Goal: Task Accomplishment & Management: Complete application form

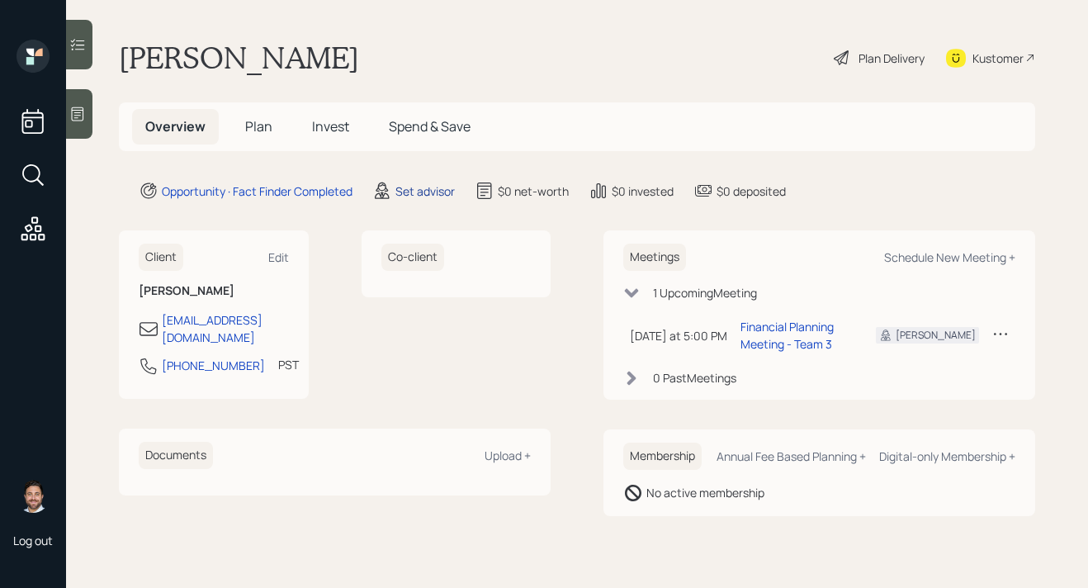
click at [432, 187] on div "Set advisor" at bounding box center [424, 190] width 59 height 17
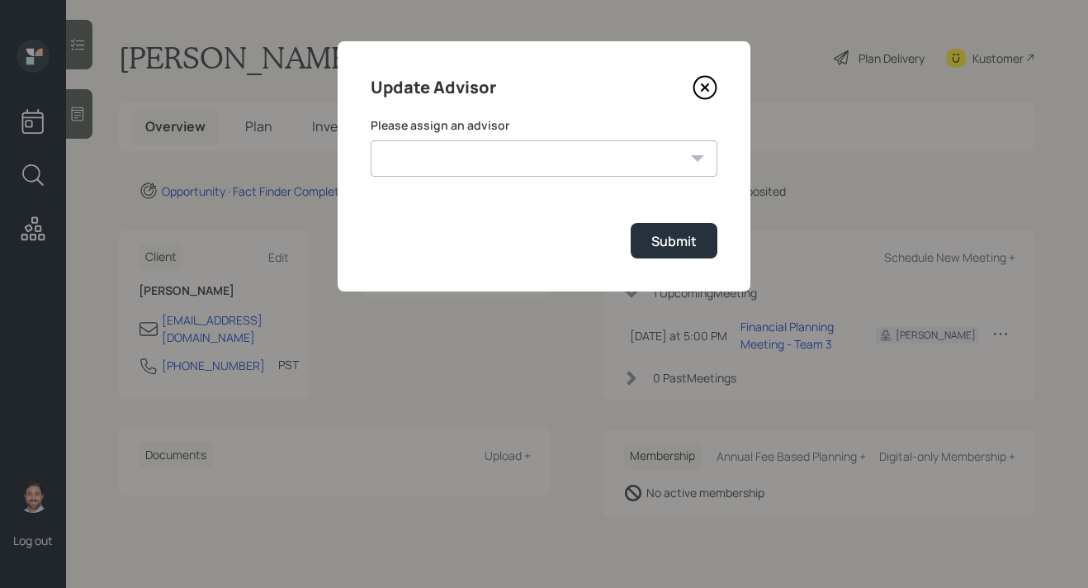
click at [441, 158] on select "Michael Russo Jonah Coleman Tyler End Treva Nostdahl Eric Schwartz Sami Boghos …" at bounding box center [544, 158] width 347 height 36
select select "bffa7908-1b2a-4c79-9bb6-f0ec9aed22d3"
click at [371, 140] on select "Michael Russo Jonah Coleman Tyler End Treva Nostdahl Eric Schwartz Sami Boghos …" at bounding box center [544, 158] width 347 height 36
click at [641, 241] on button "Submit" at bounding box center [674, 240] width 87 height 35
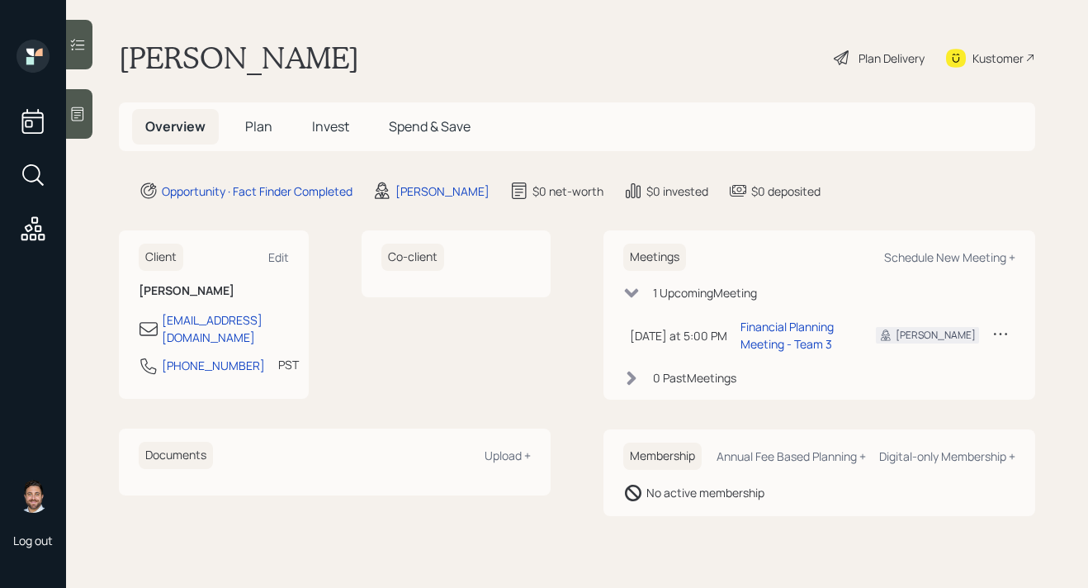
click at [248, 135] on span "Plan" at bounding box center [258, 126] width 27 height 18
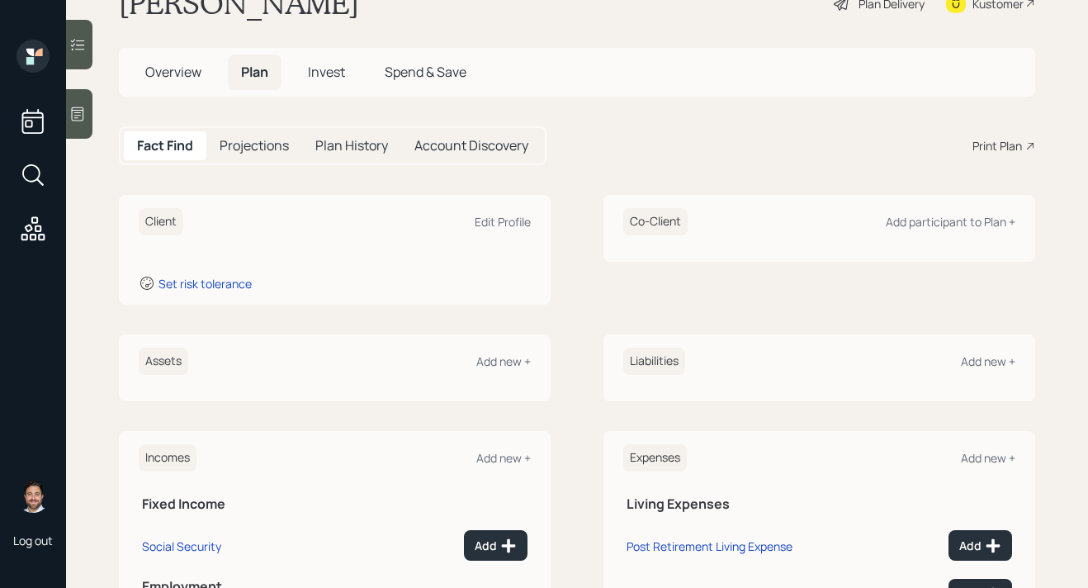
scroll to position [87, 0]
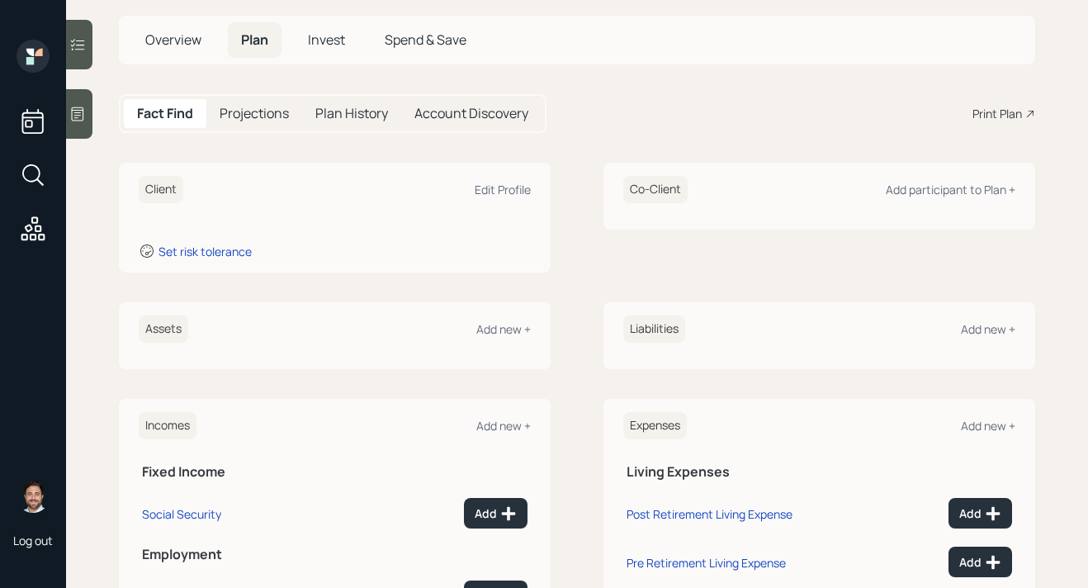
click at [77, 118] on icon at bounding box center [77, 114] width 17 height 17
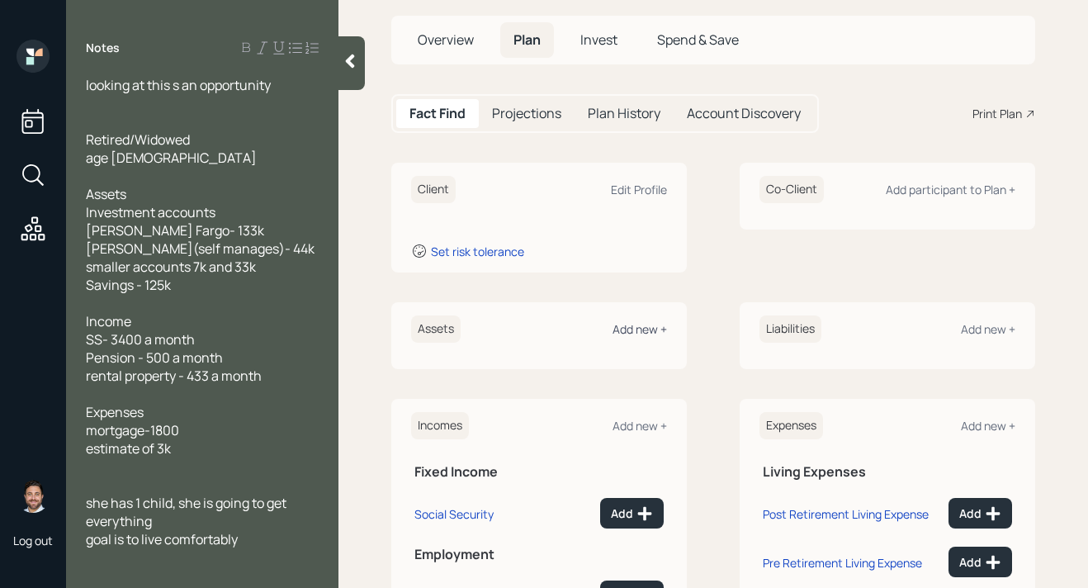
click at [630, 332] on div "Add new +" at bounding box center [639, 329] width 54 height 16
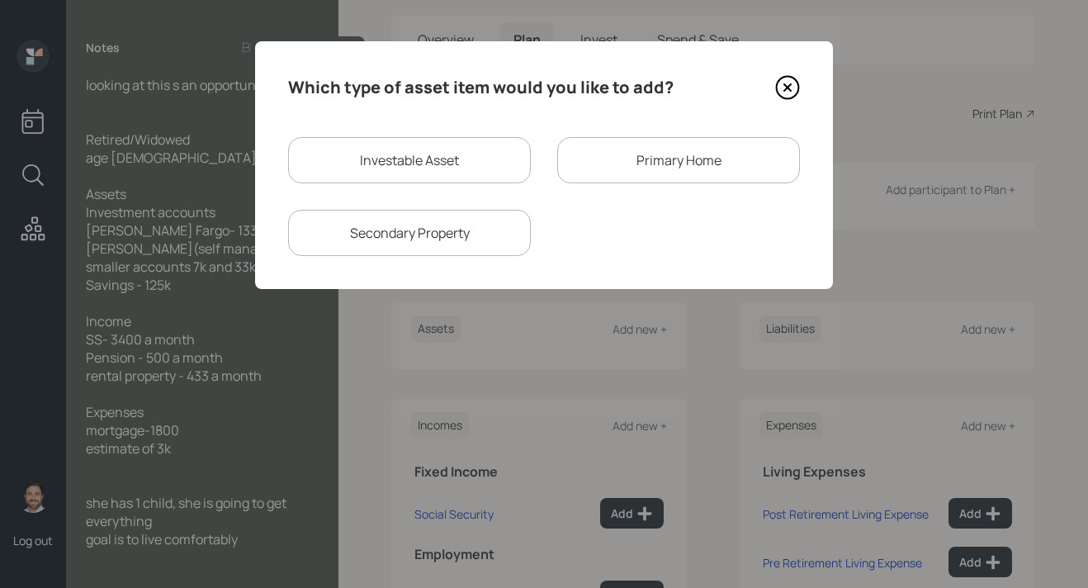
click at [464, 152] on div "Investable Asset" at bounding box center [409, 160] width 243 height 46
select select "taxable"
select select "balanced"
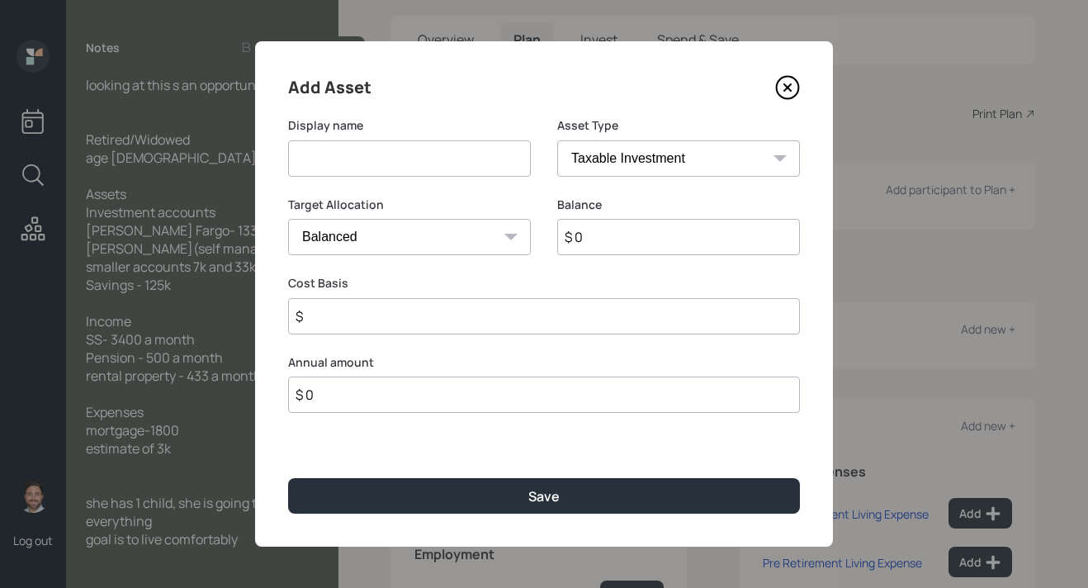
click at [403, 158] on input at bounding box center [409, 158] width 243 height 36
type input "w"
type input "[PERSON_NAME] Fargo"
click at [650, 233] on input "$ 0" at bounding box center [678, 237] width 243 height 36
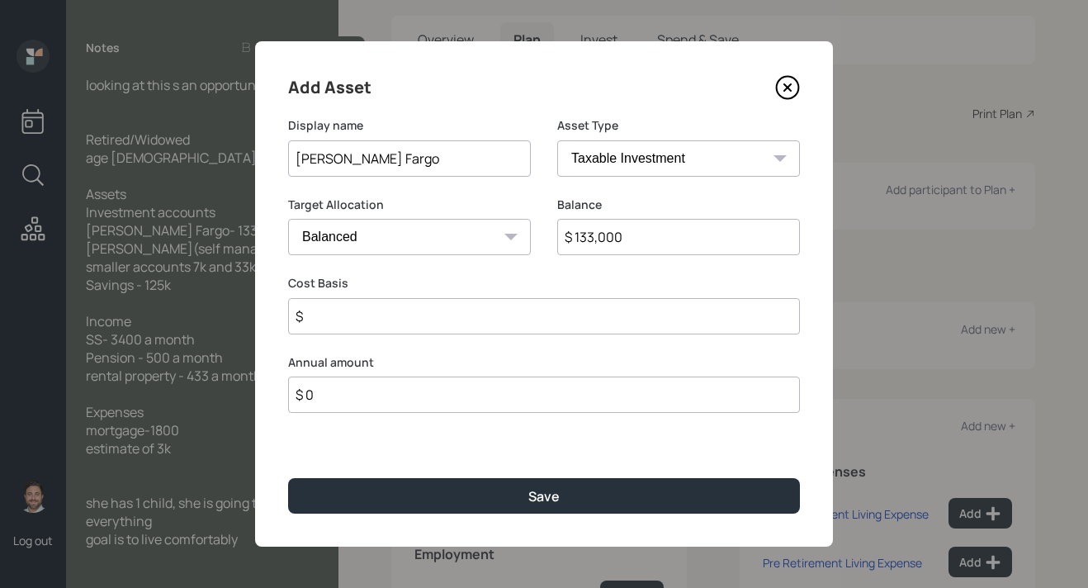
type input "$ 133,000"
click at [619, 299] on input "$" at bounding box center [544, 316] width 512 height 36
click at [604, 328] on input "$" at bounding box center [544, 316] width 512 height 36
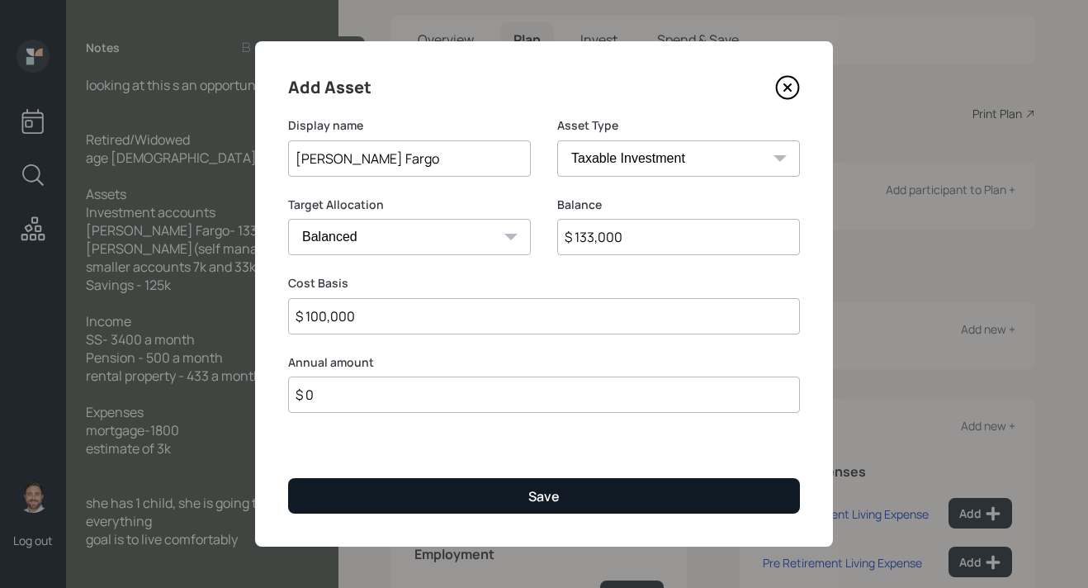
type input "$ 100,000"
click at [585, 507] on button "Save" at bounding box center [544, 495] width 512 height 35
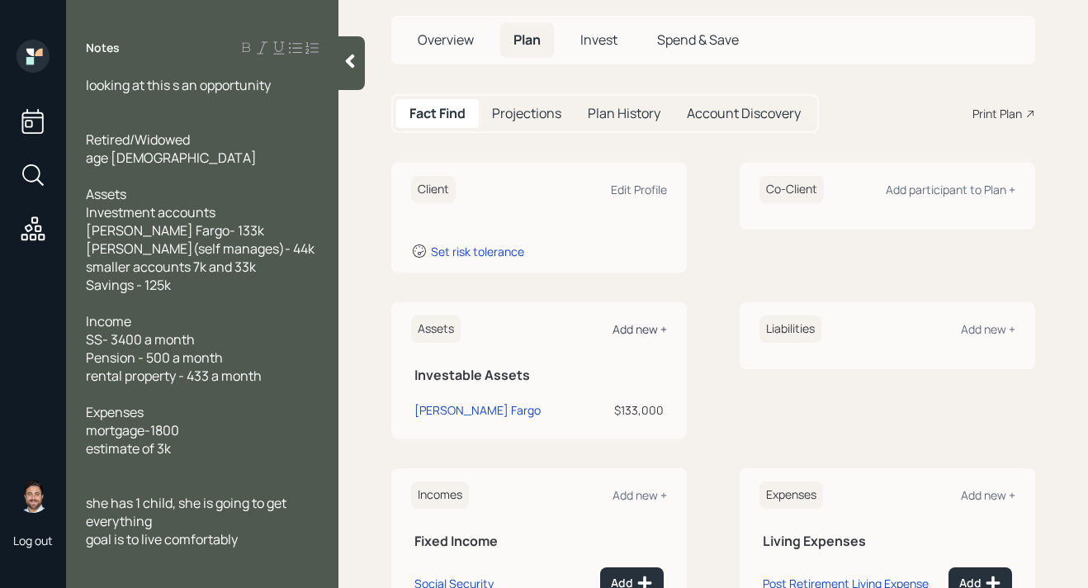
click at [650, 330] on div "Add new +" at bounding box center [639, 329] width 54 height 16
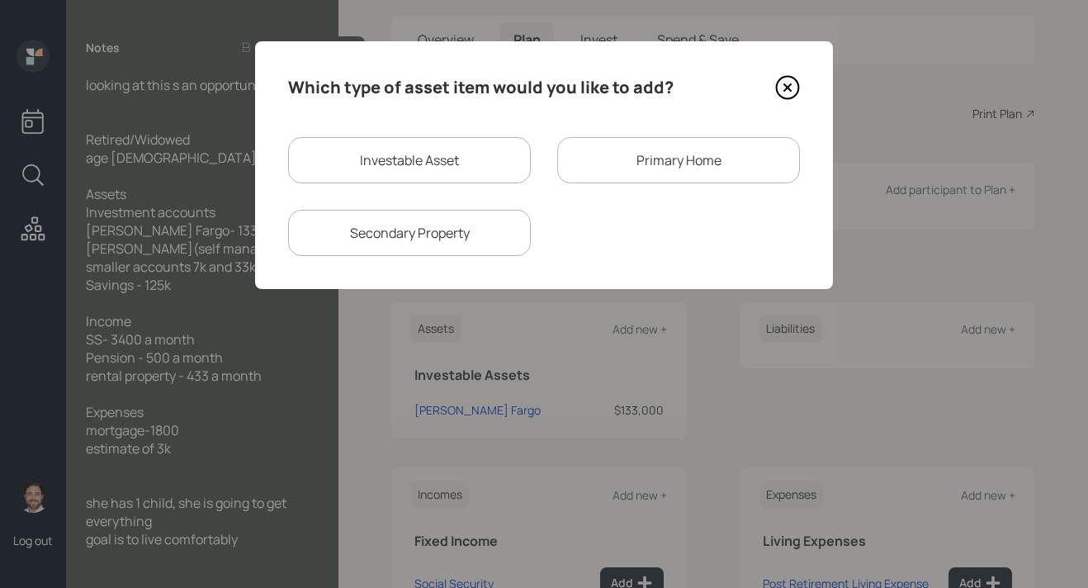
click at [431, 172] on div "Investable Asset" at bounding box center [409, 160] width 243 height 46
select select "taxable"
select select "balanced"
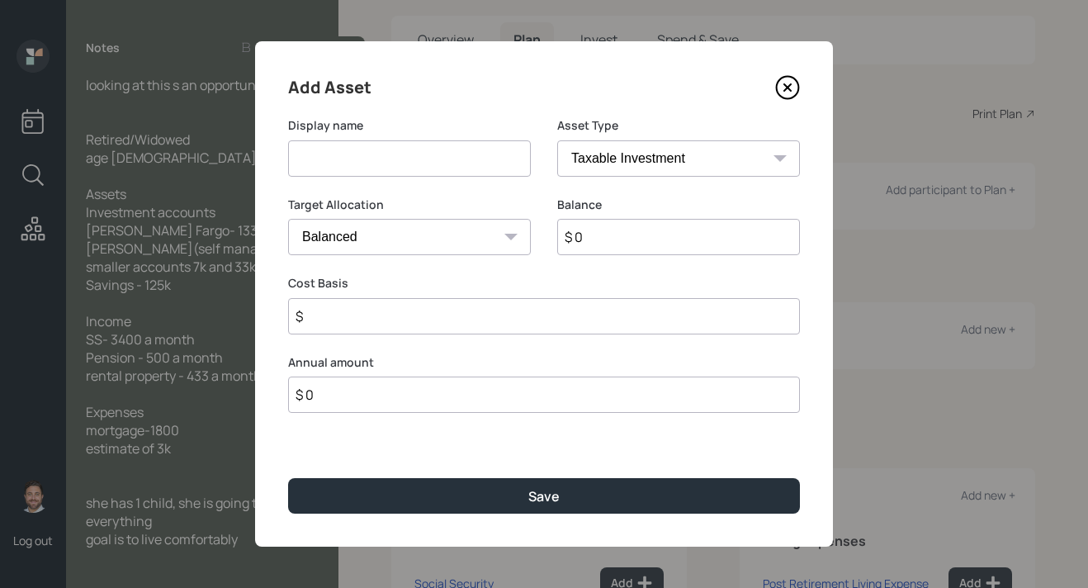
click at [431, 172] on input at bounding box center [409, 158] width 243 height 36
type input "[PERSON_NAME] Account"
click at [631, 243] on input "$ 0" at bounding box center [678, 237] width 243 height 36
type input "$ 44,000"
click at [595, 317] on input "$" at bounding box center [544, 316] width 512 height 36
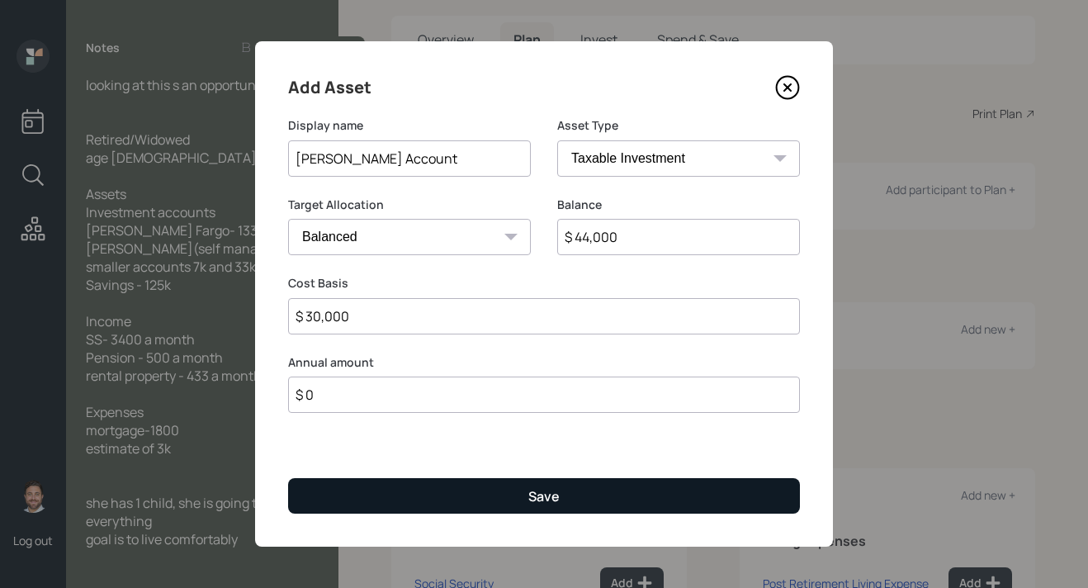
type input "$ 30,000"
click at [569, 492] on button "Save" at bounding box center [544, 495] width 512 height 35
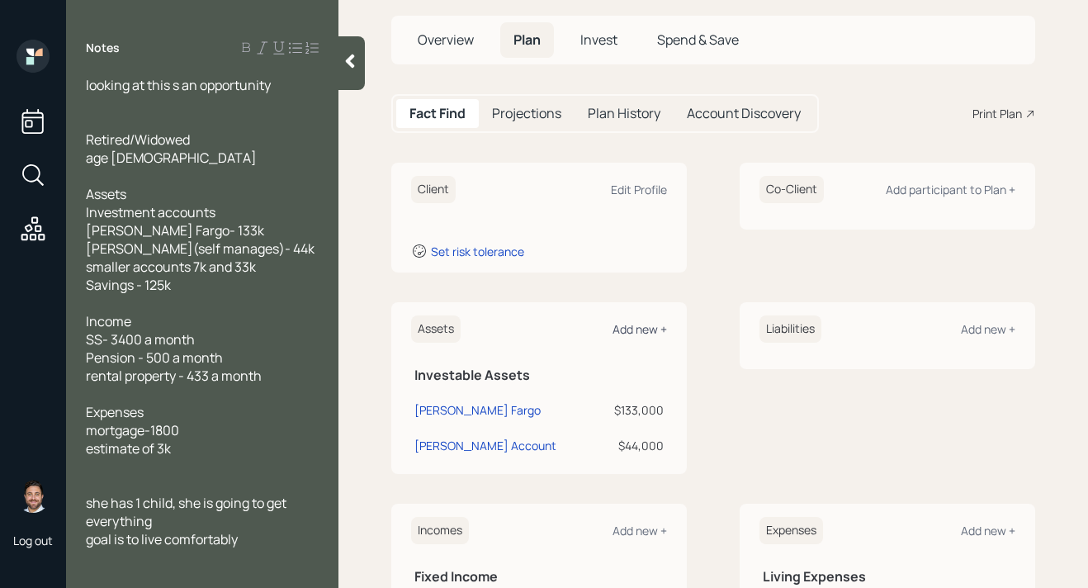
click at [648, 330] on div "Add new +" at bounding box center [639, 329] width 54 height 16
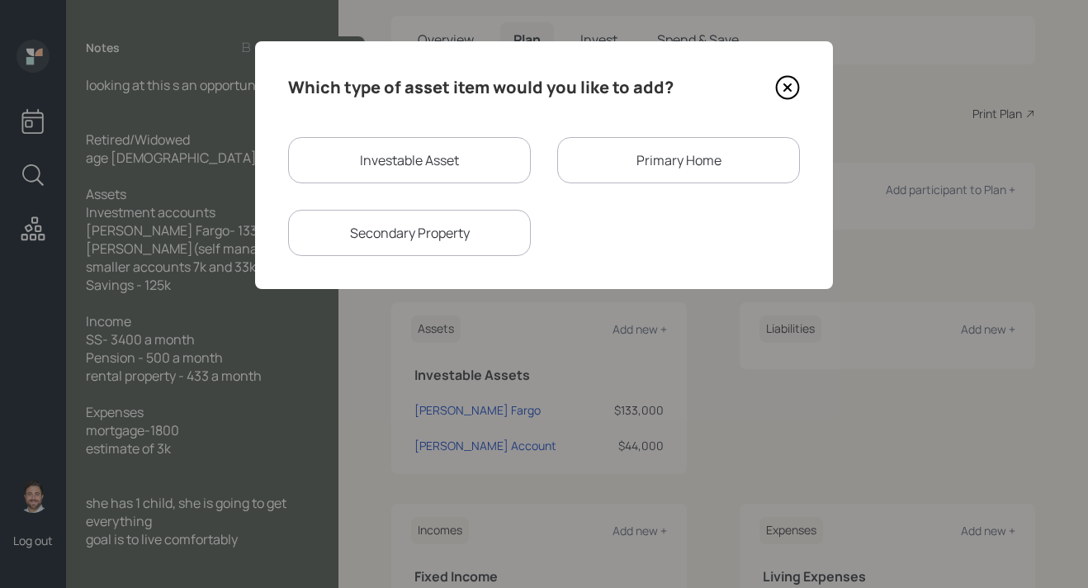
click at [492, 163] on div "Investable Asset" at bounding box center [409, 160] width 243 height 46
select select "taxable"
select select "balanced"
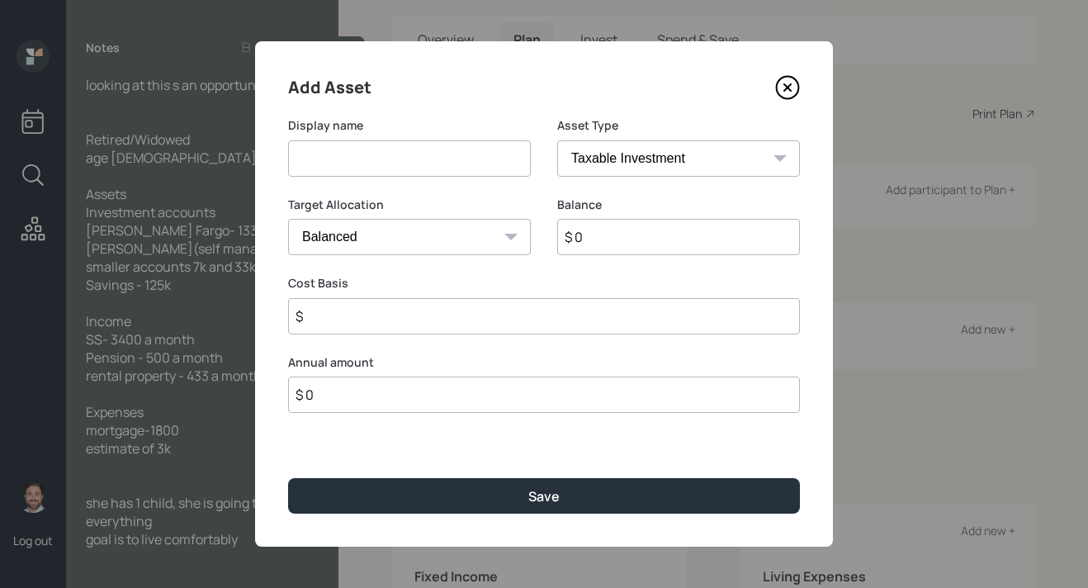
click at [474, 162] on input at bounding box center [409, 158] width 243 height 36
click at [648, 240] on input "$ 0" at bounding box center [678, 237] width 243 height 36
click at [496, 158] on input "Misc Account" at bounding box center [409, 158] width 243 height 36
click at [323, 161] on input "Misc Account 1" at bounding box center [409, 158] width 243 height 36
drag, startPoint x: 414, startPoint y: 161, endPoint x: 211, endPoint y: 161, distance: 202.2
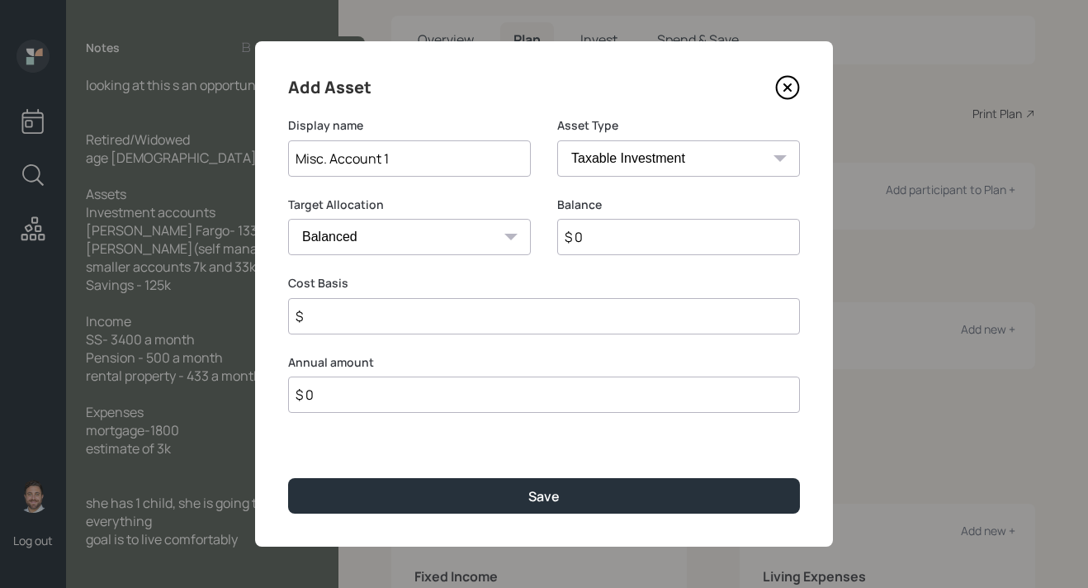
click at [211, 161] on div "Add Asset Display name Misc. Account 1 Asset Type SEP IRA IRA Roth IRA 401(k) R…" at bounding box center [544, 294] width 1088 height 588
type input "Misc. Account 1"
click at [622, 230] on input "$ 0" at bounding box center [678, 237] width 243 height 36
type input "$ 7,000"
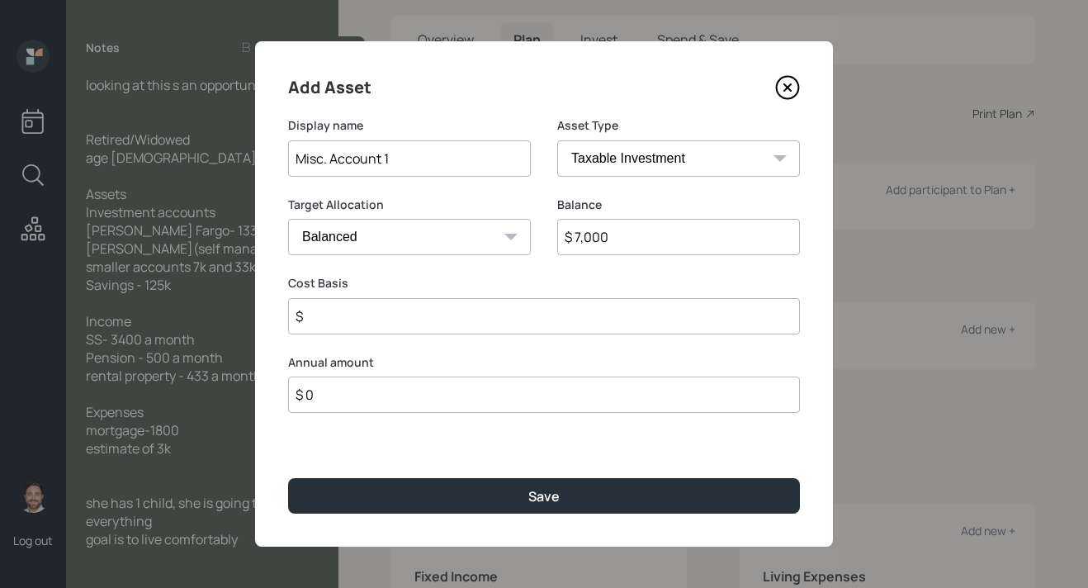
click at [599, 314] on input "$" at bounding box center [544, 316] width 512 height 36
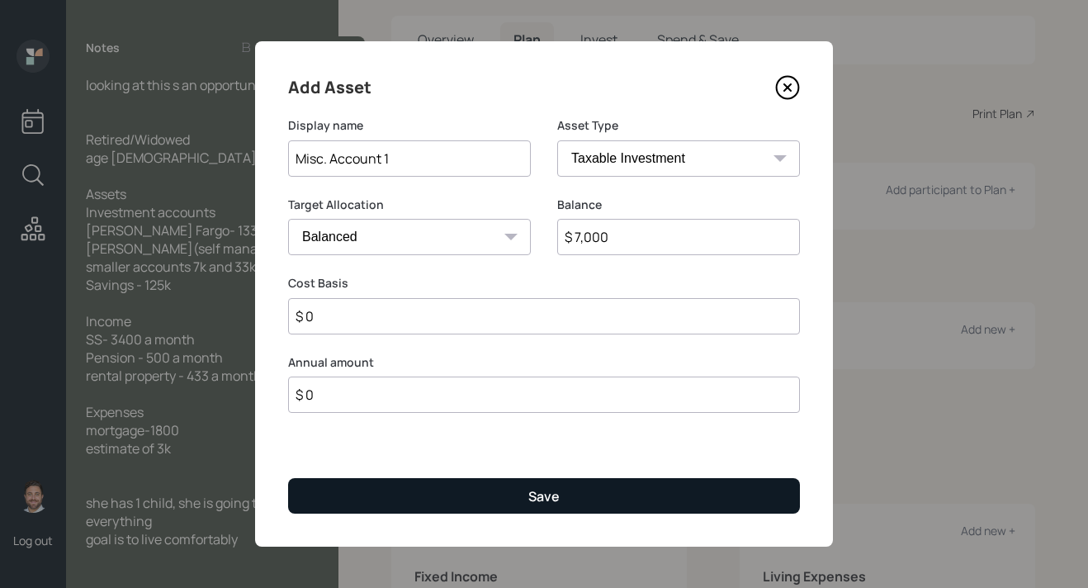
type input "$ 0"
click at [574, 488] on button "Save" at bounding box center [544, 495] width 512 height 35
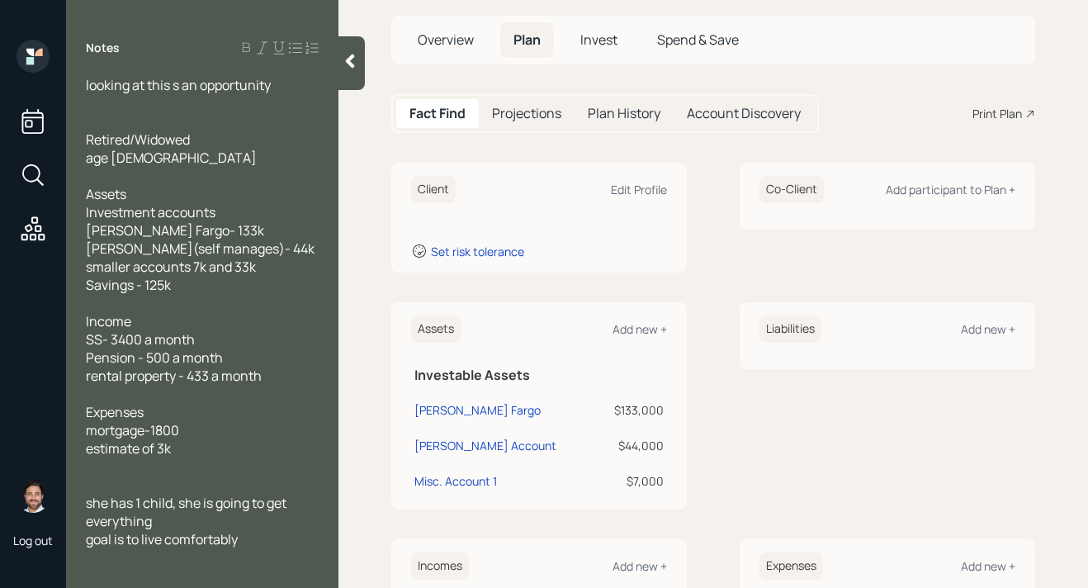
click at [668, 331] on div "Assets Add new + Investable Assets Wells Fargo $133,000 Schwab Account $44,000 …" at bounding box center [538, 405] width 295 height 207
click at [658, 331] on div "Add new +" at bounding box center [639, 329] width 54 height 16
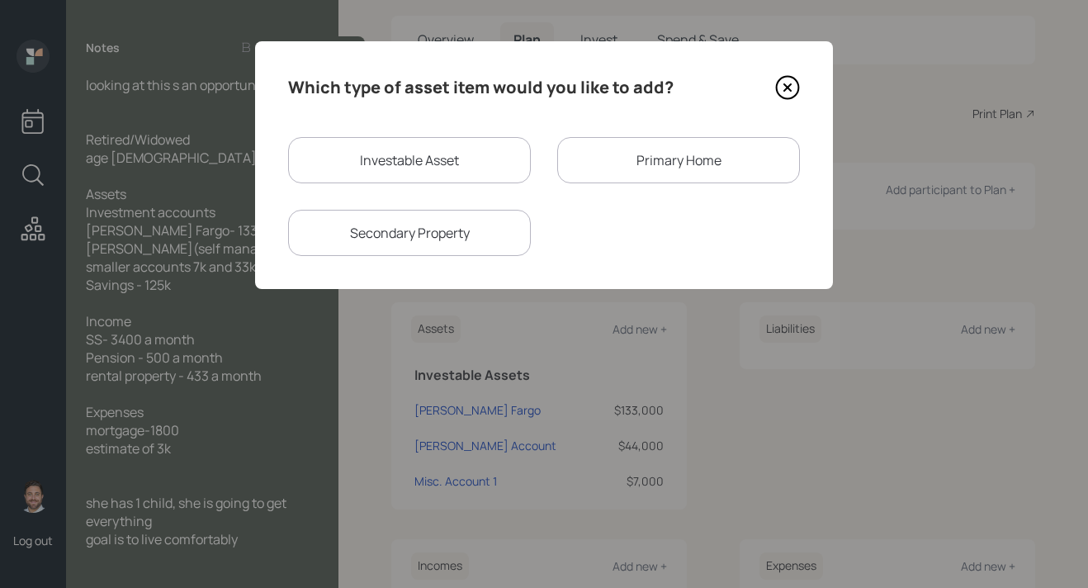
click at [477, 157] on div "Investable Asset" at bounding box center [409, 160] width 243 height 46
select select "taxable"
select select "balanced"
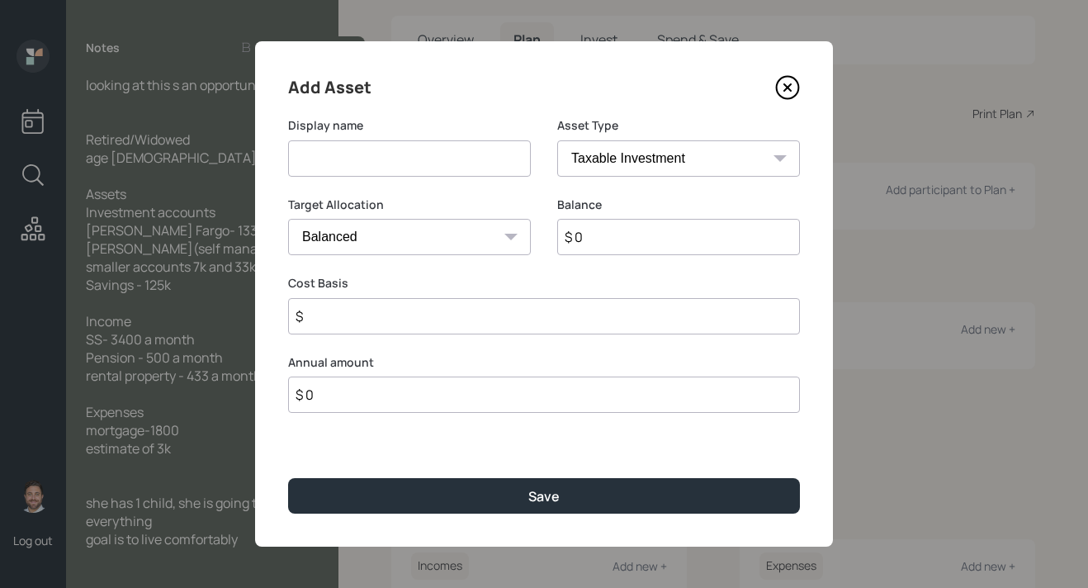
click at [471, 158] on input at bounding box center [409, 158] width 243 height 36
paste input "Misc. Account 1"
type input "Misc. Account 2"
click at [603, 245] on input "$ 0" at bounding box center [678, 237] width 243 height 36
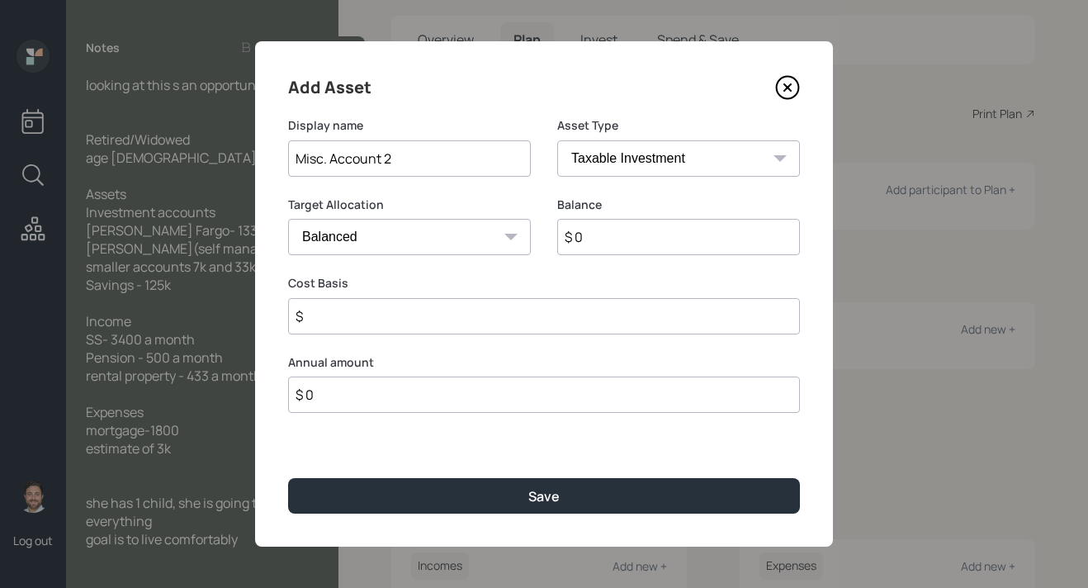
click at [603, 245] on input "$ 0" at bounding box center [678, 237] width 243 height 36
type input "$ 33,000"
click at [580, 314] on input "$" at bounding box center [544, 316] width 512 height 36
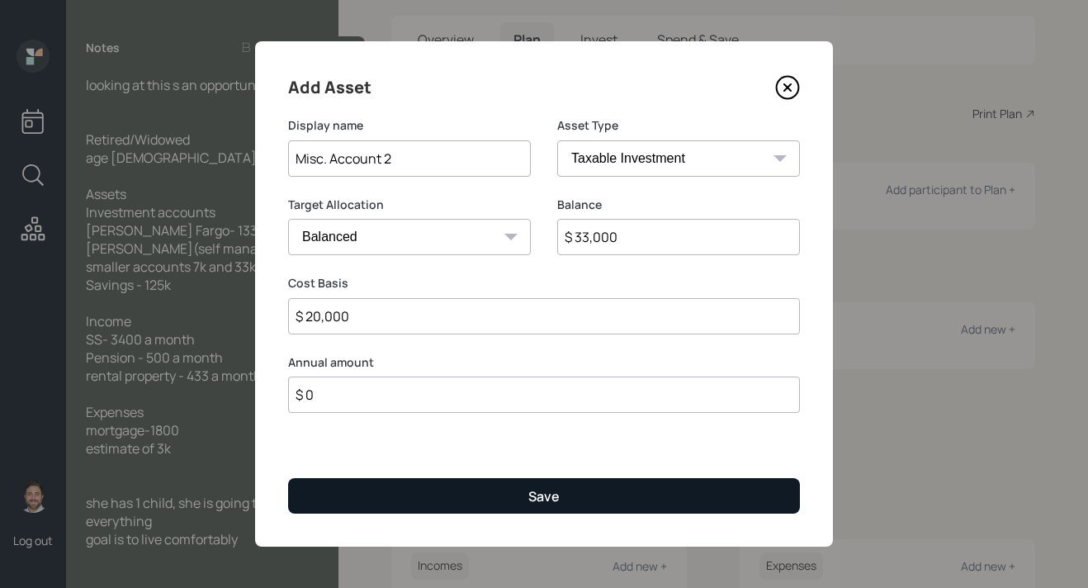
type input "$ 20,000"
click at [560, 483] on button "Save" at bounding box center [544, 495] width 512 height 35
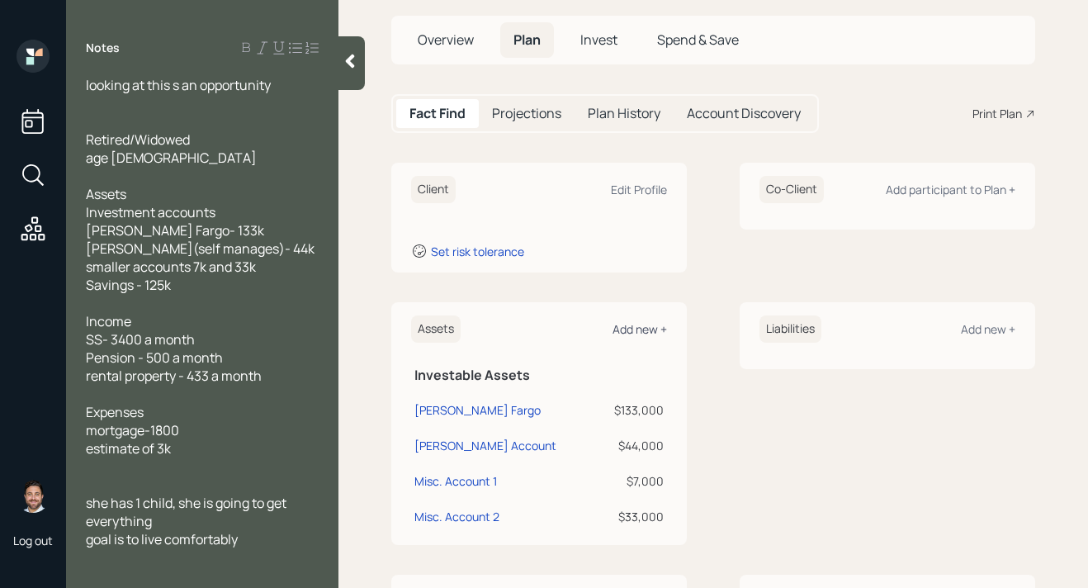
click at [649, 325] on div "Add new +" at bounding box center [639, 329] width 54 height 16
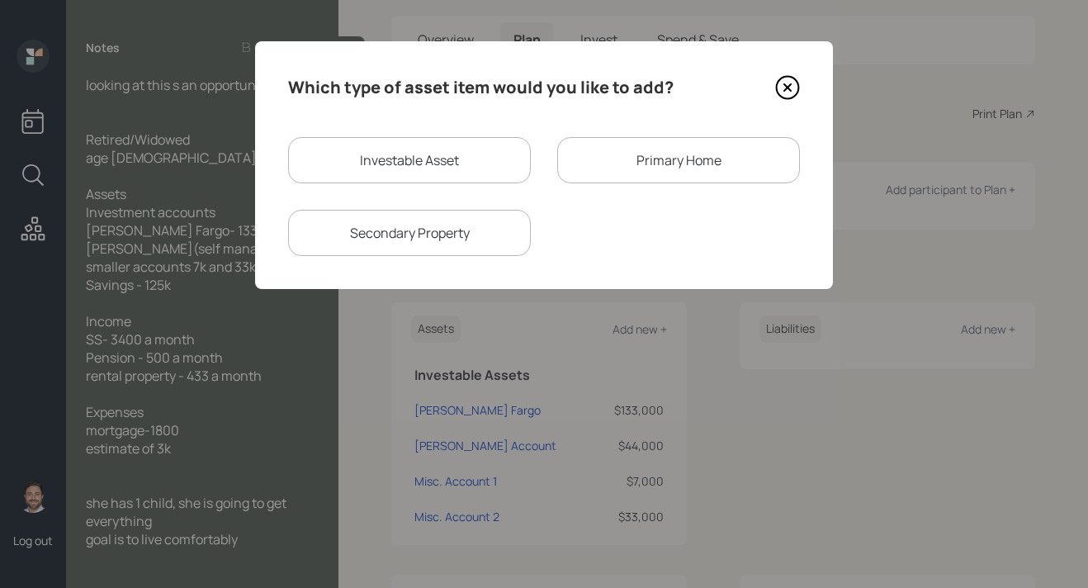
click at [456, 154] on div "Investable Asset" at bounding box center [409, 160] width 243 height 46
select select "taxable"
select select "balanced"
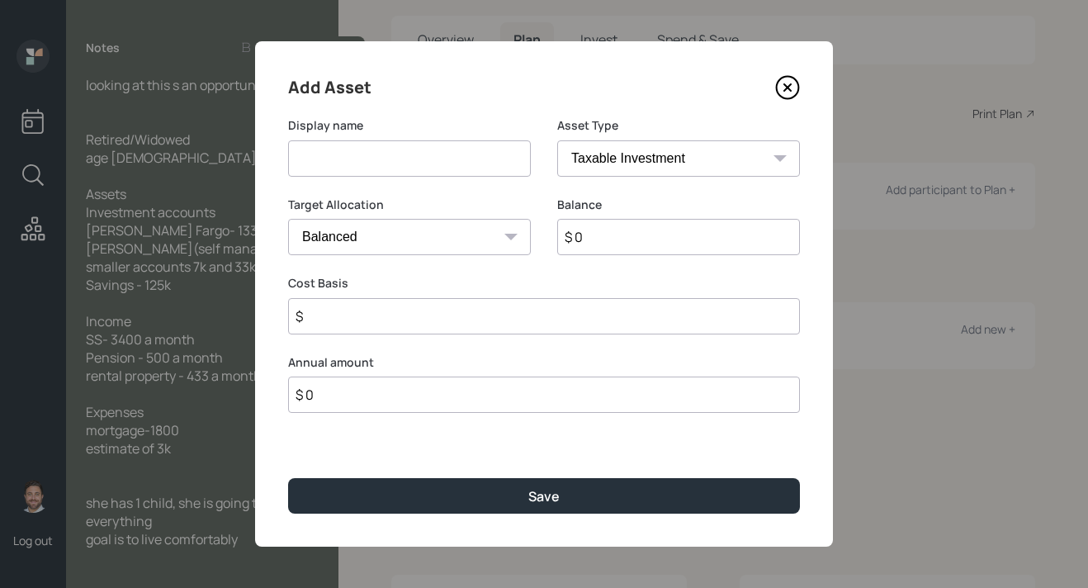
click at [441, 165] on input at bounding box center [409, 158] width 243 height 36
type input "Saving"
click at [622, 239] on input "$ 0" at bounding box center [678, 237] width 243 height 36
type input "$ 125,000"
click at [438, 178] on div "Display name Saving" at bounding box center [409, 156] width 243 height 79
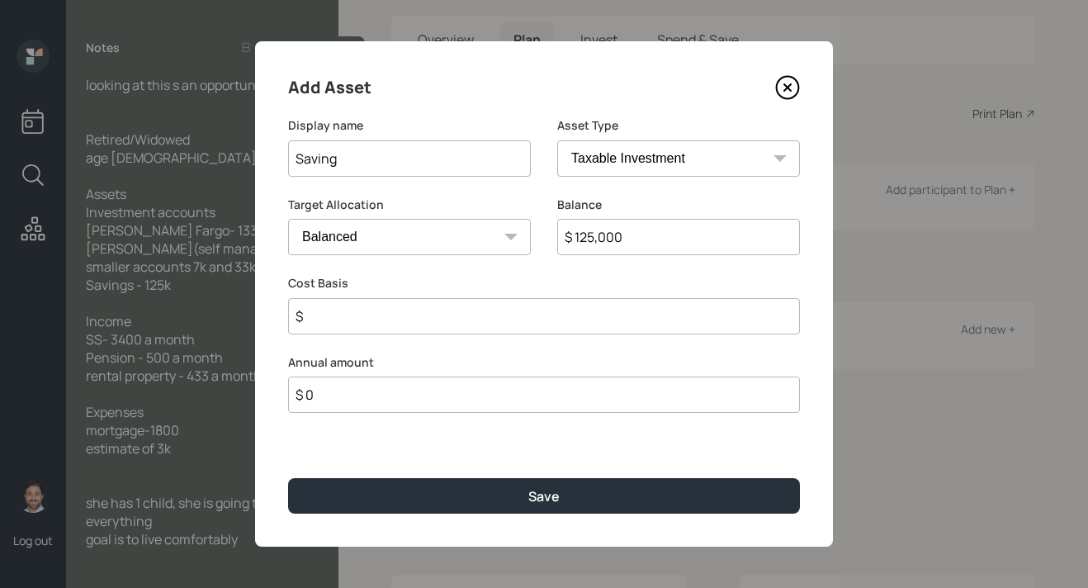
click at [438, 159] on input "Saving" at bounding box center [409, 158] width 243 height 36
type input "Savings"
click at [463, 313] on input "$" at bounding box center [544, 316] width 512 height 36
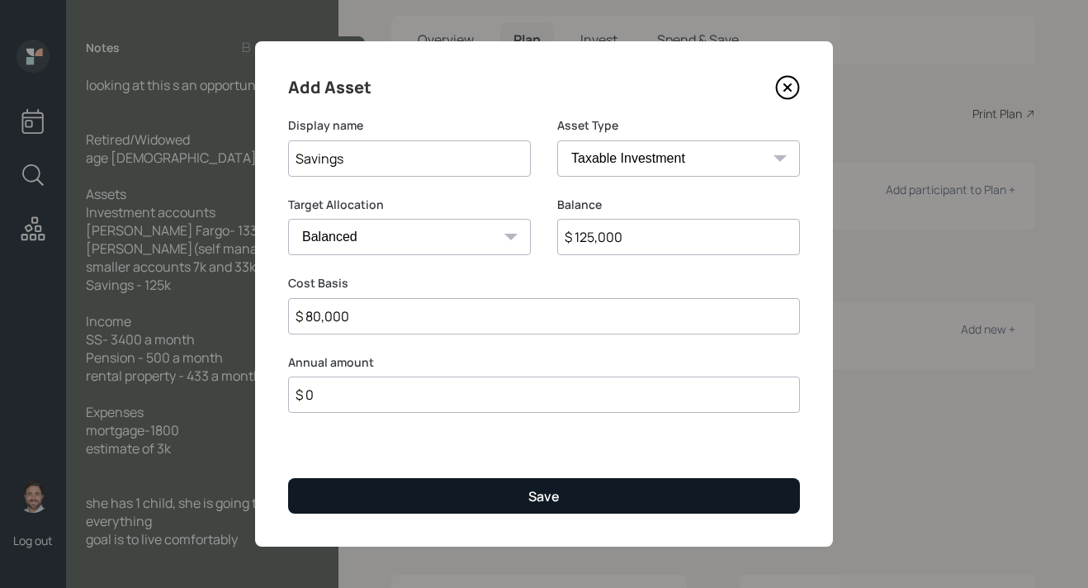
type input "$ 80,000"
click at [461, 488] on button "Save" at bounding box center [544, 495] width 512 height 35
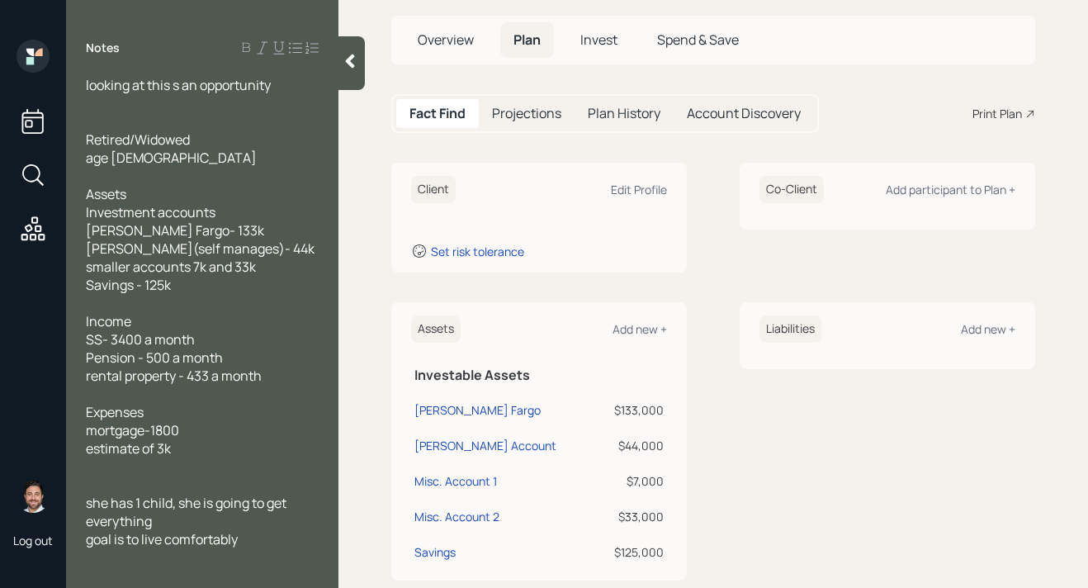
click at [352, 57] on icon at bounding box center [350, 61] width 9 height 14
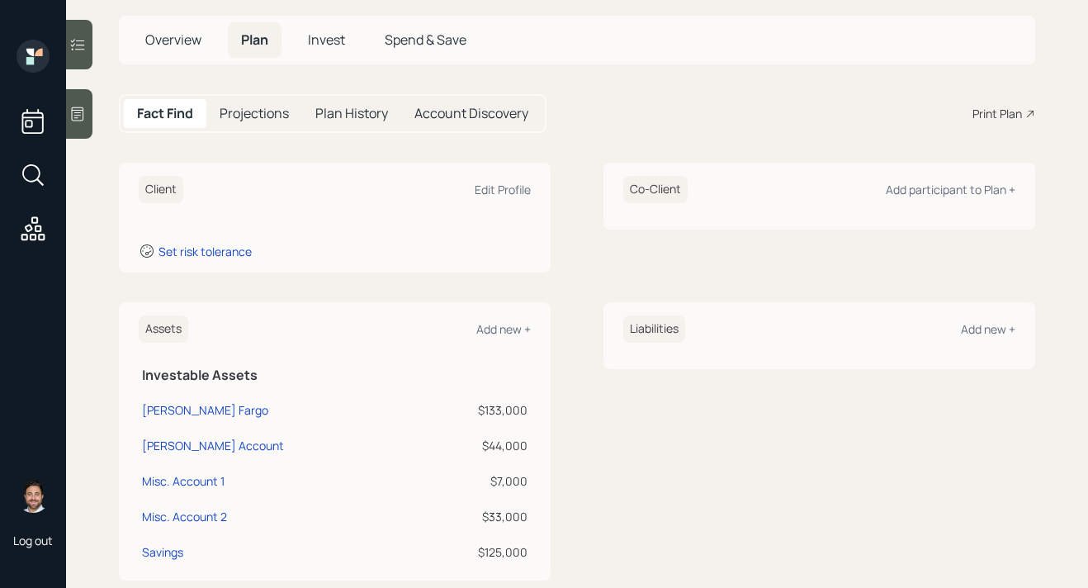
click at [89, 116] on div at bounding box center [79, 114] width 26 height 50
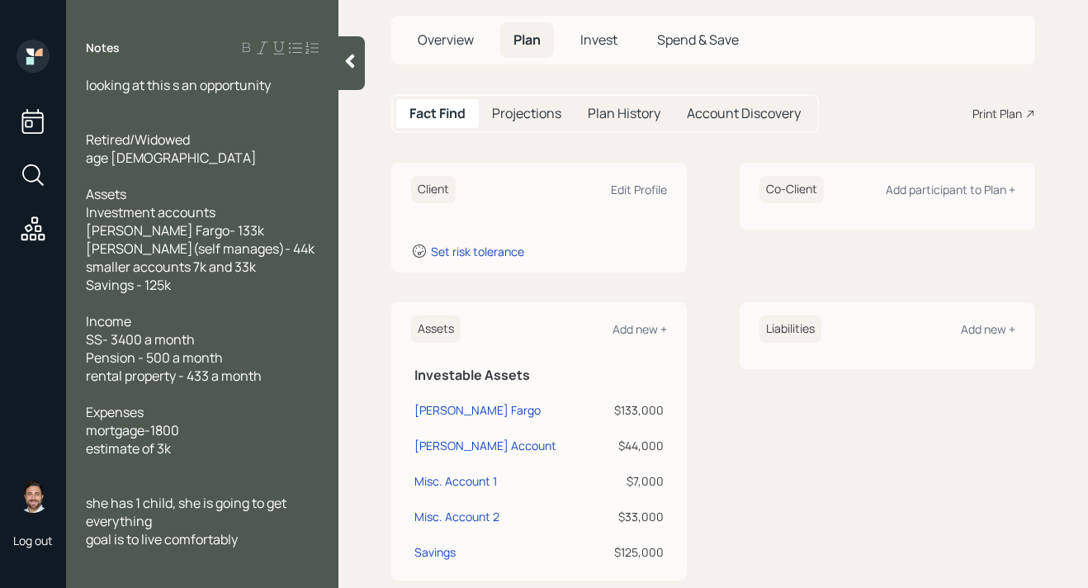
click at [356, 69] on icon at bounding box center [350, 61] width 17 height 17
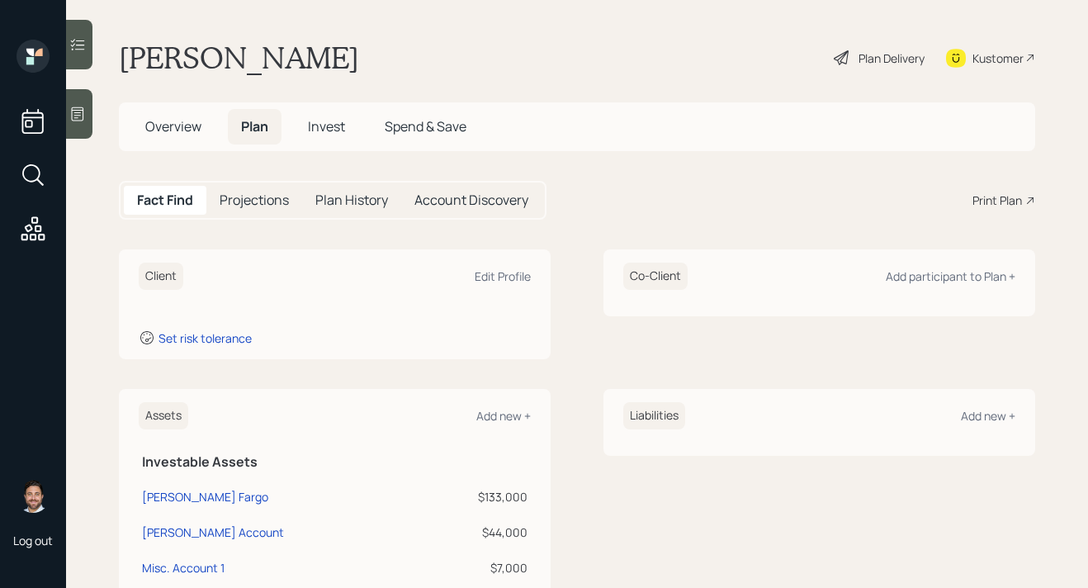
click at [175, 123] on span "Overview" at bounding box center [173, 126] width 56 height 18
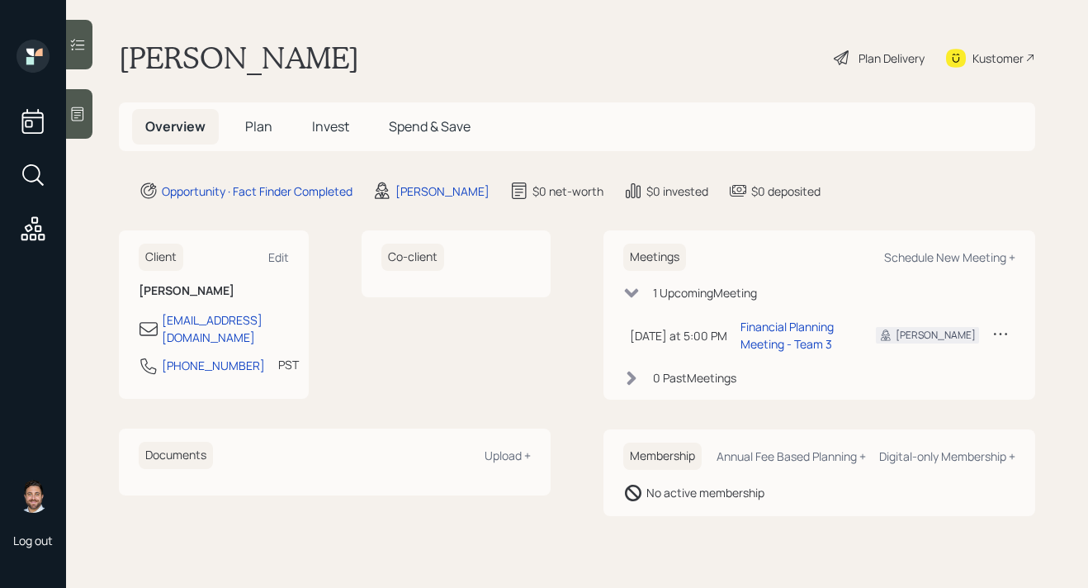
click at [248, 128] on span "Plan" at bounding box center [258, 126] width 27 height 18
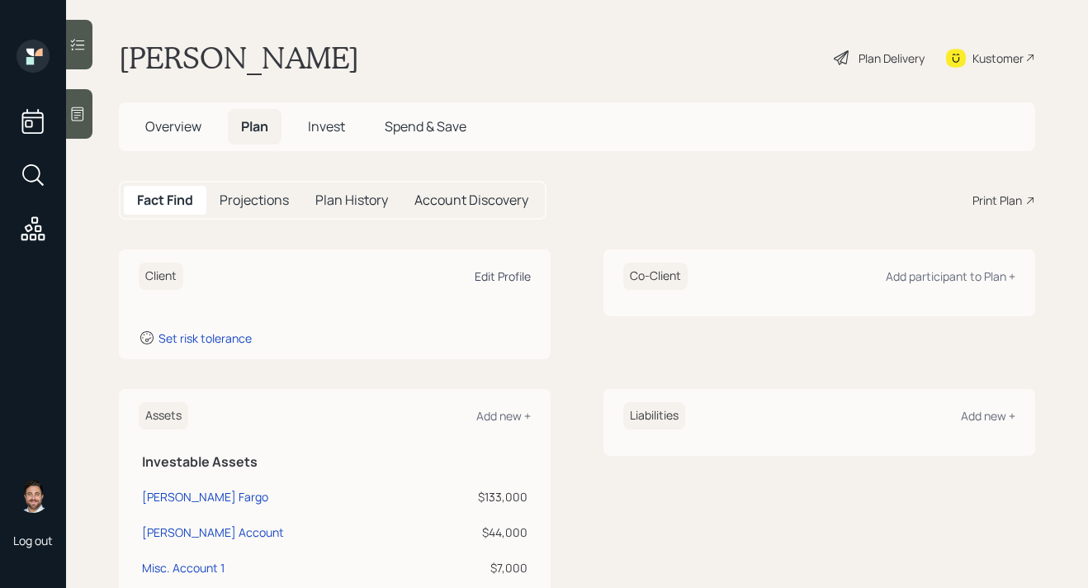
click at [502, 281] on div "Edit Profile" at bounding box center [503, 276] width 56 height 16
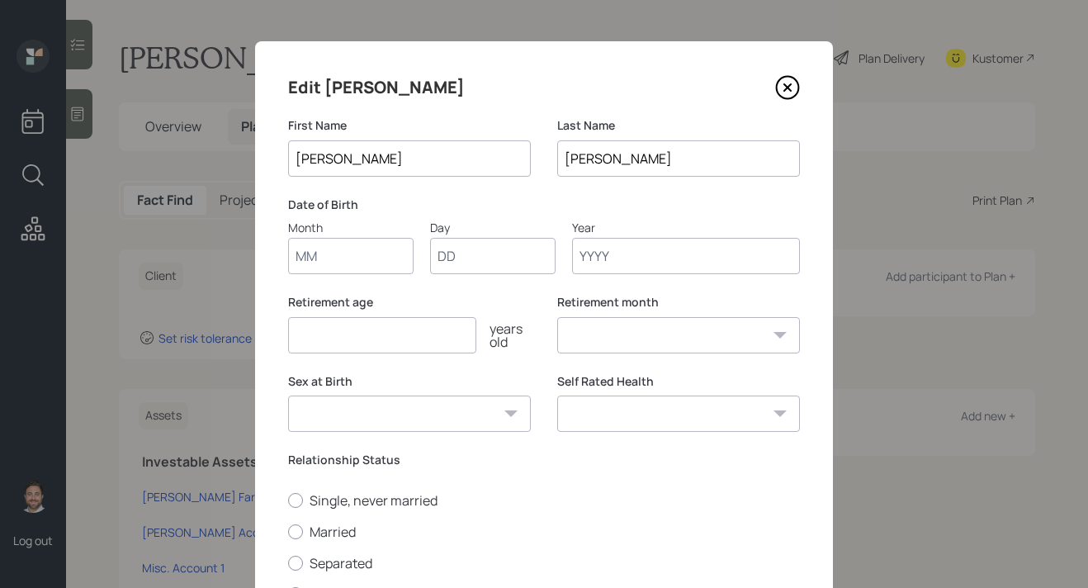
click at [392, 259] on input "Month" at bounding box center [350, 256] width 125 height 36
type input "02"
type input "24"
type input "1950"
select select "2"
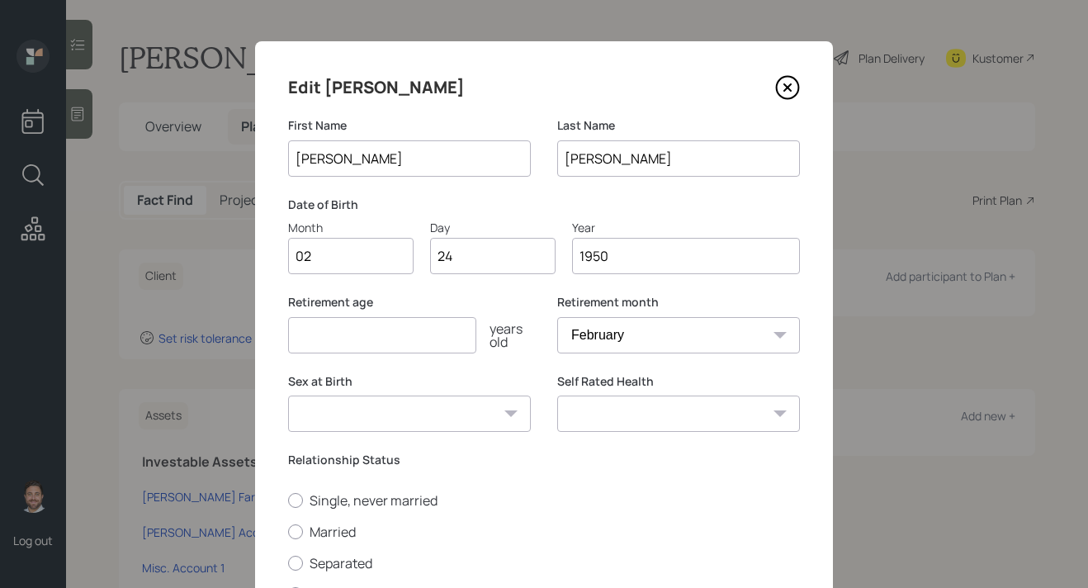
type input "1950"
click at [382, 339] on input "number" at bounding box center [382, 335] width 188 height 36
type input "70"
click at [429, 418] on select "Male Female Other / Prefer not to say" at bounding box center [409, 413] width 243 height 36
select select "female"
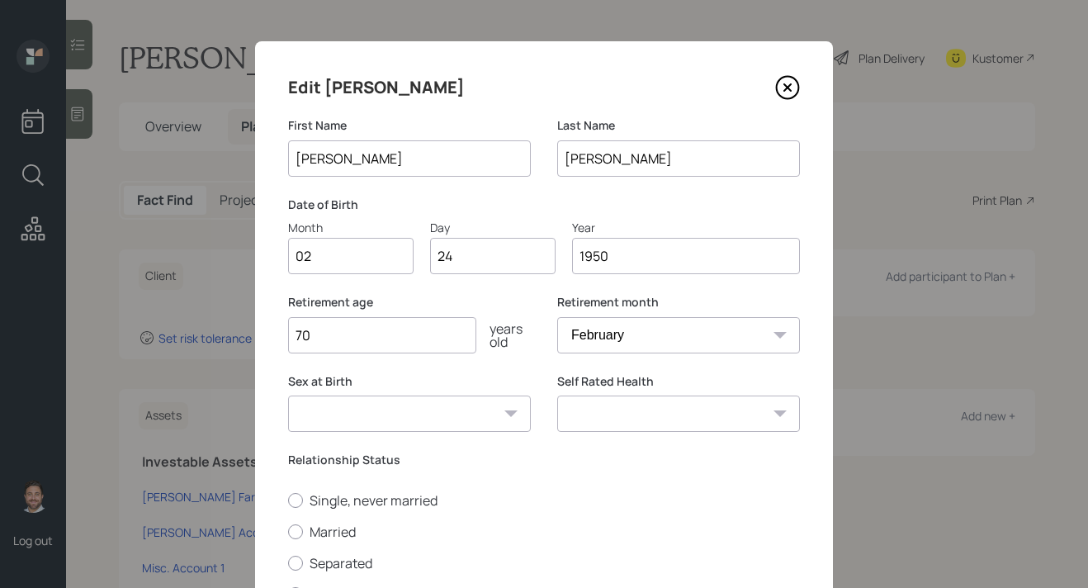
click at [288, 395] on select "Male Female Other / Prefer not to say" at bounding box center [409, 413] width 243 height 36
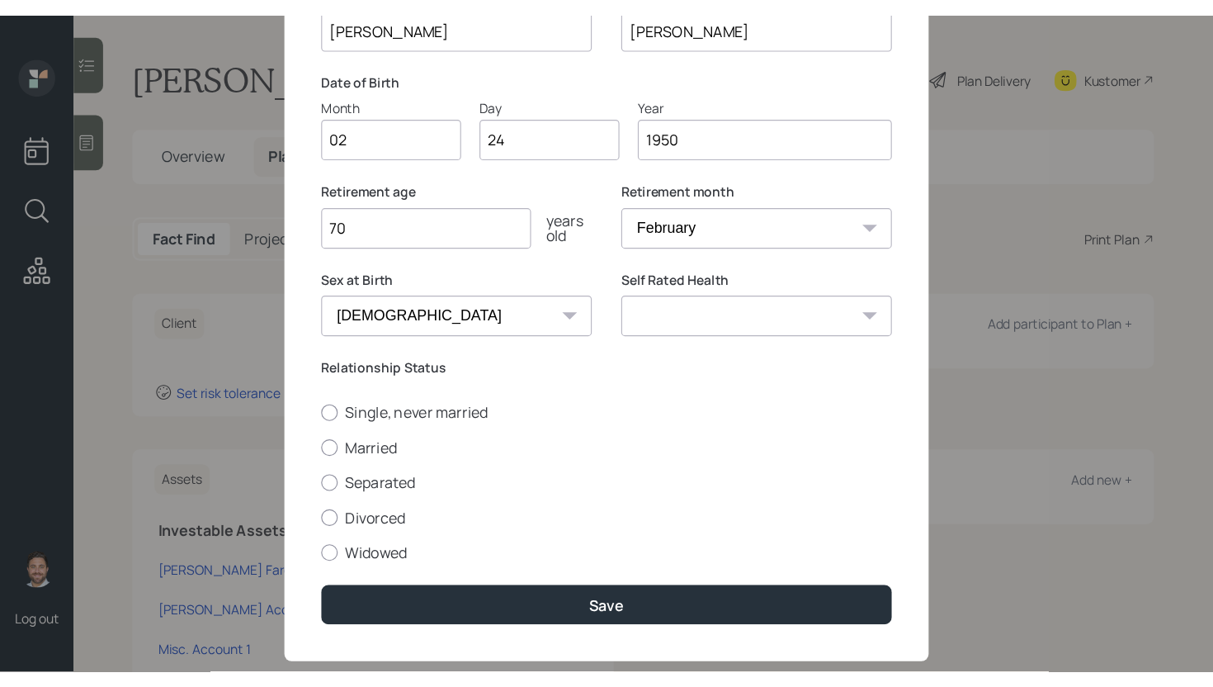
scroll to position [177, 0]
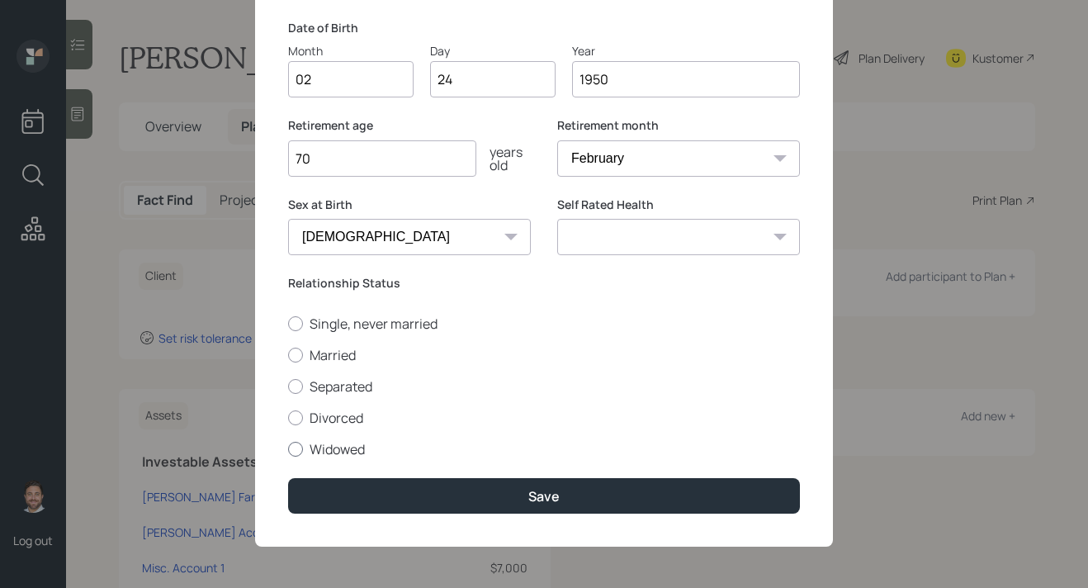
click at [346, 452] on label "Widowed" at bounding box center [544, 449] width 512 height 18
click at [288, 449] on input "Widowed" at bounding box center [287, 448] width 1 height 1
radio input "true"
click at [654, 253] on select "Excellent Very Good Good Fair Poor" at bounding box center [678, 237] width 243 height 36
select select "very_good"
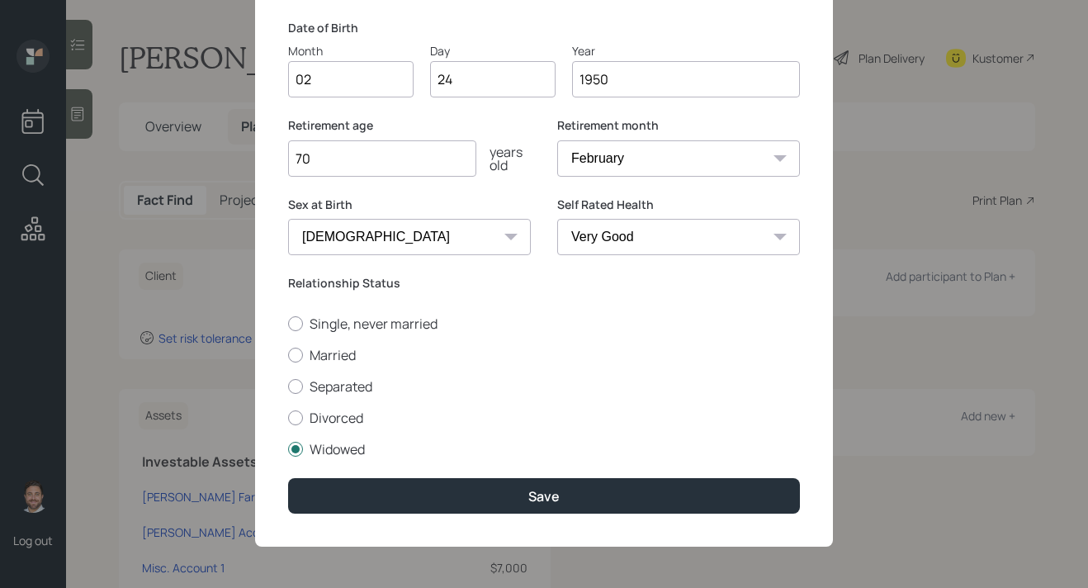
click at [557, 219] on select "Excellent Very Good Good Fair Poor" at bounding box center [678, 237] width 243 height 36
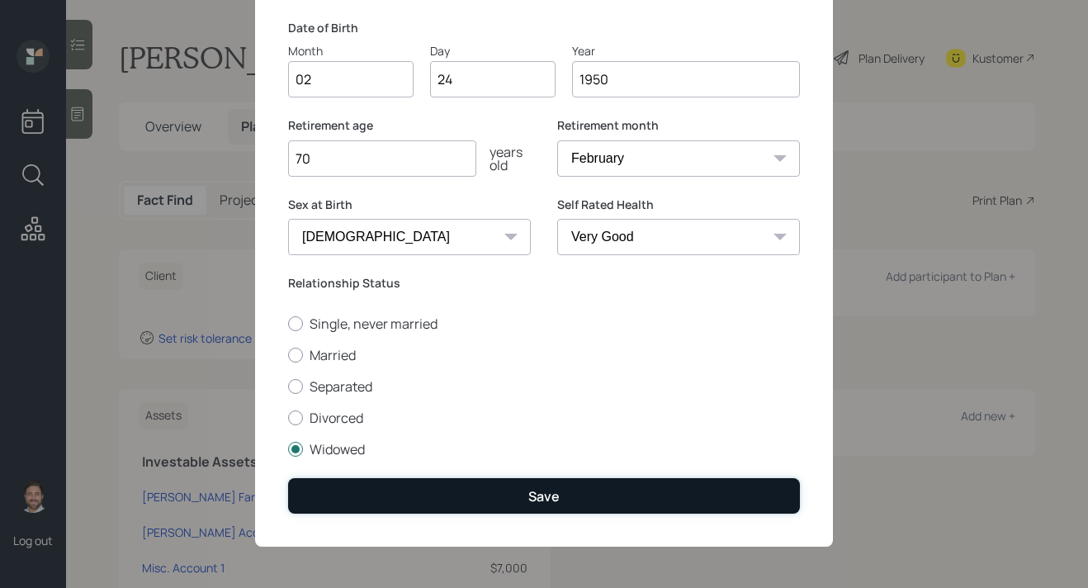
click at [574, 494] on button "Save" at bounding box center [544, 495] width 512 height 35
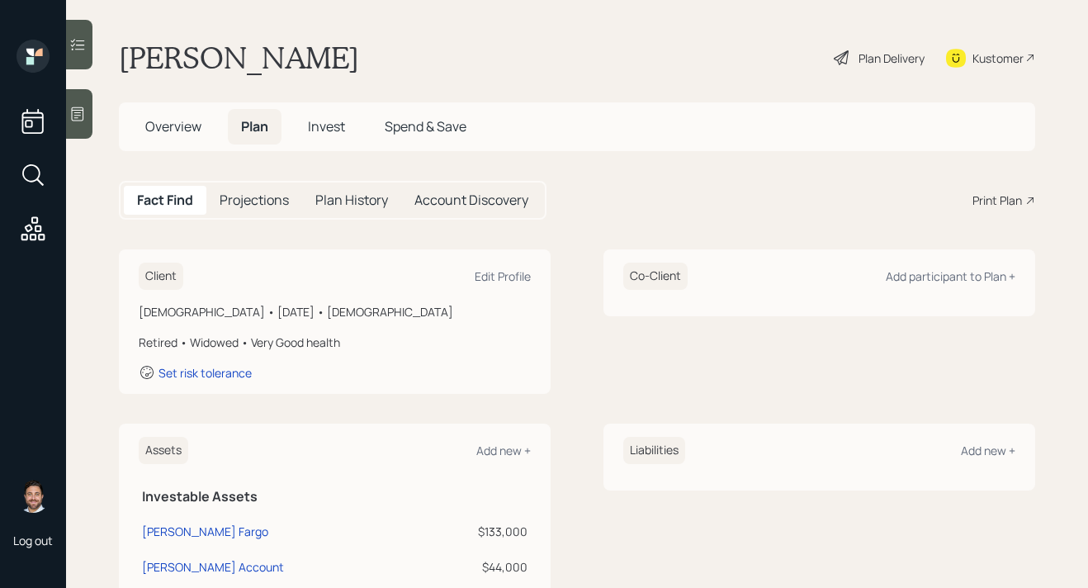
click at [867, 58] on div "Plan Delivery" at bounding box center [891, 58] width 66 height 17
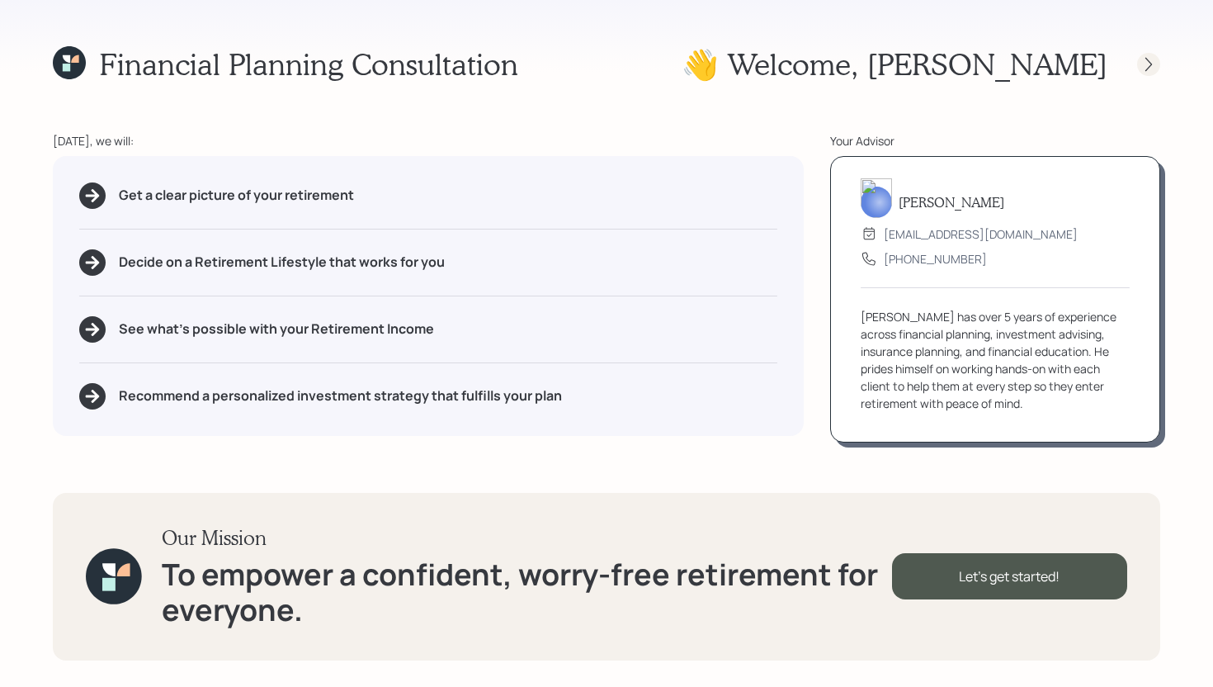
click at [1087, 66] on icon at bounding box center [1149, 64] width 7 height 14
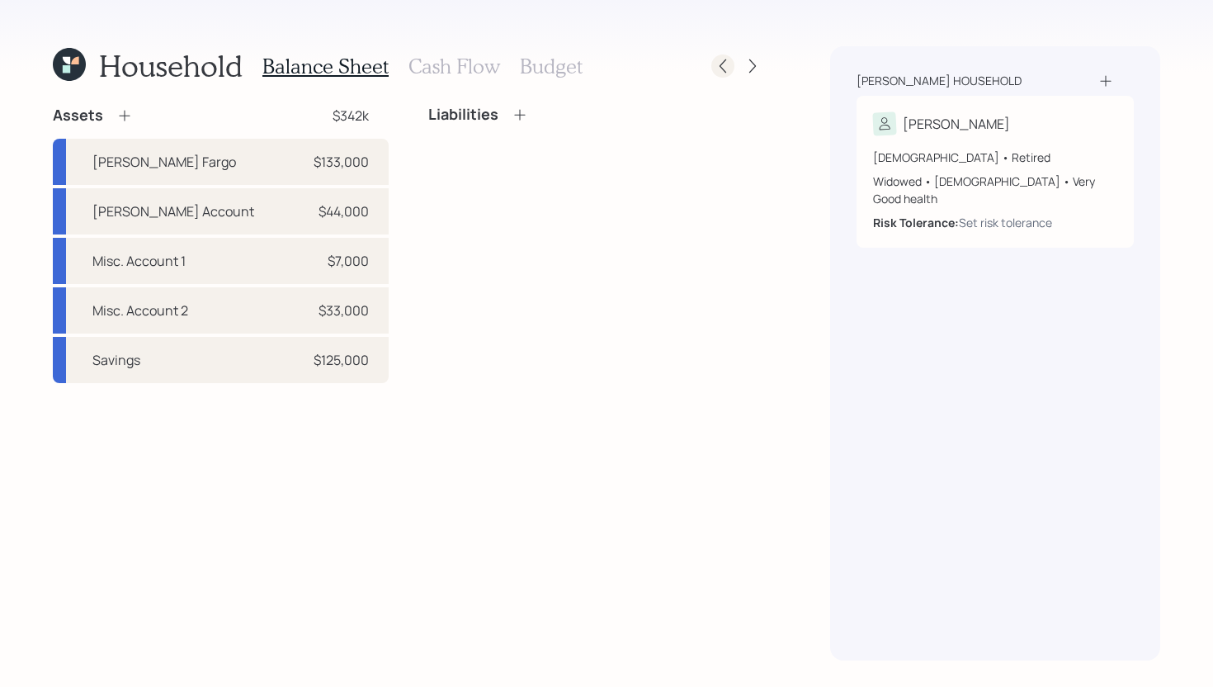
click at [725, 68] on icon at bounding box center [723, 66] width 17 height 17
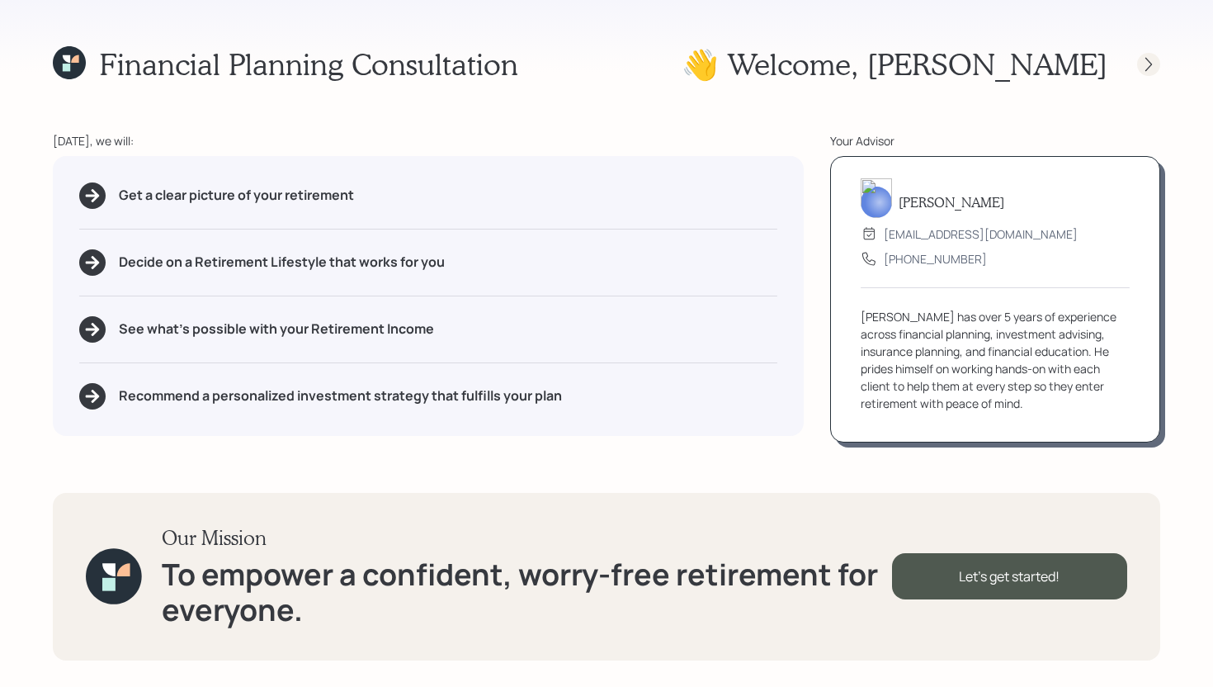
click at [1087, 71] on icon at bounding box center [1149, 64] width 17 height 17
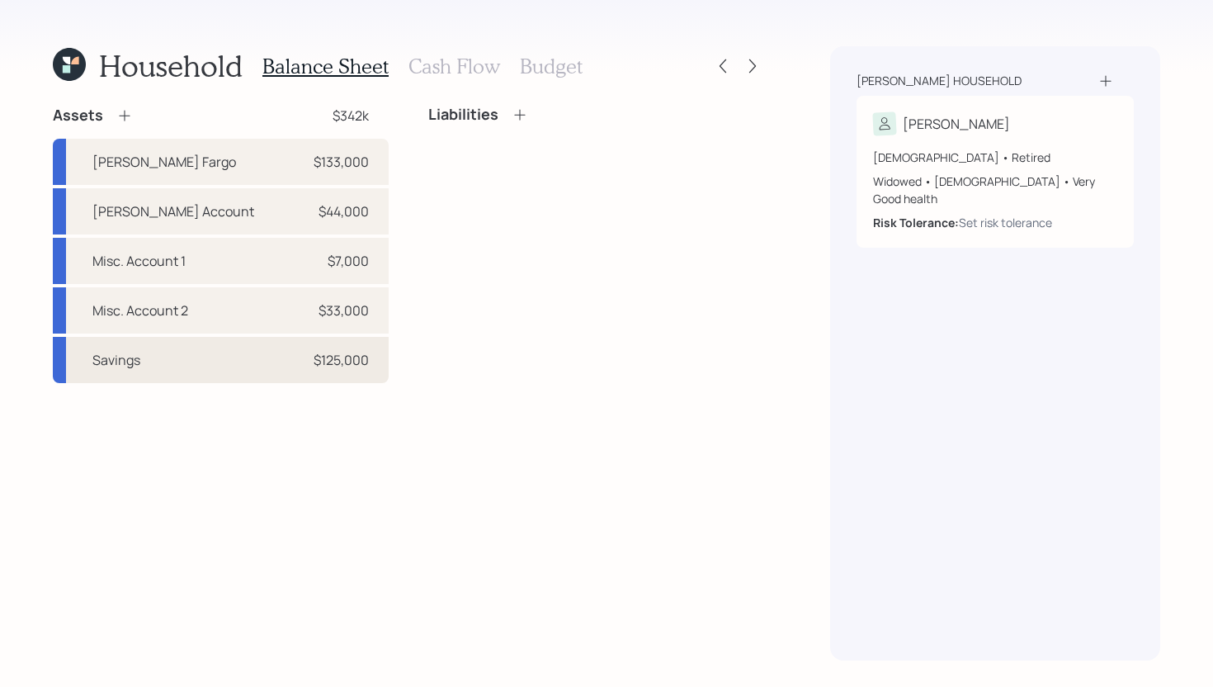
click at [329, 350] on div "$125,000" at bounding box center [341, 360] width 55 height 20
select select "taxable"
select select "balanced"
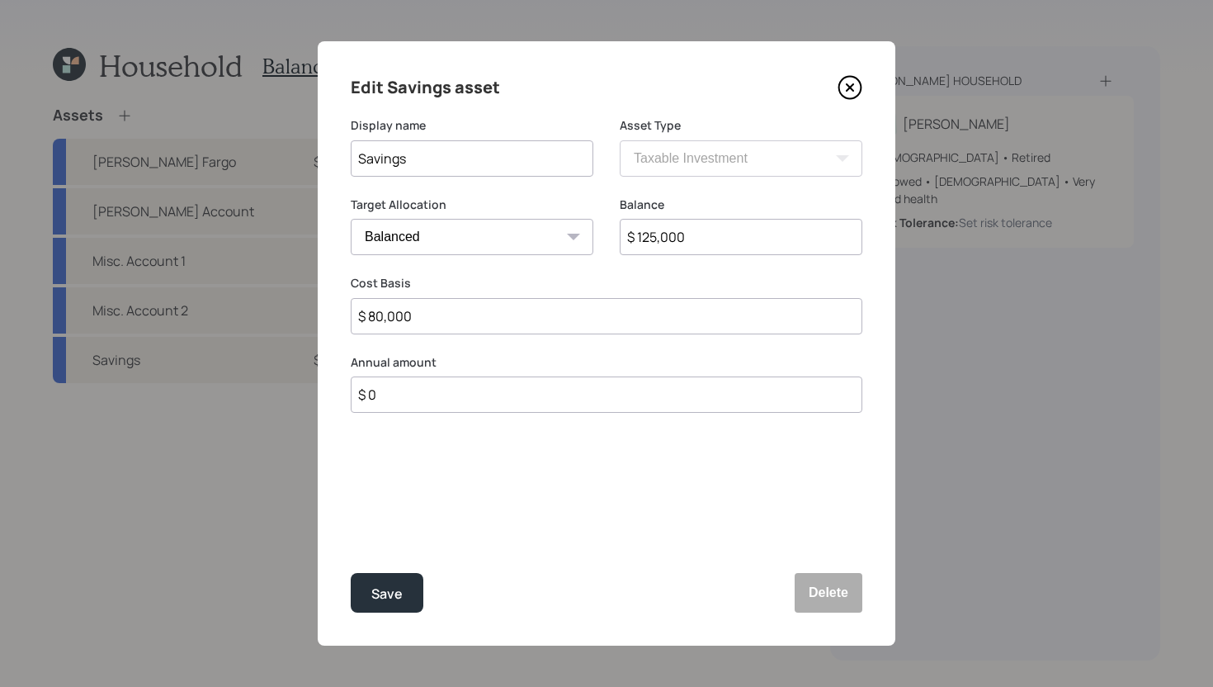
click at [684, 233] on input "$ 125,000" at bounding box center [741, 237] width 243 height 36
type input "$ 95"
click at [833, 587] on button "Delete" at bounding box center [829, 593] width 68 height 40
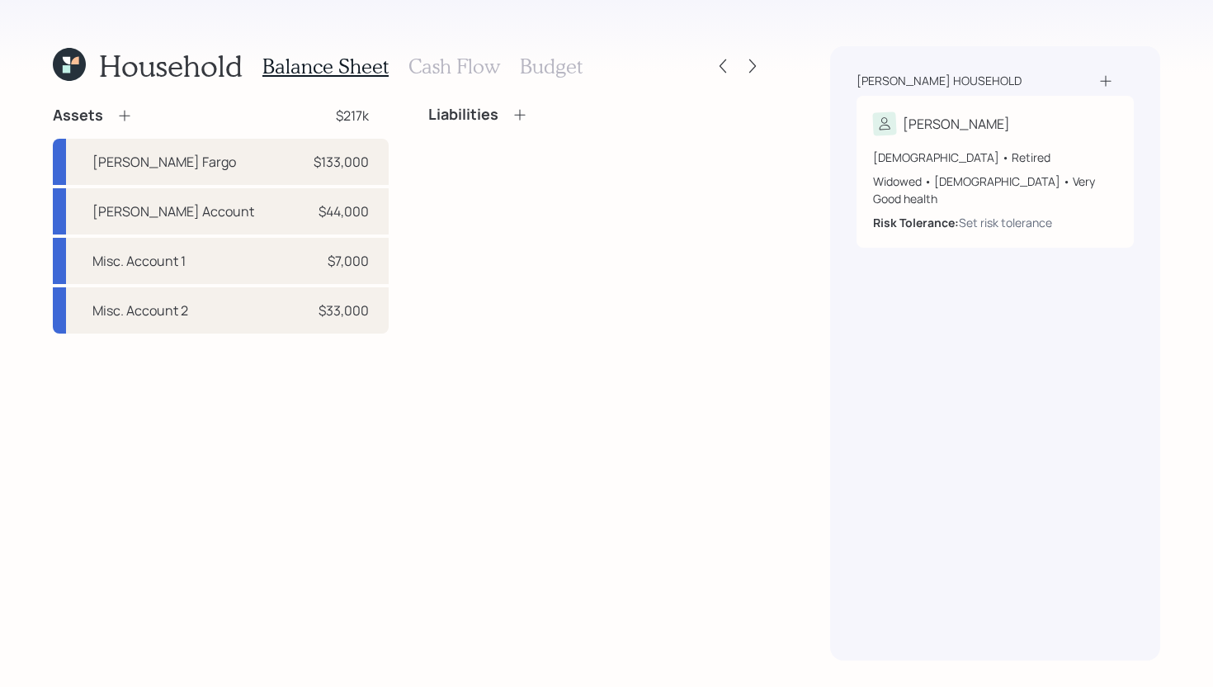
click at [125, 113] on icon at bounding box center [124, 115] width 17 height 17
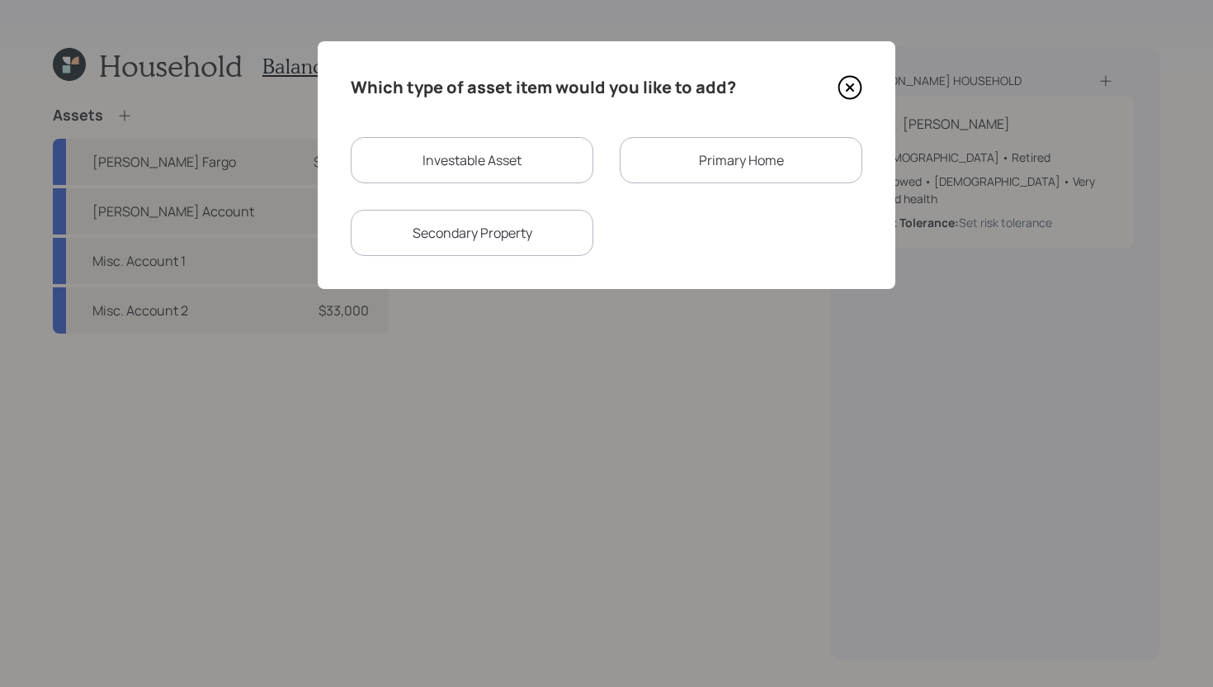
click at [551, 164] on div "Investable Asset" at bounding box center [472, 160] width 243 height 46
select select "taxable"
select select "balanced"
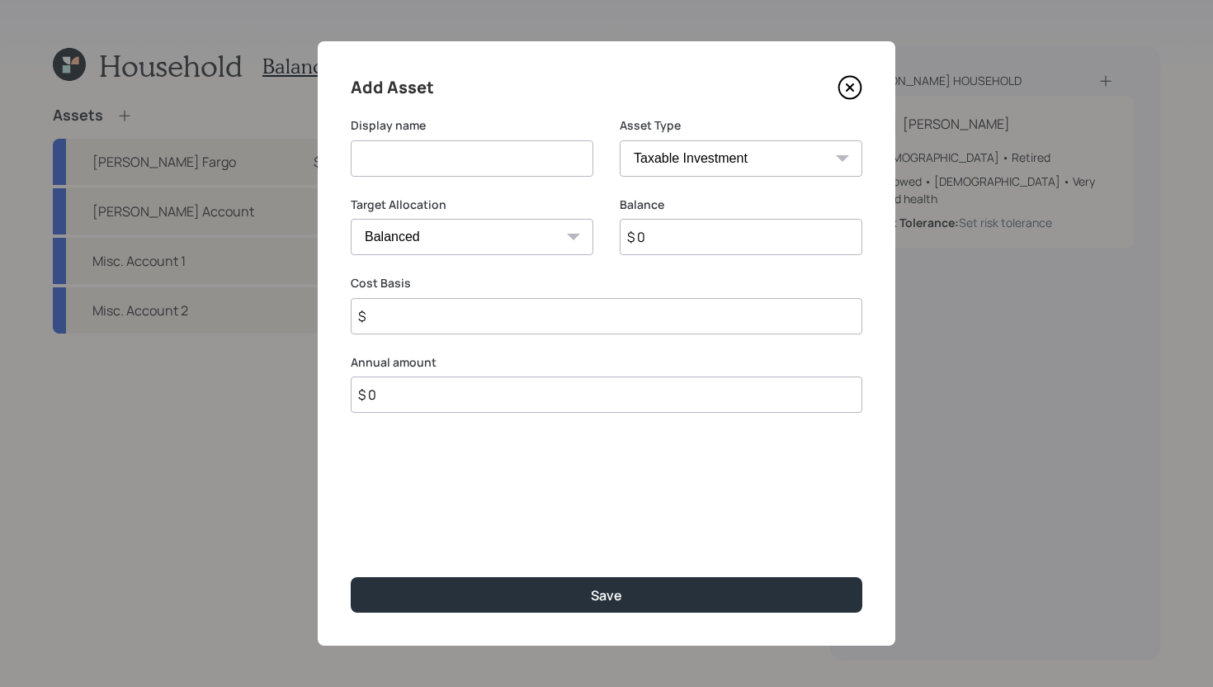
click at [686, 151] on select "SEP IRA IRA Roth IRA 401(k) Roth 401(k) 403(b) Roth 403(b) 457(b) Roth 457(b) H…" at bounding box center [741, 158] width 243 height 36
select select "cash"
click at [620, 140] on select "SEP IRA IRA Roth IRA 401(k) Roth 401(k) 403(b) Roth 403(b) 457(b) Roth 457(b) H…" at bounding box center [741, 158] width 243 height 36
type input "$"
click at [525, 154] on input at bounding box center [472, 158] width 243 height 36
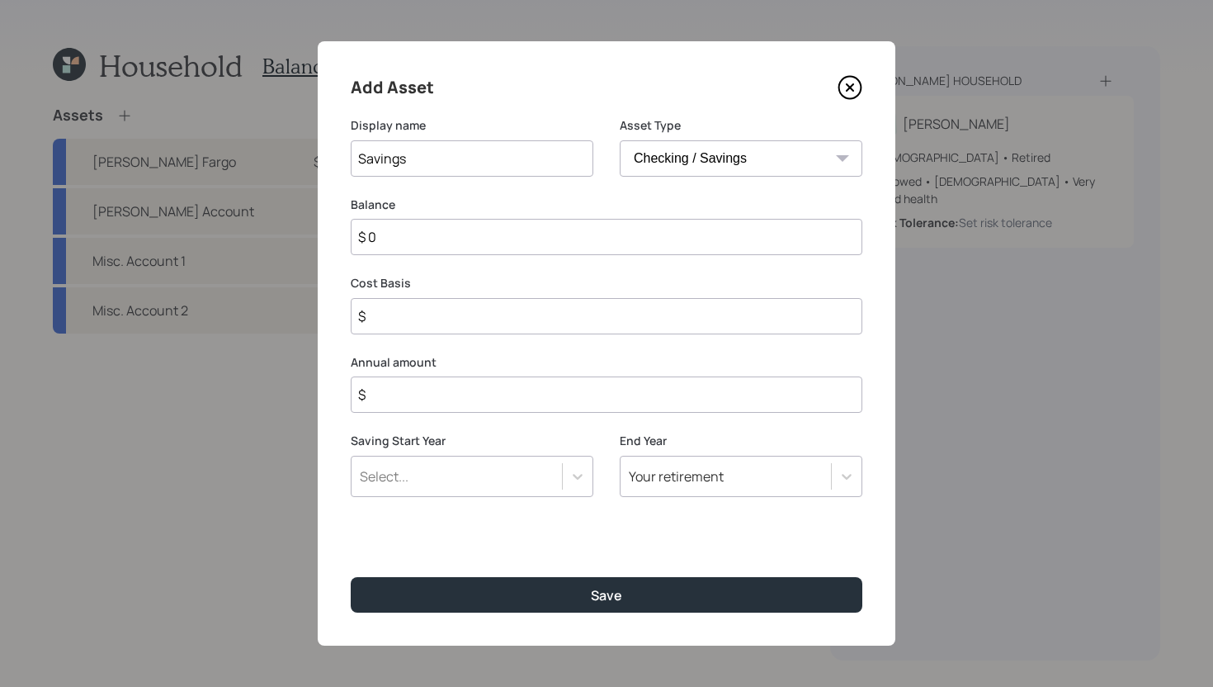
type input "Savings"
click at [617, 232] on input "$ 0" at bounding box center [607, 237] width 512 height 36
type input "$ 9"
type input "$ 95"
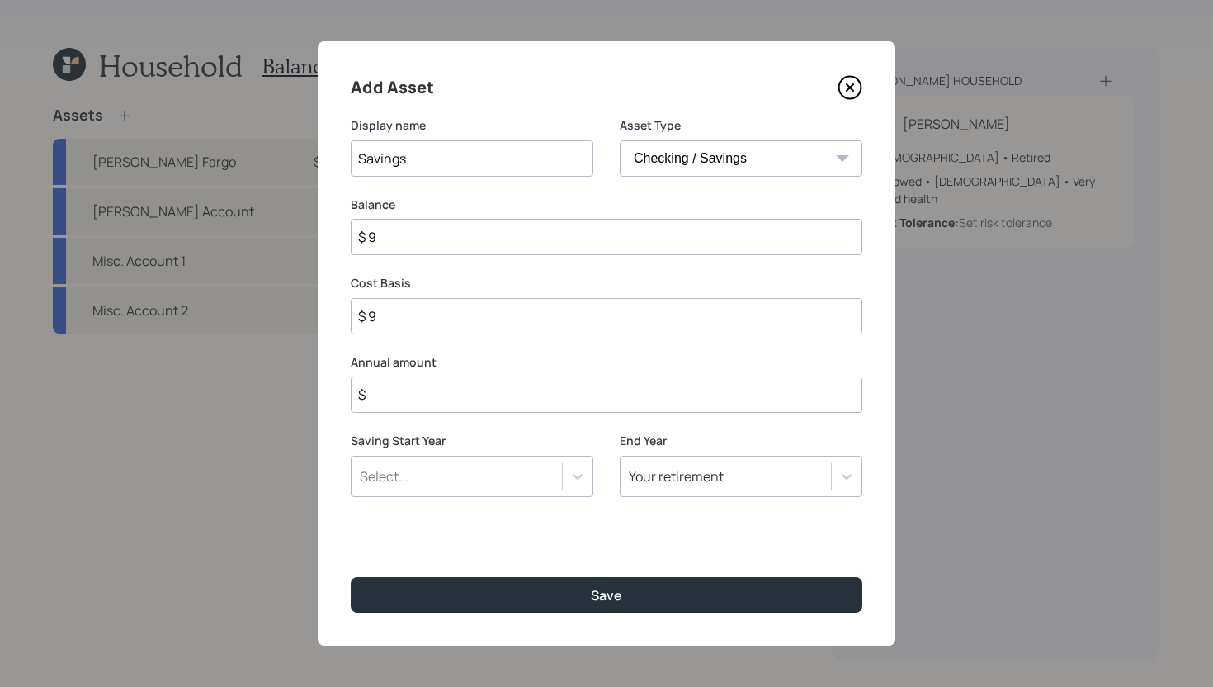
type input "$ 95"
type input "$ 950"
type input "$ 9,500"
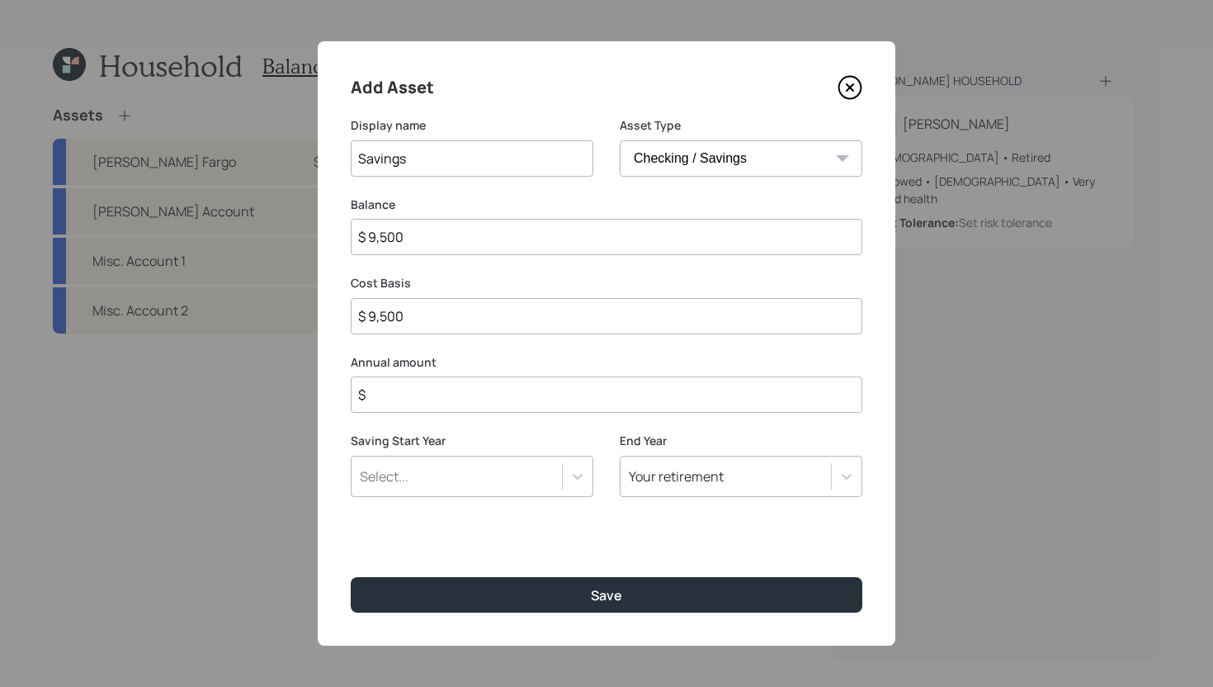
type input "$ 95,000"
click at [612, 391] on input "$" at bounding box center [607, 394] width 512 height 36
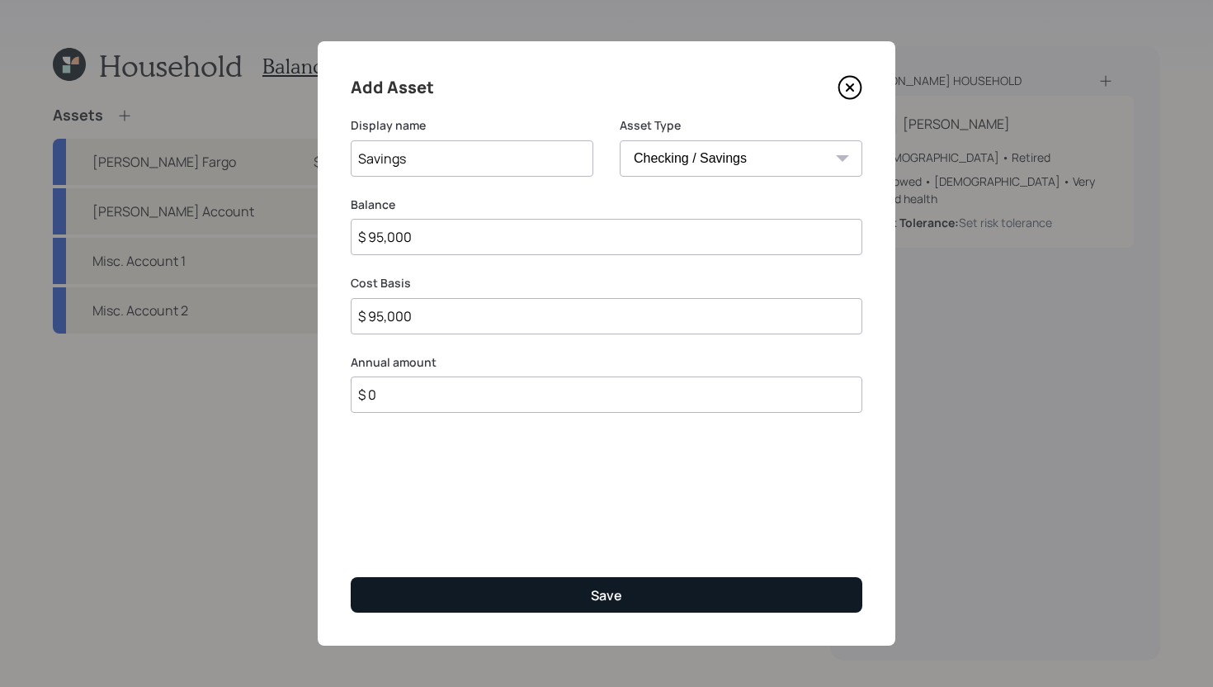
type input "$ 0"
click at [559, 585] on button "Save" at bounding box center [607, 594] width 512 height 35
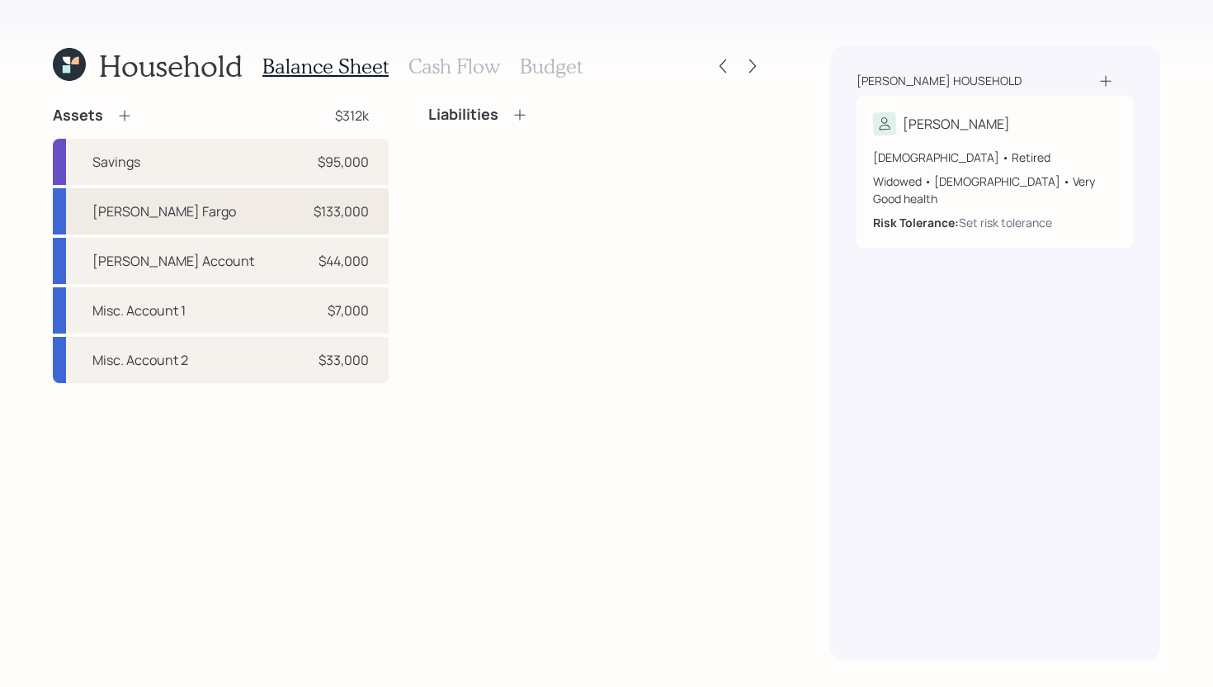
click at [280, 223] on div "Wells Fargo $133,000" at bounding box center [221, 211] width 336 height 46
select select "taxable"
select select "balanced"
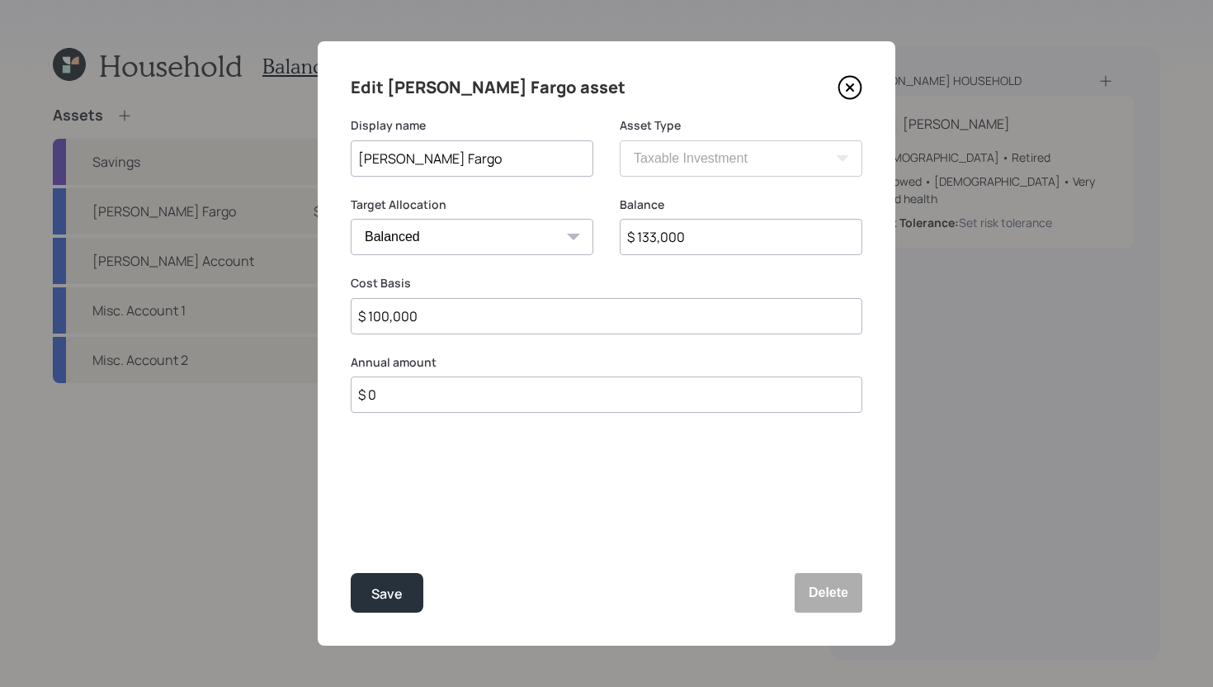
click at [857, 85] on icon at bounding box center [850, 87] width 25 height 25
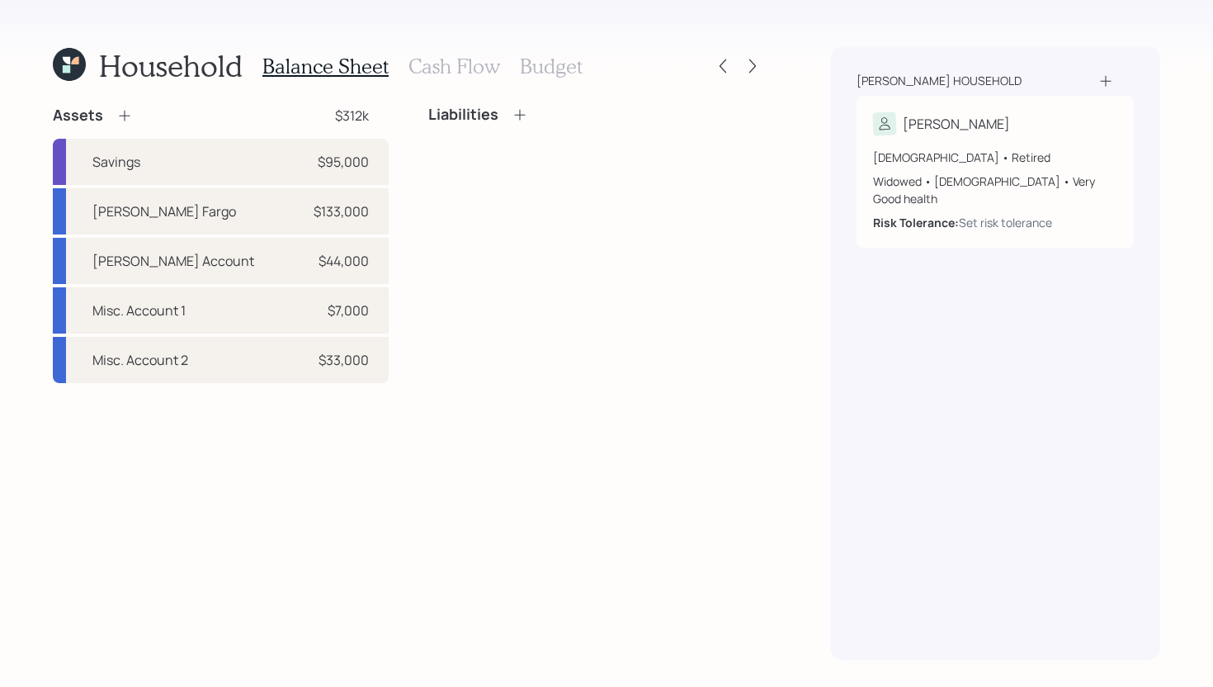
click at [127, 115] on icon at bounding box center [124, 116] width 11 height 11
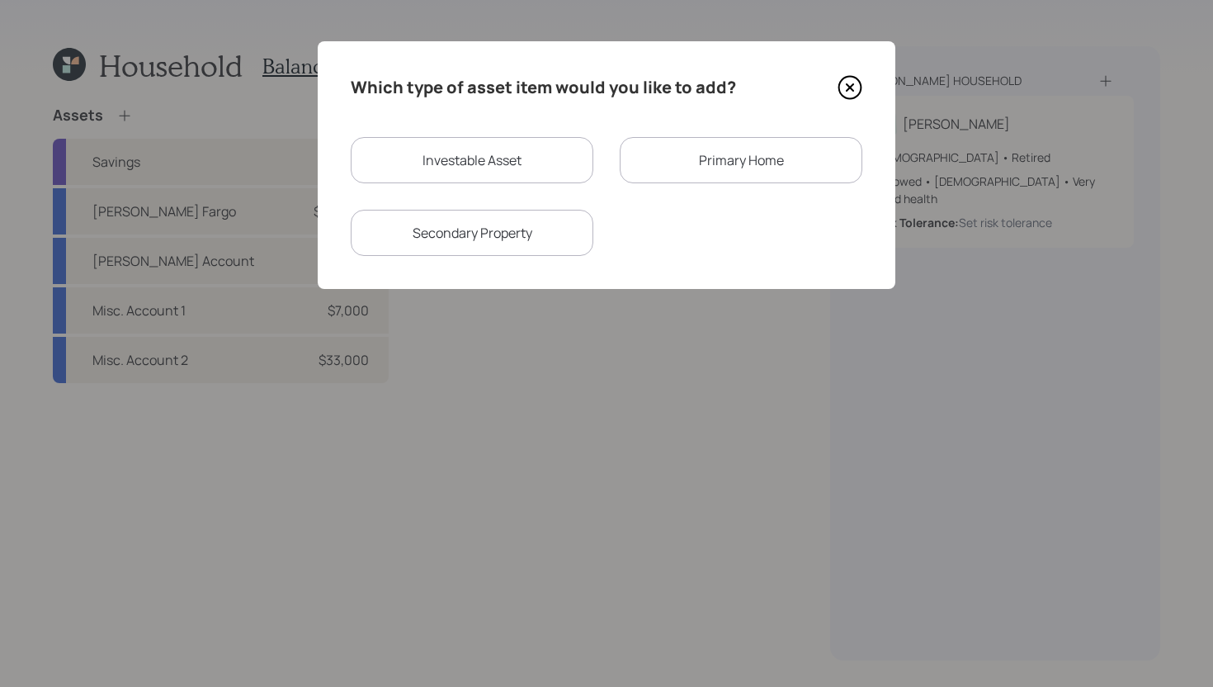
click at [716, 170] on div "Primary Home" at bounding box center [741, 160] width 243 height 46
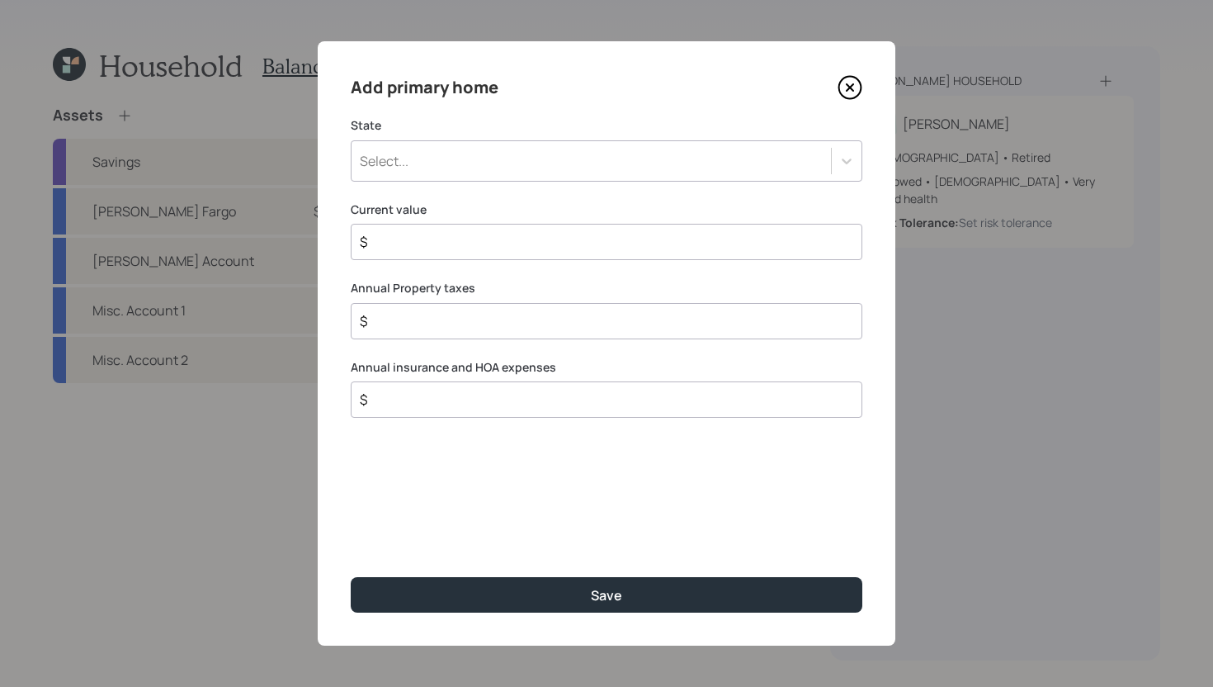
click at [606, 168] on div "Select..." at bounding box center [592, 161] width 480 height 28
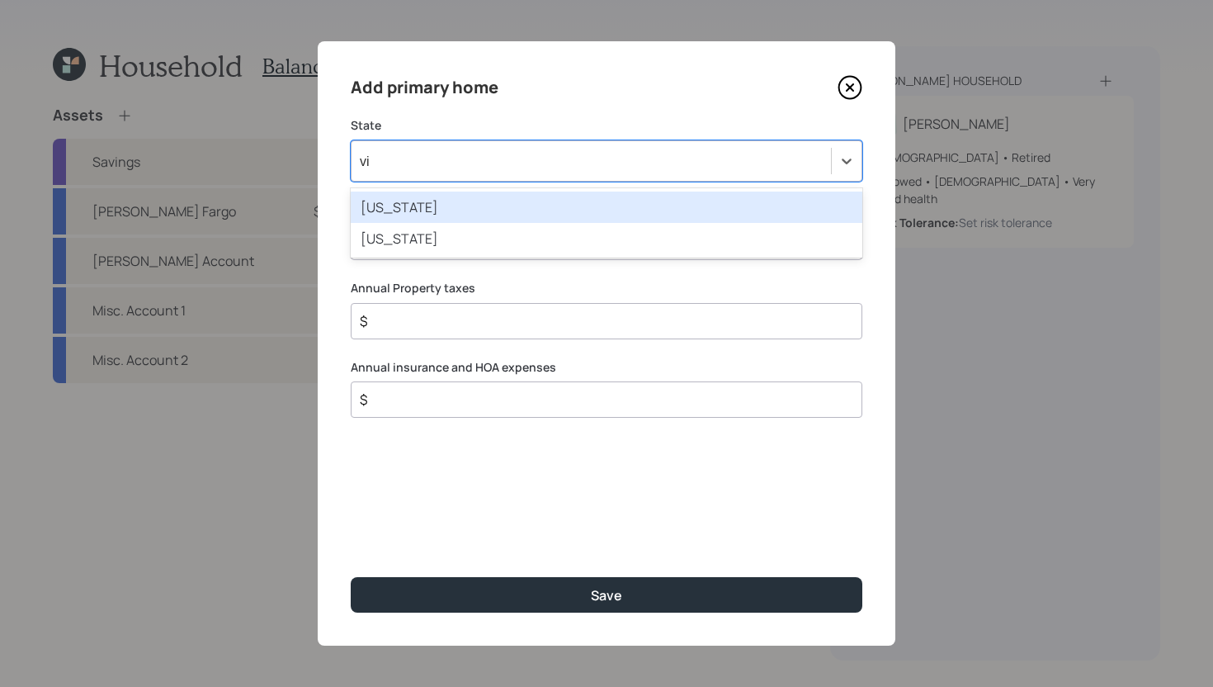
type input "vir"
click at [609, 208] on div "Virginia" at bounding box center [607, 206] width 512 height 31
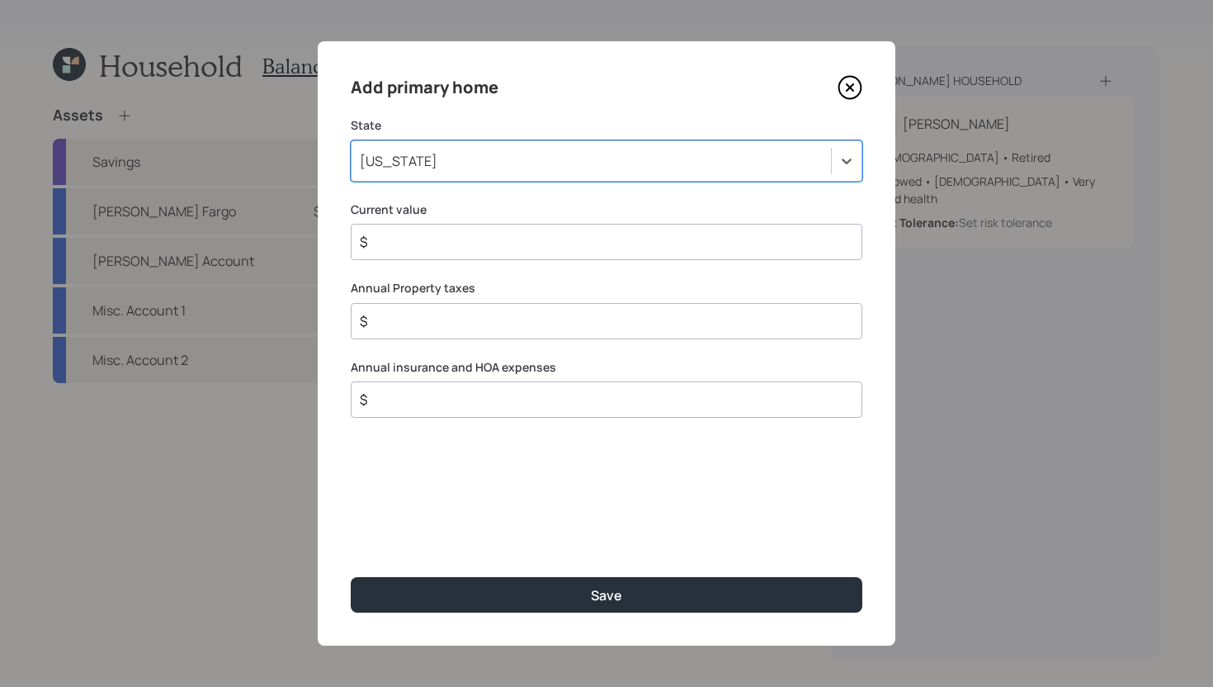
click at [544, 255] on div "$" at bounding box center [607, 242] width 512 height 36
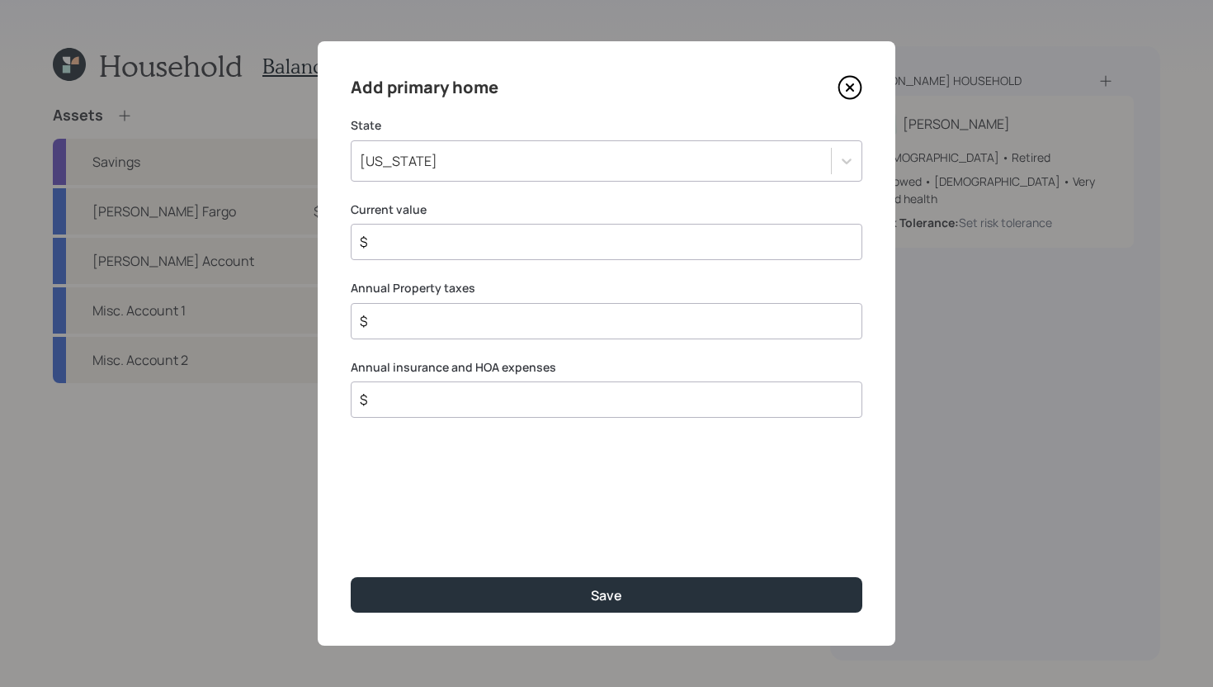
click at [550, 242] on input "$" at bounding box center [600, 242] width 484 height 20
type input "$ 850,000"
click at [553, 322] on input "$" at bounding box center [600, 321] width 484 height 20
type input "$ 7,600"
click at [600, 396] on input "$" at bounding box center [600, 400] width 484 height 20
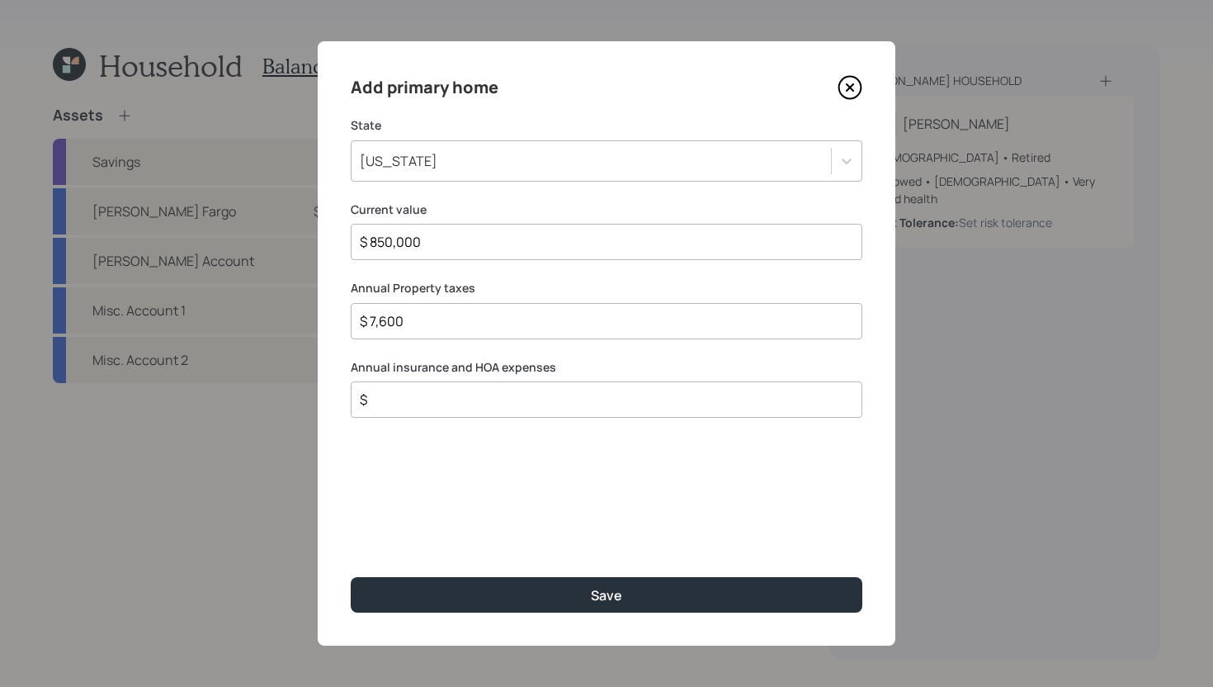
click at [600, 396] on input "$" at bounding box center [600, 400] width 484 height 20
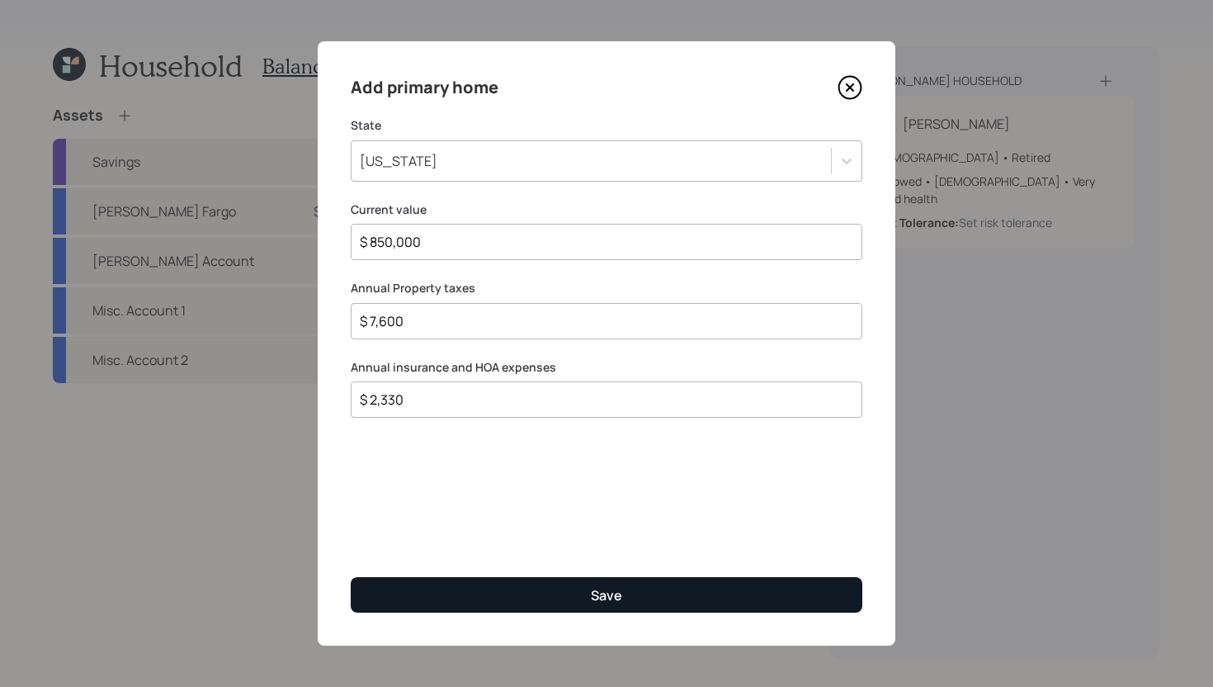
type input "$ 2,330"
click at [681, 587] on button "Save" at bounding box center [607, 594] width 512 height 35
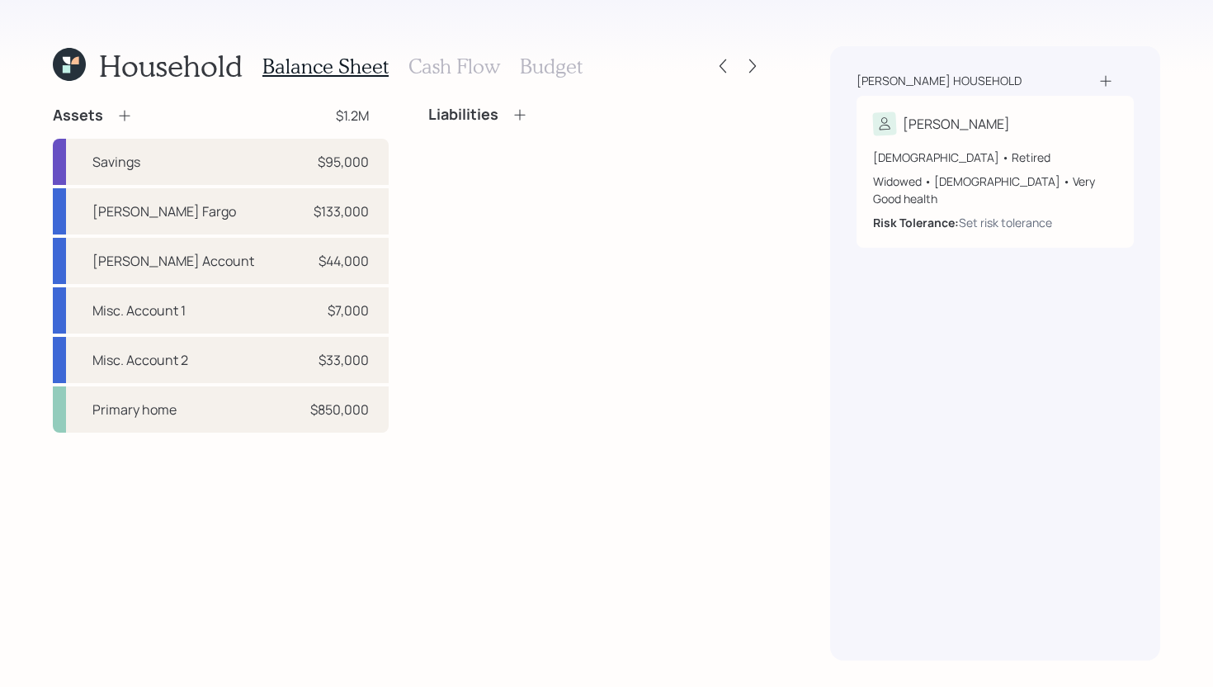
click at [524, 114] on icon at bounding box center [520, 114] width 17 height 17
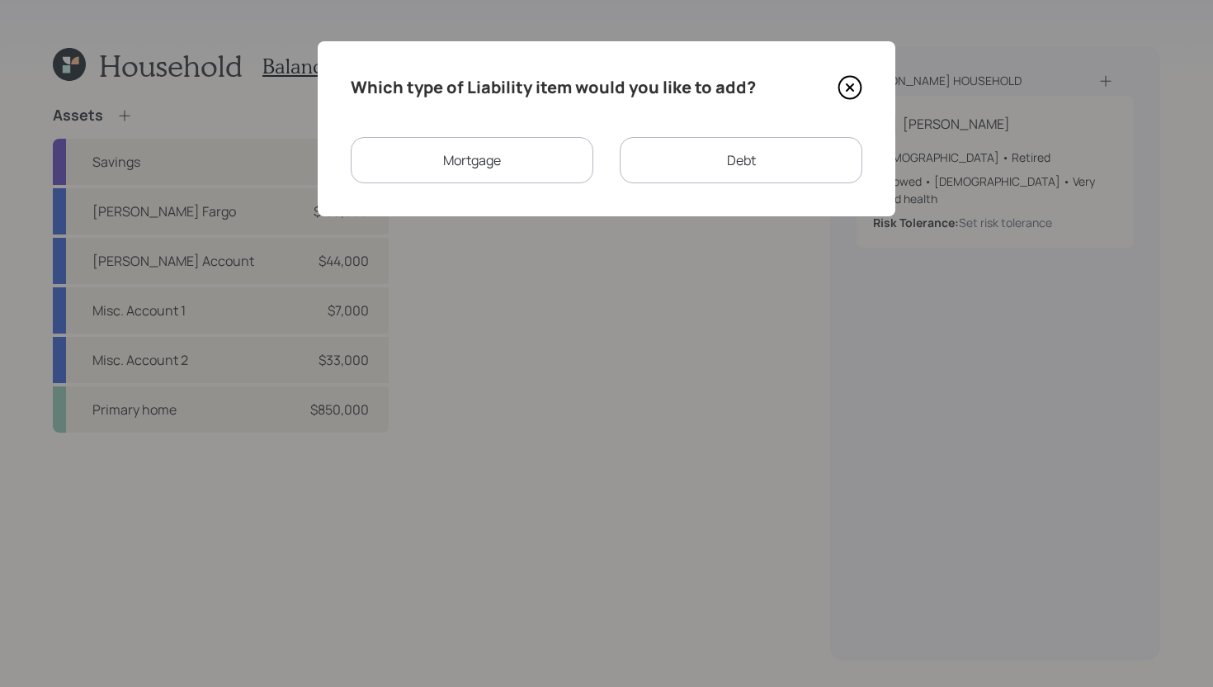
click at [589, 154] on div "Mortgage" at bounding box center [472, 160] width 243 height 46
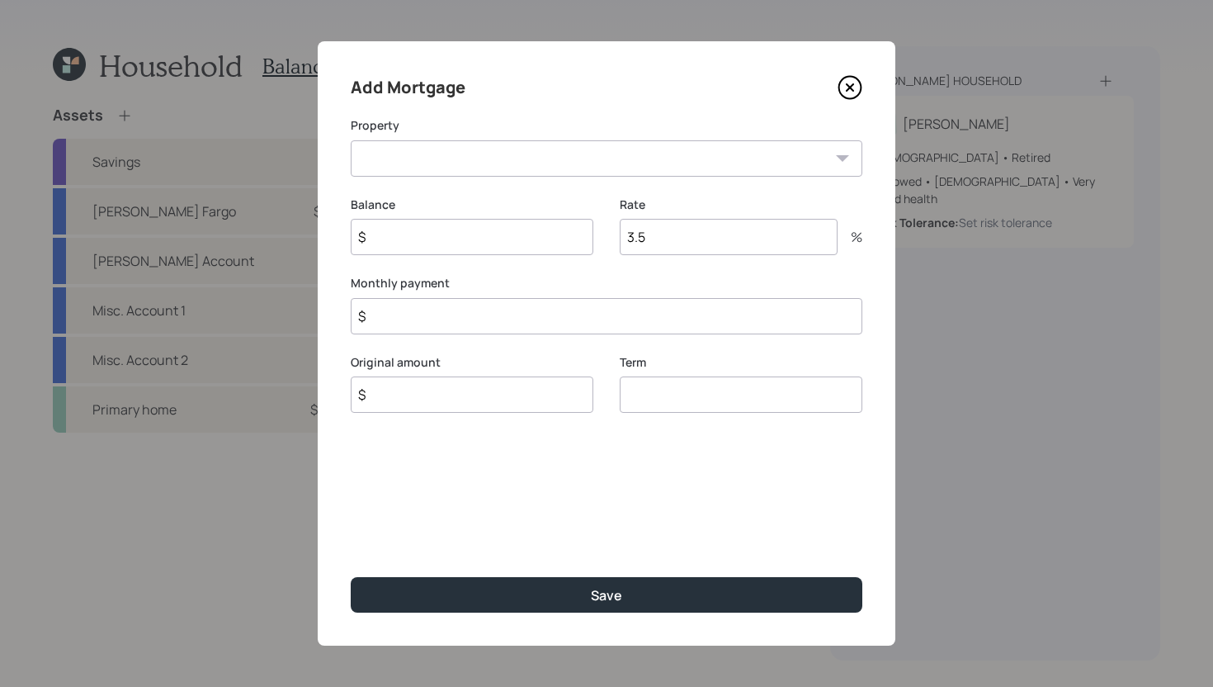
click at [589, 154] on select "VA Primary home" at bounding box center [607, 158] width 512 height 36
select select "2e3bfe56-9225-410c-8285-3cd6525e6c62"
click at [351, 140] on select "VA Primary home" at bounding box center [607, 158] width 512 height 36
click at [503, 245] on input "$" at bounding box center [472, 237] width 243 height 36
type input "$ 200,000"
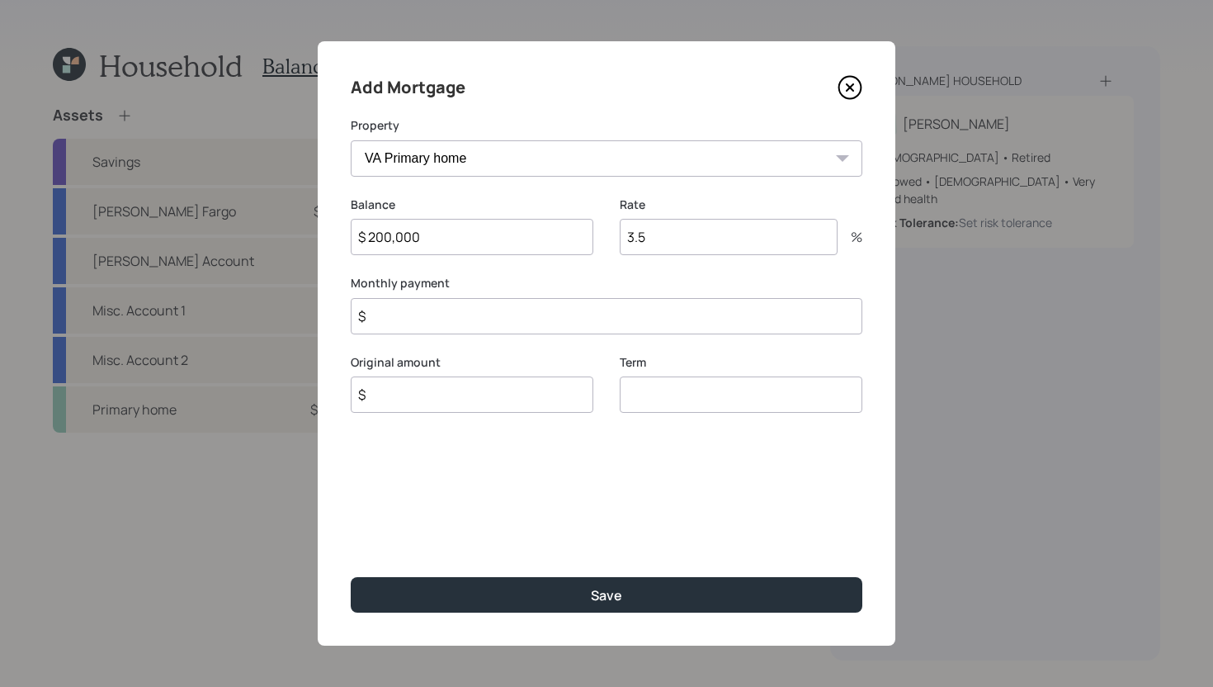
click at [470, 392] on input "$" at bounding box center [472, 394] width 243 height 36
type input "$ 200,000"
click at [655, 243] on input "3.5" at bounding box center [729, 237] width 218 height 36
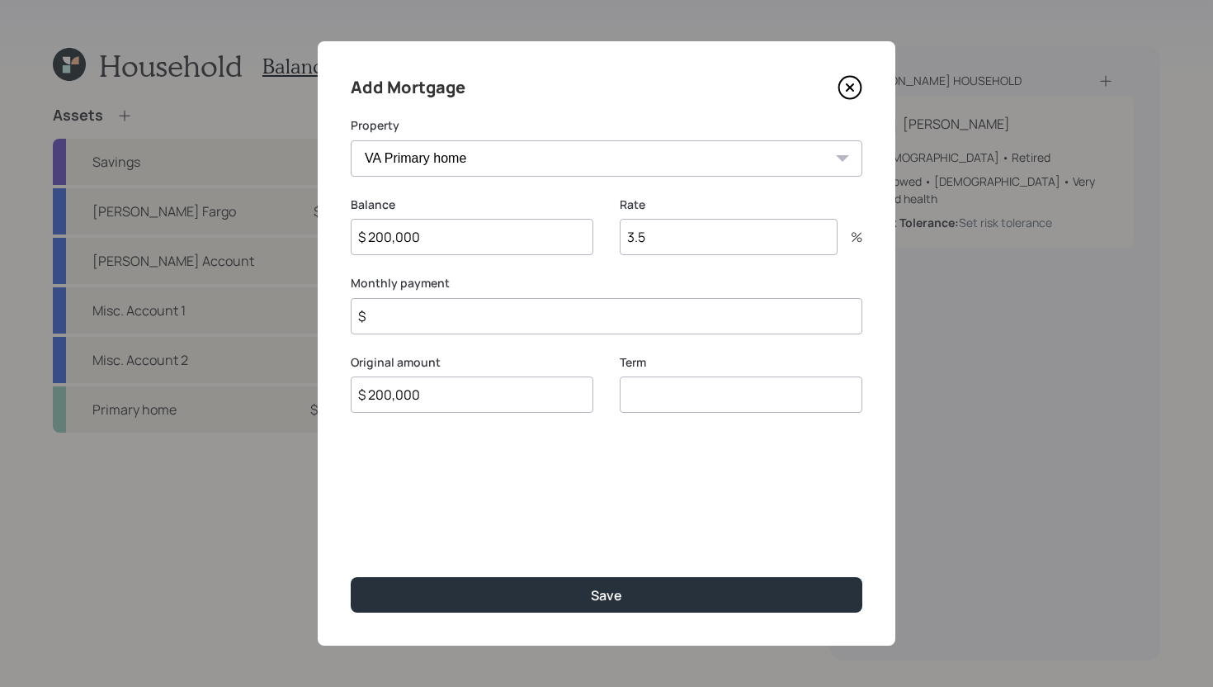
click at [655, 243] on input "3.5" at bounding box center [729, 237] width 218 height 36
type input "2"
click at [664, 399] on input "number" at bounding box center [741, 394] width 243 height 36
type input "30"
click at [568, 333] on input "$" at bounding box center [607, 316] width 512 height 36
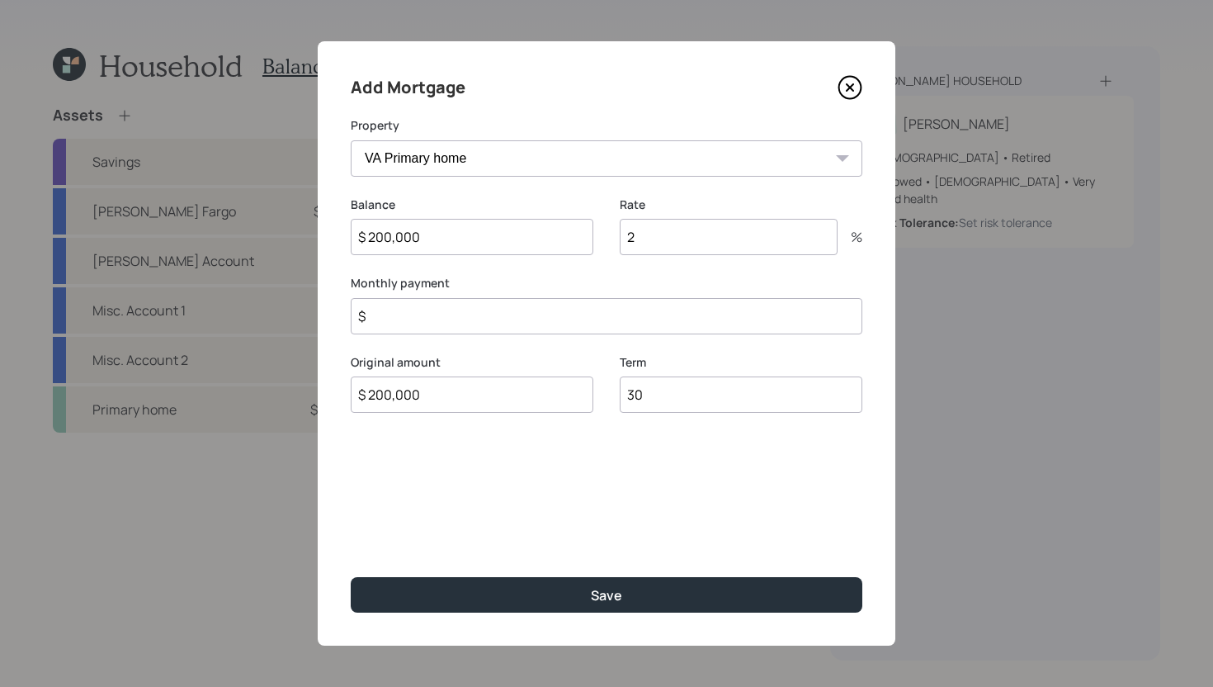
click at [566, 324] on input "$" at bounding box center [607, 316] width 512 height 36
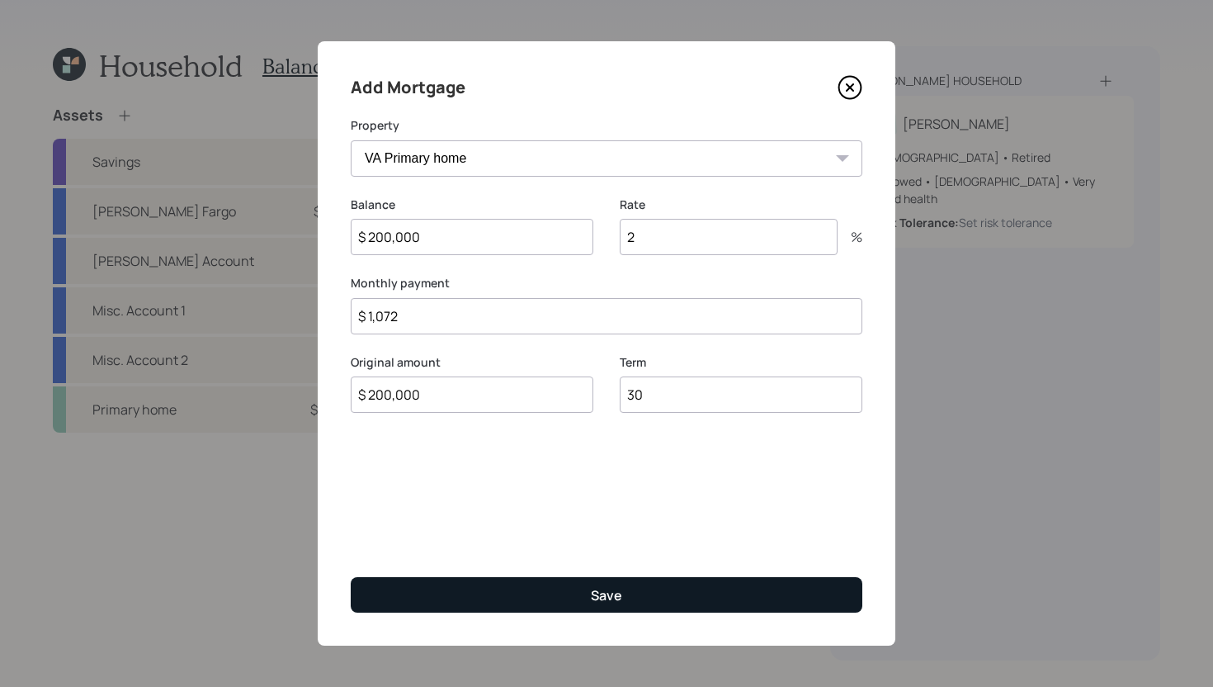
type input "$ 1,072"
click at [634, 587] on button "Save" at bounding box center [607, 594] width 512 height 35
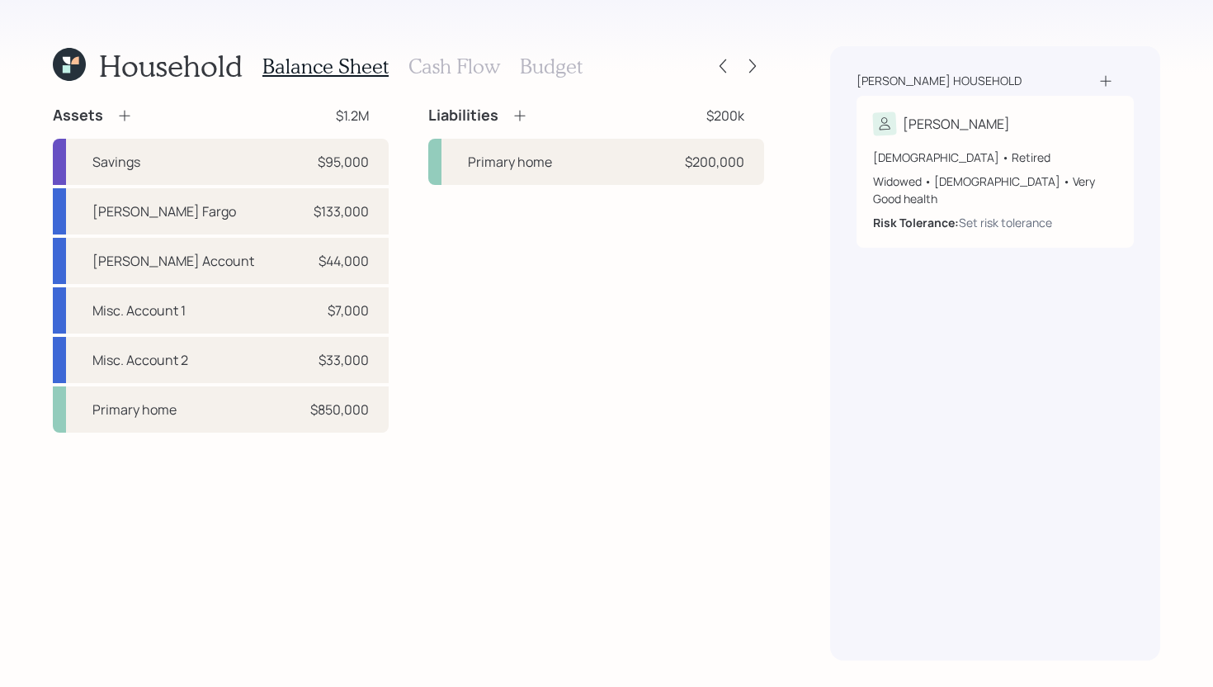
click at [122, 121] on icon at bounding box center [124, 115] width 17 height 17
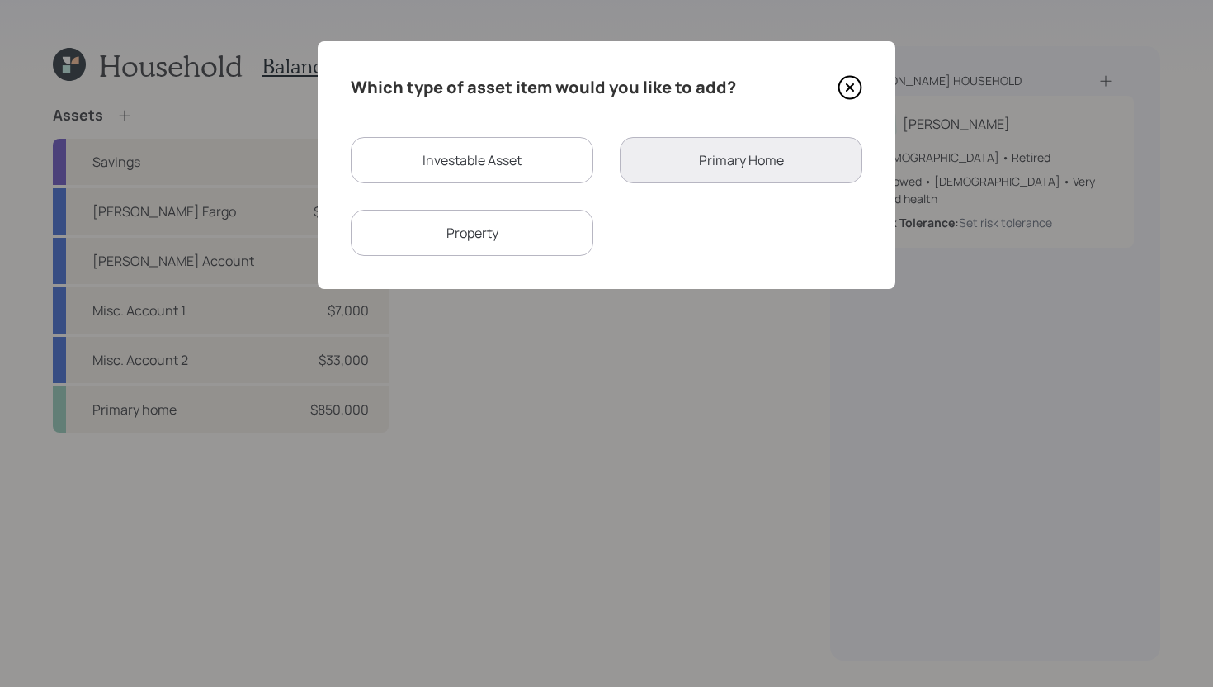
click at [853, 88] on icon at bounding box center [850, 87] width 25 height 25
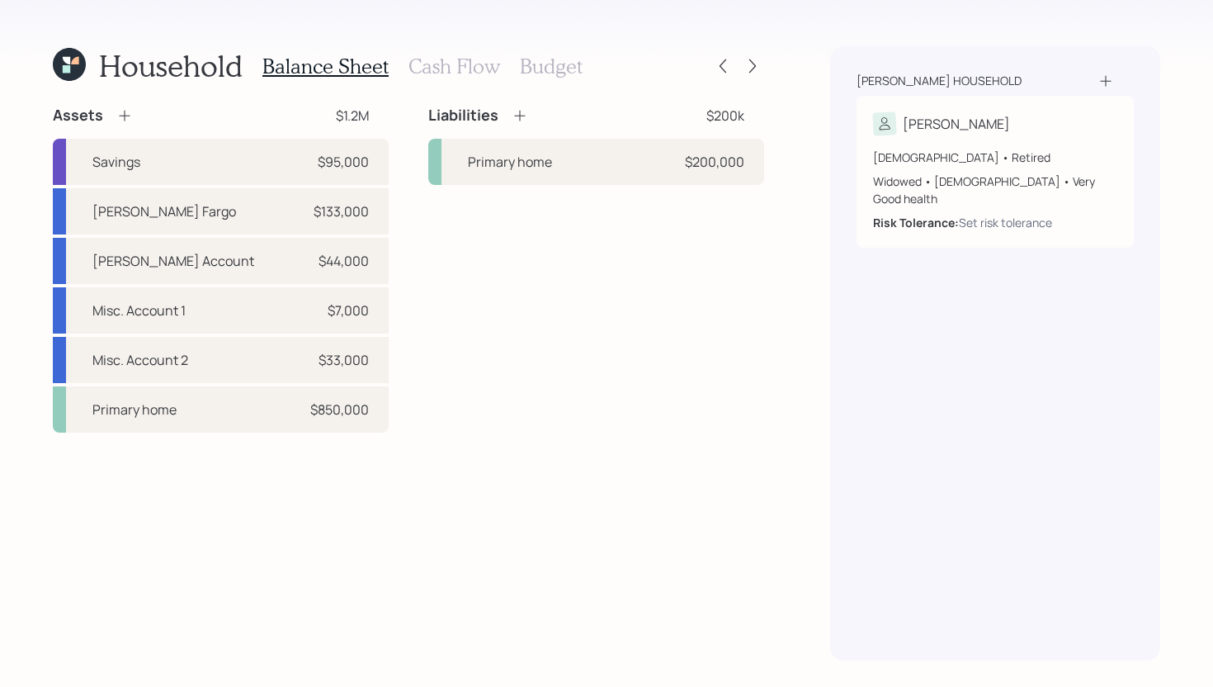
click at [464, 69] on h3 "Cash Flow" at bounding box center [455, 66] width 92 height 24
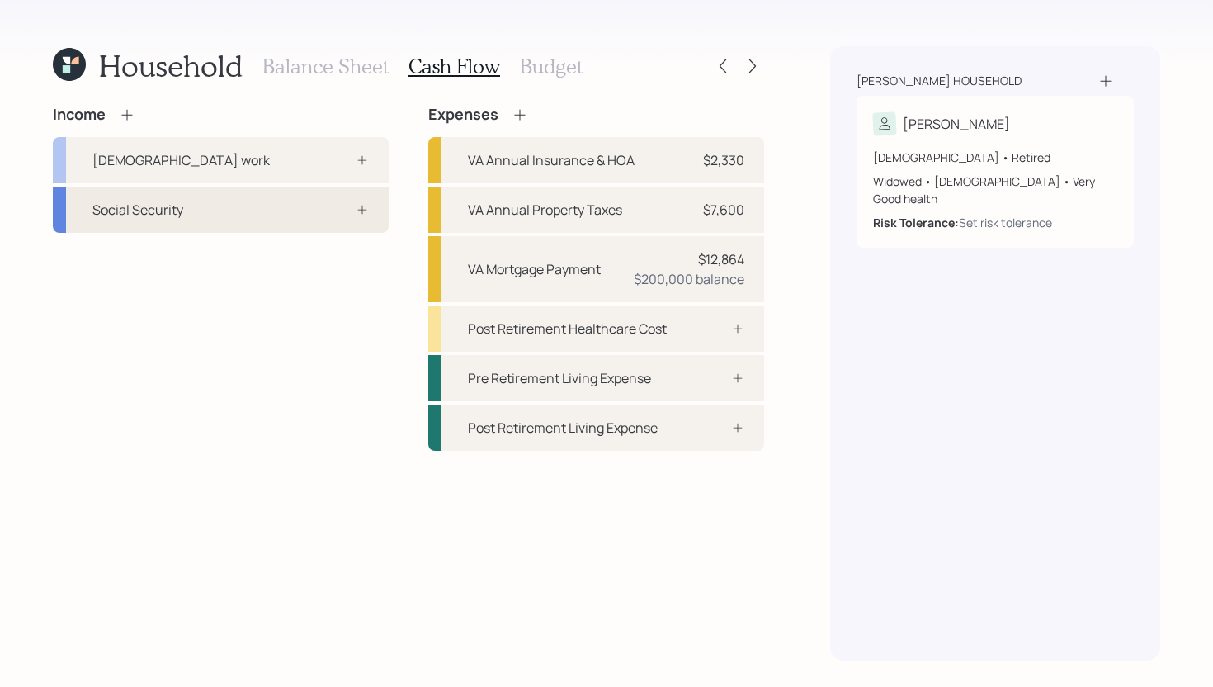
click at [302, 224] on div "Social Security" at bounding box center [221, 210] width 336 height 46
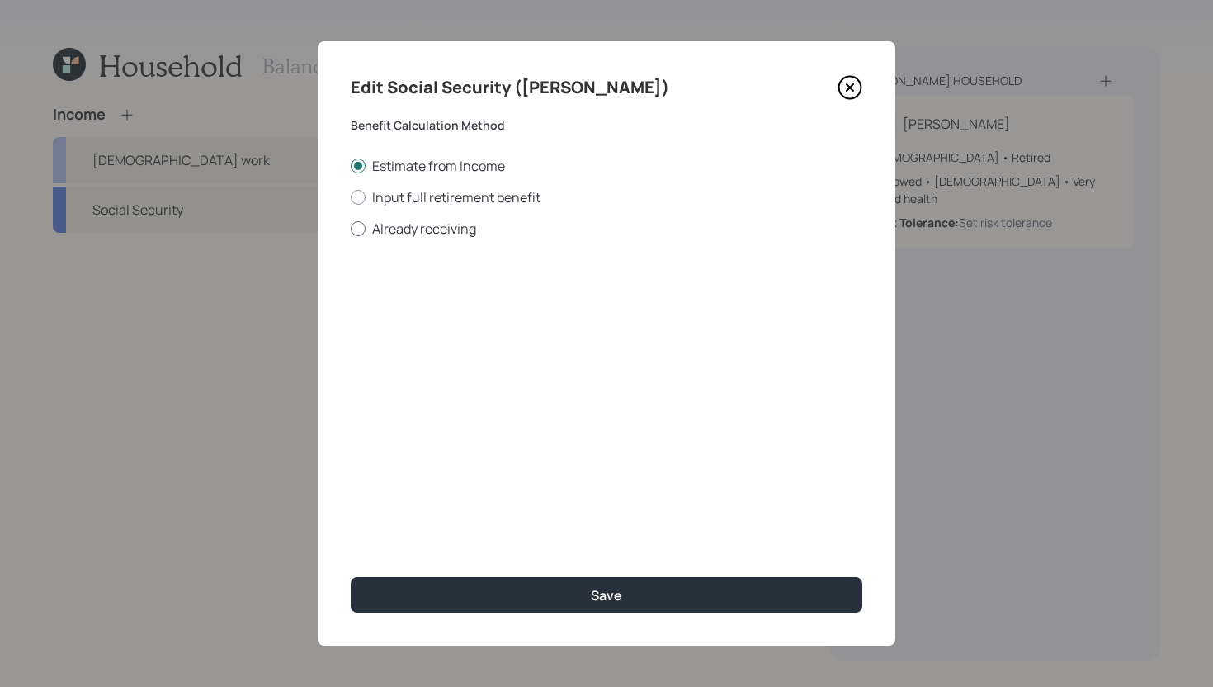
click at [453, 228] on label "Already receiving" at bounding box center [607, 229] width 512 height 18
click at [351, 228] on input "Already receiving" at bounding box center [350, 228] width 1 height 1
radio input "true"
click at [463, 399] on input "number" at bounding box center [445, 397] width 188 height 36
click at [470, 301] on input "$" at bounding box center [607, 298] width 512 height 36
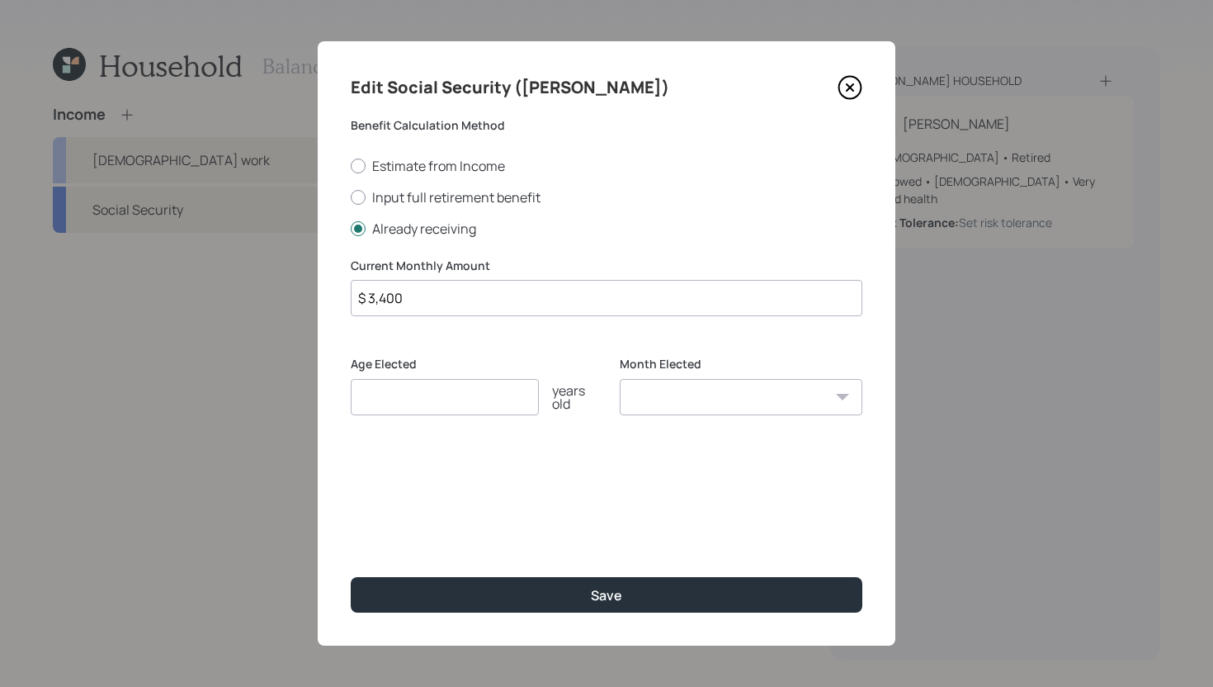
type input "$ 3,400"
click at [473, 404] on input "number" at bounding box center [445, 397] width 188 height 36
type input "70"
click at [724, 401] on select "January February March April May June July August September October November De…" at bounding box center [741, 397] width 243 height 36
select select "1"
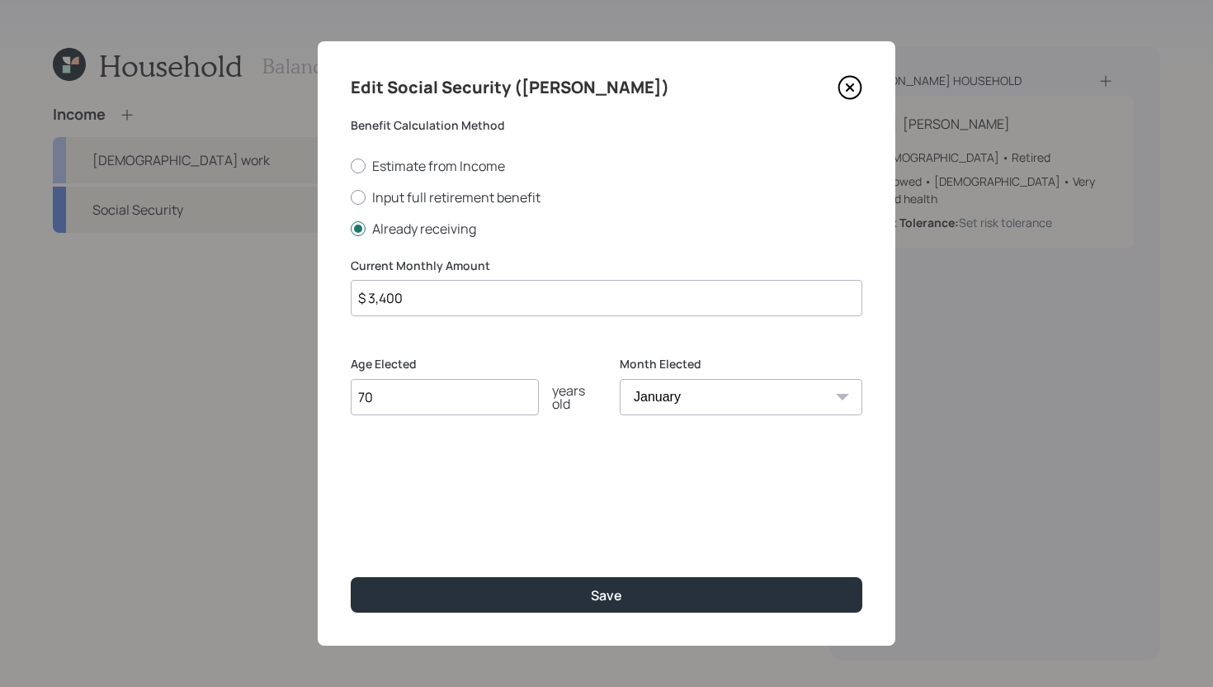
click at [620, 379] on select "January February March April May June July August September October November De…" at bounding box center [741, 397] width 243 height 36
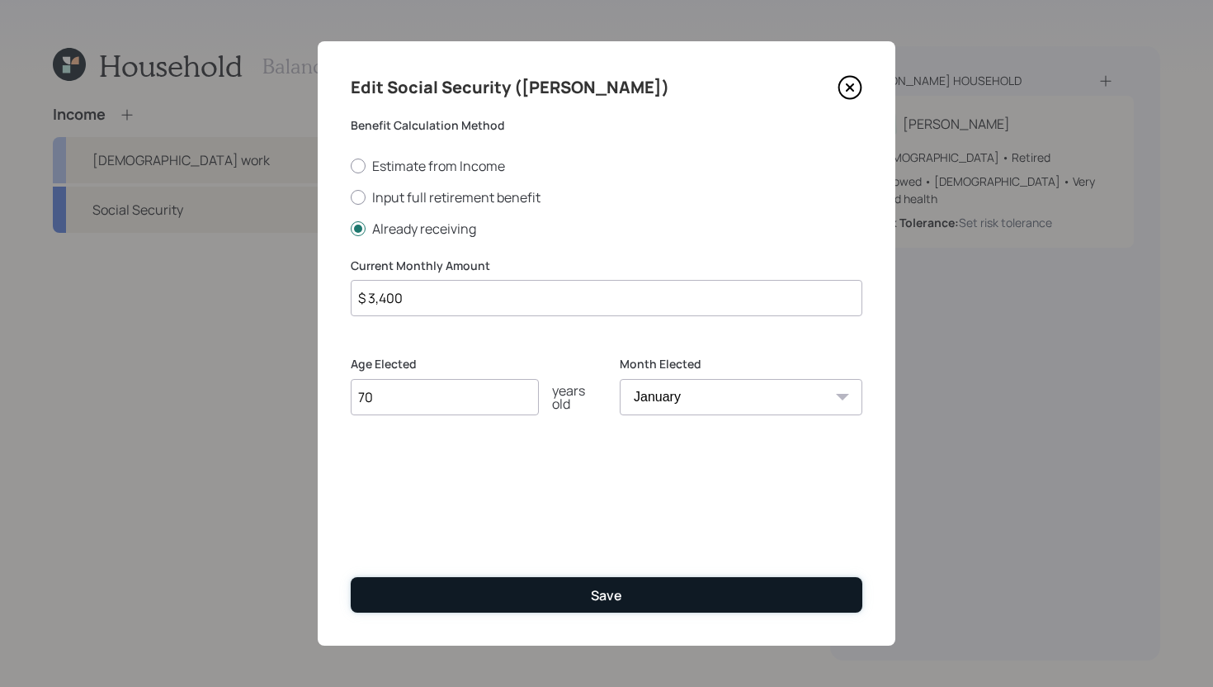
click at [607, 587] on div "Save" at bounding box center [606, 595] width 31 height 18
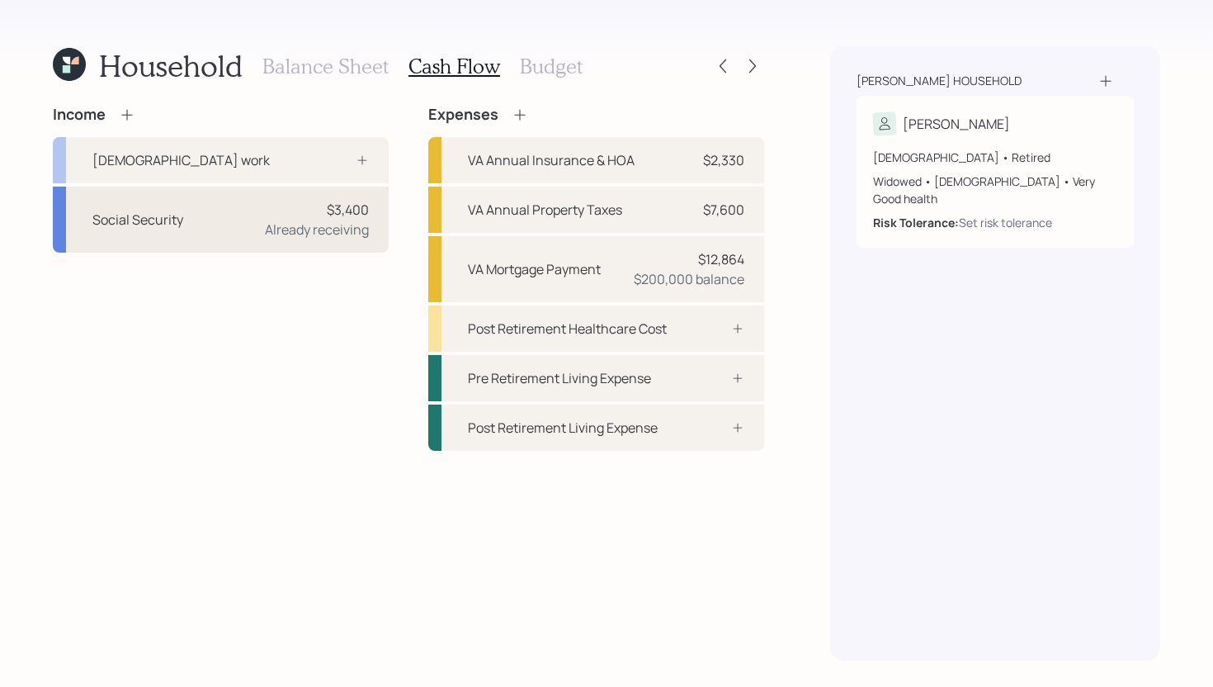
click at [348, 210] on div "$3,400" at bounding box center [348, 210] width 42 height 20
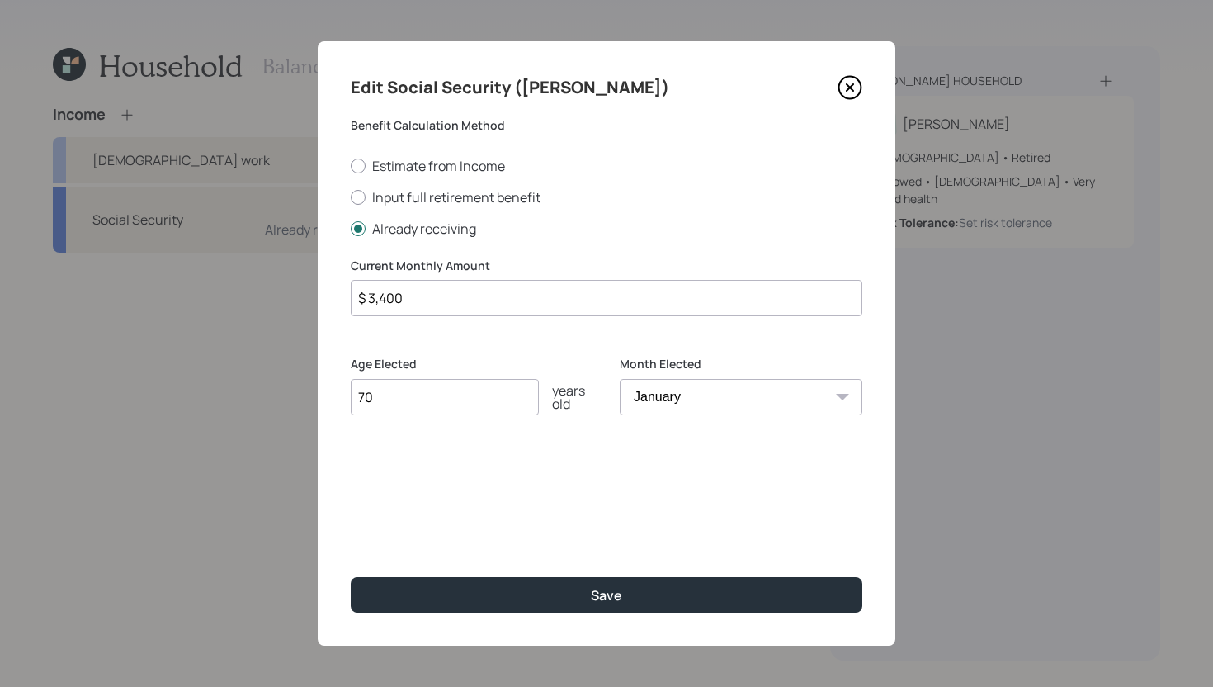
click at [454, 302] on input "$ 3,400" at bounding box center [607, 298] width 512 height 36
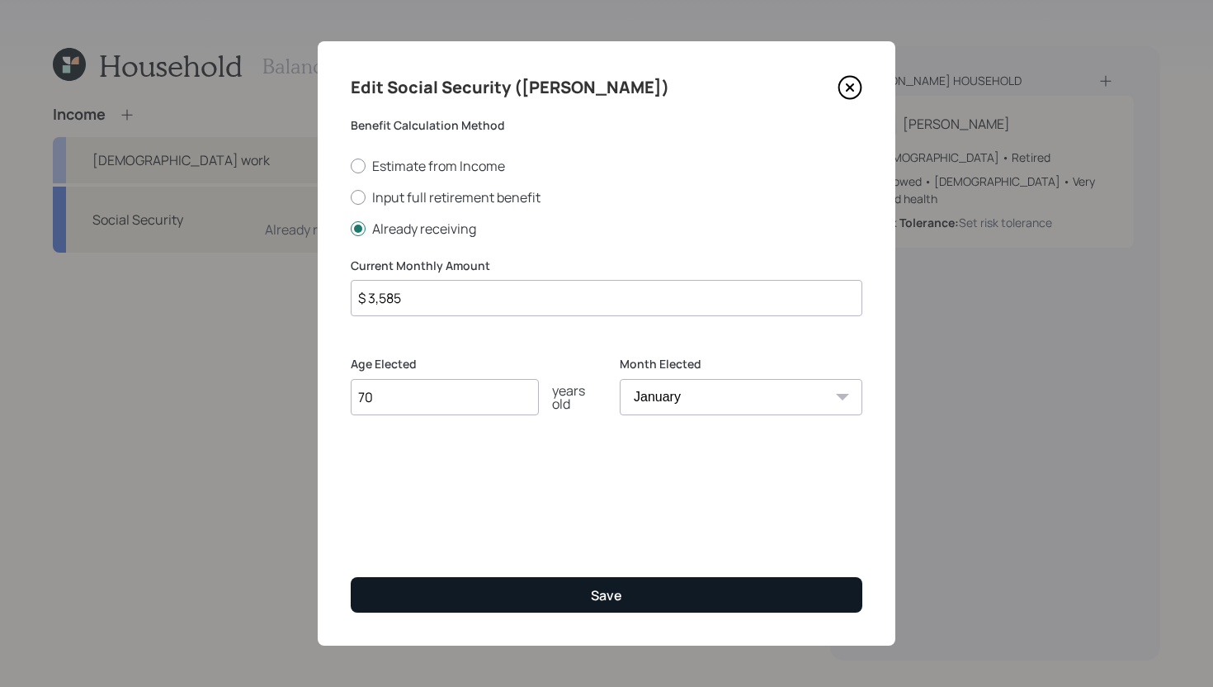
type input "$ 3,585"
click at [508, 587] on button "Save" at bounding box center [607, 594] width 512 height 35
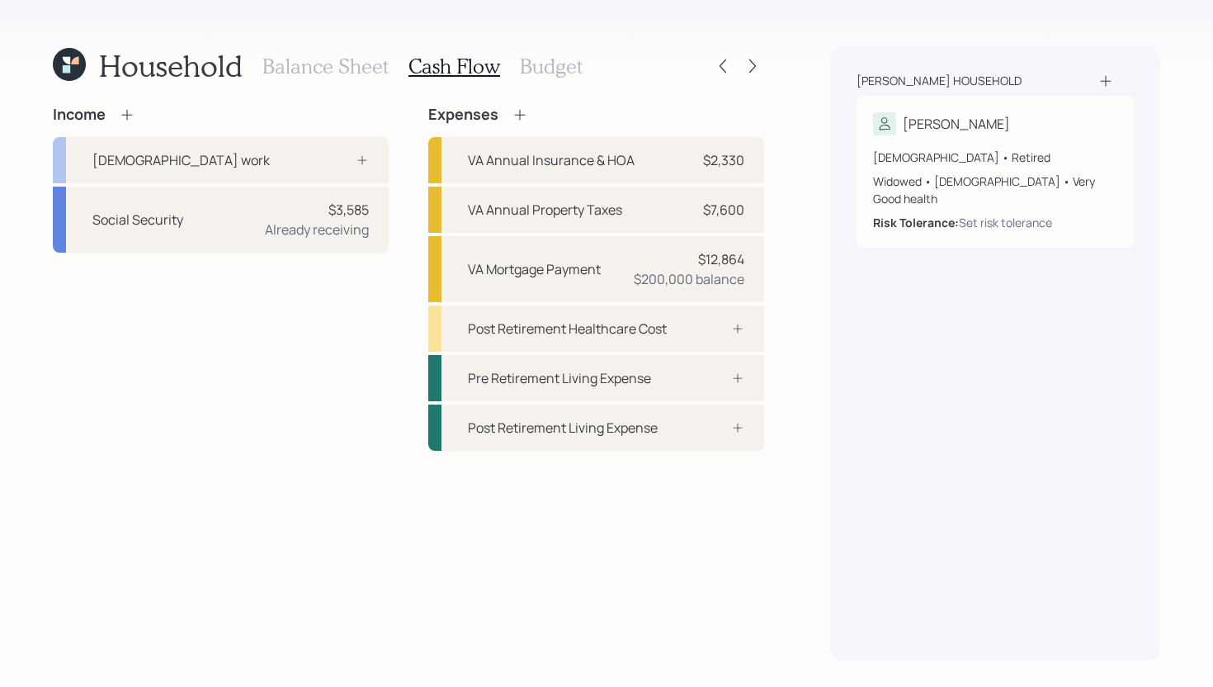
click at [132, 111] on icon at bounding box center [127, 114] width 17 height 17
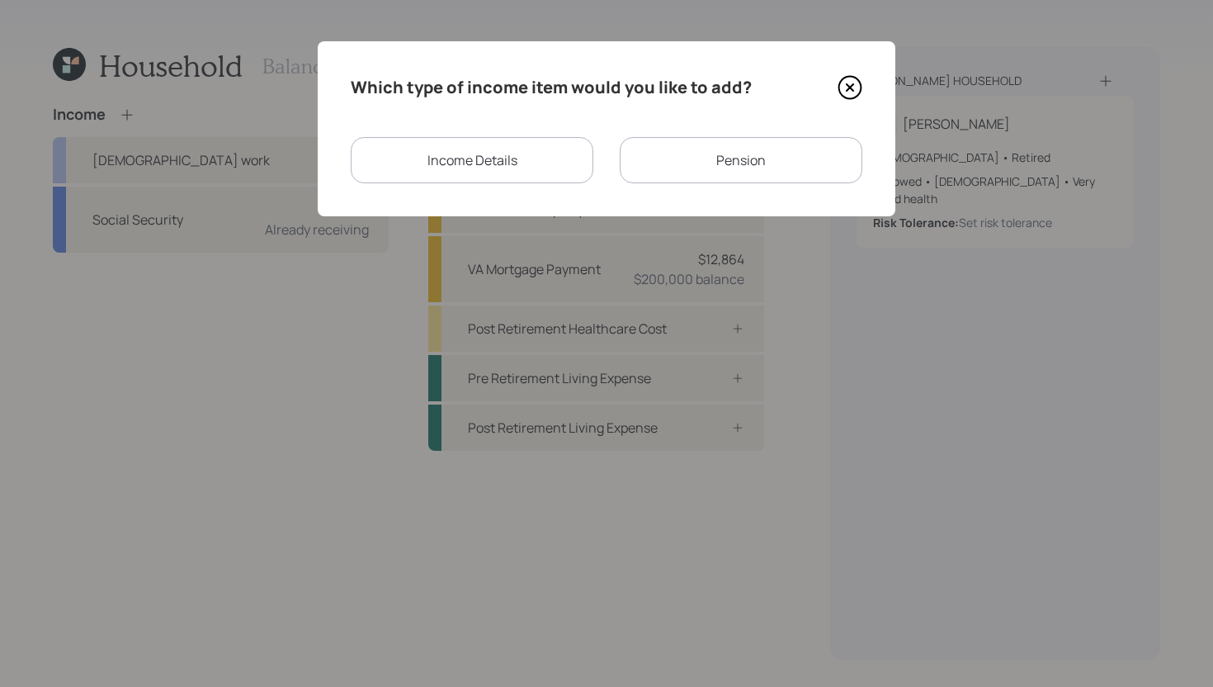
click at [694, 158] on div "Pension" at bounding box center [741, 160] width 243 height 46
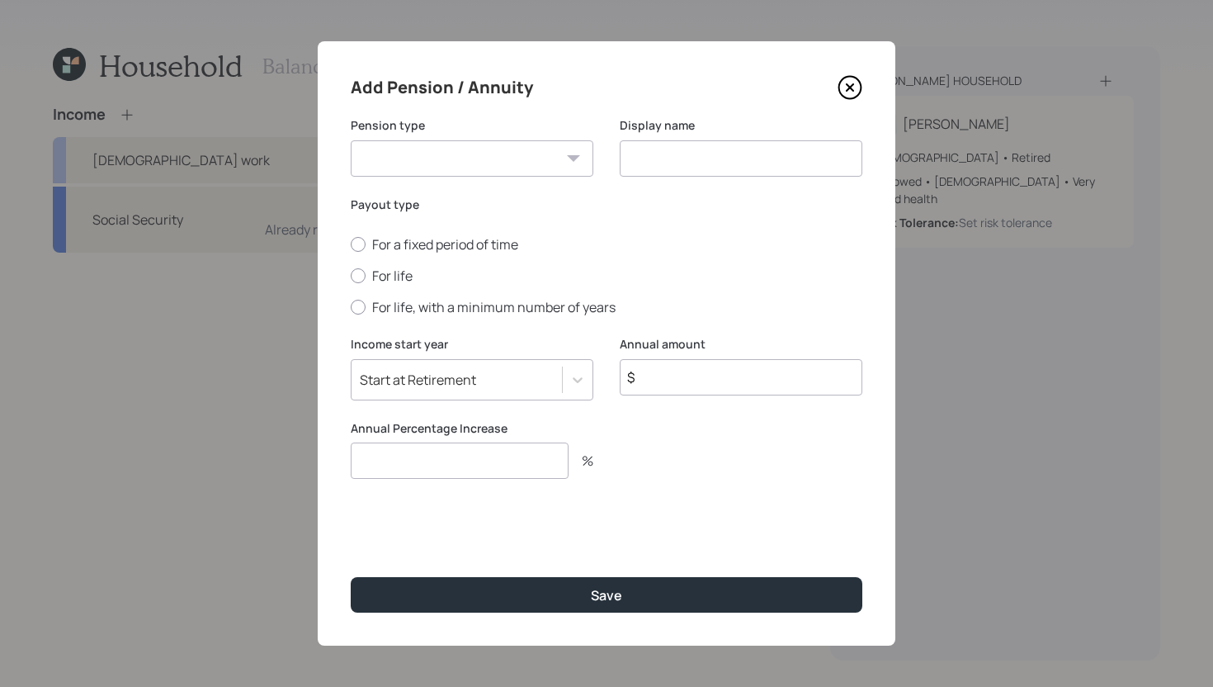
click at [446, 152] on select "Pension Annuity" at bounding box center [472, 158] width 243 height 36
select select "pension"
click at [351, 140] on select "Pension Annuity" at bounding box center [472, 158] width 243 height 36
click at [679, 386] on input "$" at bounding box center [741, 377] width 243 height 36
type input "$ 6,000"
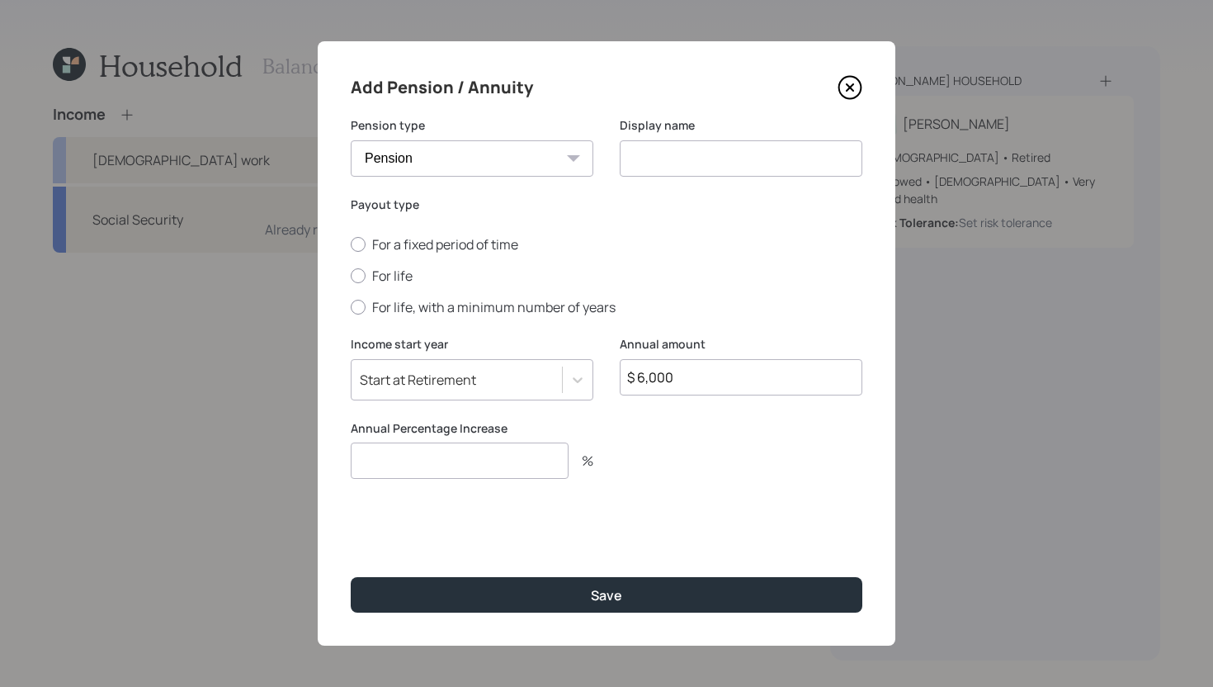
click at [376, 257] on div "For a fixed period of time For life For life, with a minimum number of years" at bounding box center [607, 275] width 512 height 81
click at [376, 280] on label "For life" at bounding box center [607, 276] width 512 height 18
click at [351, 277] on input "For life" at bounding box center [350, 276] width 1 height 1
radio input "true"
click at [714, 141] on input at bounding box center [741, 158] width 243 height 36
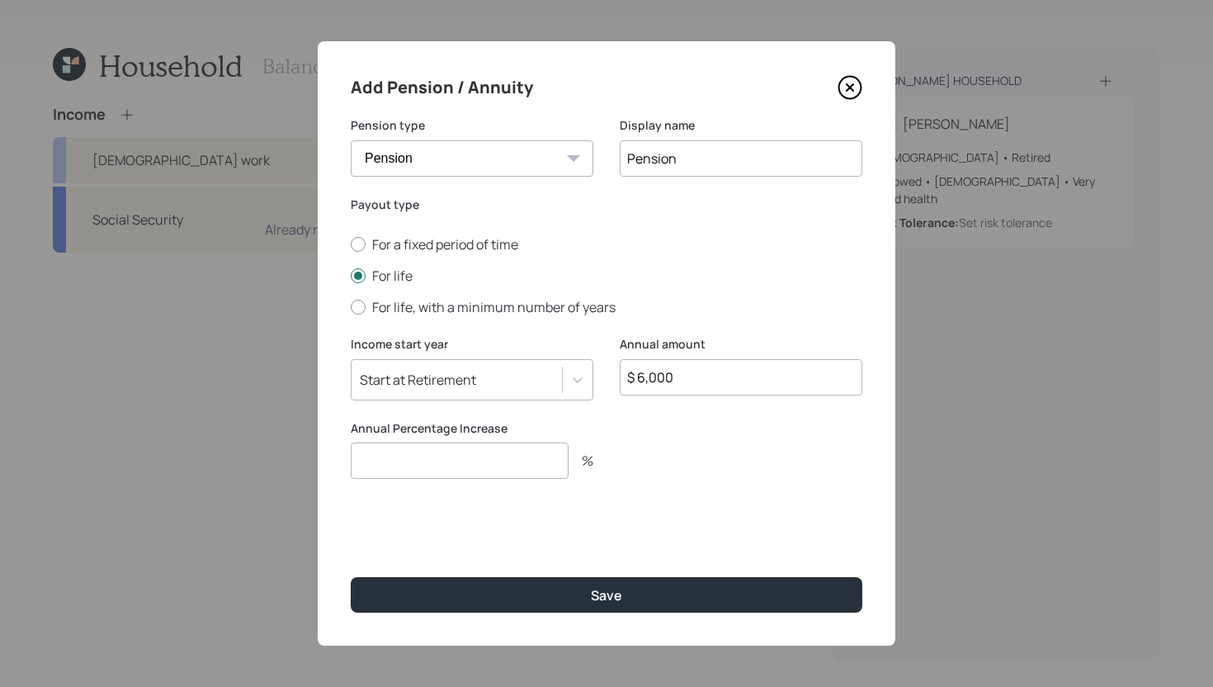
type input "Pension"
click at [539, 472] on input "number" at bounding box center [460, 460] width 218 height 36
type input "0"
click at [720, 383] on input "$ 6,000" at bounding box center [741, 377] width 243 height 36
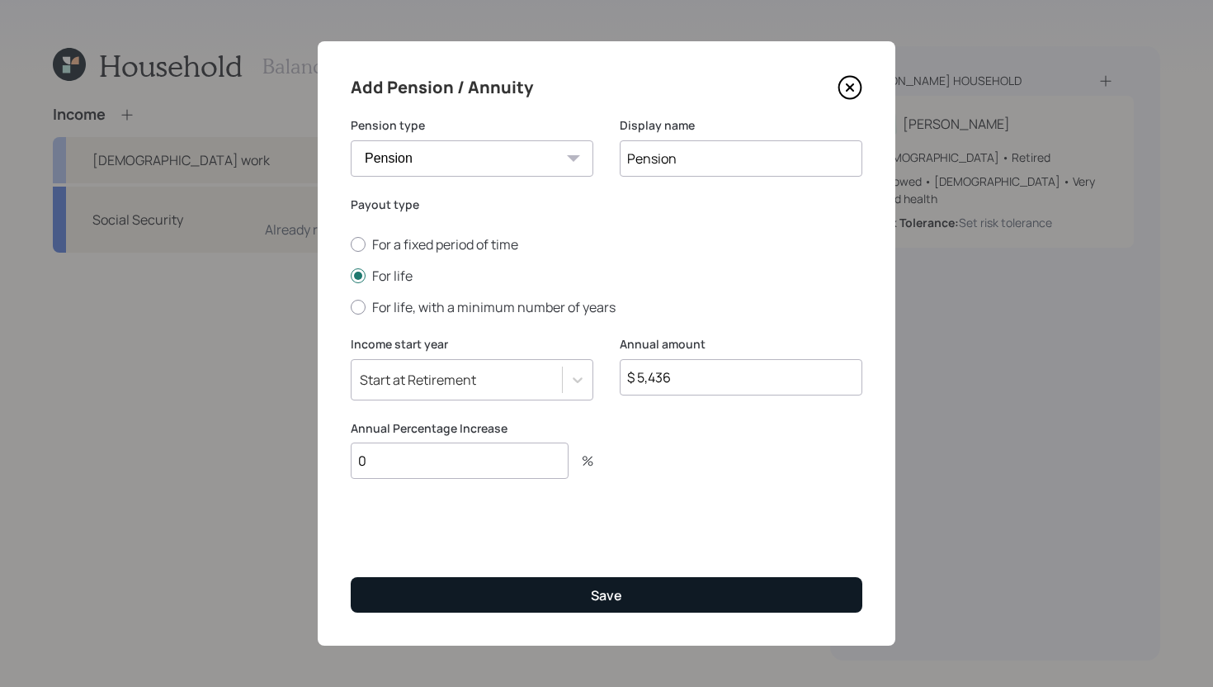
type input "$ 5,436"
click at [678, 587] on button "Save" at bounding box center [607, 594] width 512 height 35
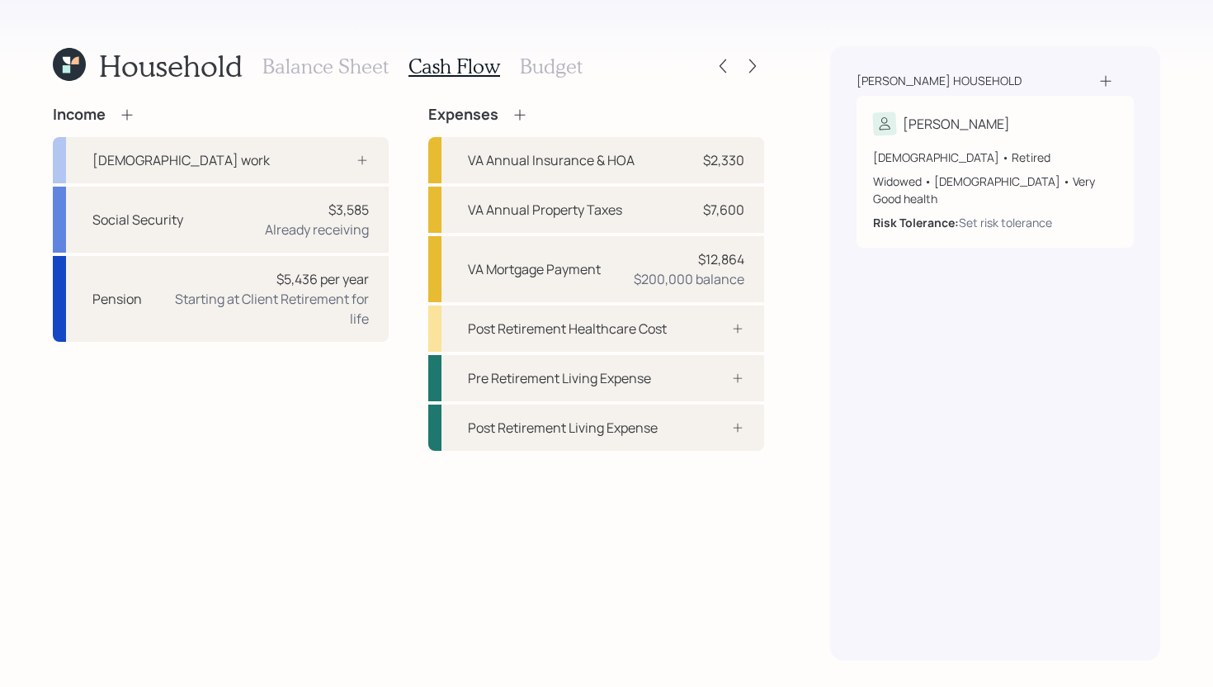
click at [125, 109] on icon at bounding box center [127, 114] width 17 height 17
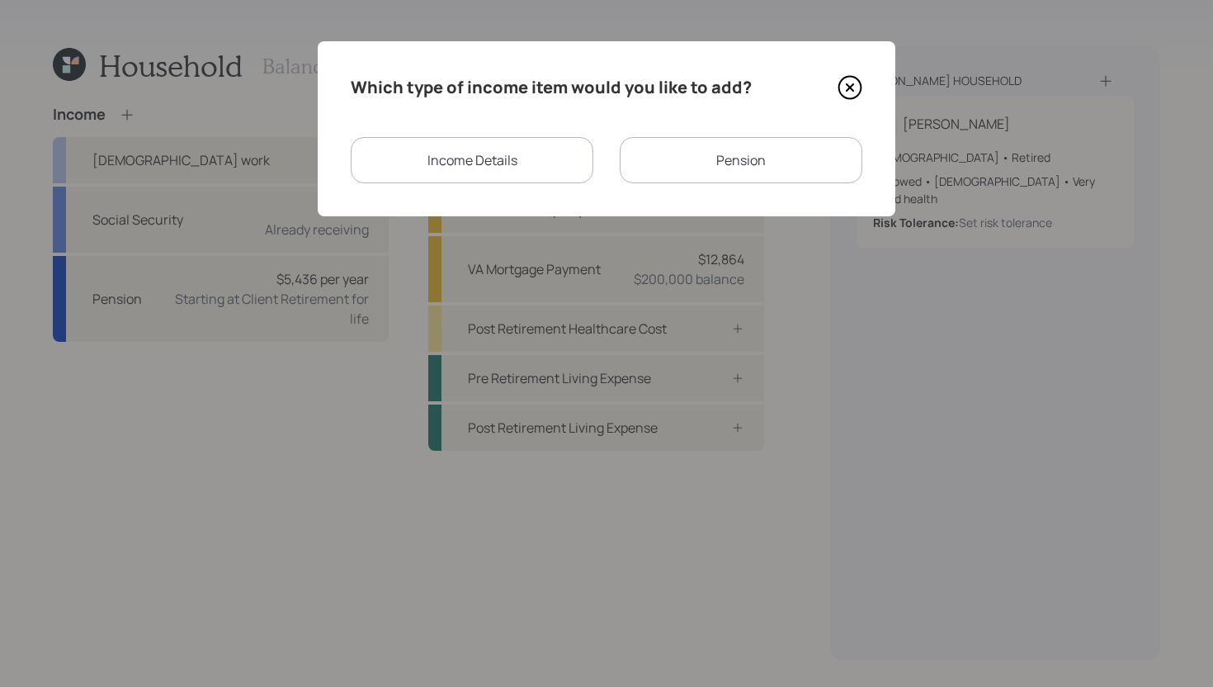
click at [414, 171] on div "Income Details" at bounding box center [472, 160] width 243 height 46
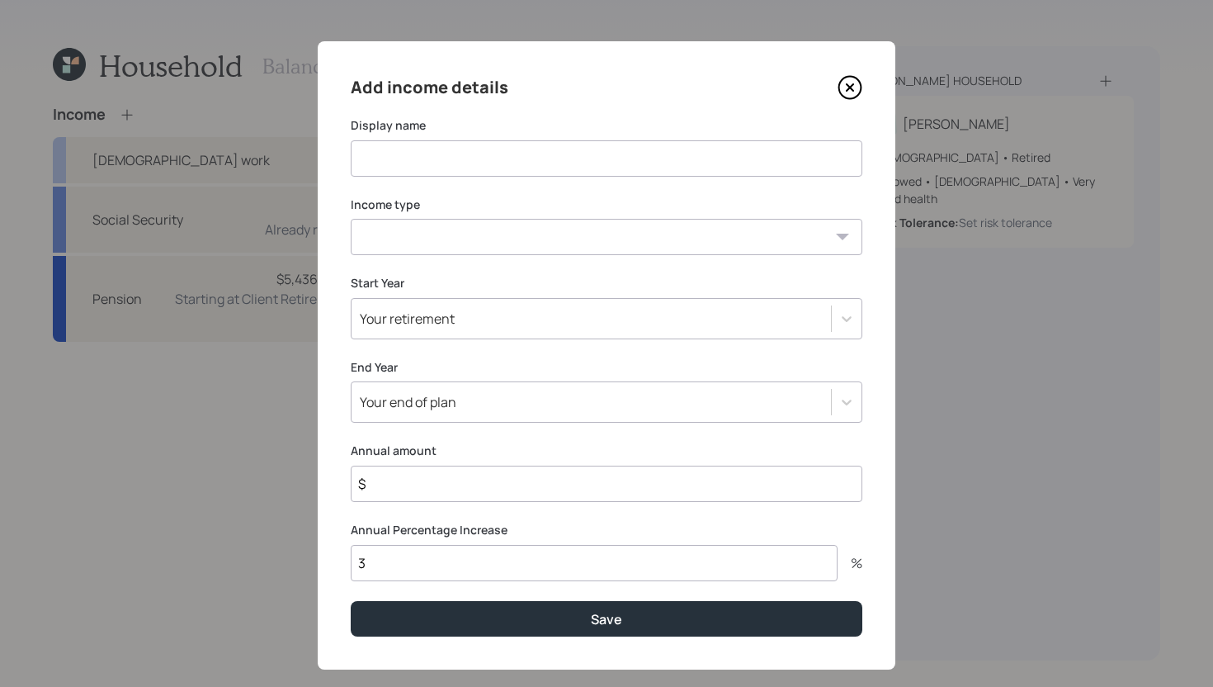
click at [414, 171] on input at bounding box center [607, 158] width 512 height 36
type input "Income from mortgage debt"
click at [412, 220] on select "Full-time work Part-time work Self employment Other" at bounding box center [607, 237] width 512 height 36
select select "other"
click at [351, 219] on select "Full-time work Part-time work Self employment Other" at bounding box center [607, 237] width 512 height 36
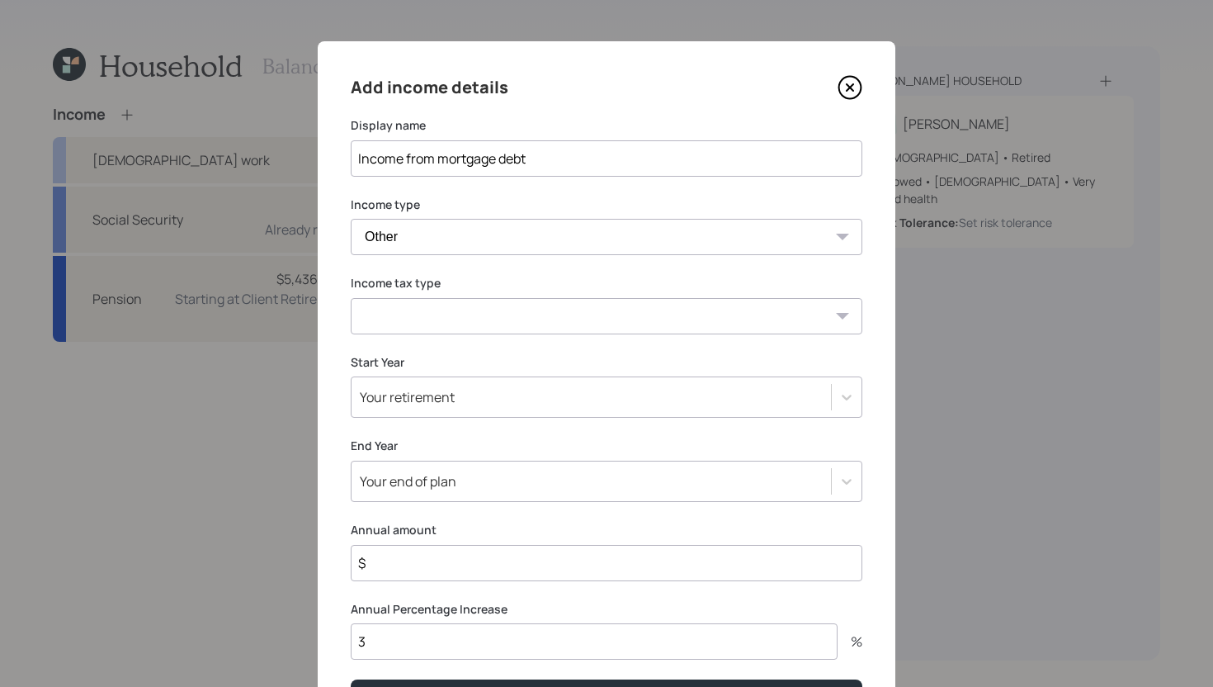
click at [407, 323] on select "Tax-free Earned Self Employment Alimony Royalties Pension / Annuity Interest Di…" at bounding box center [607, 316] width 512 height 36
select select "earned"
click at [351, 298] on select "Tax-free Earned Self Employment Alimony Royalties Pension / Annuity Interest Di…" at bounding box center [607, 316] width 512 height 36
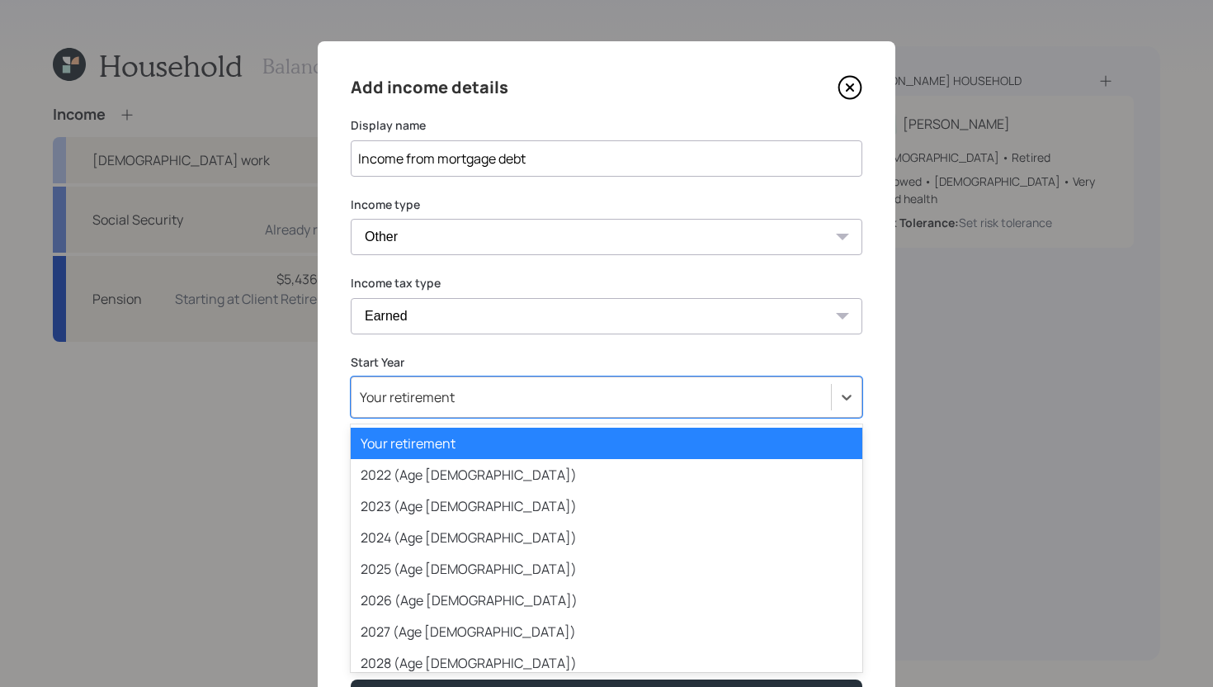
click at [417, 392] on div "Your retirement" at bounding box center [407, 397] width 95 height 18
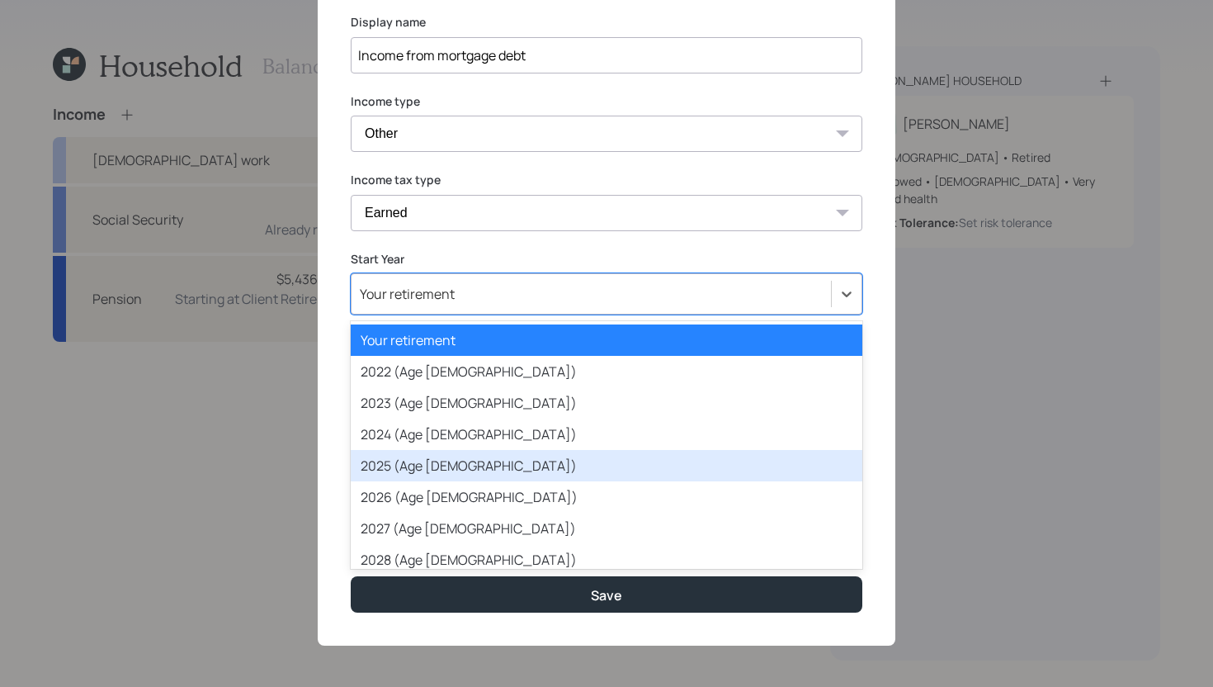
click at [415, 461] on div "2025 (Age 75)" at bounding box center [607, 465] width 512 height 31
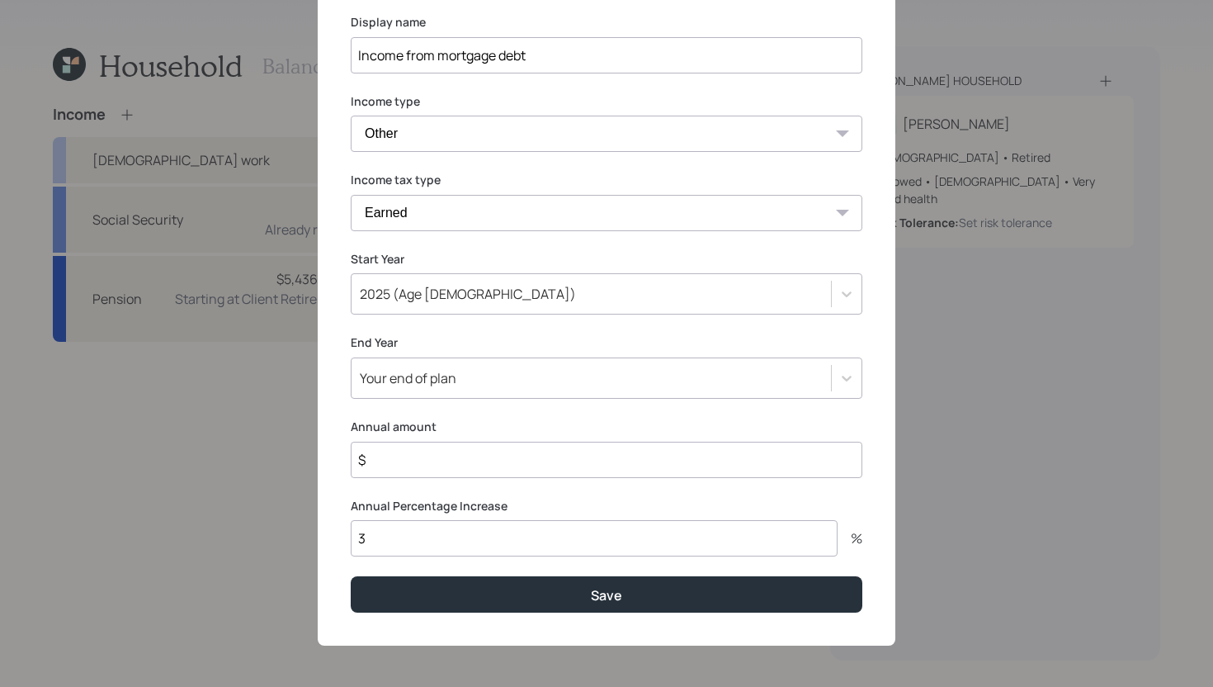
click at [404, 533] on input "3" at bounding box center [594, 538] width 487 height 36
type input "0"
click at [405, 468] on input "$" at bounding box center [607, 460] width 512 height 36
type input "$ 5,592"
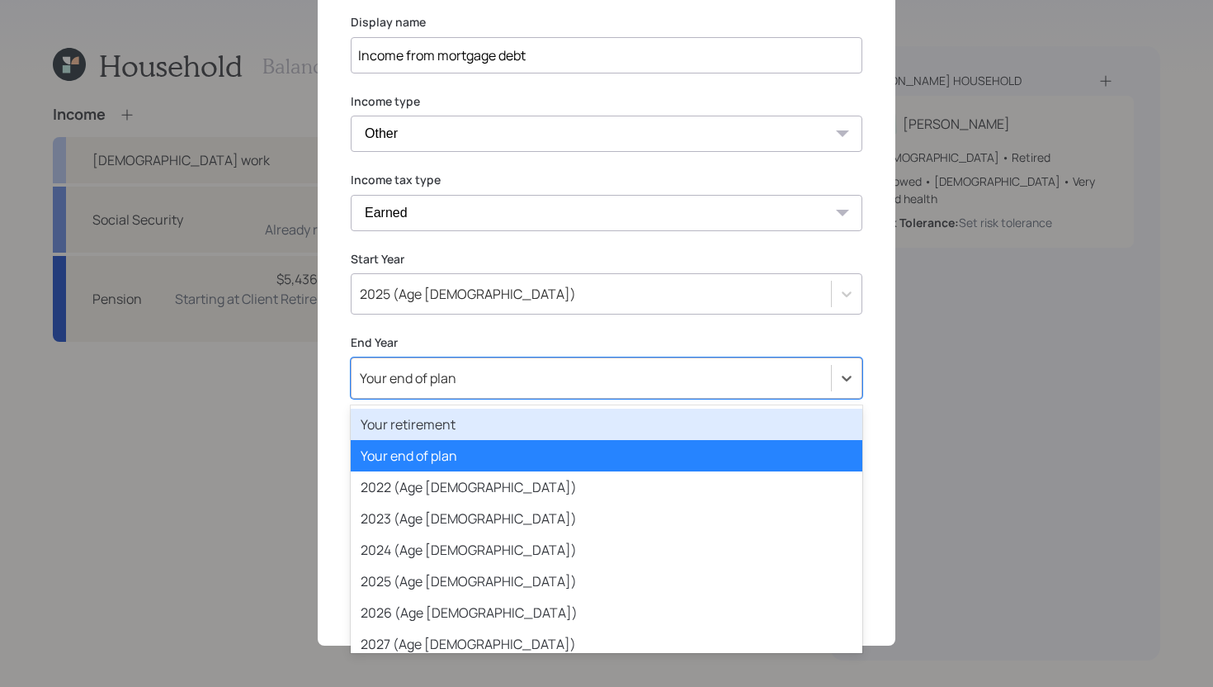
click at [524, 385] on div "Your end of plan" at bounding box center [592, 378] width 480 height 28
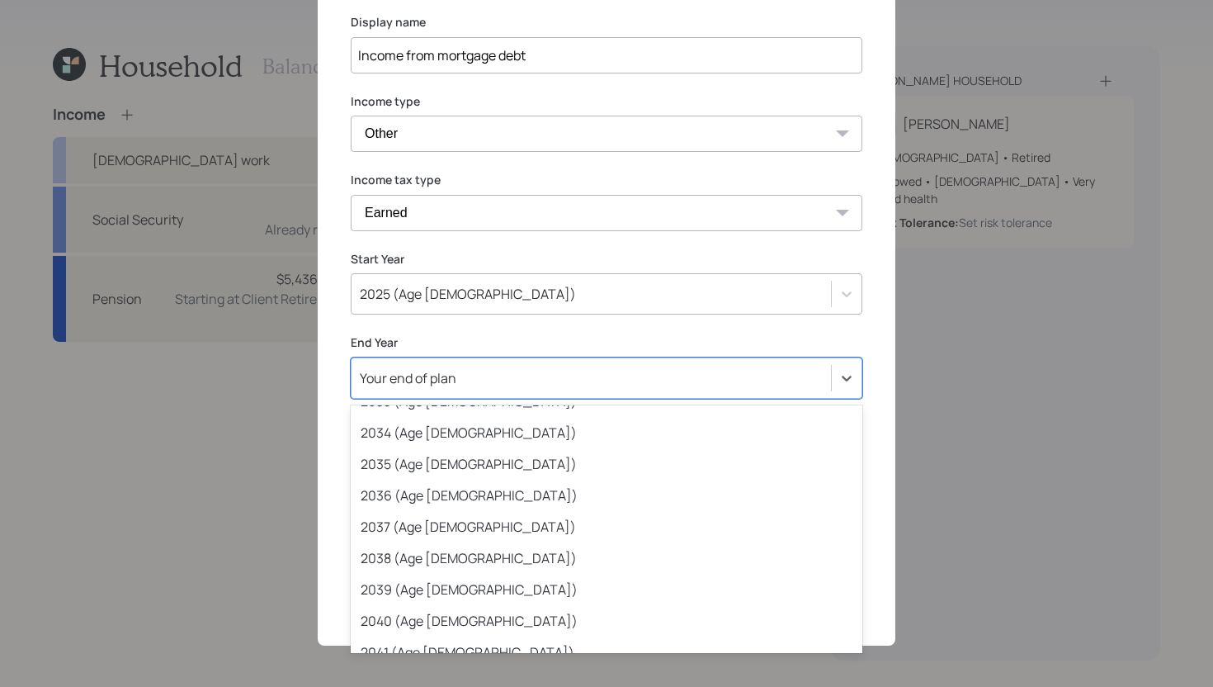
scroll to position [433, 0]
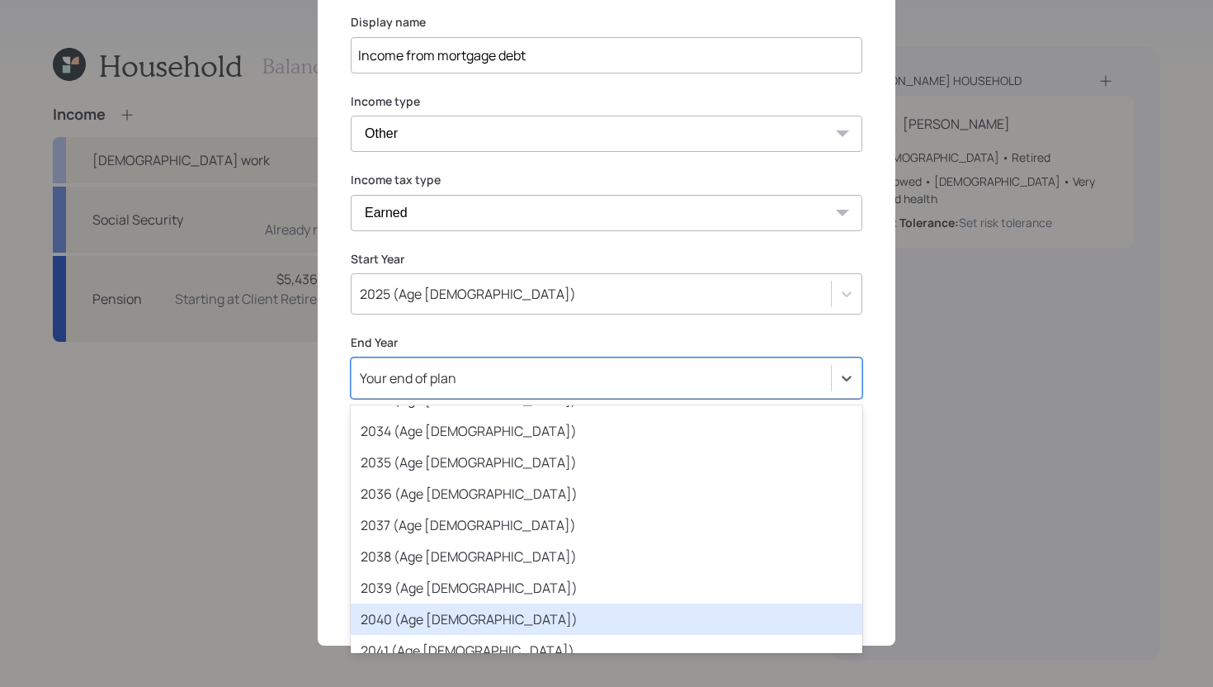
click at [466, 587] on div "2040 (Age 90)" at bounding box center [607, 618] width 512 height 31
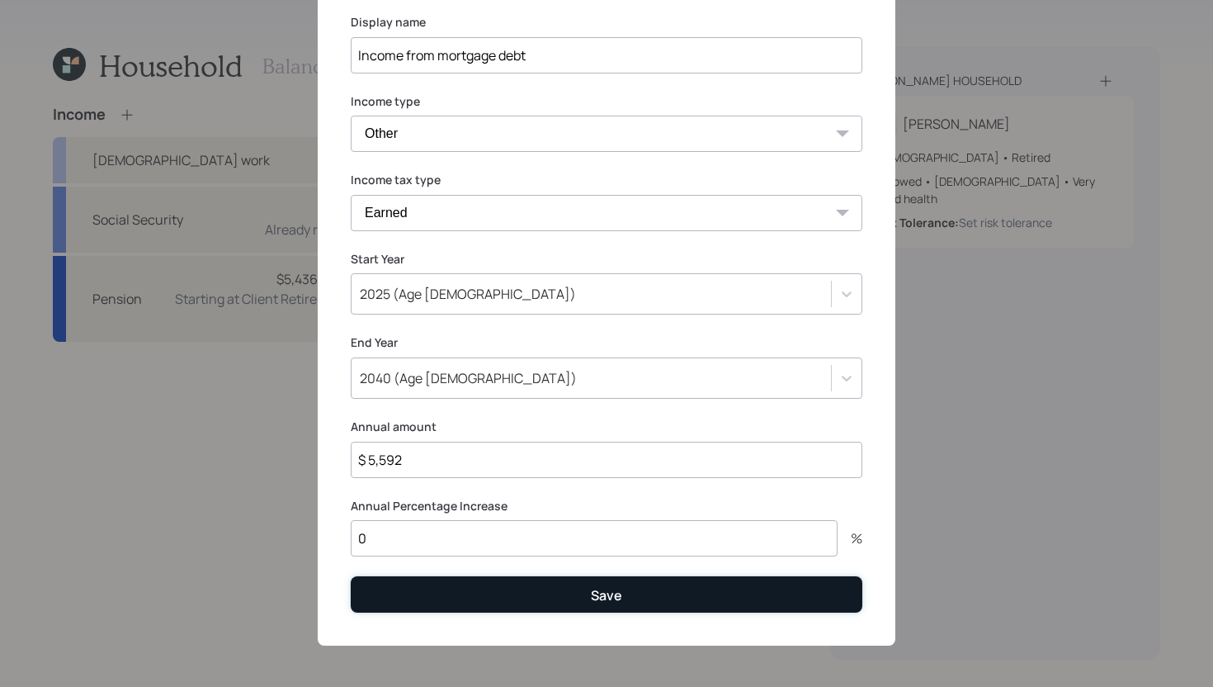
click at [484, 587] on button "Save" at bounding box center [607, 593] width 512 height 35
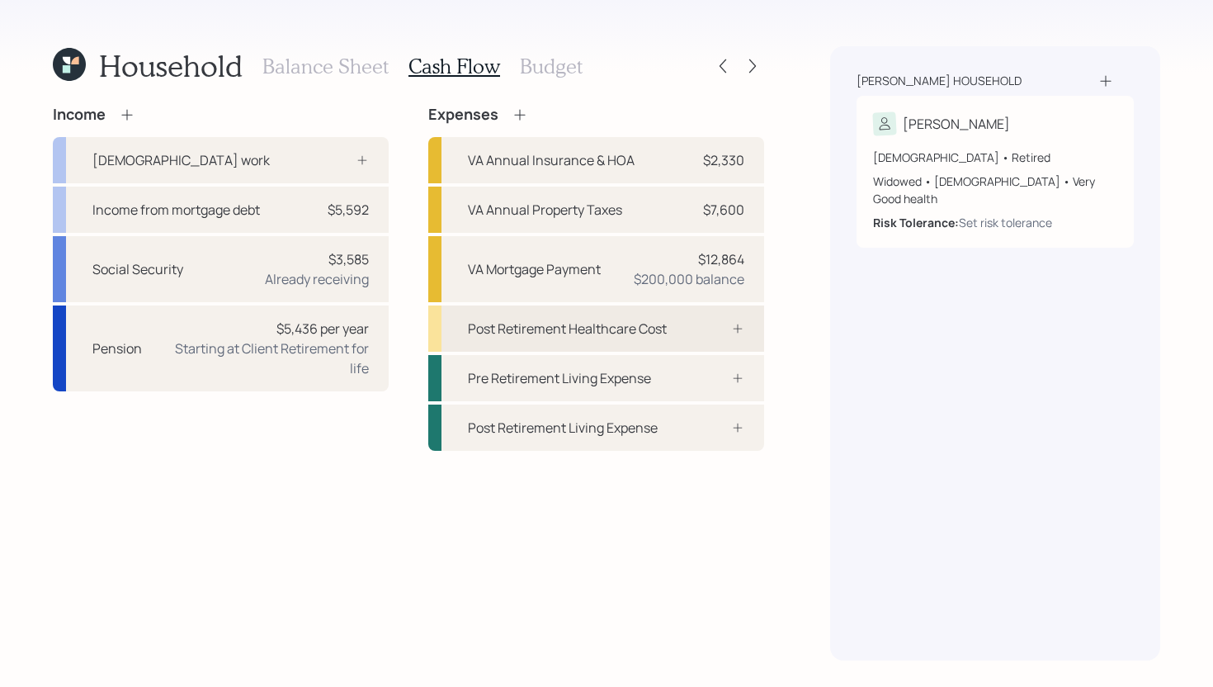
click at [556, 319] on div "Post Retirement Healthcare Cost" at bounding box center [567, 329] width 199 height 20
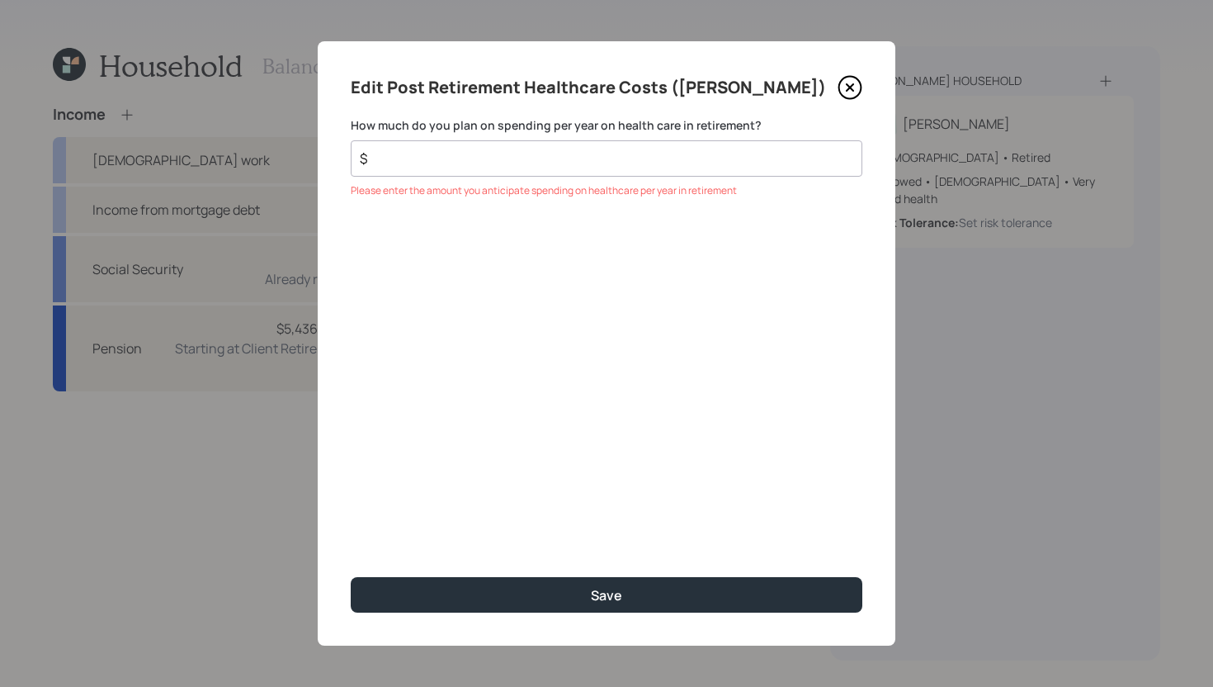
click at [492, 163] on input "$" at bounding box center [600, 159] width 484 height 20
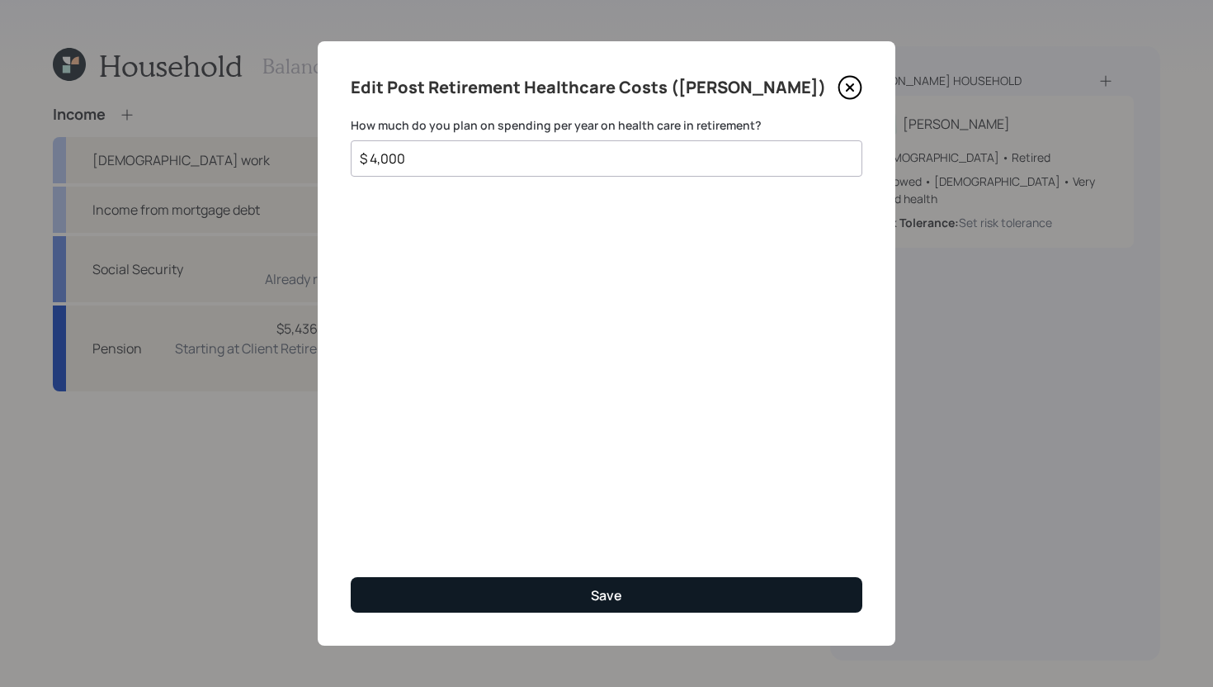
type input "$ 4,000"
click at [610, 587] on div "Save" at bounding box center [606, 595] width 31 height 18
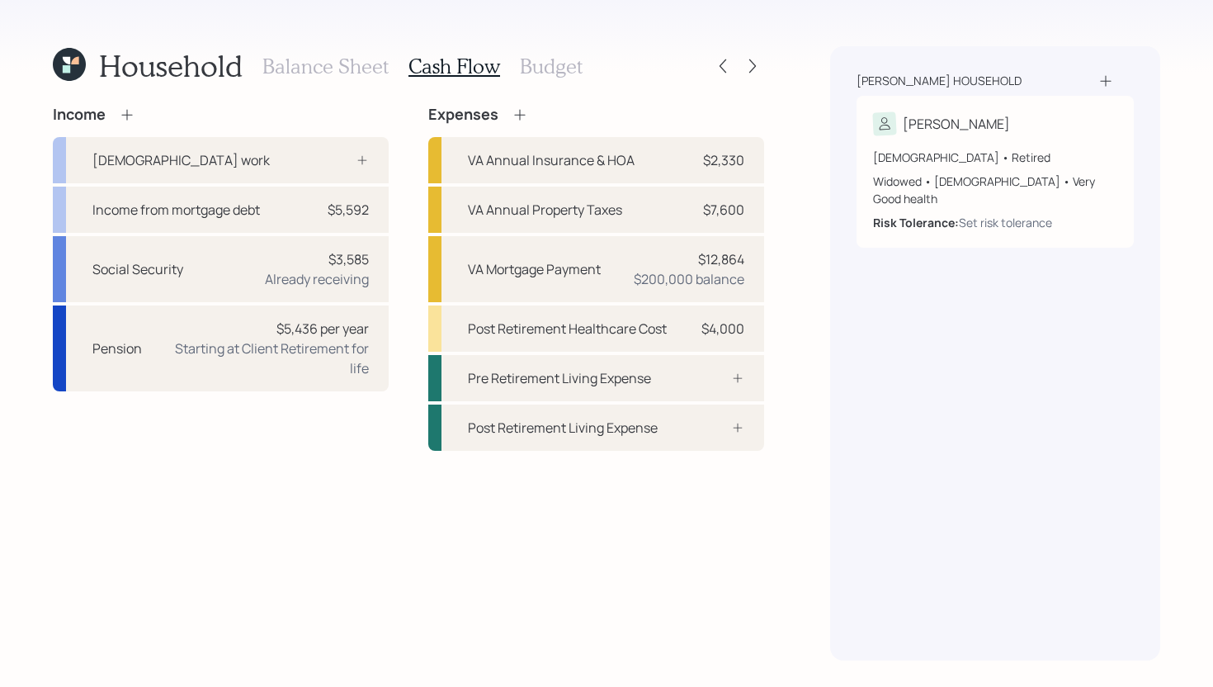
click at [556, 65] on h3 "Budget" at bounding box center [551, 66] width 63 height 24
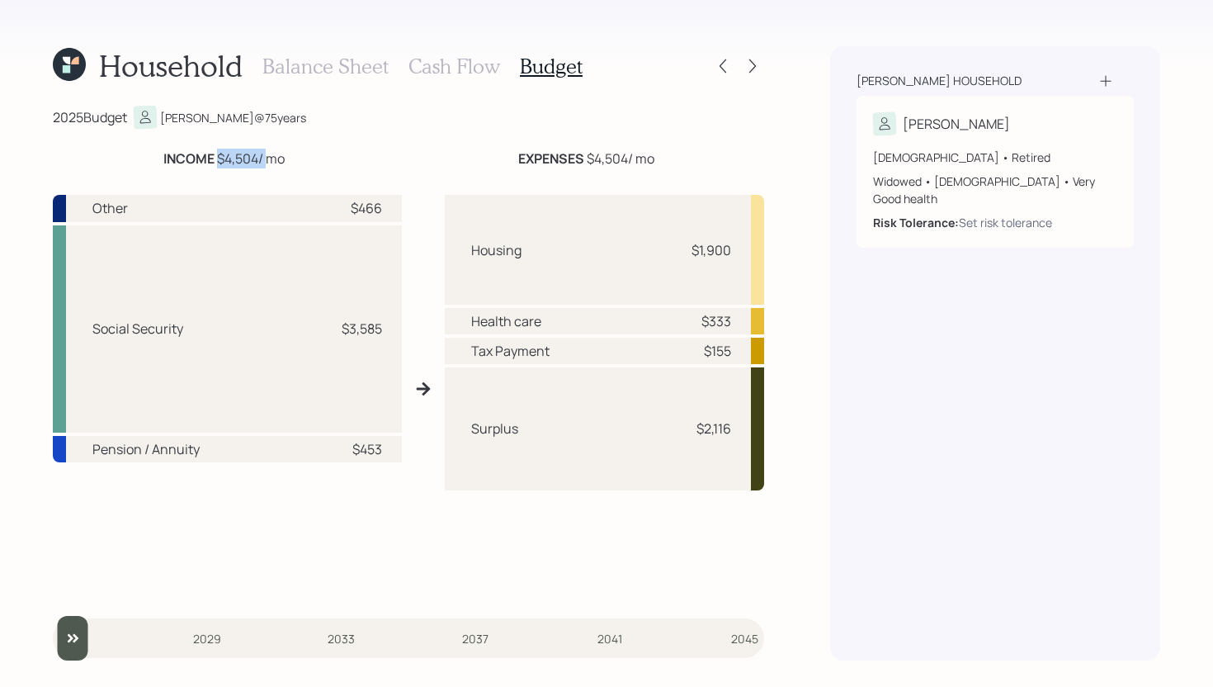
drag, startPoint x: 215, startPoint y: 159, endPoint x: 263, endPoint y: 159, distance: 48.7
click at [263, 159] on div "INCOME $4,504 / mo" at bounding box center [223, 159] width 121 height 20
drag, startPoint x: 345, startPoint y: 210, endPoint x: 390, endPoint y: 210, distance: 45.4
click at [390, 210] on div "Other $466" at bounding box center [227, 208] width 349 height 27
drag, startPoint x: 343, startPoint y: 451, endPoint x: 395, endPoint y: 451, distance: 51.2
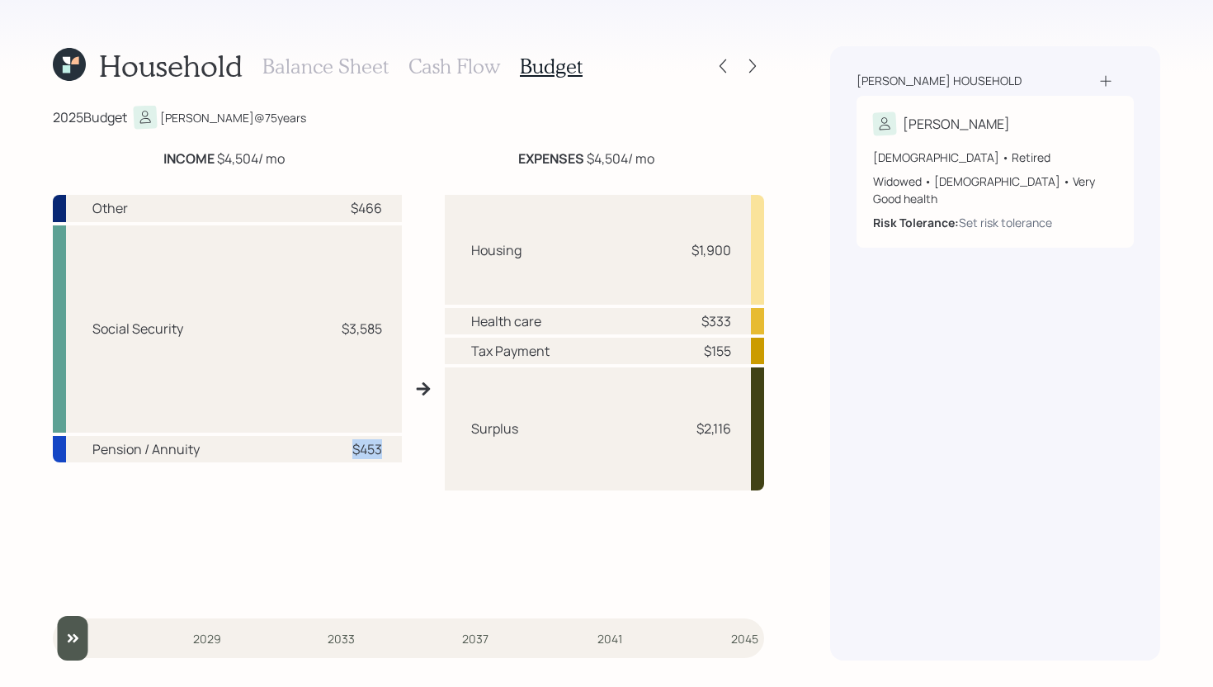
click at [395, 451] on div "Pension / Annuity $453" at bounding box center [227, 449] width 349 height 26
drag, startPoint x: 327, startPoint y: 325, endPoint x: 393, endPoint y: 325, distance: 66.0
click at [393, 325] on div "Social Security $3,585" at bounding box center [227, 328] width 349 height 207
drag, startPoint x: 209, startPoint y: 154, endPoint x: 252, endPoint y: 155, distance: 42.9
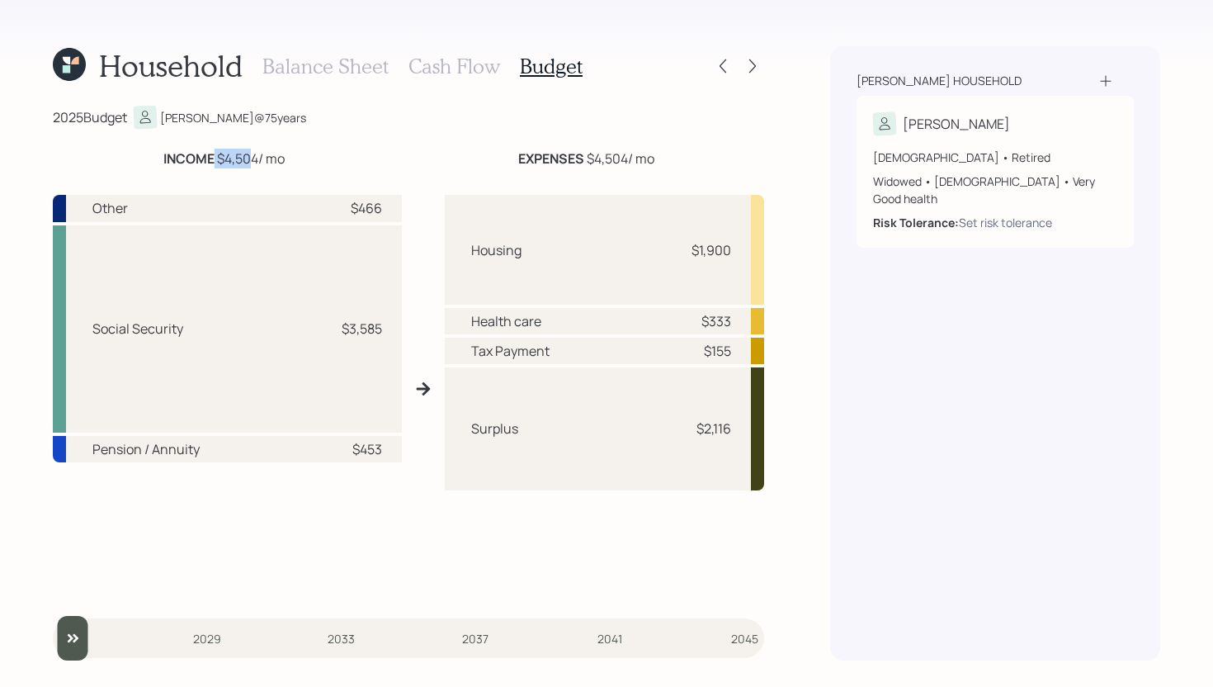
click at [252, 155] on div "INCOME $4,504 / mo" at bounding box center [223, 159] width 121 height 20
drag, startPoint x: 581, startPoint y: 159, endPoint x: 630, endPoint y: 159, distance: 48.7
click at [630, 159] on div "EXPENSES $4,504 / mo" at bounding box center [586, 159] width 136 height 20
drag, startPoint x: 695, startPoint y: 350, endPoint x: 745, endPoint y: 350, distance: 50.3
click at [745, 350] on div "Tax Payment $155" at bounding box center [605, 351] width 320 height 26
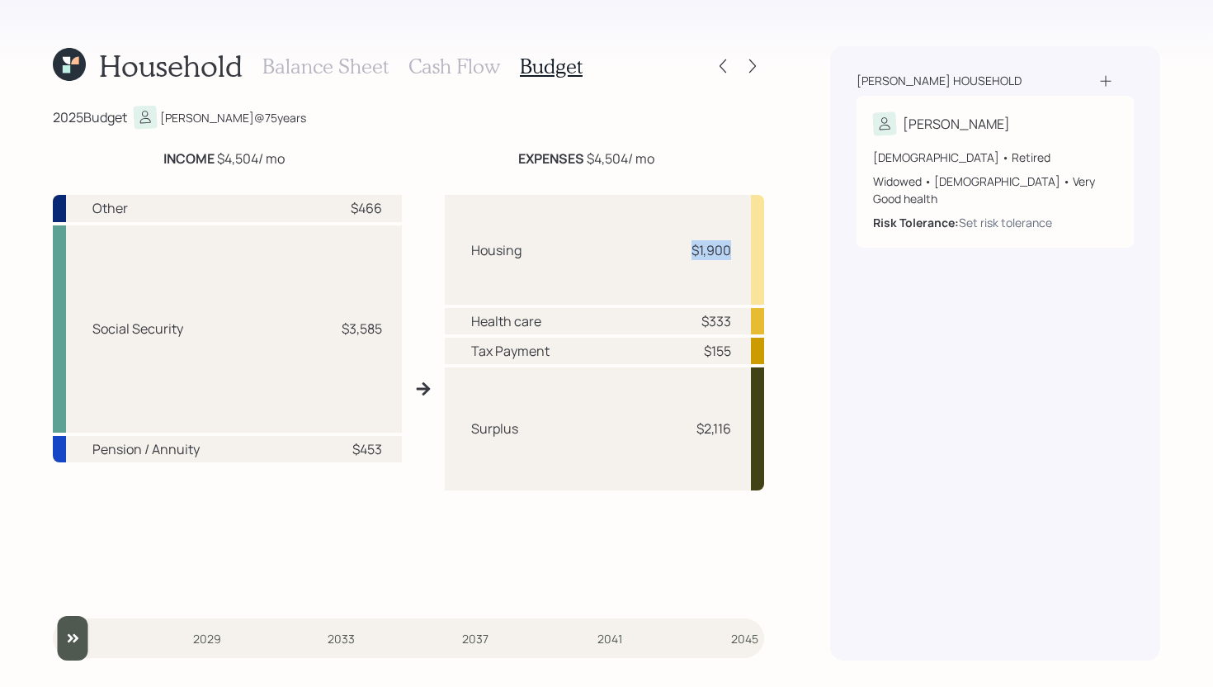
drag, startPoint x: 684, startPoint y: 249, endPoint x: 746, endPoint y: 242, distance: 62.3
click at [746, 242] on div "Housing $1,900" at bounding box center [605, 250] width 320 height 110
drag, startPoint x: 694, startPoint y: 323, endPoint x: 751, endPoint y: 320, distance: 57.0
click at [751, 320] on div "Health care $333" at bounding box center [605, 321] width 320 height 26
drag, startPoint x: 537, startPoint y: 429, endPoint x: 461, endPoint y: 429, distance: 75.9
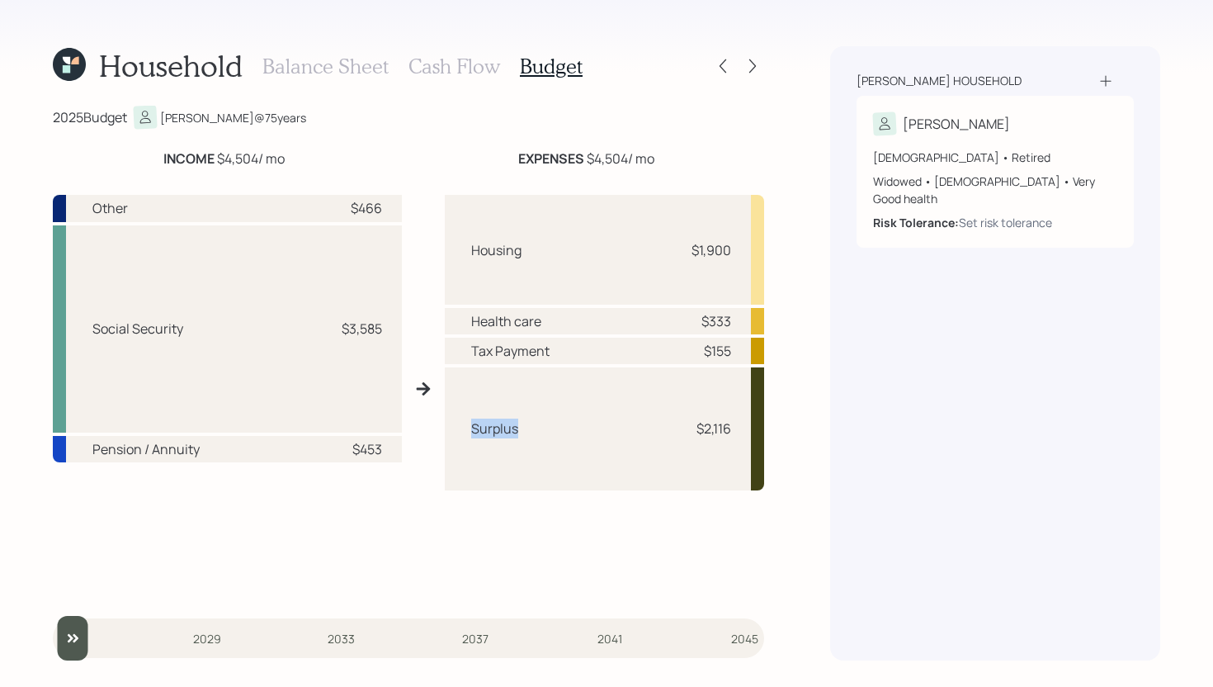
click at [461, 429] on div "Surplus $2,116" at bounding box center [605, 428] width 320 height 122
click at [542, 430] on div "Surplus $2,116" at bounding box center [605, 428] width 320 height 122
drag, startPoint x: 738, startPoint y: 431, endPoint x: 693, endPoint y: 431, distance: 45.4
click at [693, 431] on div "Surplus $2,116" at bounding box center [605, 428] width 320 height 122
click at [693, 431] on div "$2,116" at bounding box center [707, 428] width 50 height 20
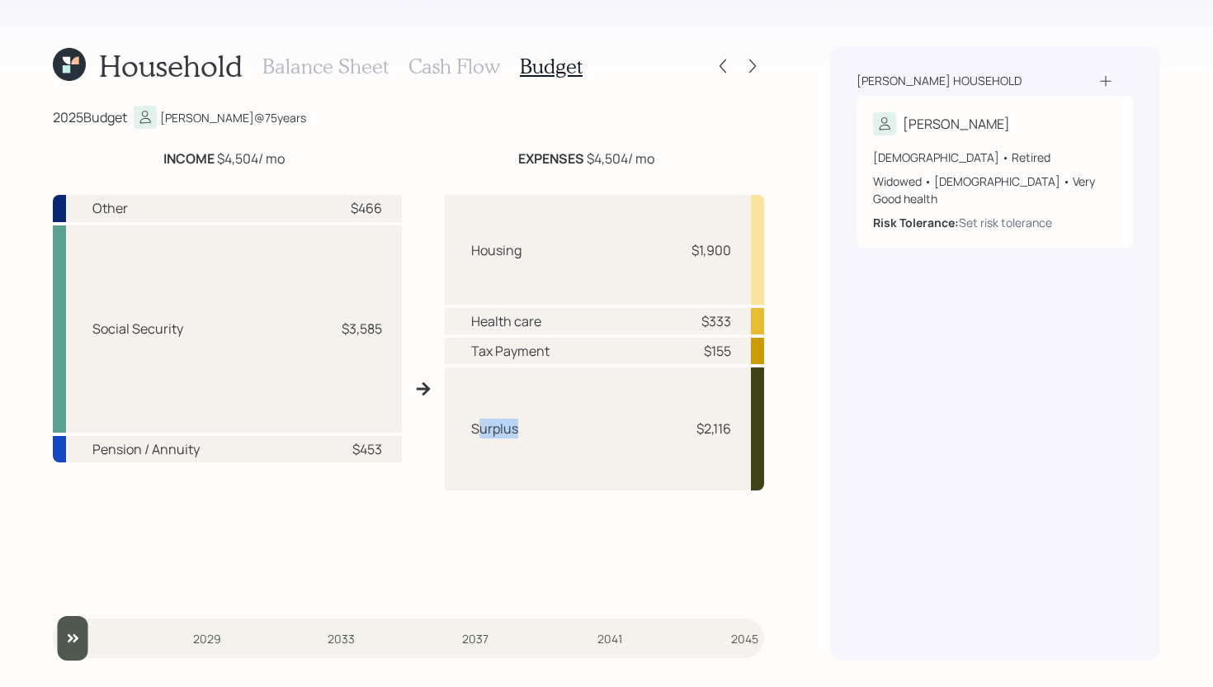
drag, startPoint x: 528, startPoint y: 431, endPoint x: 479, endPoint y: 431, distance: 49.5
click at [478, 431] on div "Surplus $2,116" at bounding box center [605, 428] width 320 height 122
click at [557, 397] on div "Surplus $2,116" at bounding box center [605, 428] width 320 height 122
click at [456, 60] on h3 "Cash Flow" at bounding box center [455, 66] width 92 height 24
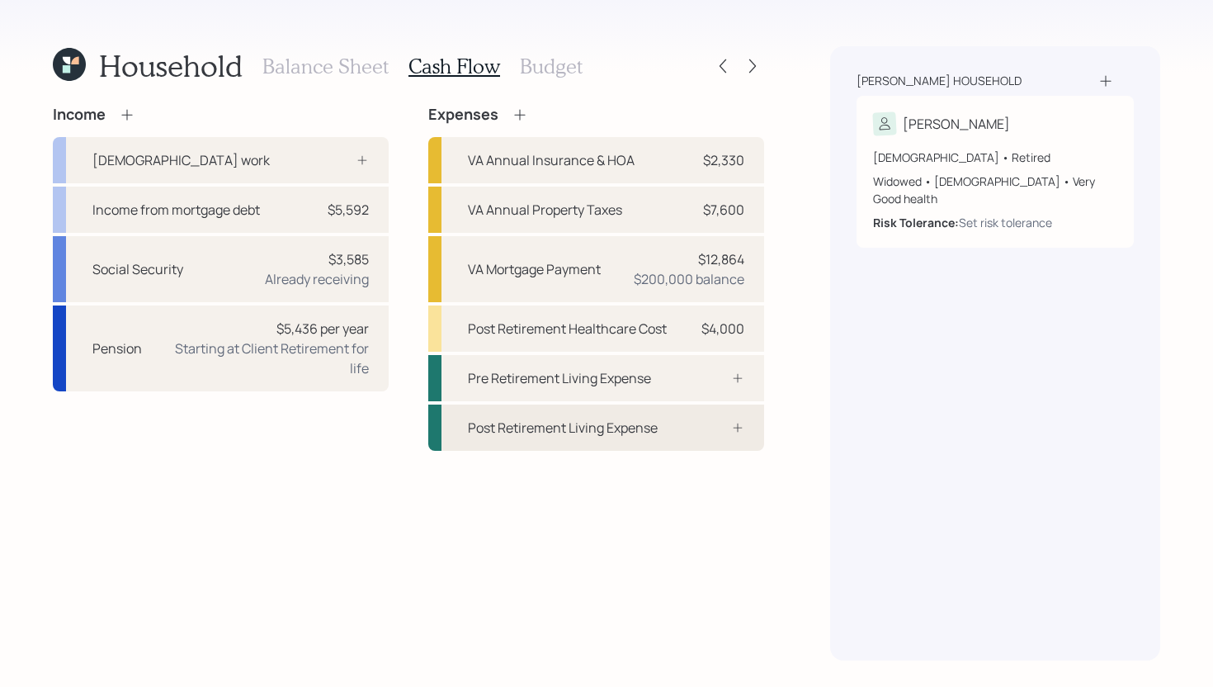
click at [611, 418] on div "Post Retirement Living Expense" at bounding box center [563, 428] width 190 height 20
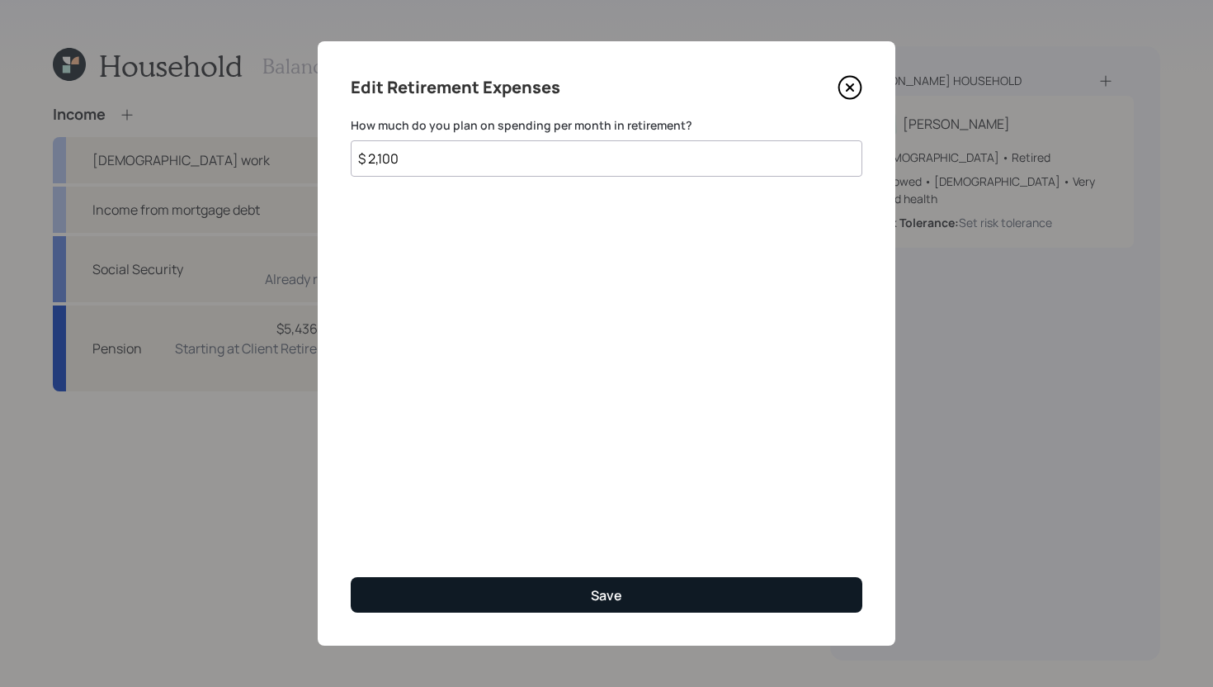
type input "$ 2,100"
click at [597, 587] on div "Save" at bounding box center [606, 595] width 31 height 18
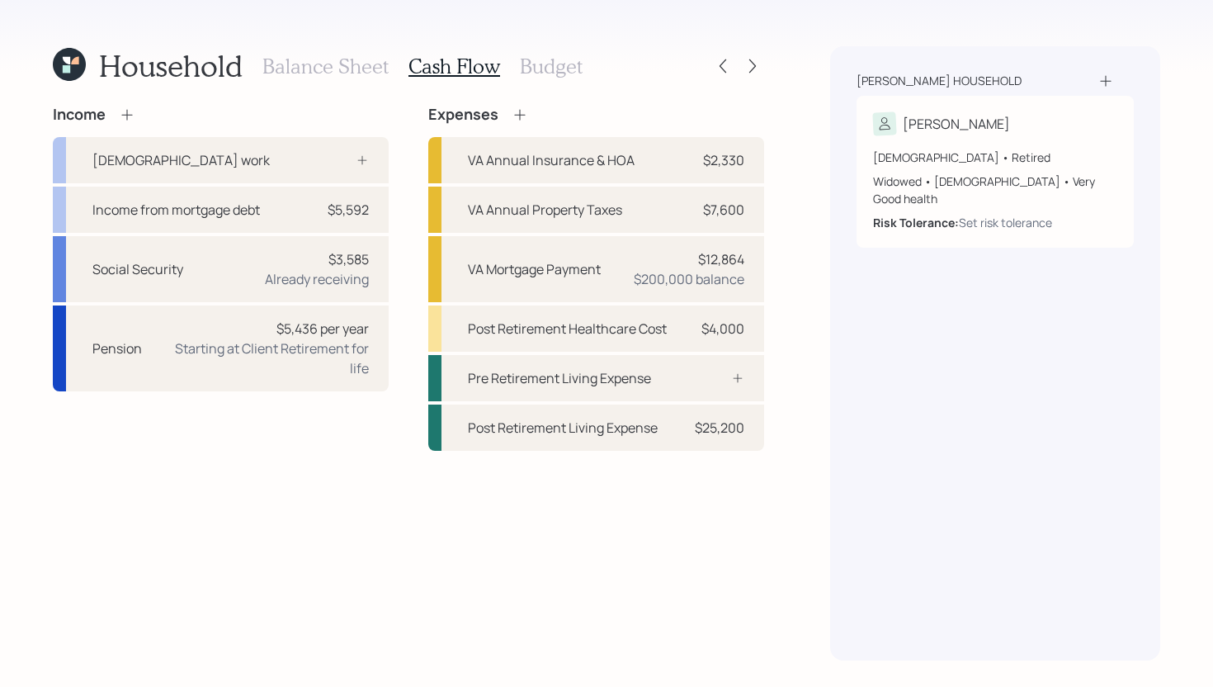
click at [566, 71] on h3 "Budget" at bounding box center [551, 66] width 63 height 24
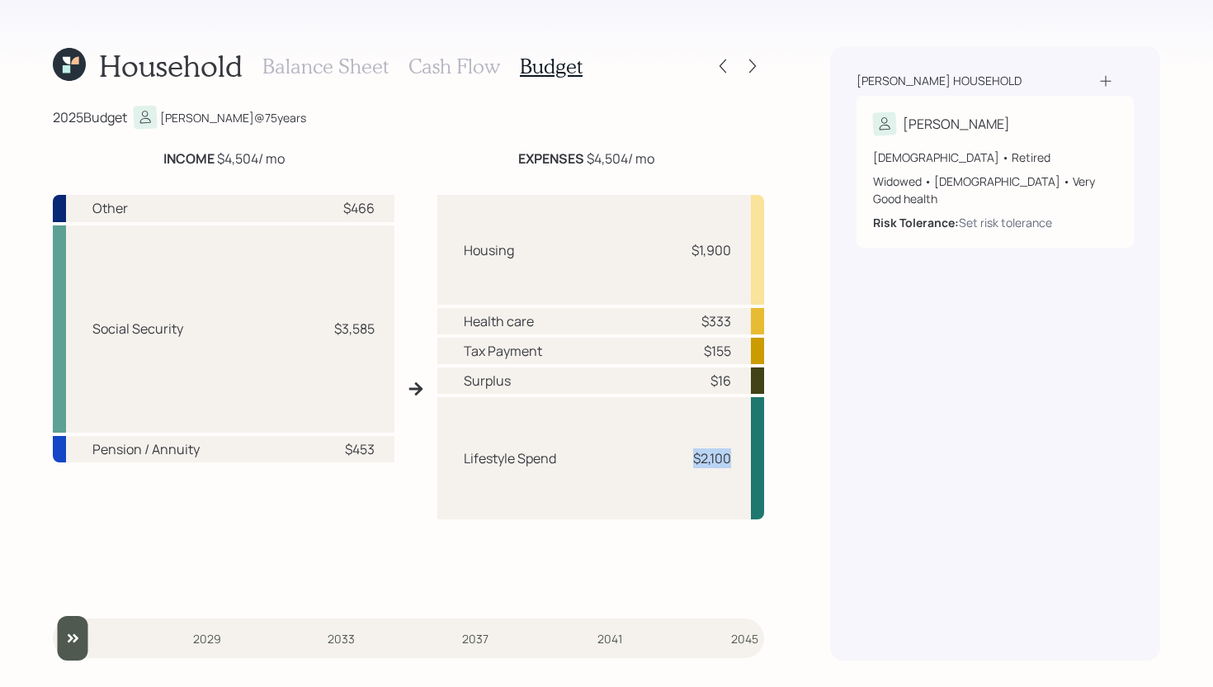
drag, startPoint x: 730, startPoint y: 460, endPoint x: 680, endPoint y: 460, distance: 50.3
click at [680, 460] on div "Lifestyle Spend $2,100" at bounding box center [600, 457] width 327 height 121
click at [680, 461] on div "Lifestyle Spend $2,100" at bounding box center [600, 457] width 327 height 121
drag, startPoint x: 735, startPoint y: 460, endPoint x: 684, endPoint y: 459, distance: 50.4
click at [683, 459] on div "Lifestyle Spend $2,100" at bounding box center [600, 457] width 327 height 121
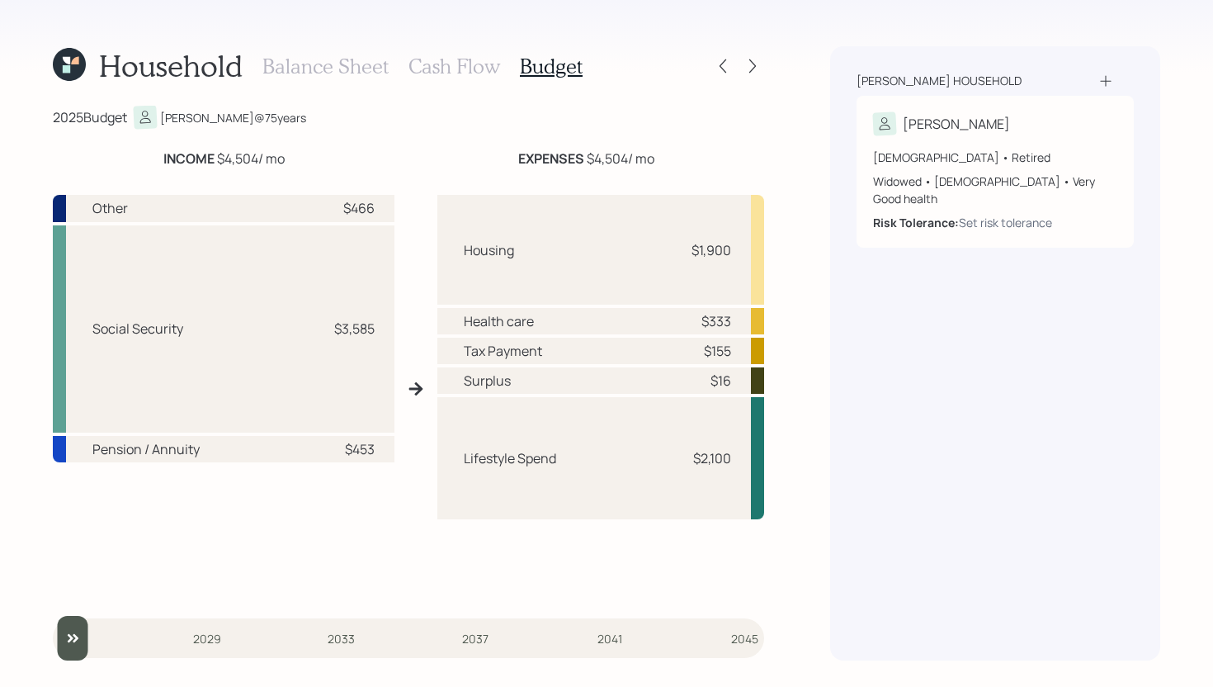
click at [513, 150] on div "EXPENSES $4,504 / mo" at bounding box center [586, 159] width 357 height 20
drag, startPoint x: 689, startPoint y: 461, endPoint x: 735, endPoint y: 461, distance: 46.2
click at [735, 461] on div "Lifestyle Spend $2,100" at bounding box center [600, 457] width 327 height 121
click at [470, 73] on h3 "Cash Flow" at bounding box center [455, 66] width 92 height 24
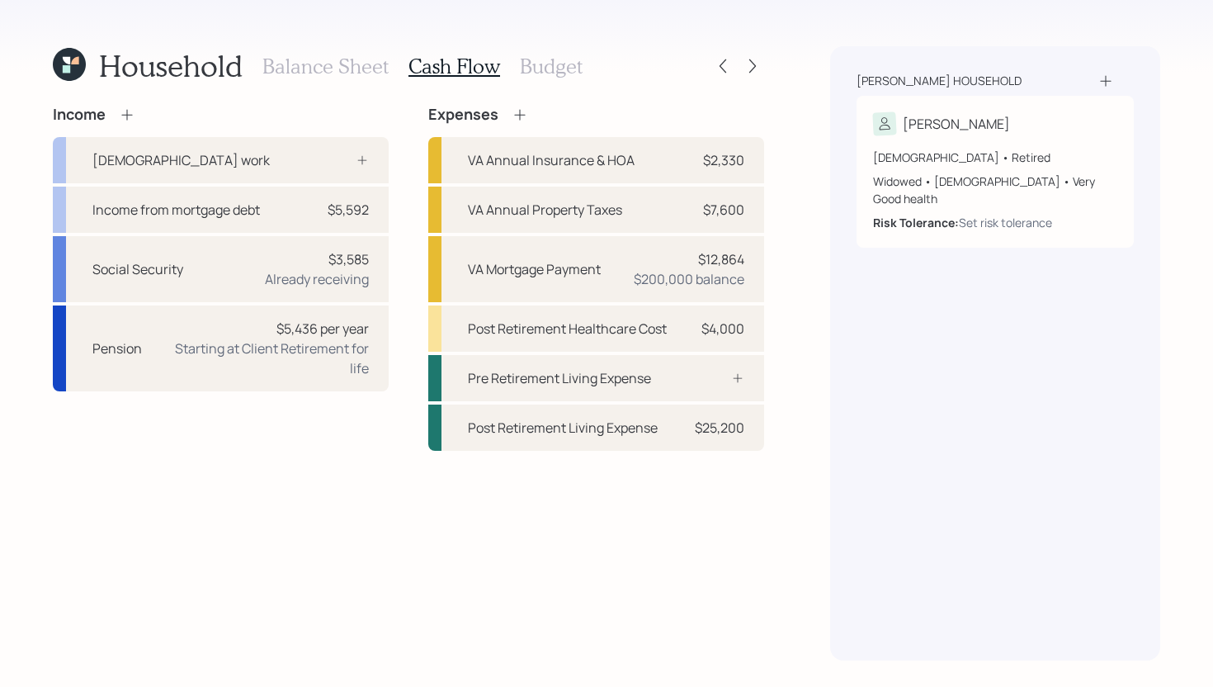
click at [540, 64] on h3 "Budget" at bounding box center [551, 66] width 63 height 24
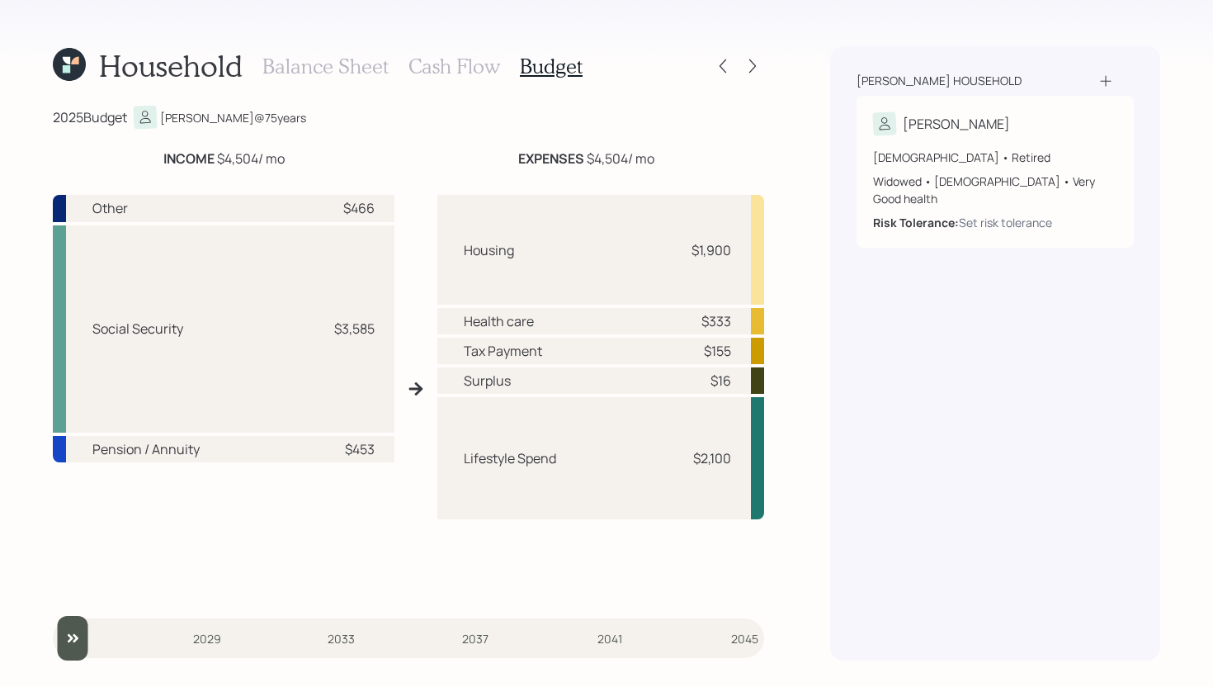
click at [459, 76] on h3 "Cash Flow" at bounding box center [455, 66] width 92 height 24
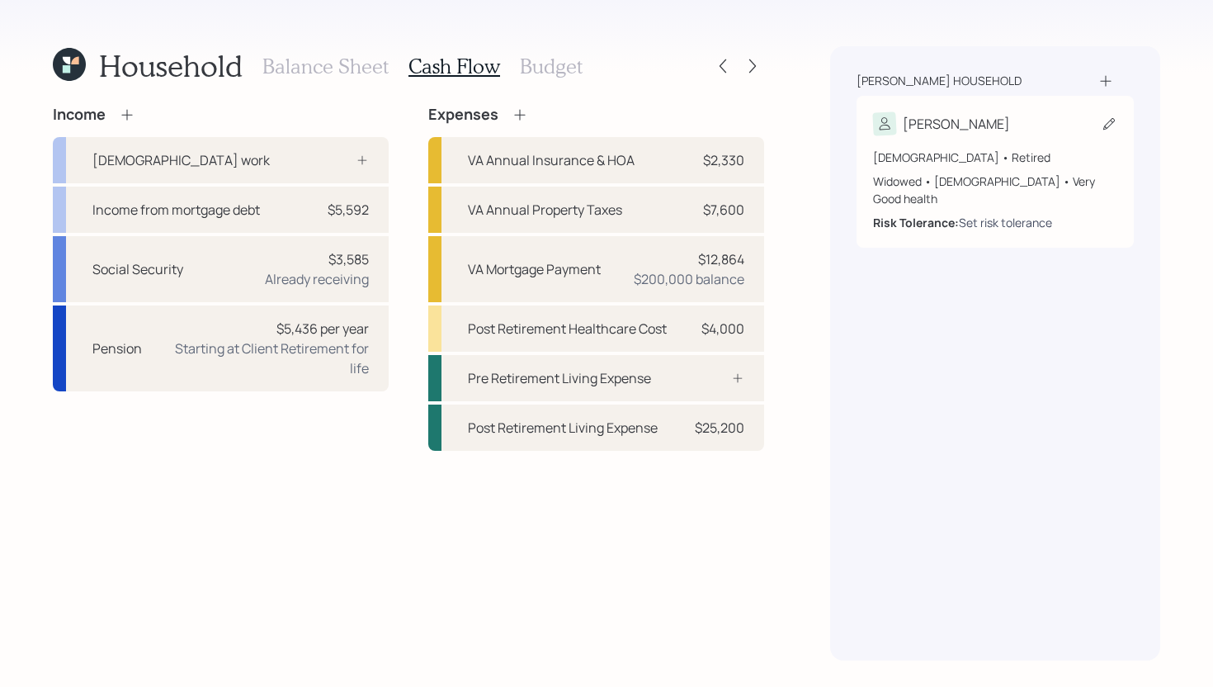
click at [1002, 214] on div "Set risk tolerance" at bounding box center [1005, 222] width 93 height 17
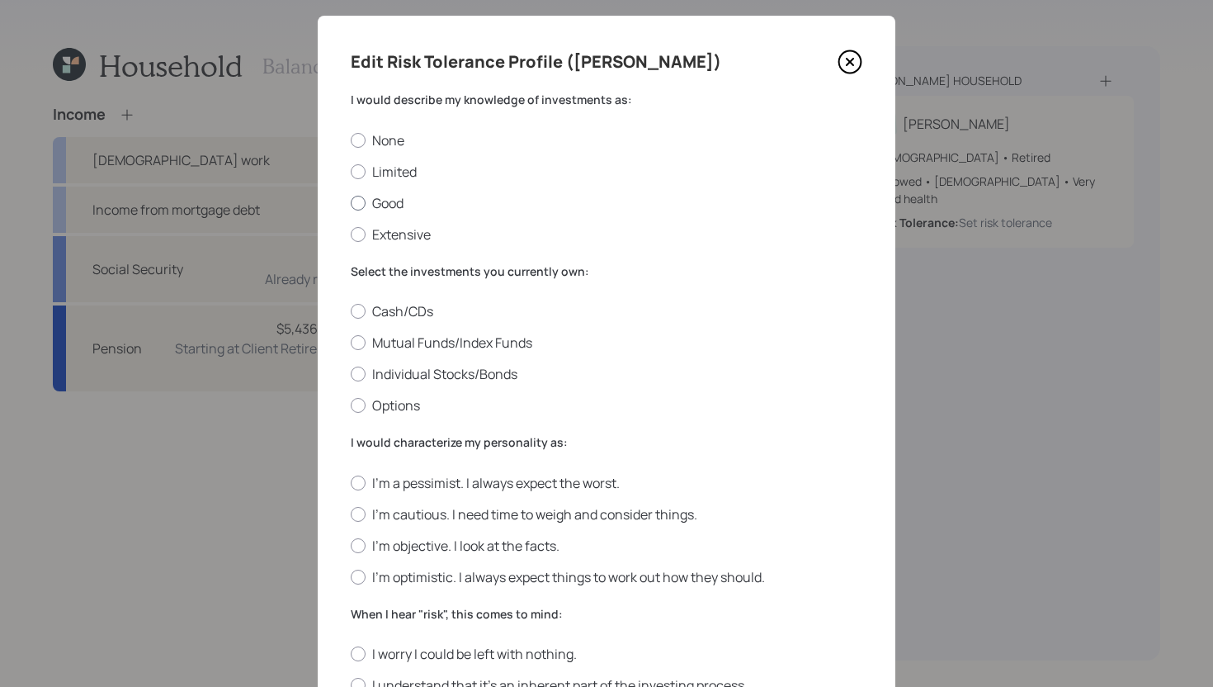
scroll to position [32, 0]
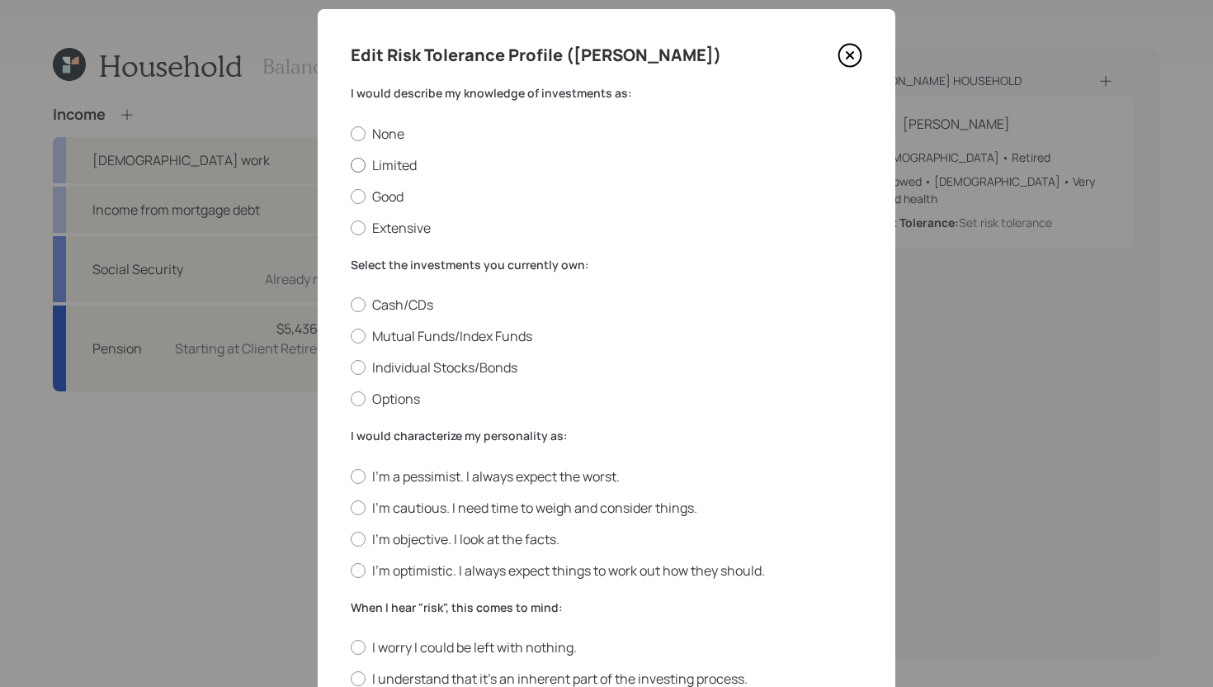
click at [383, 165] on label "Limited" at bounding box center [607, 165] width 512 height 18
click at [351, 165] on input "Limited" at bounding box center [350, 164] width 1 height 1
radio input "true"
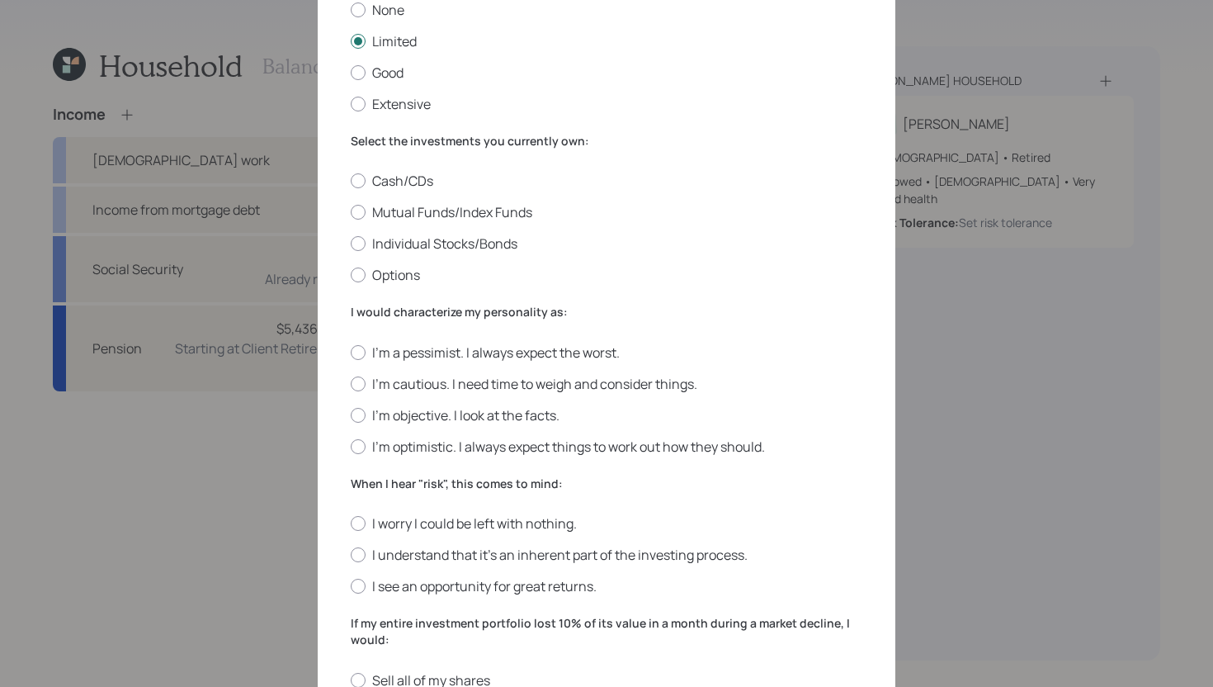
scroll to position [158, 0]
click at [477, 246] on label "Individual Stocks/Bonds" at bounding box center [607, 242] width 512 height 18
click at [351, 243] on input "Individual Stocks/Bonds" at bounding box center [350, 242] width 1 height 1
radio input "true"
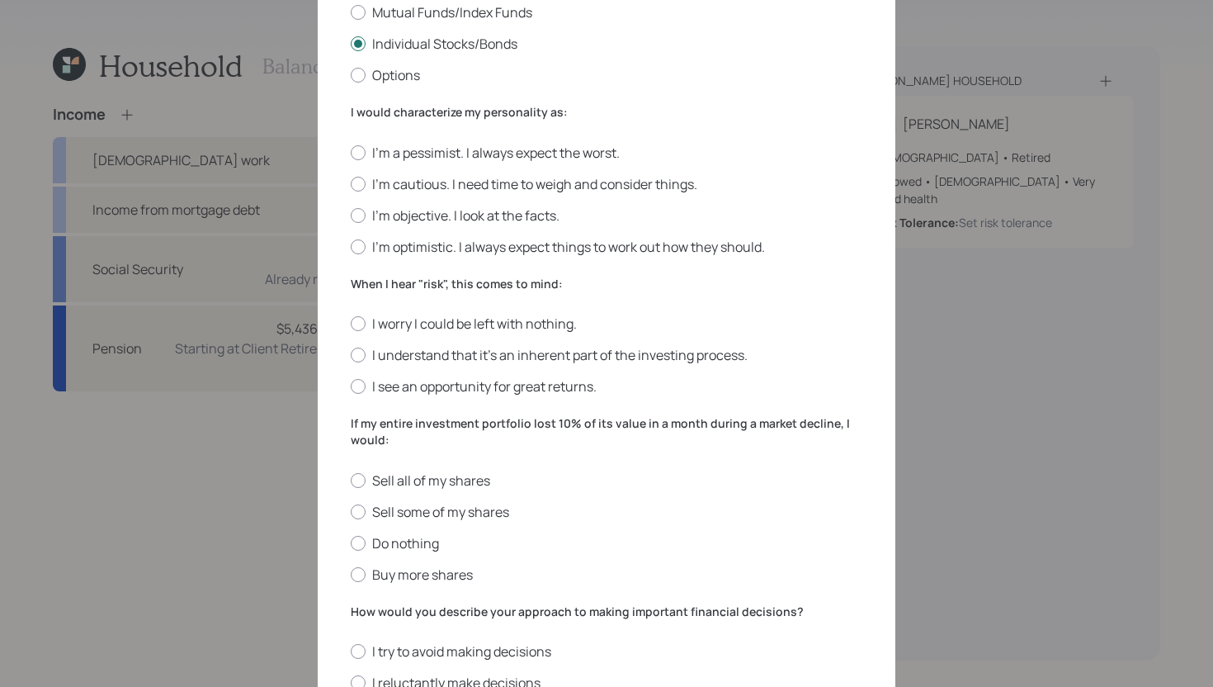
scroll to position [354, 0]
click at [517, 191] on label "I'm cautious. I need time to weigh and consider things." at bounding box center [607, 186] width 512 height 18
click at [351, 186] on input "I'm cautious. I need time to weigh and consider things." at bounding box center [350, 185] width 1 height 1
radio input "true"
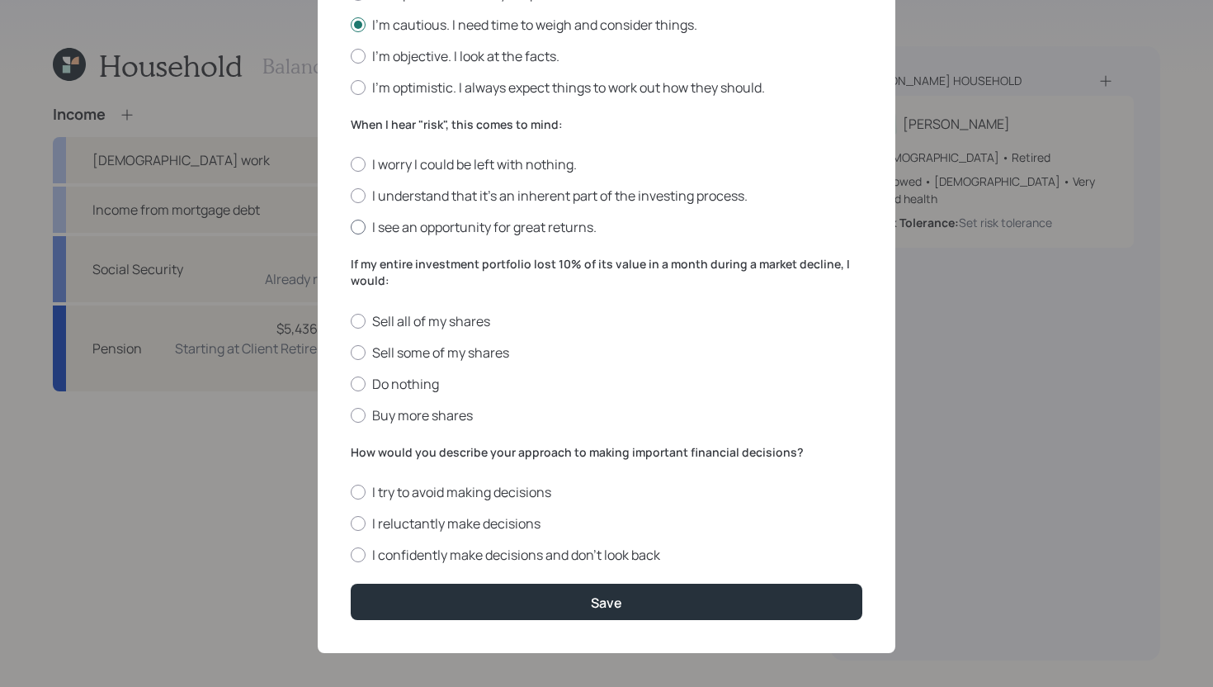
scroll to position [522, 0]
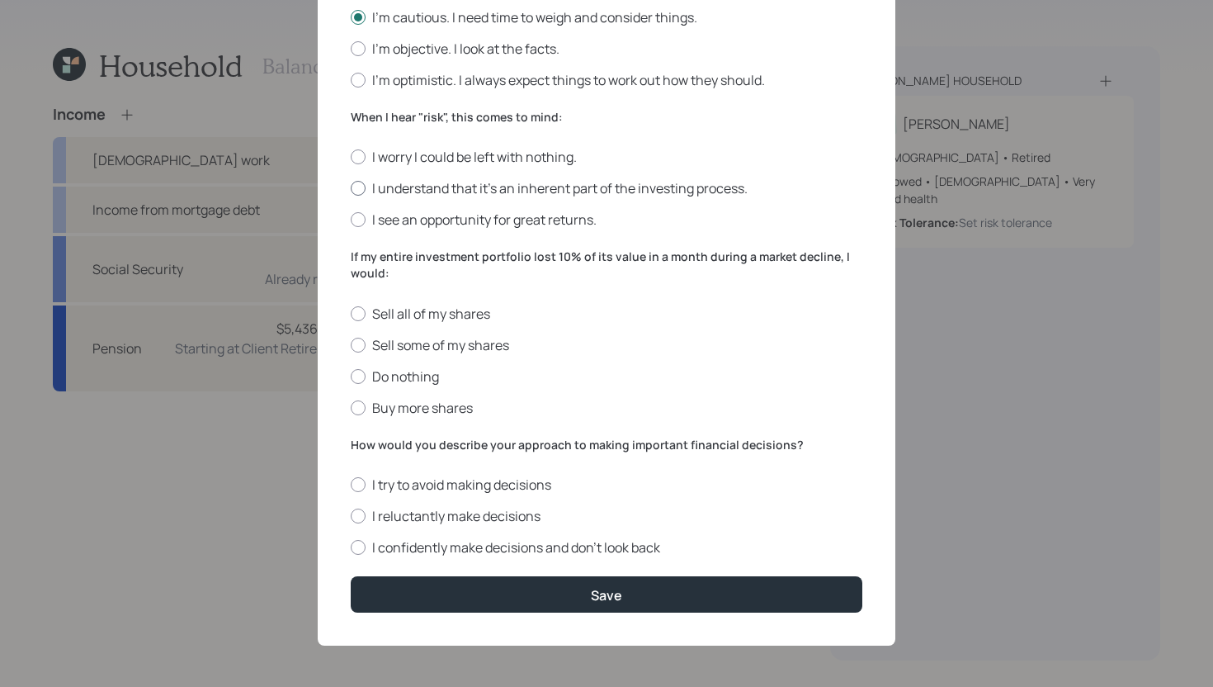
click at [519, 188] on label "I understand that it’s an inherent part of the investing process." at bounding box center [607, 188] width 512 height 18
click at [351, 188] on input "I understand that it’s an inherent part of the investing process." at bounding box center [350, 188] width 1 height 1
radio input "true"
click at [357, 409] on div at bounding box center [358, 407] width 15 height 15
click at [351, 408] on input "Buy more shares" at bounding box center [350, 407] width 1 height 1
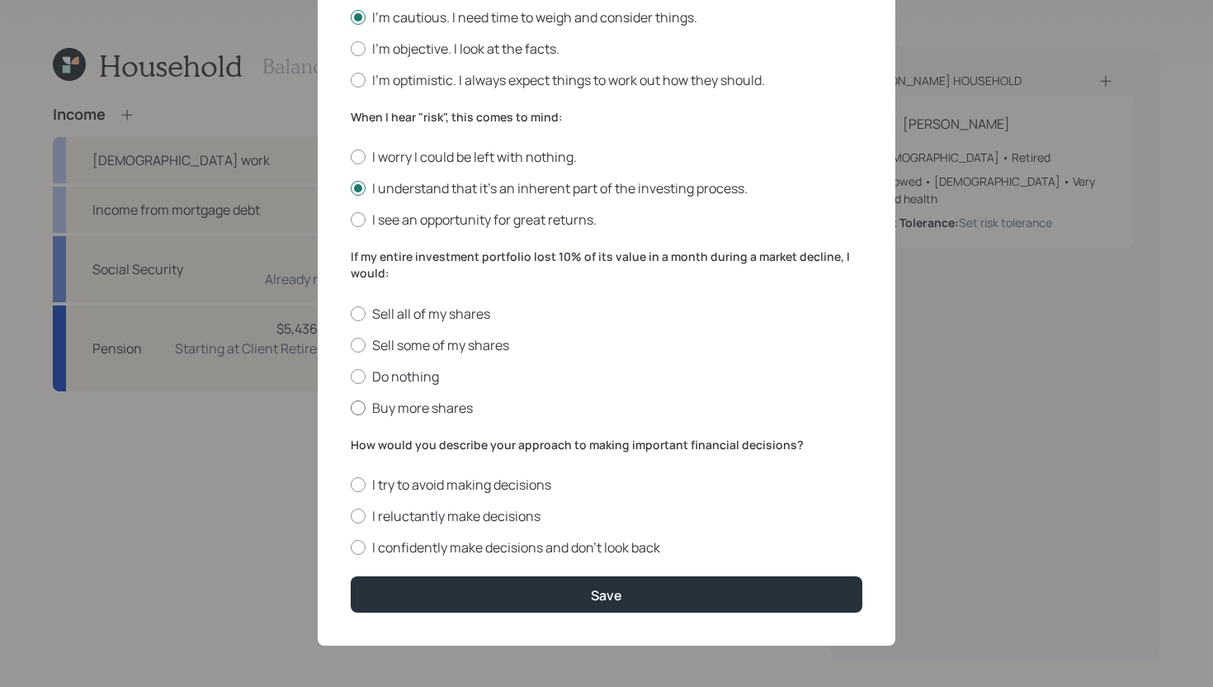
radio input "true"
click at [409, 548] on label "I confidently make decisions and don’t look back" at bounding box center [607, 547] width 512 height 18
click at [351, 548] on input "I confidently make decisions and don’t look back" at bounding box center [350, 547] width 1 height 1
radio input "true"
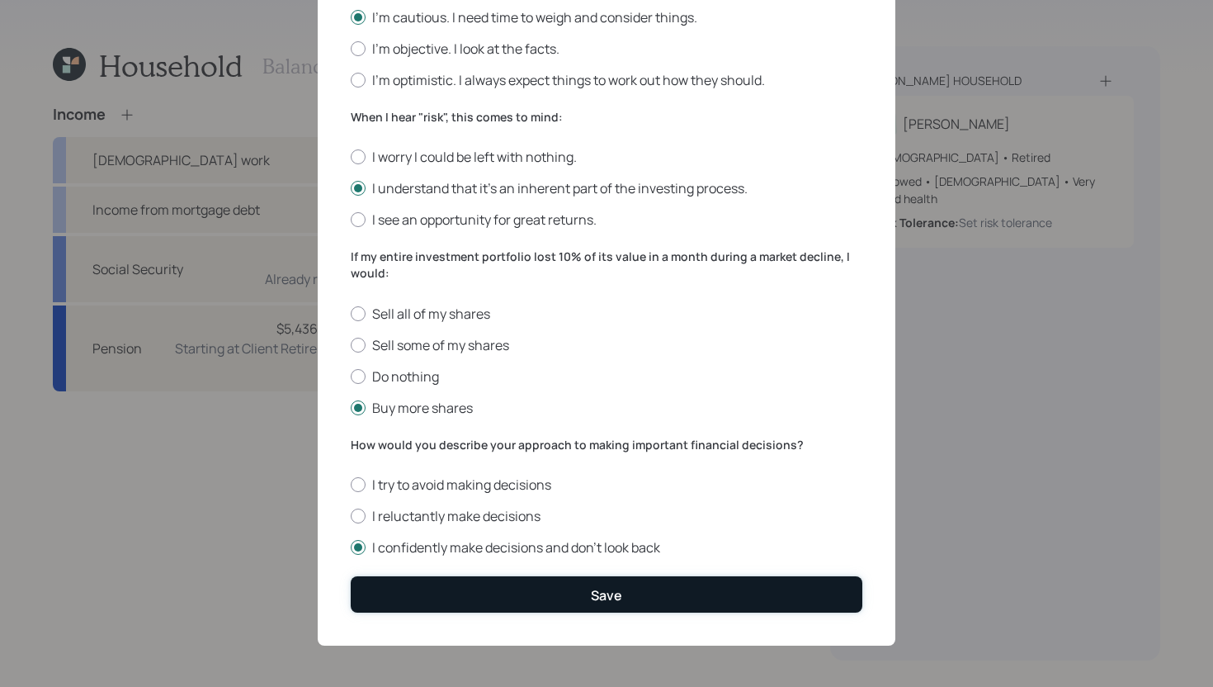
click at [409, 587] on button "Save" at bounding box center [607, 593] width 512 height 35
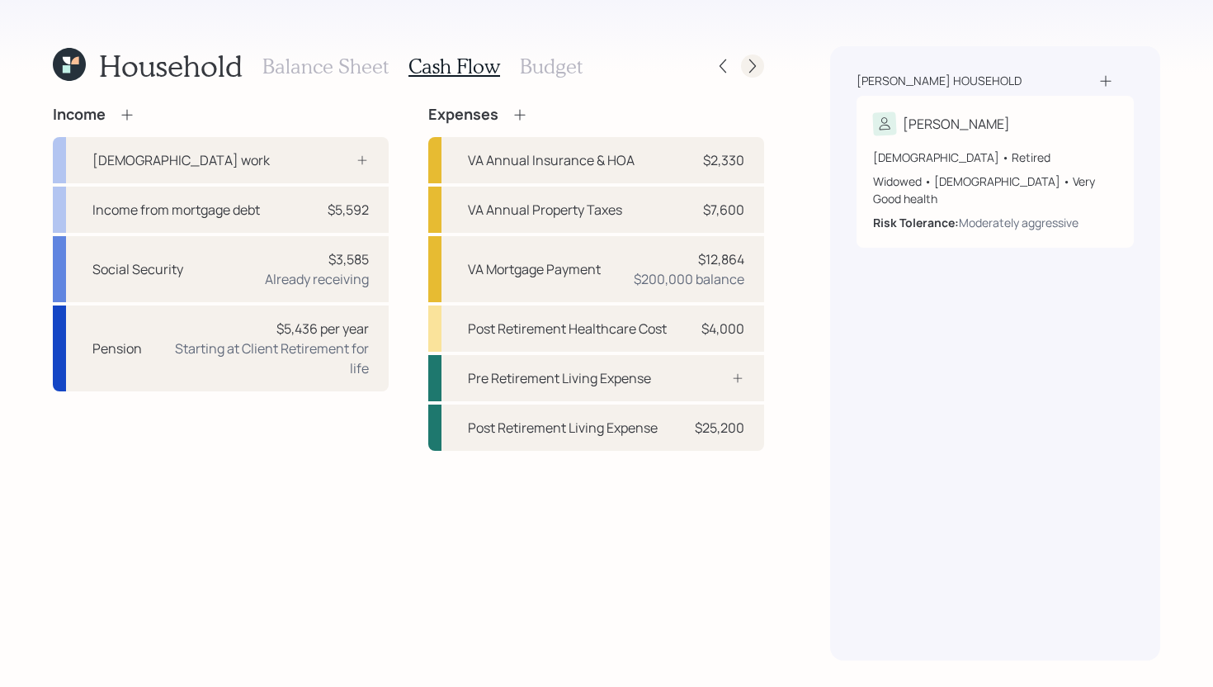
click at [755, 71] on icon at bounding box center [753, 66] width 17 height 17
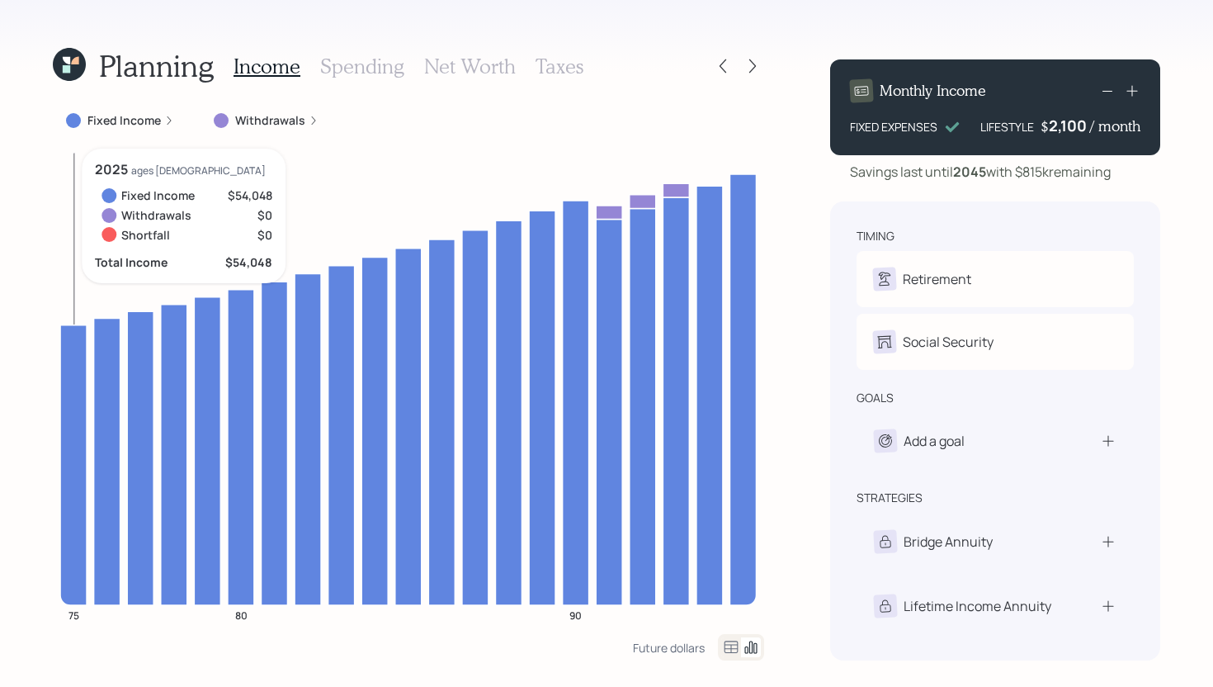
click at [78, 362] on icon at bounding box center [73, 464] width 26 height 280
click at [77, 362] on icon at bounding box center [73, 464] width 26 height 280
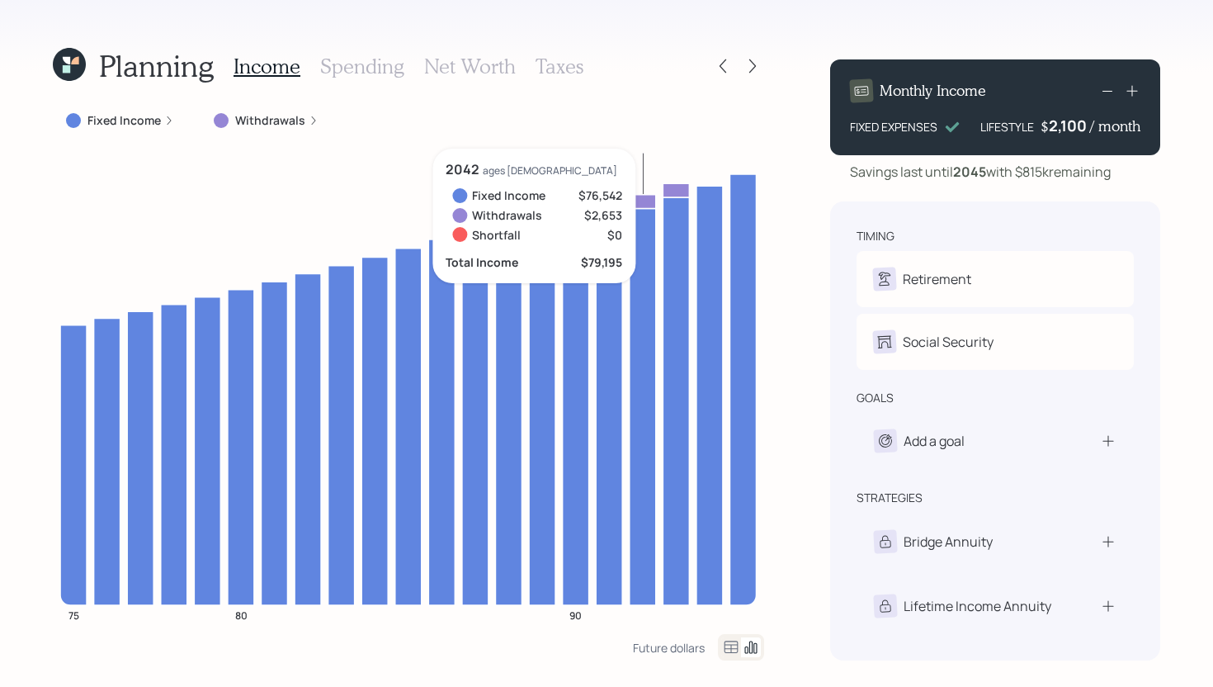
click at [645, 205] on icon at bounding box center [643, 201] width 26 height 14
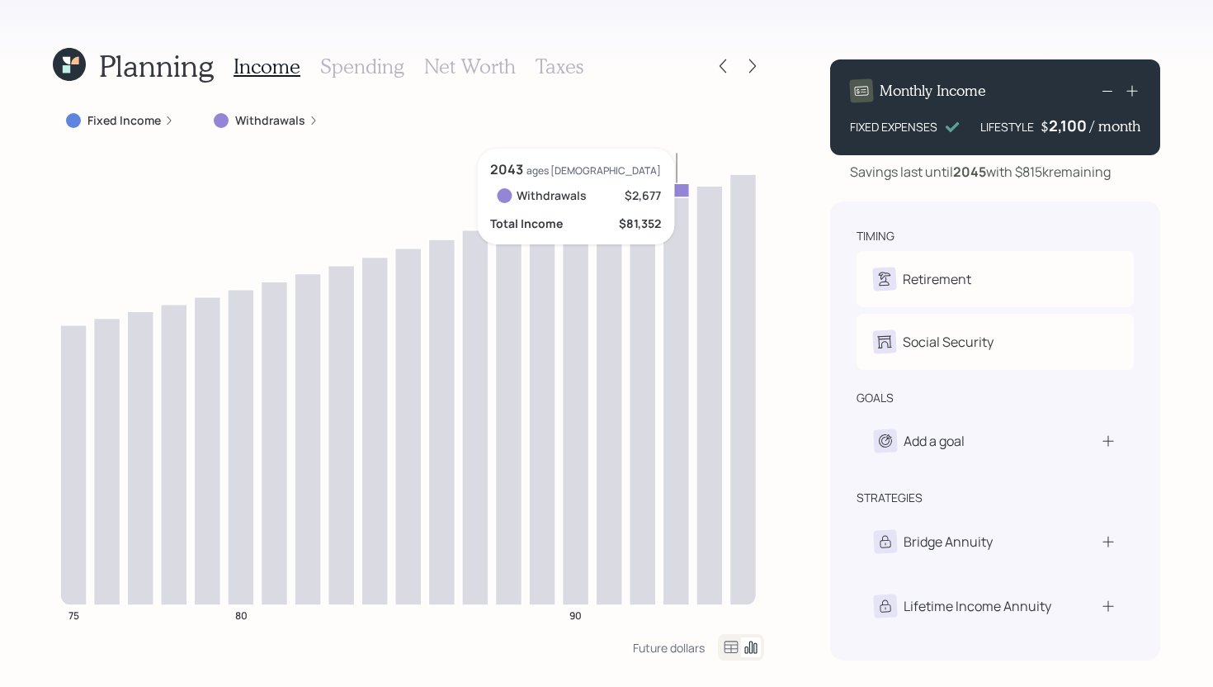
click at [678, 189] on icon at bounding box center [676, 190] width 26 height 14
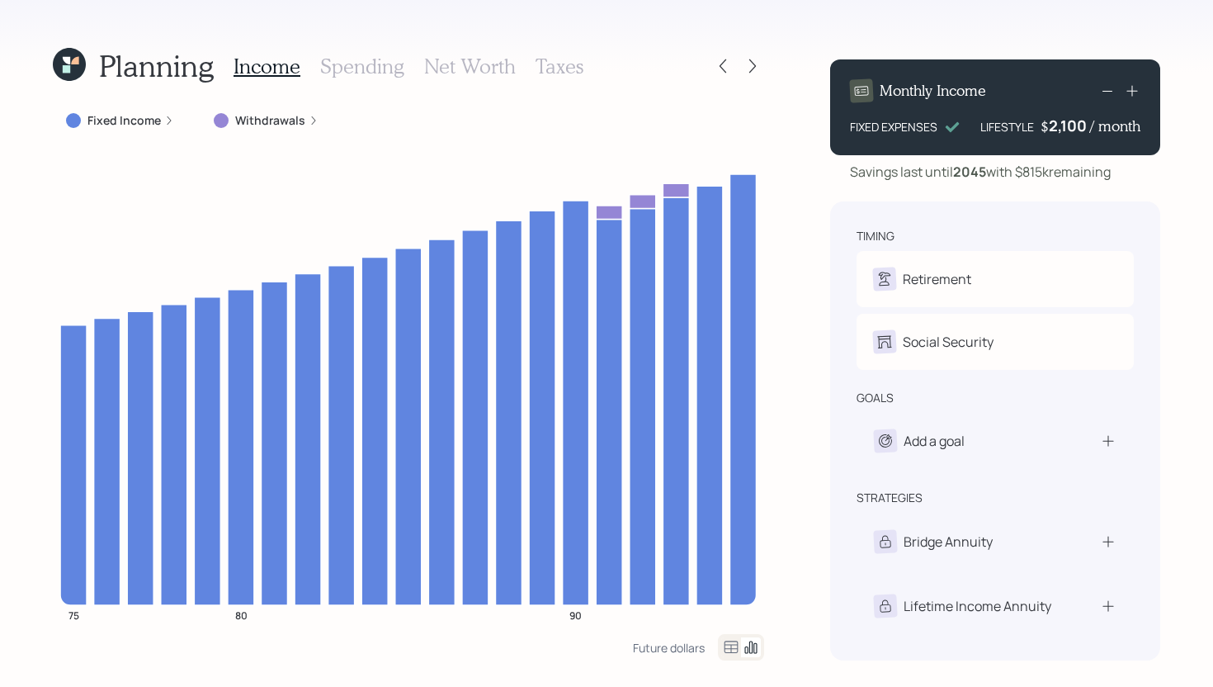
click at [360, 77] on h3 "Spending" at bounding box center [362, 66] width 84 height 24
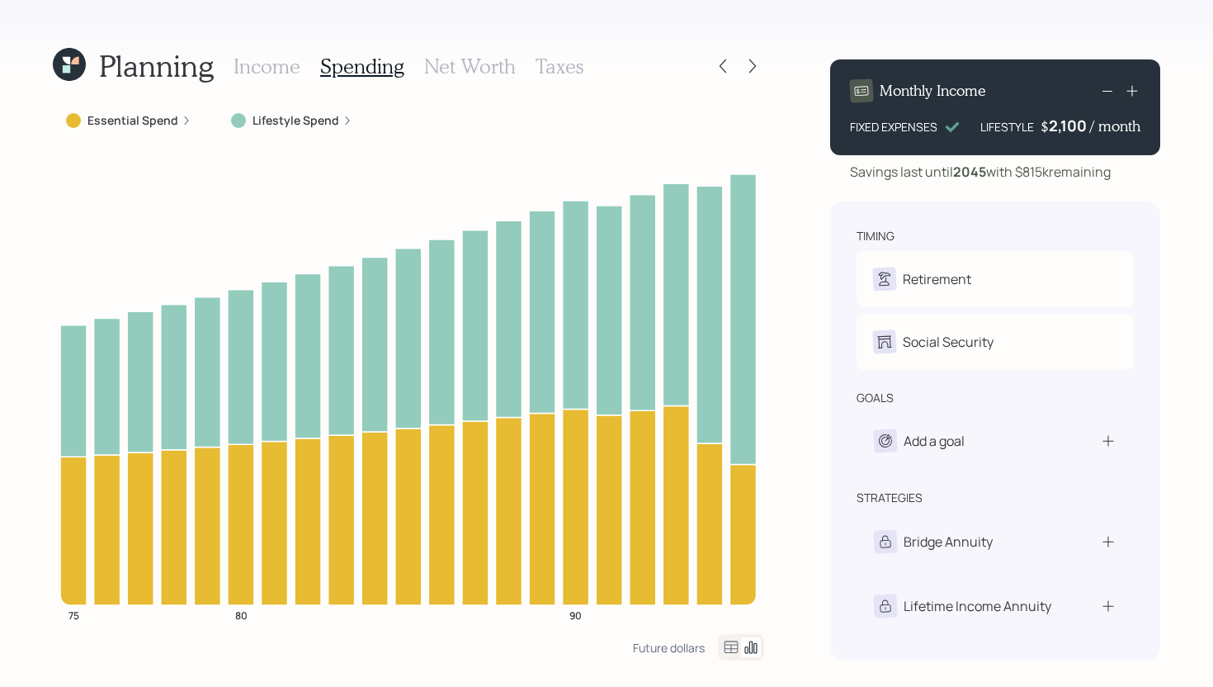
click at [267, 74] on h3 "Income" at bounding box center [267, 66] width 67 height 24
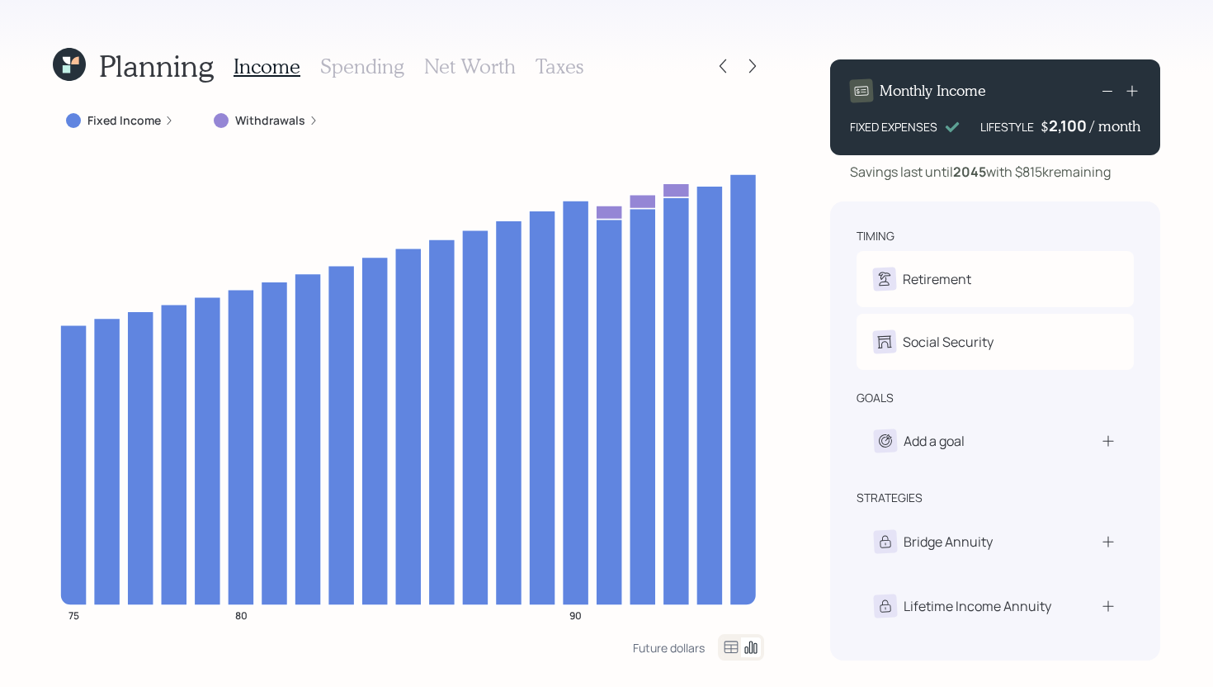
click at [357, 64] on h3 "Spending" at bounding box center [362, 66] width 84 height 24
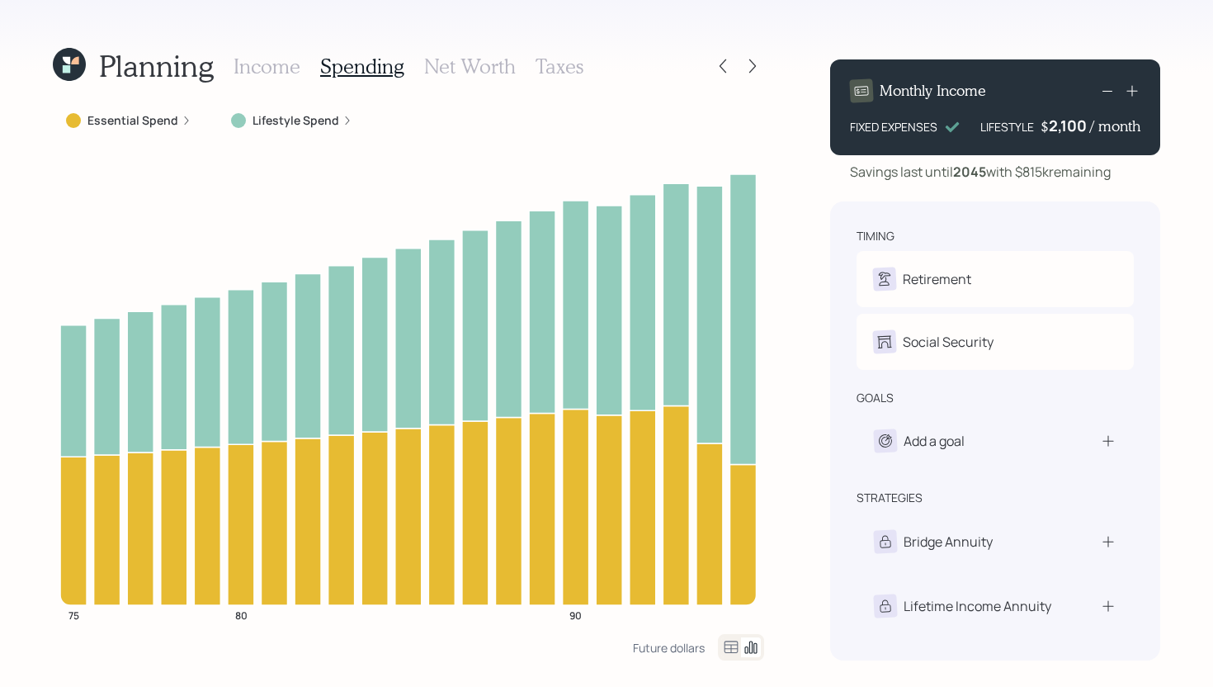
click at [281, 72] on h3 "Income" at bounding box center [267, 66] width 67 height 24
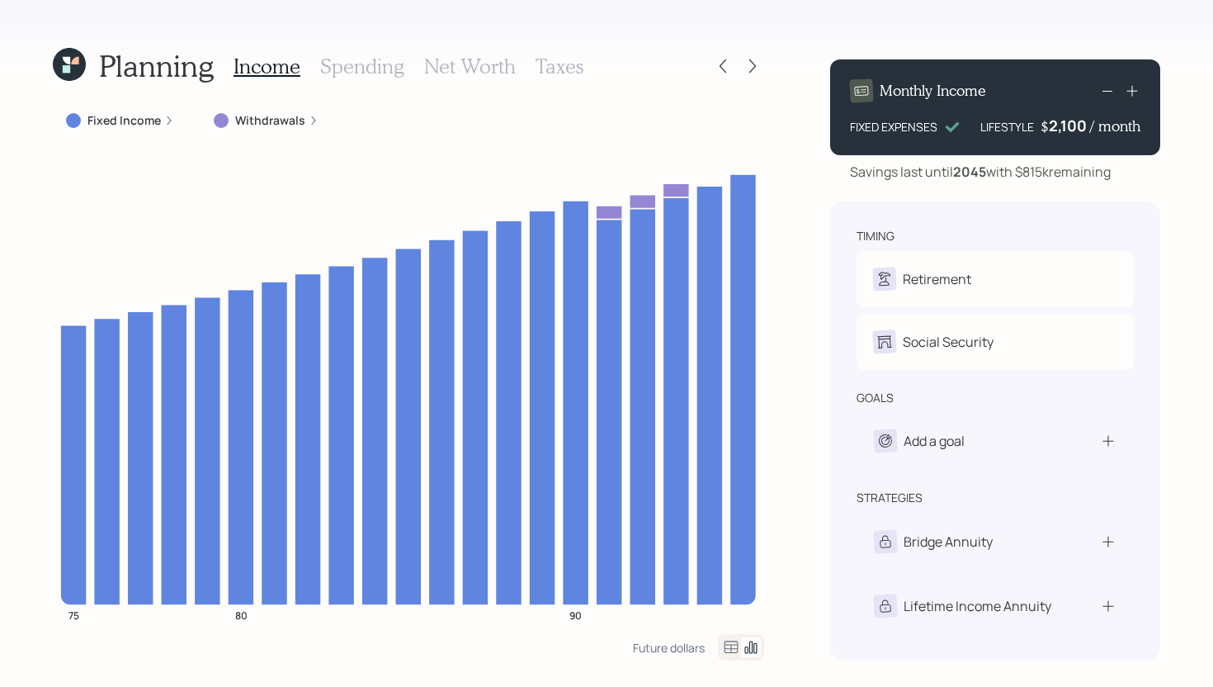
click at [424, 71] on h3 "Net Worth" at bounding box center [470, 66] width 92 height 24
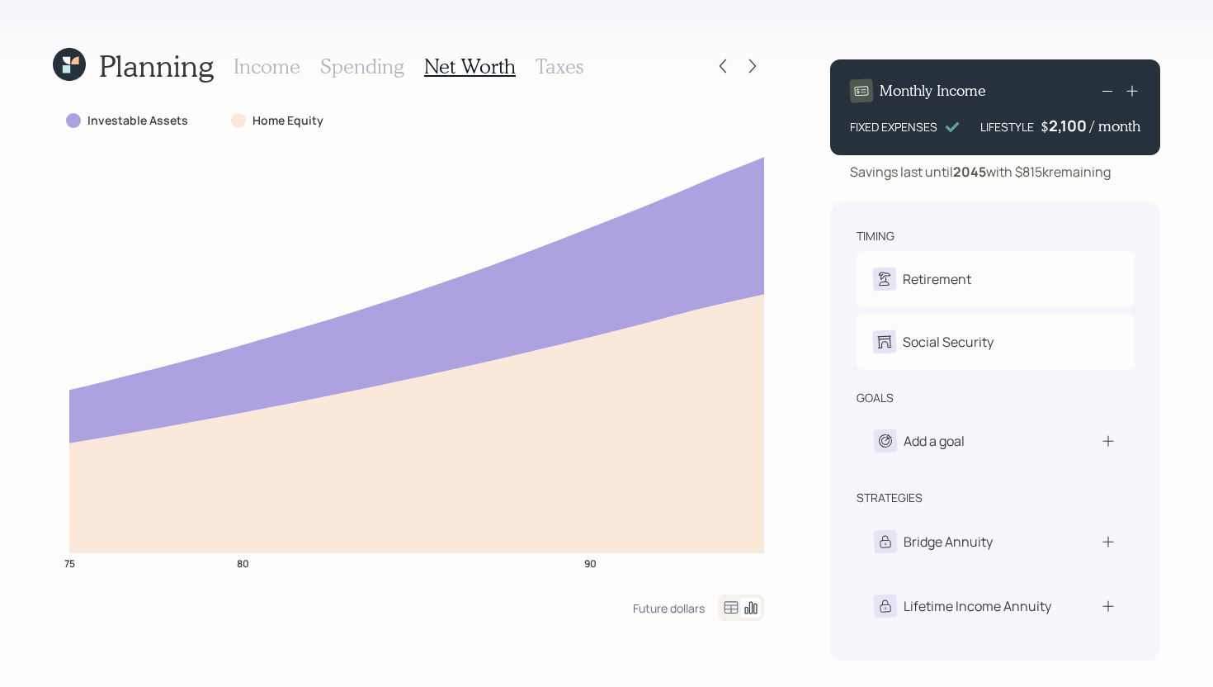
click at [281, 66] on h3 "Income" at bounding box center [267, 66] width 67 height 24
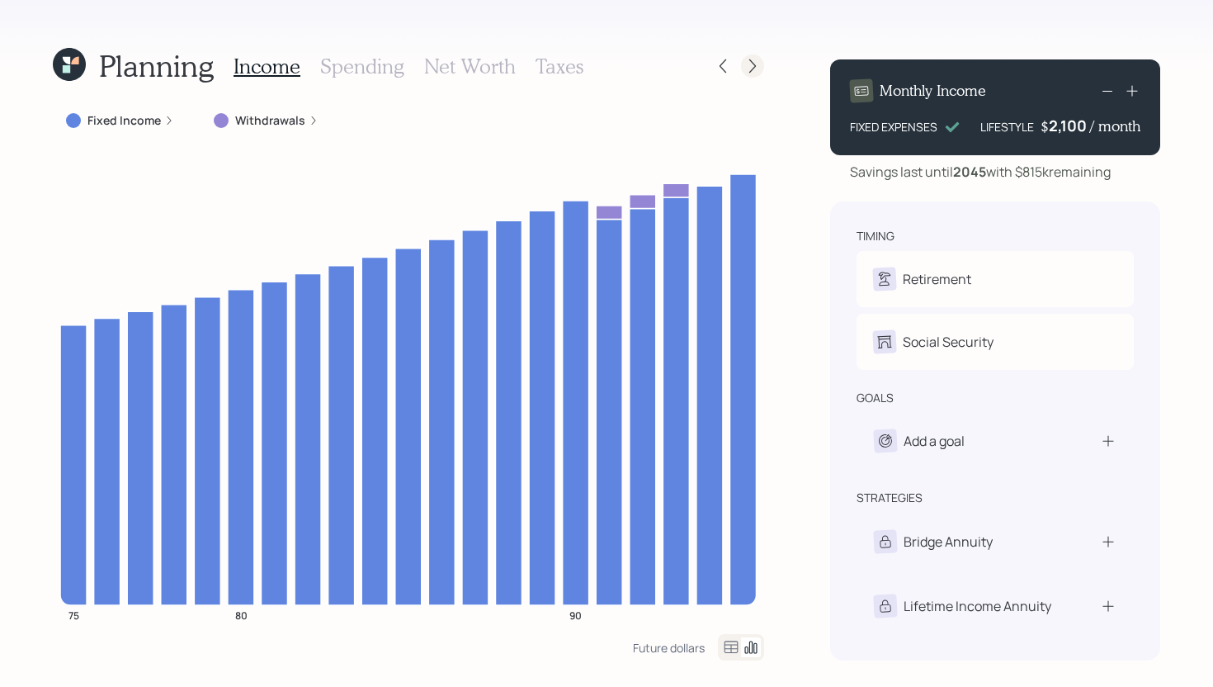
click at [754, 70] on icon at bounding box center [753, 66] width 17 height 17
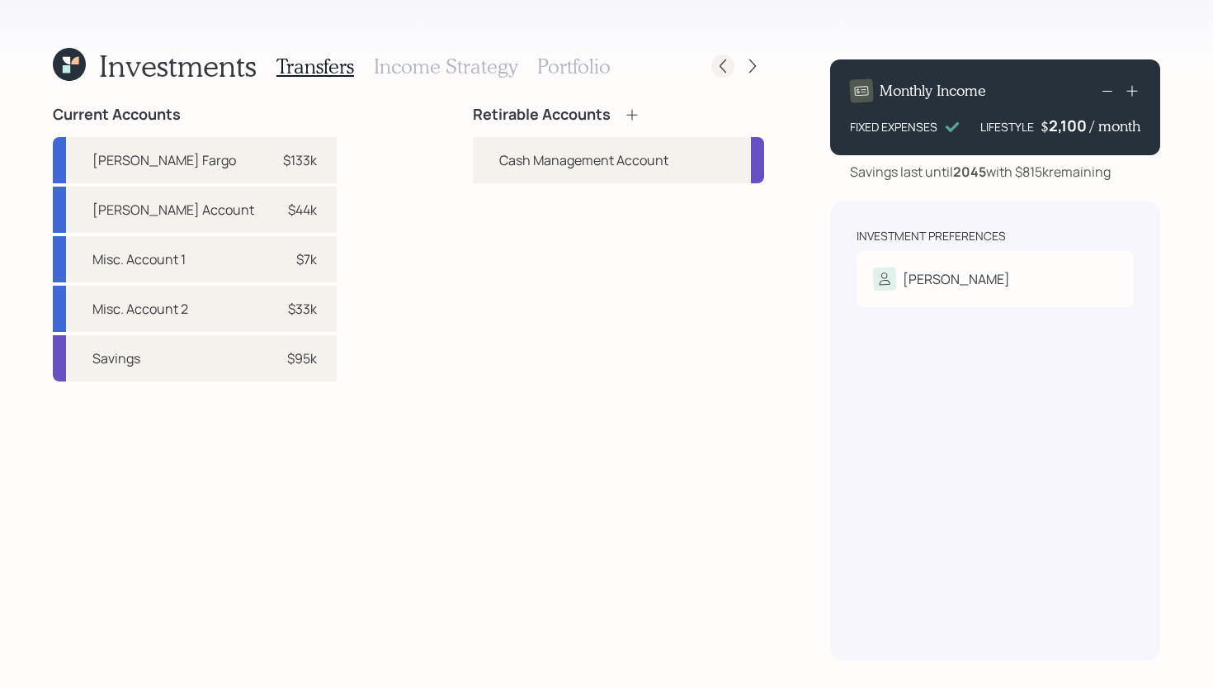
click at [728, 55] on div at bounding box center [722, 65] width 23 height 23
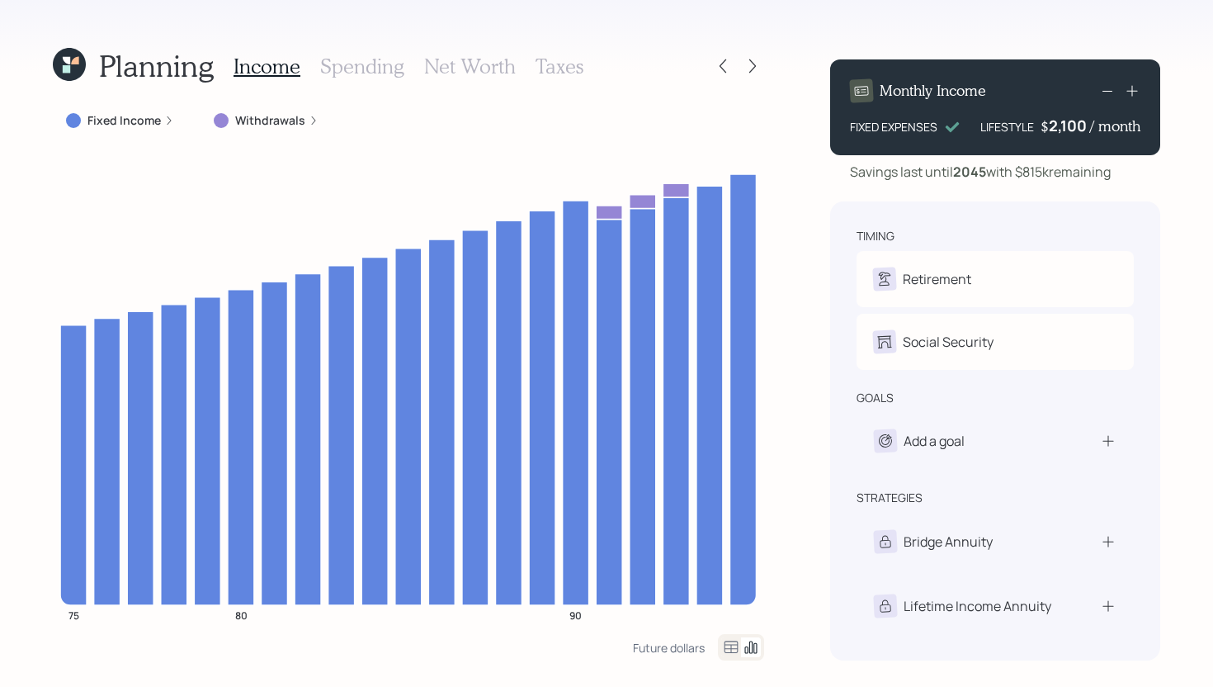
click at [343, 70] on h3 "Spending" at bounding box center [362, 66] width 84 height 24
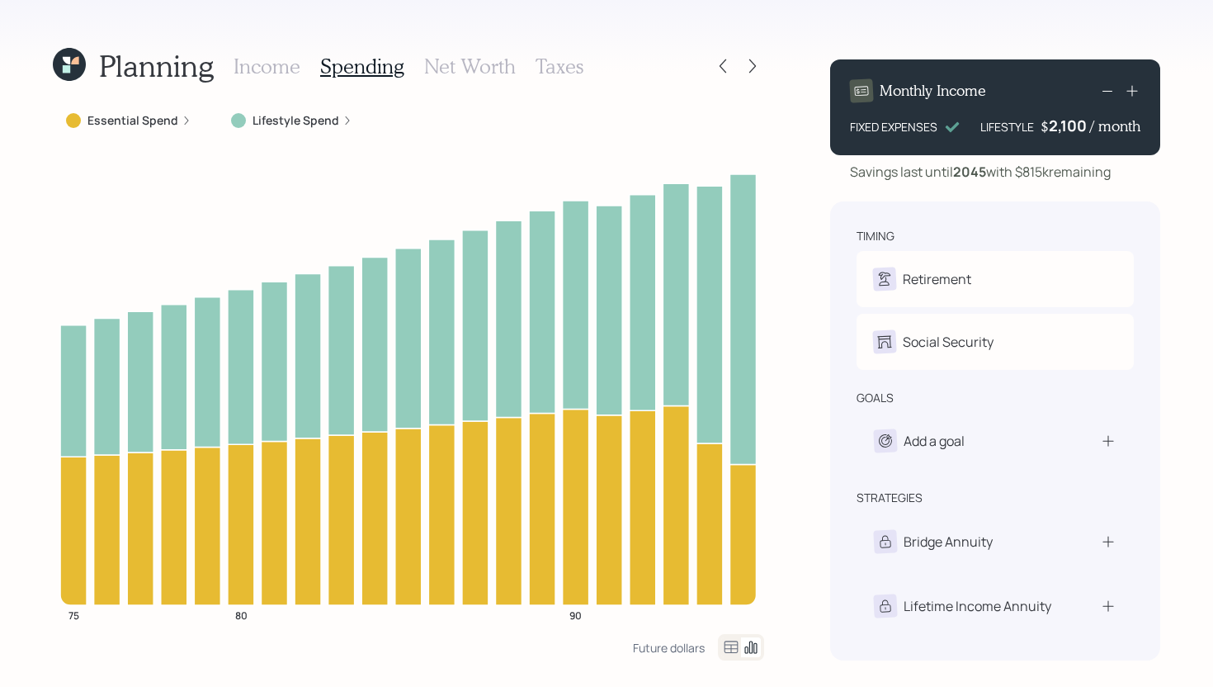
click at [480, 70] on h3 "Net Worth" at bounding box center [470, 66] width 92 height 24
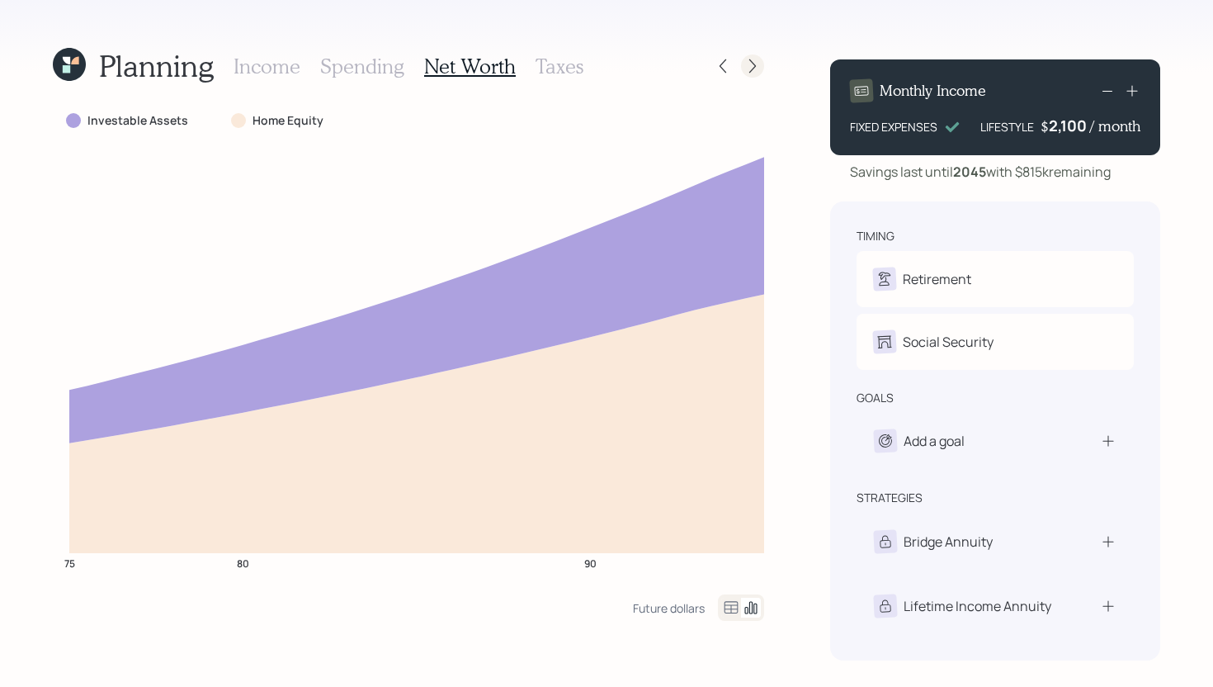
click at [753, 61] on icon at bounding box center [753, 66] width 17 height 17
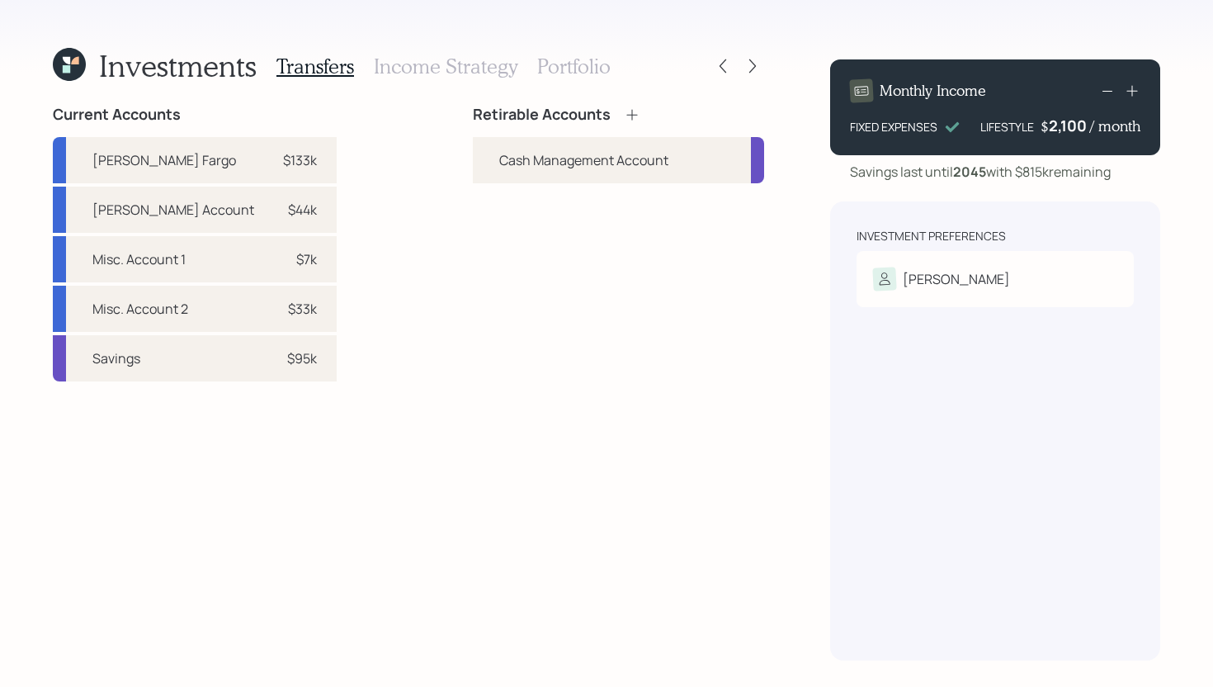
click at [438, 66] on h3 "Income Strategy" at bounding box center [446, 66] width 144 height 24
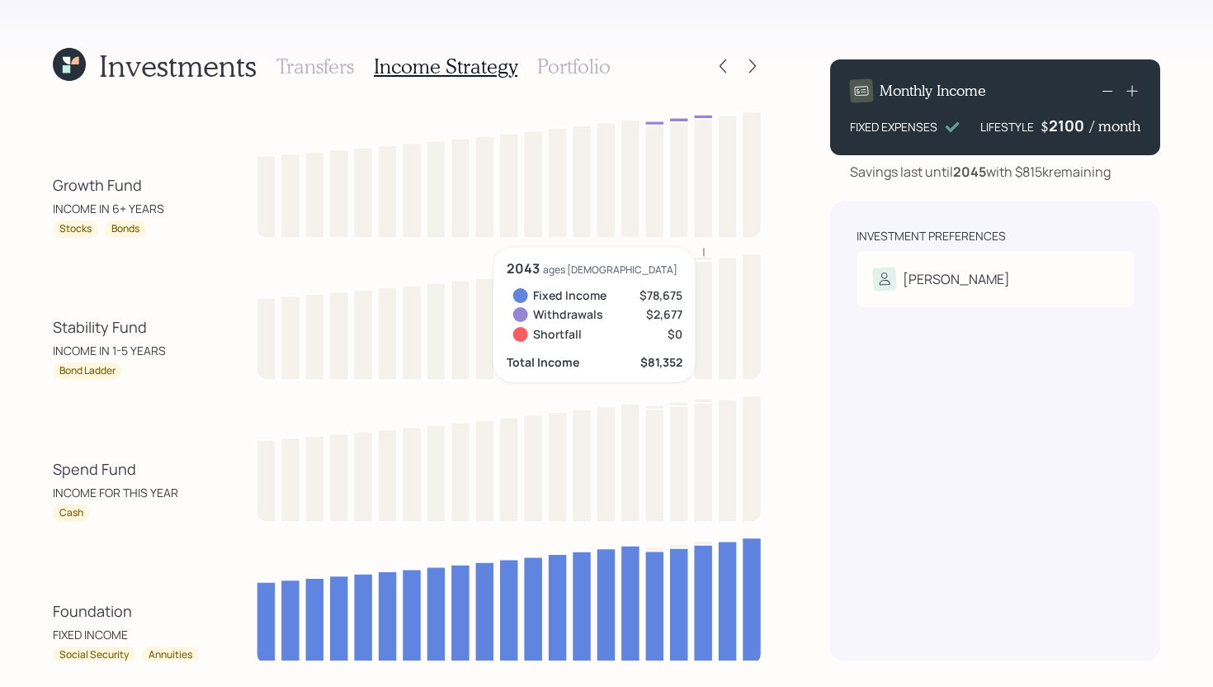
click at [1075, 123] on div "2100" at bounding box center [1069, 126] width 41 height 20
click at [818, 395] on div "Investments Transfers Income Strategy Portfolio Growth Fund INCOME IN 6+ YEARS …" at bounding box center [606, 343] width 1213 height 687
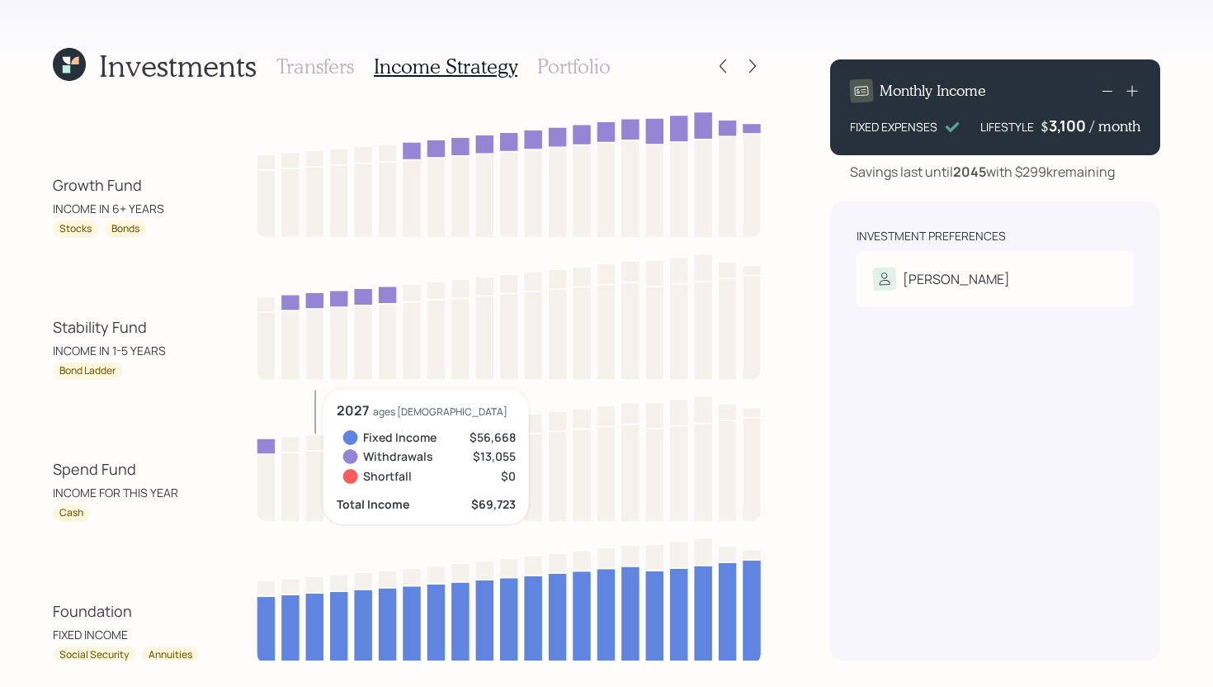
scroll to position [40, 0]
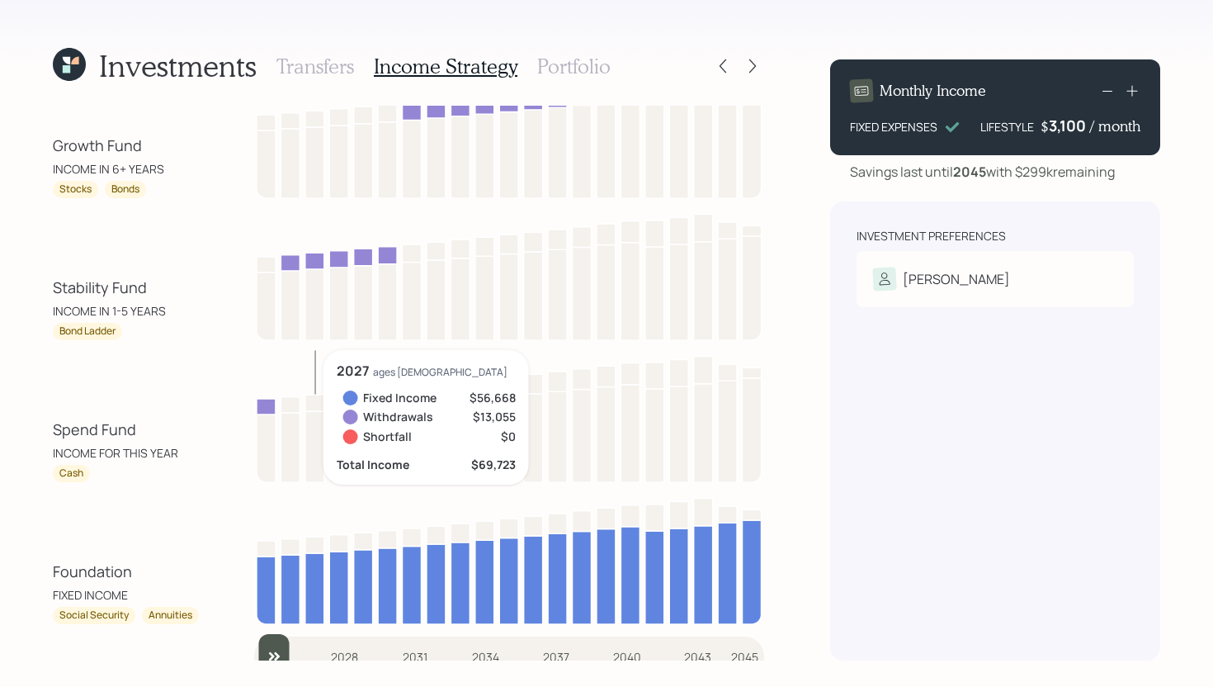
click at [284, 587] on input "slider" at bounding box center [509, 656] width 510 height 45
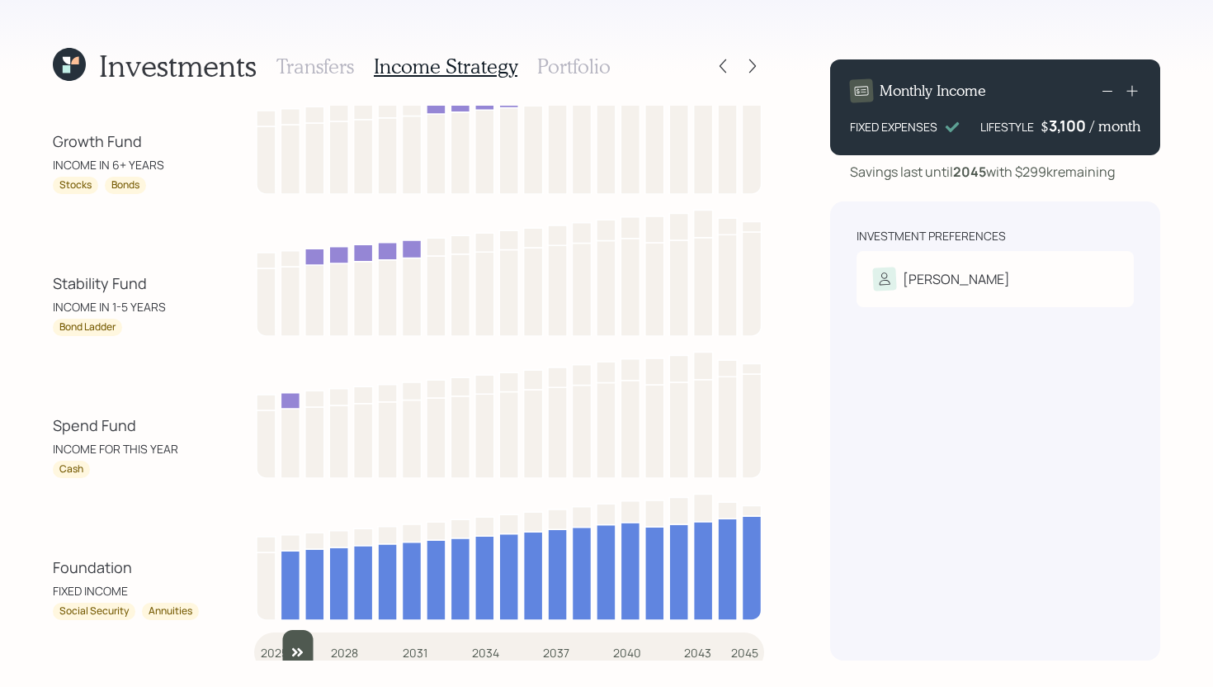
scroll to position [43, 0]
click at [308, 587] on input "slider" at bounding box center [509, 653] width 510 height 45
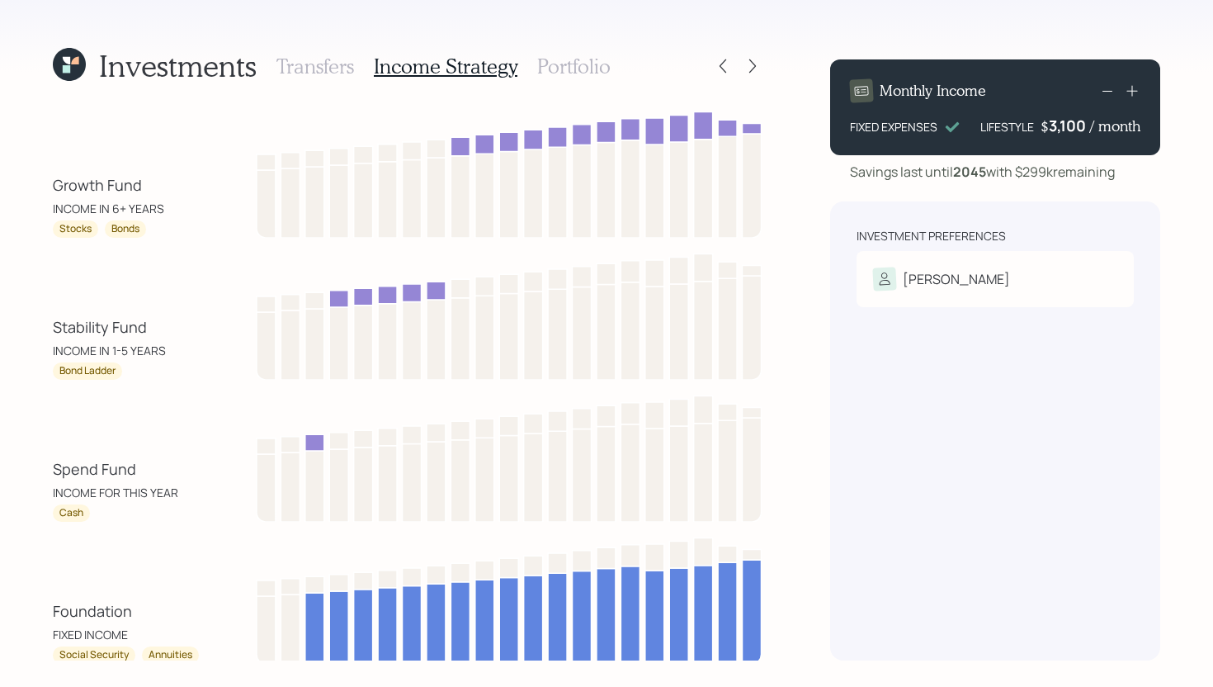
scroll to position [58, 0]
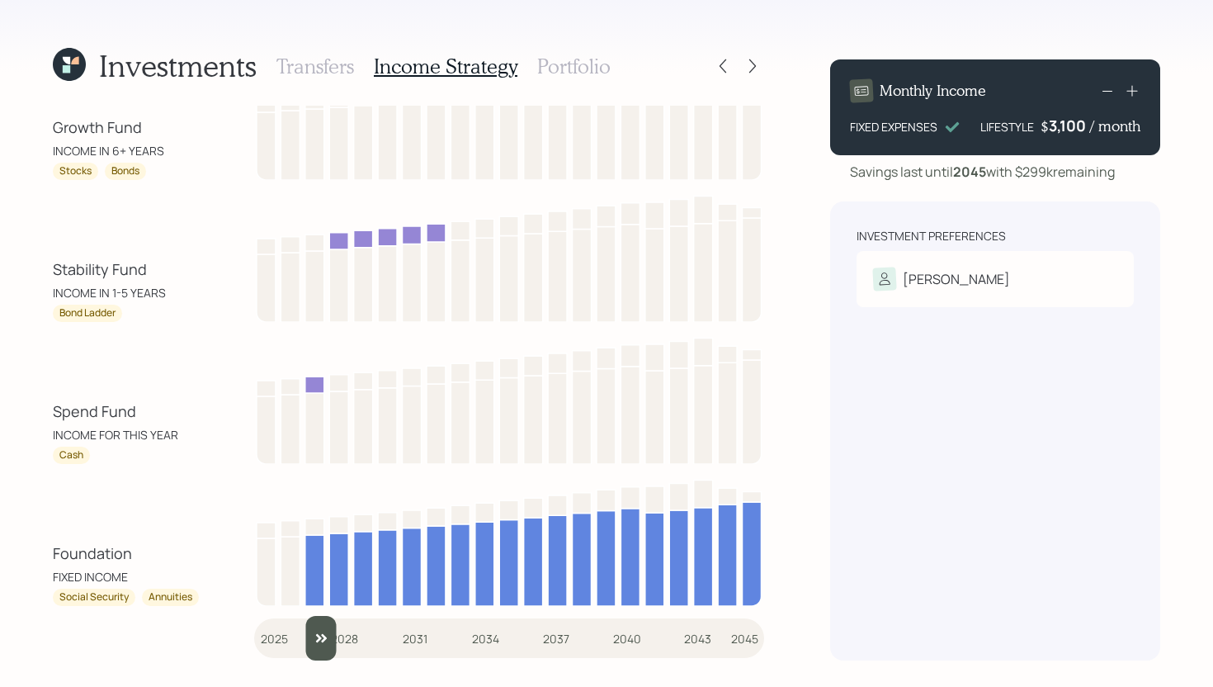
drag, startPoint x: 319, startPoint y: 645, endPoint x: 240, endPoint y: 641, distance: 79.3
click at [241, 587] on div "Growth Fund INCOME IN 6+ YEARS Stocks Bonds Stability Fund INCOME IN 1-5 YEARS …" at bounding box center [408, 383] width 711 height 555
click at [276, 587] on input "slider" at bounding box center [509, 638] width 510 height 45
type input "2027"
click at [299, 587] on input "slider" at bounding box center [509, 638] width 510 height 45
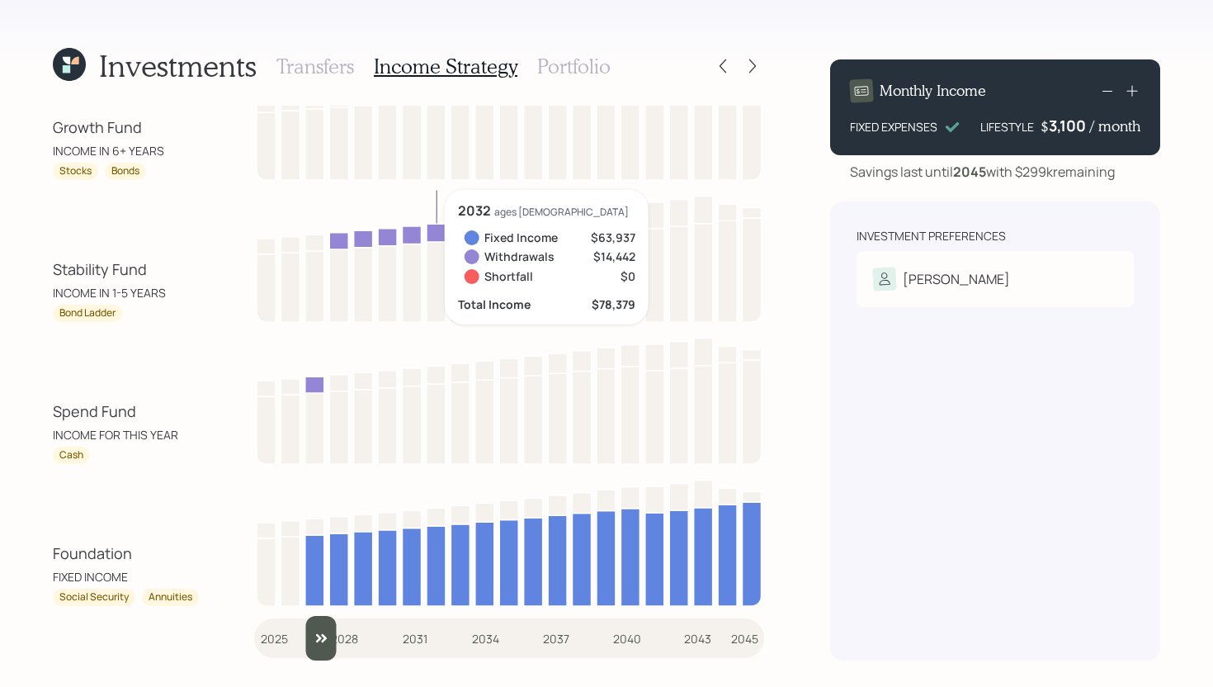
scroll to position [0, 0]
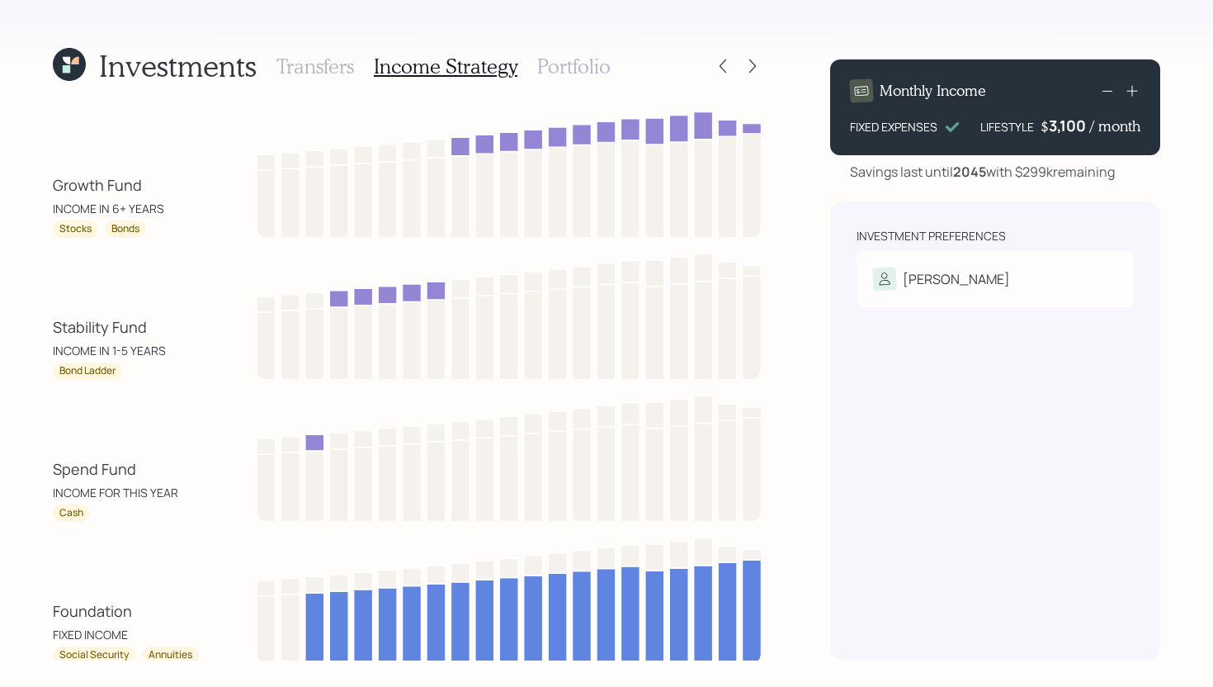
click at [1079, 126] on div "3,100" at bounding box center [1069, 126] width 41 height 20
click at [1079, 126] on div "3100" at bounding box center [1069, 126] width 41 height 20
click at [1071, 128] on div "3100" at bounding box center [1069, 126] width 41 height 20
click at [815, 284] on div "Investments Transfers Income Strategy Portfolio Growth Fund INCOME IN 6+ YEARS …" at bounding box center [606, 343] width 1213 height 687
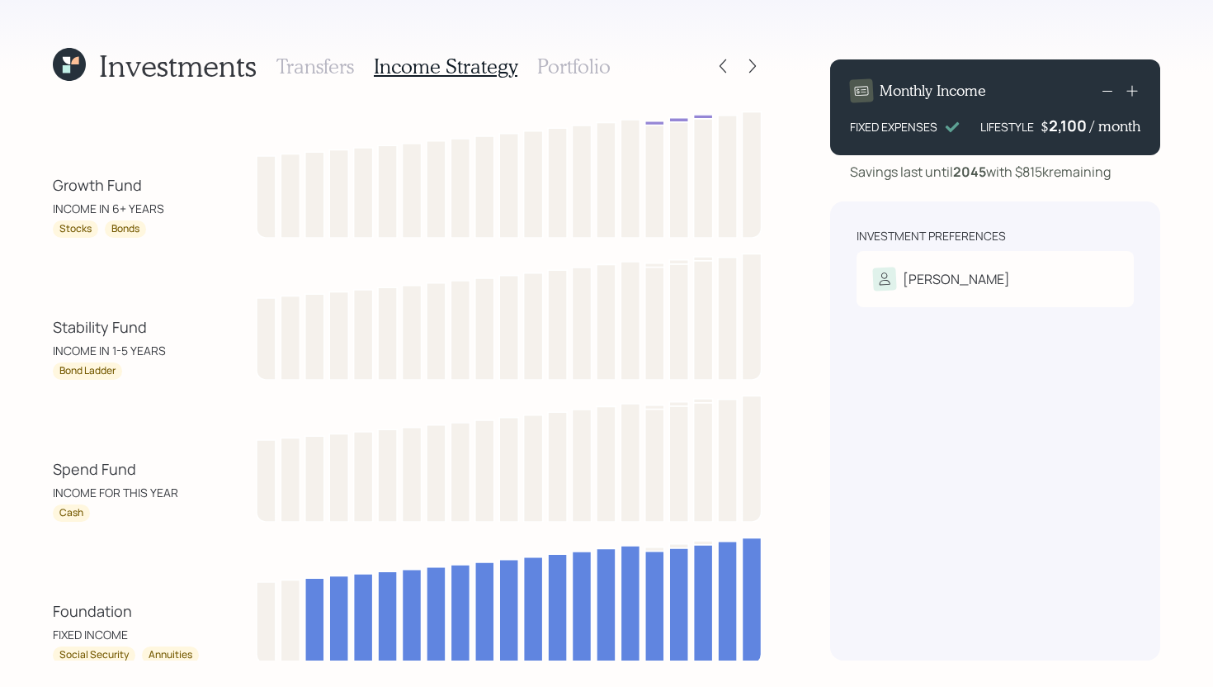
click at [331, 72] on h3 "Transfers" at bounding box center [316, 66] width 78 height 24
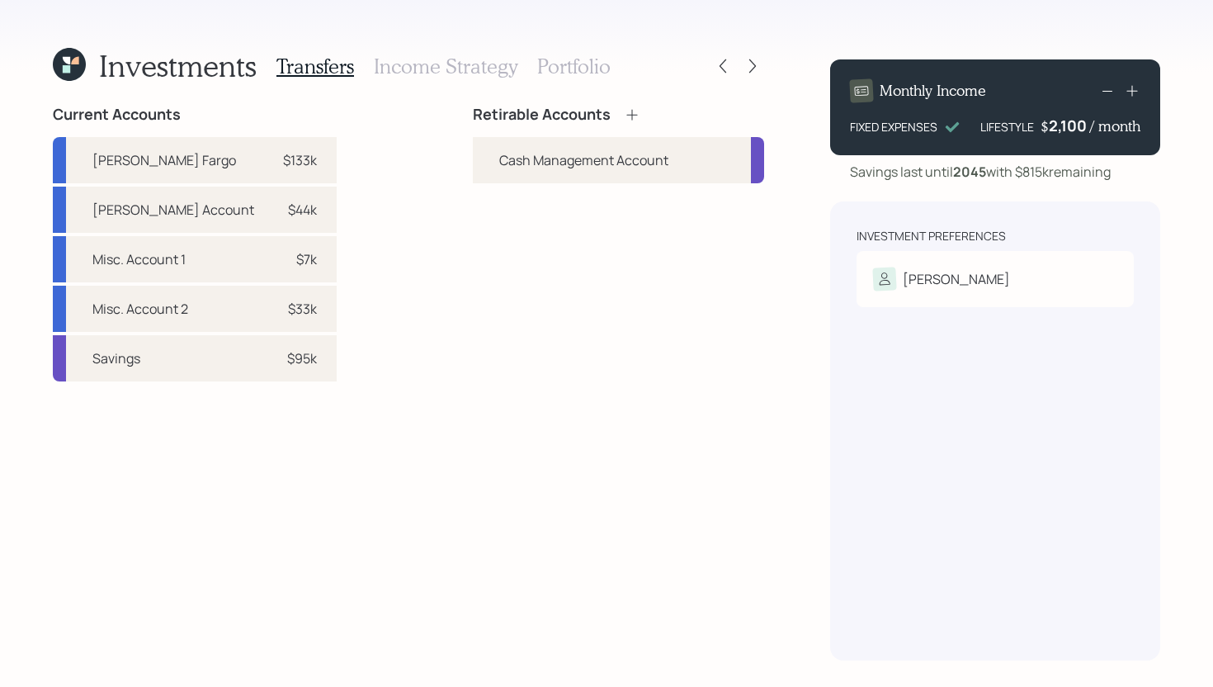
click at [636, 116] on icon at bounding box center [632, 114] width 17 height 17
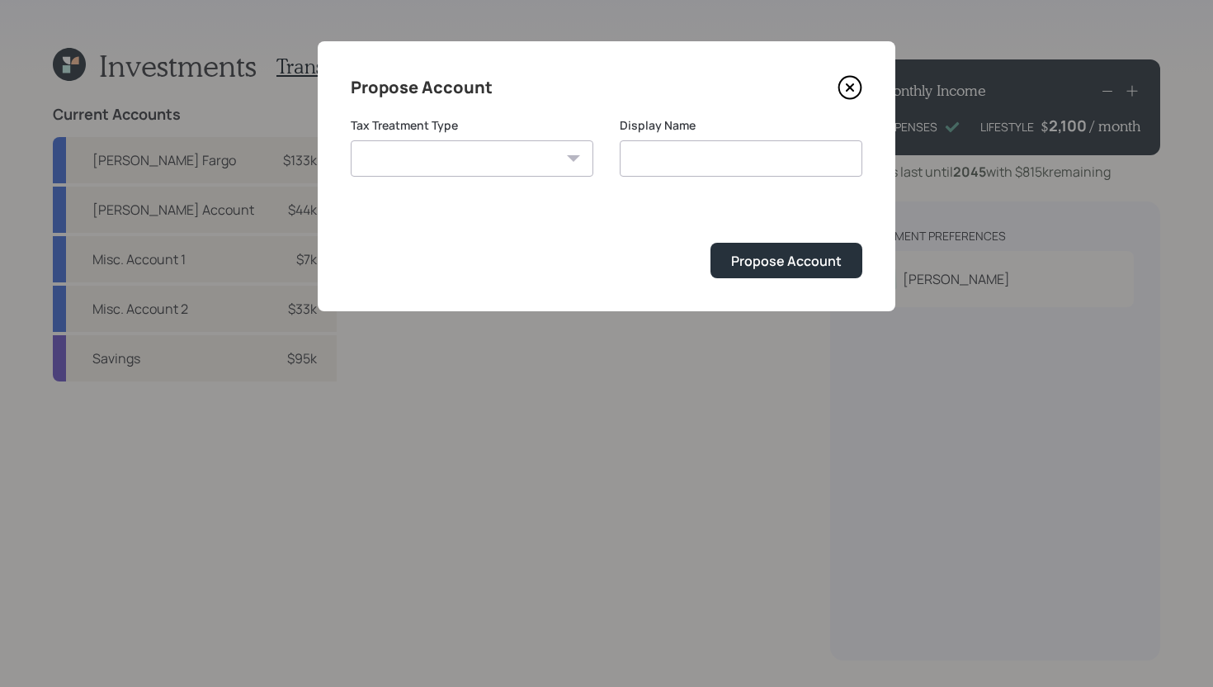
click at [565, 154] on select "Roth Taxable Traditional" at bounding box center [472, 158] width 243 height 36
select select "taxable"
click at [351, 140] on select "Roth Taxable Traditional" at bounding box center [472, 158] width 243 height 36
click at [666, 162] on input "Taxable" at bounding box center [741, 158] width 243 height 36
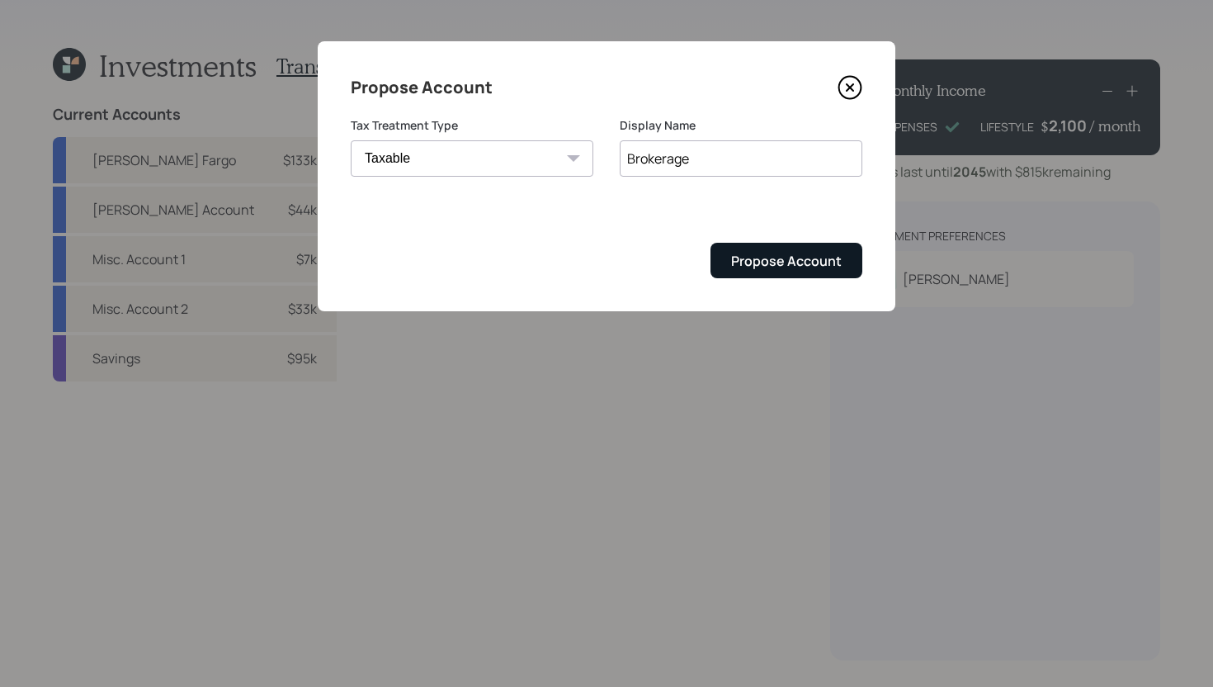
type input "Brokerage"
click at [745, 259] on div "Propose Account" at bounding box center [786, 261] width 111 height 18
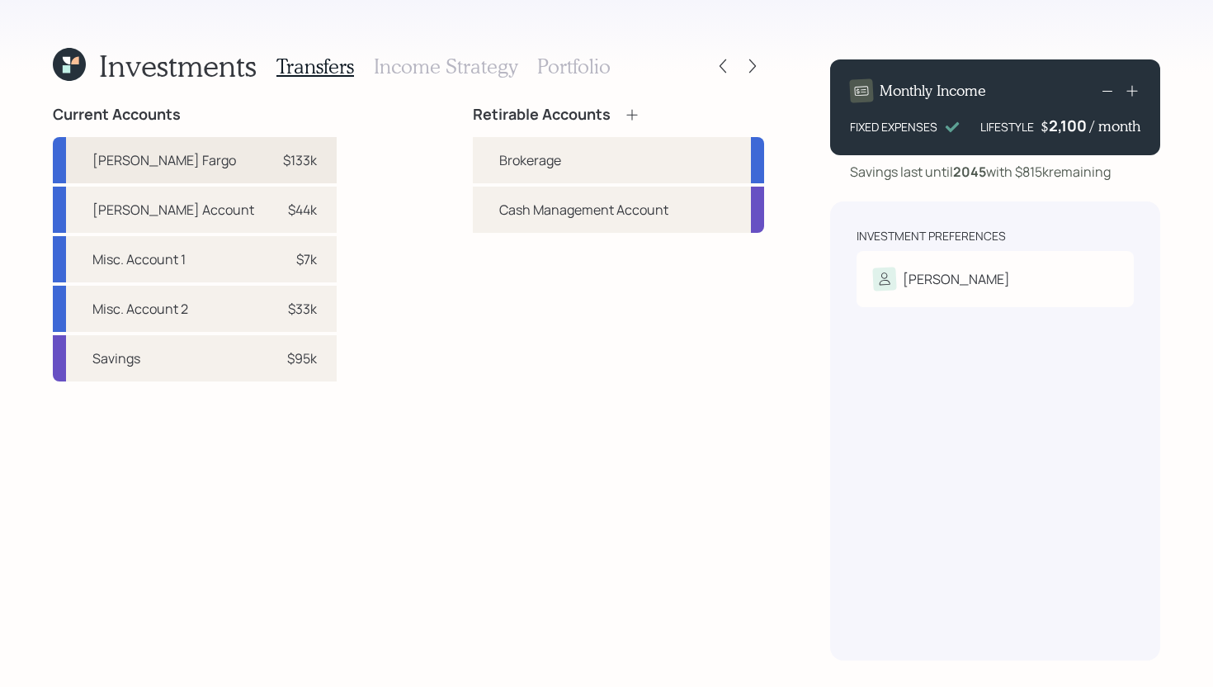
click at [265, 160] on div "Wells Fargo $133k" at bounding box center [195, 160] width 284 height 46
click at [496, 163] on div "Brokerage" at bounding box center [618, 160] width 291 height 46
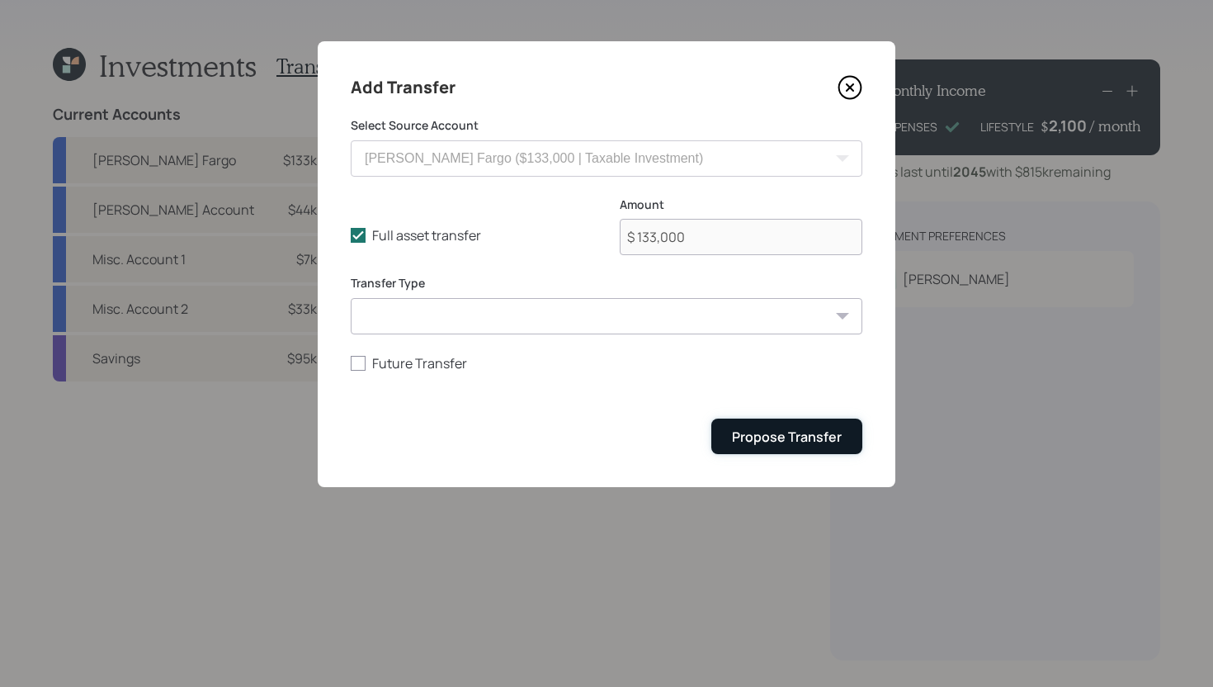
click at [750, 437] on div "Propose Transfer" at bounding box center [787, 437] width 110 height 18
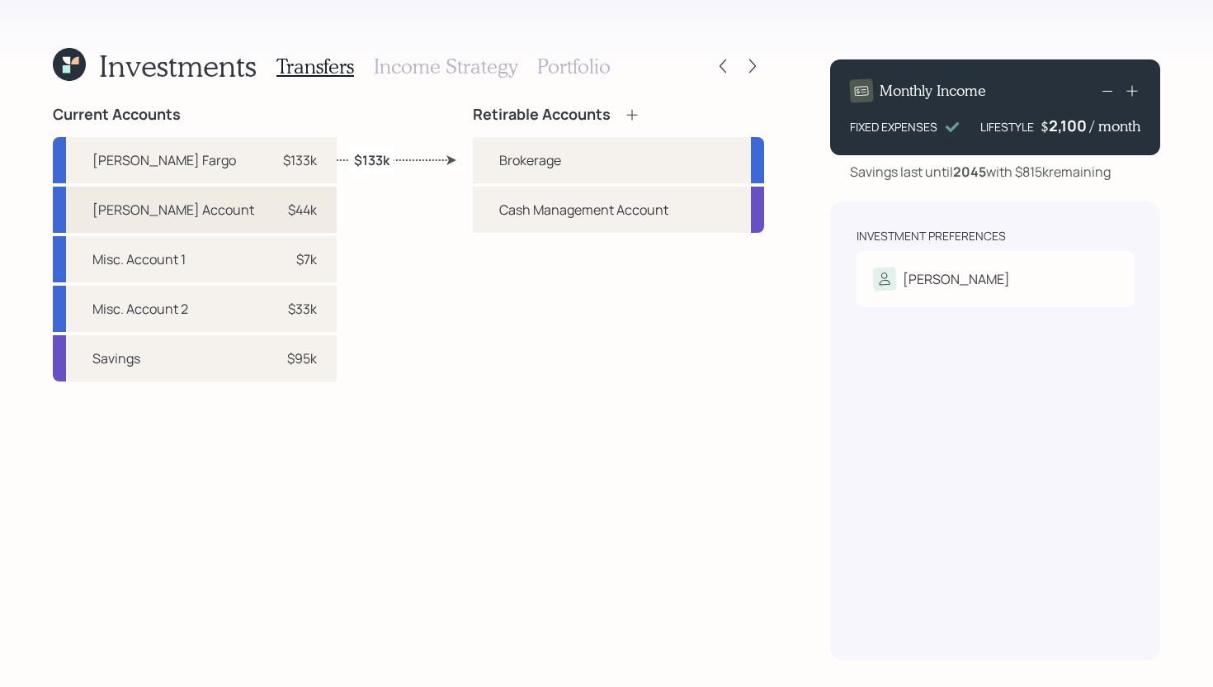
click at [267, 210] on div "Schwab Account $44k" at bounding box center [195, 210] width 284 height 46
click at [542, 159] on div "Brokerage" at bounding box center [530, 160] width 62 height 20
select select "305520b0-b5fd-4221-8cc0-6189175c6b31"
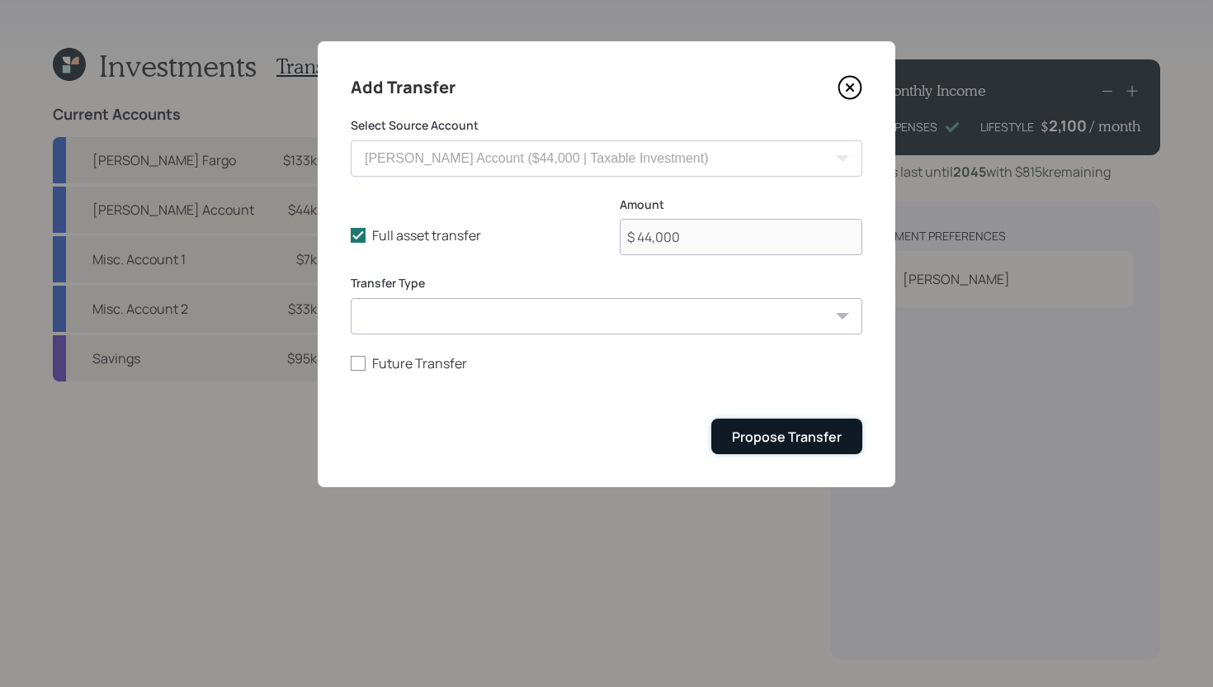
click at [807, 445] on div "Propose Transfer" at bounding box center [787, 437] width 110 height 18
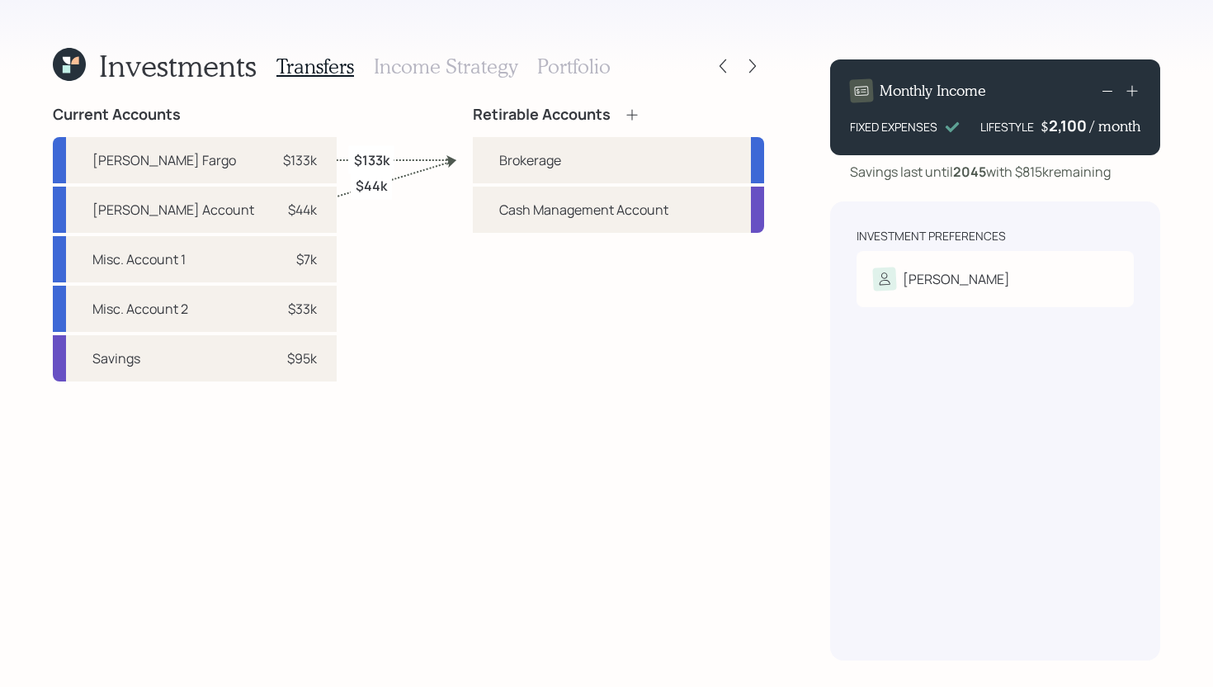
click at [352, 162] on div "$133k" at bounding box center [371, 159] width 45 height 28
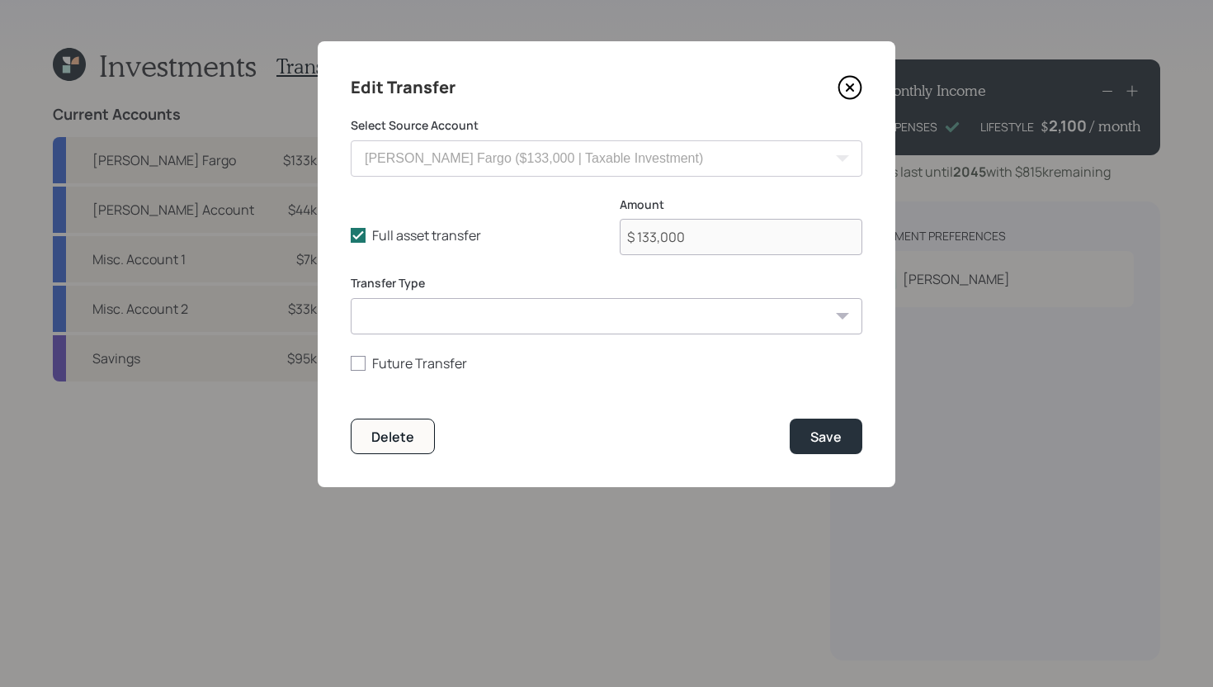
click at [850, 87] on icon at bounding box center [850, 87] width 7 height 7
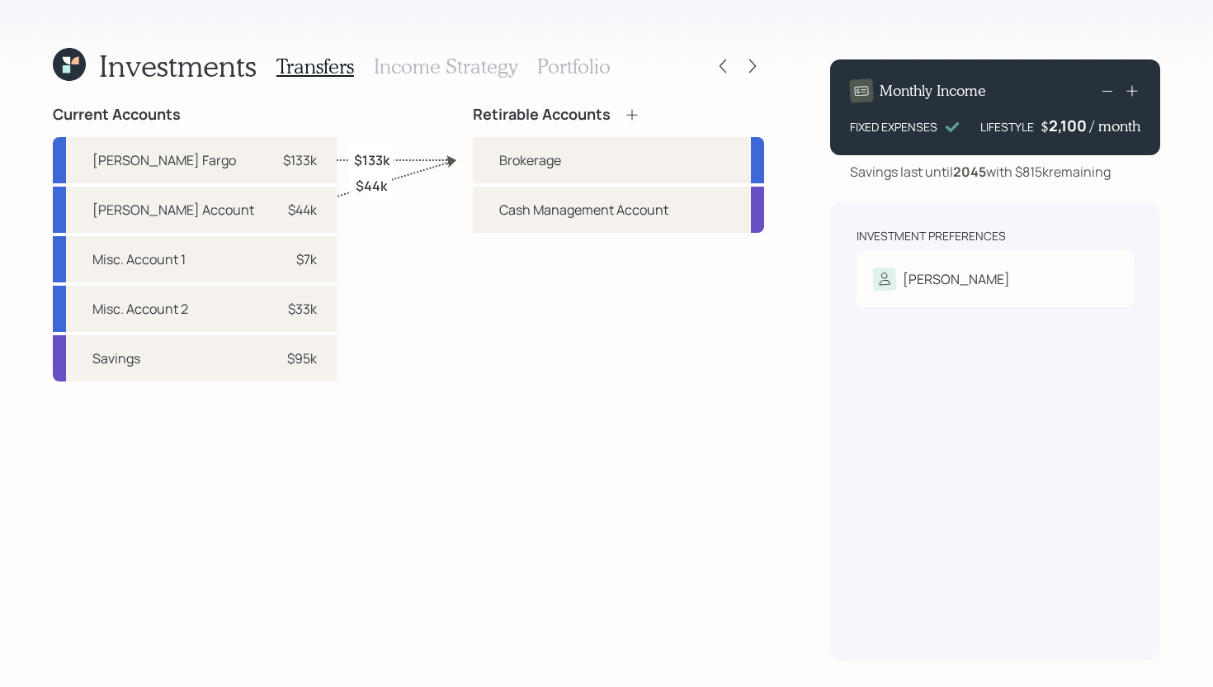
click at [593, 73] on h3 "Portfolio" at bounding box center [573, 66] width 73 height 24
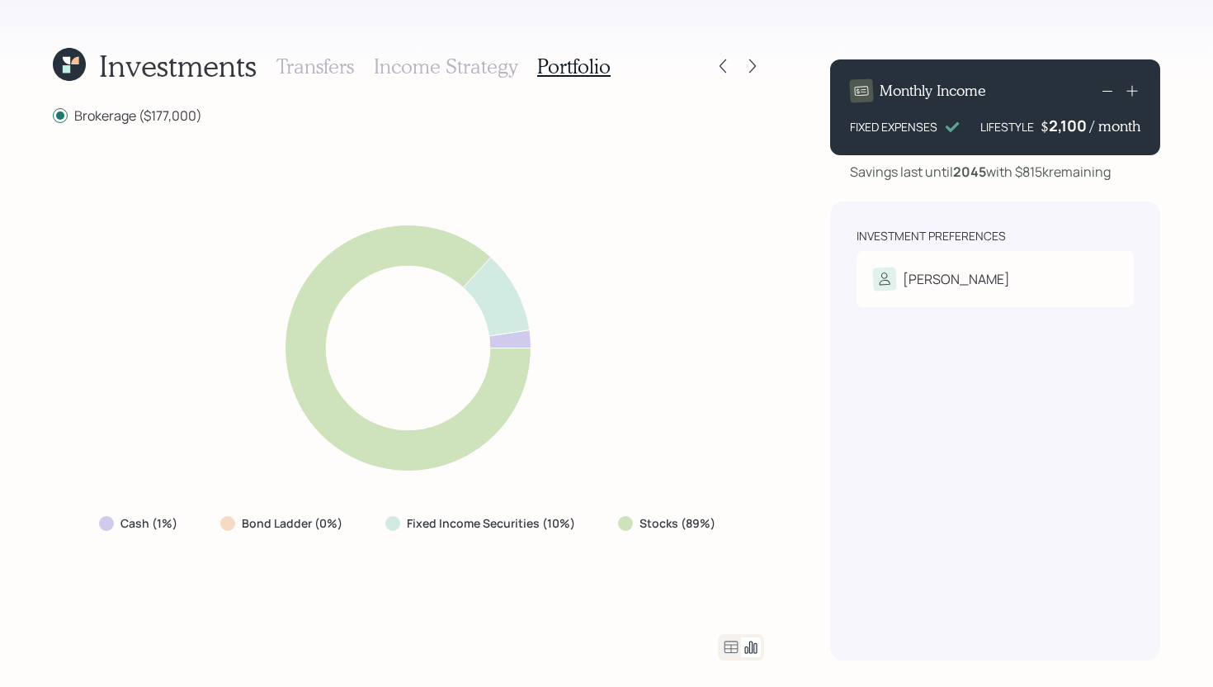
click at [729, 587] on icon at bounding box center [731, 647] width 20 height 20
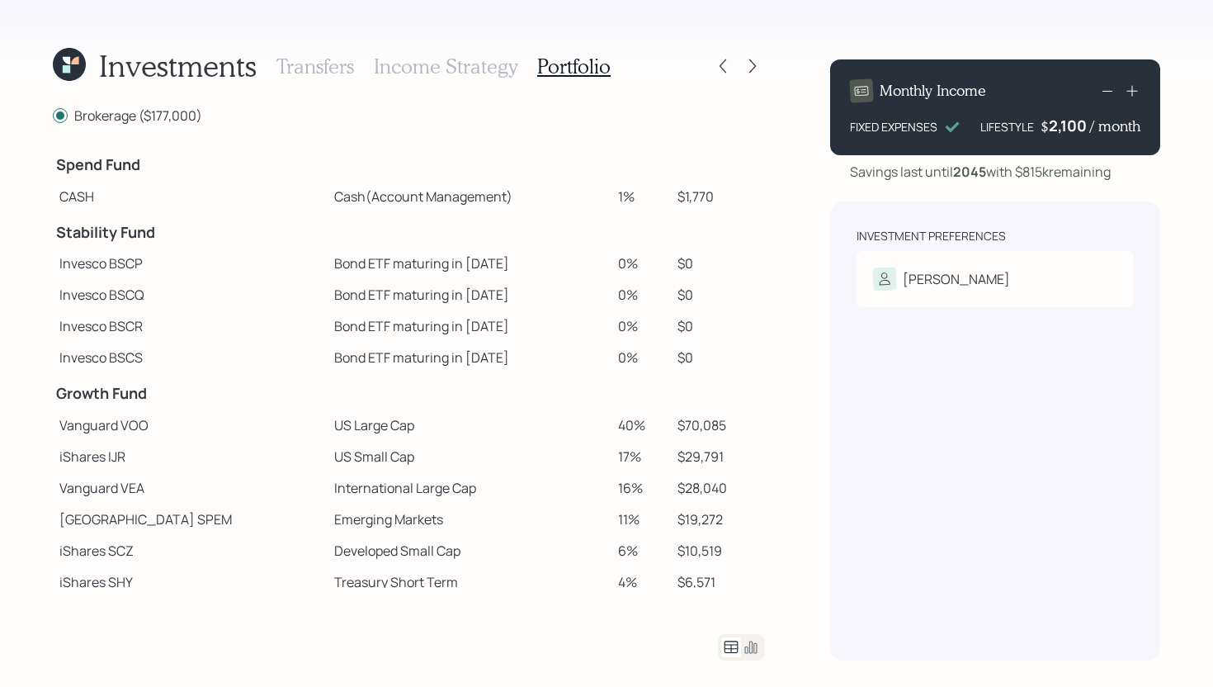
click at [104, 196] on td "CASH" at bounding box center [190, 196] width 275 height 31
drag, startPoint x: 622, startPoint y: 196, endPoint x: 593, endPoint y: 196, distance: 28.9
click at [612, 196] on td "1%" at bounding box center [642, 196] width 60 height 31
click at [550, 200] on td "Cash (Account Management)" at bounding box center [470, 196] width 284 height 31
drag, startPoint x: 626, startPoint y: 192, endPoint x: 569, endPoint y: 193, distance: 57.8
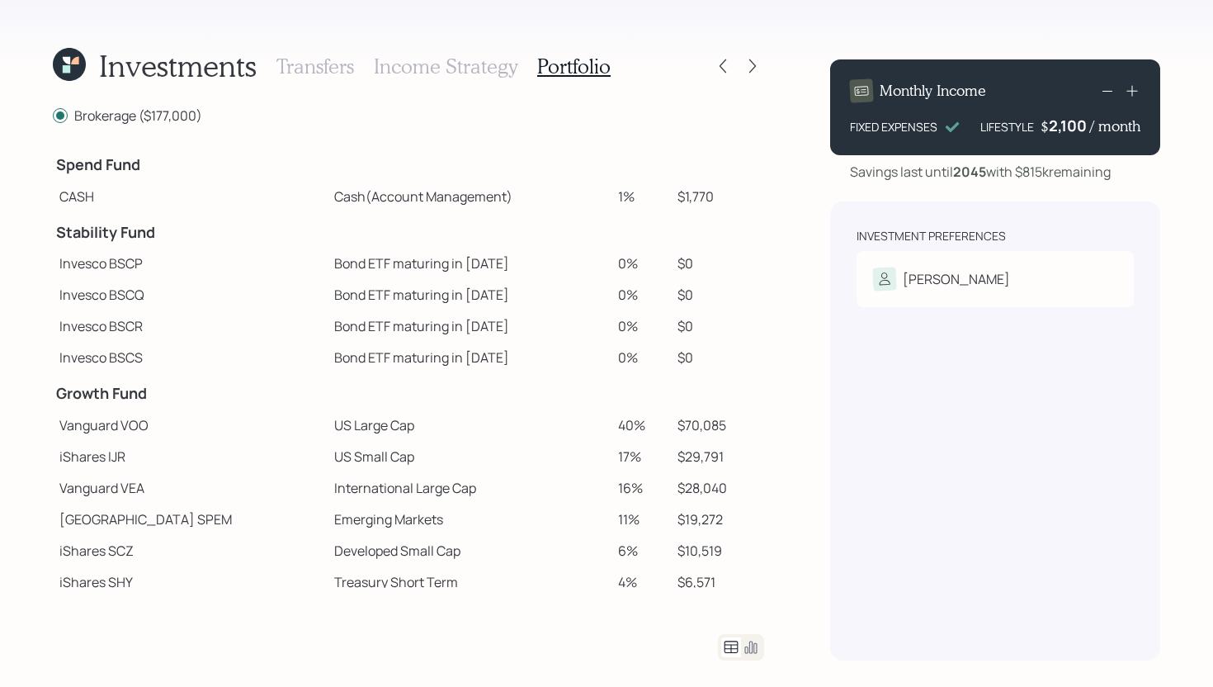
click at [568, 193] on tr "CASH Cash (Account Management) 1% $1,770" at bounding box center [408, 196] width 711 height 31
click at [569, 193] on td "Cash (Account Management)" at bounding box center [470, 196] width 284 height 31
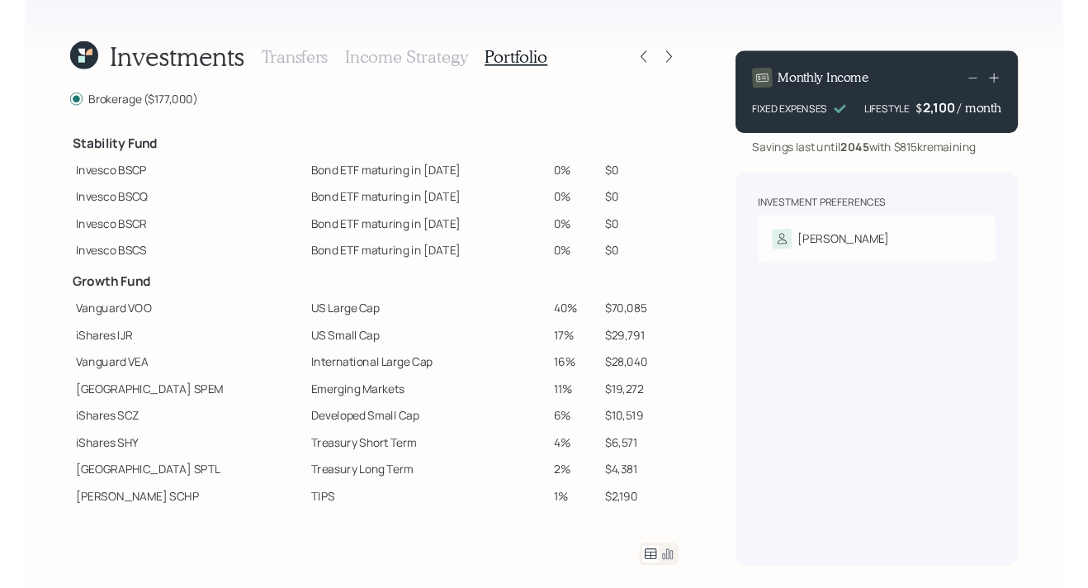
scroll to position [135, 0]
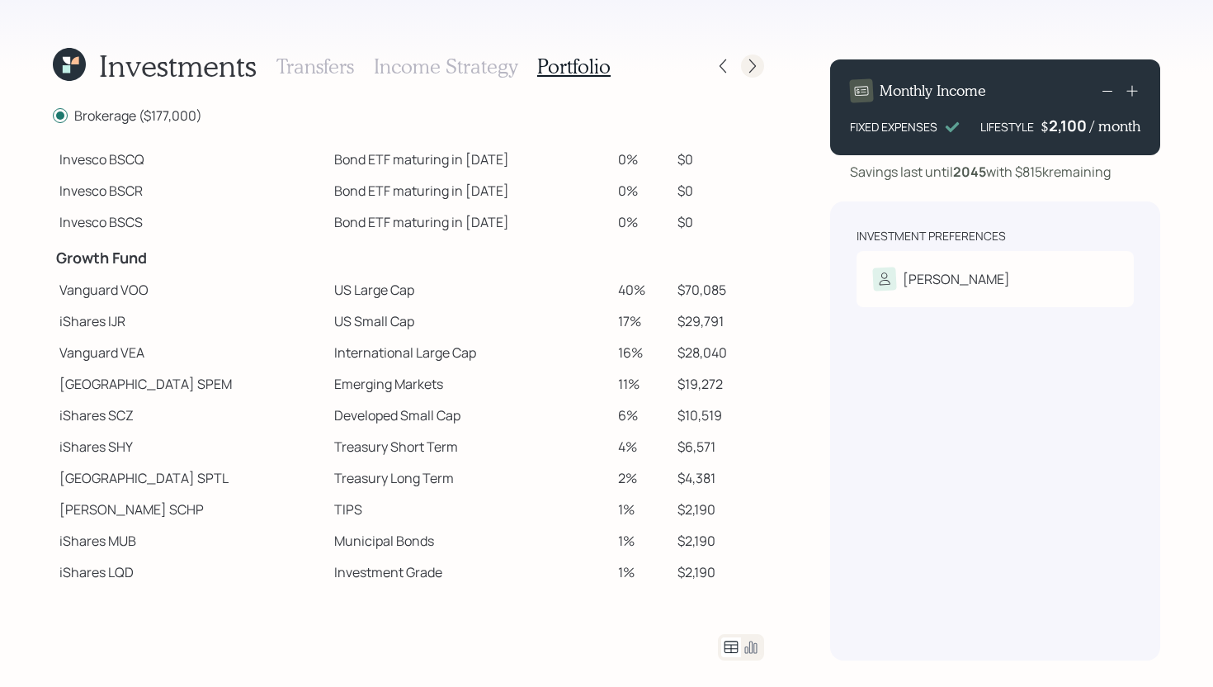
click at [757, 68] on icon at bounding box center [753, 66] width 17 height 17
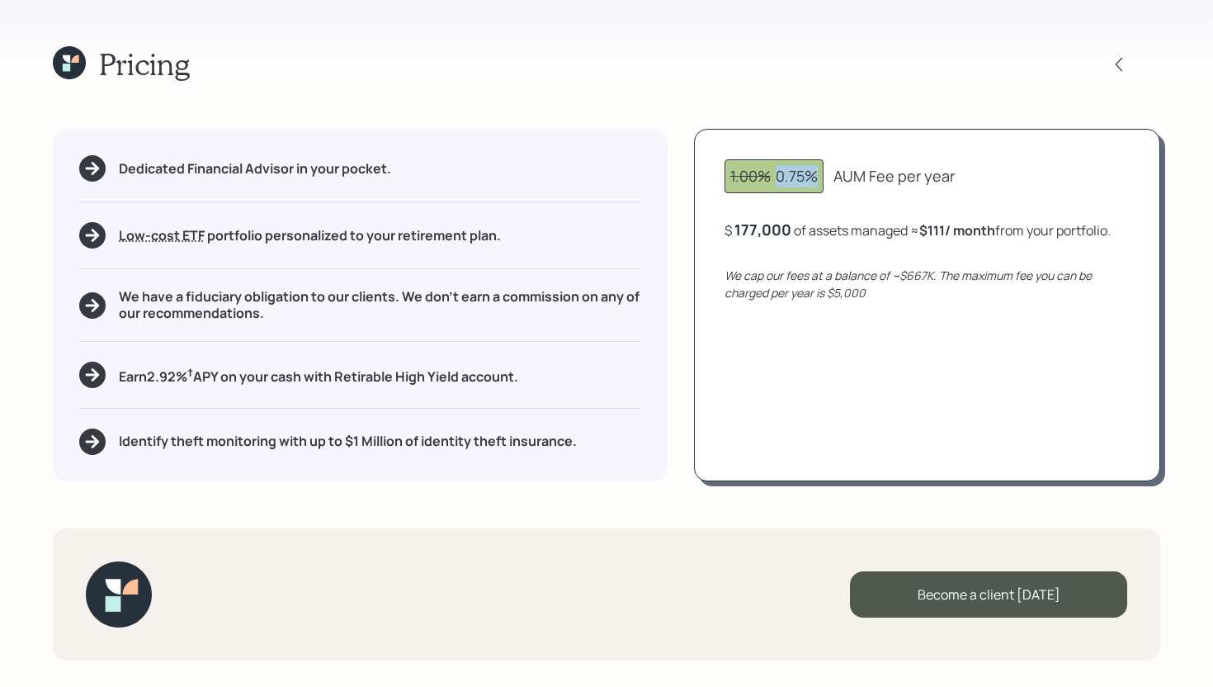
drag, startPoint x: 820, startPoint y: 175, endPoint x: 781, endPoint y: 173, distance: 39.7
click at [780, 174] on div "1.00% 0.75%" at bounding box center [774, 176] width 99 height 34
click at [683, 113] on div "Pricing Dedicated Financial Advisor in your pocket. Low-cost ETF Retirable uses…" at bounding box center [606, 343] width 1213 height 687
click at [768, 230] on div "177,000" at bounding box center [763, 230] width 57 height 20
click at [768, 230] on div "177000" at bounding box center [761, 230] width 53 height 20
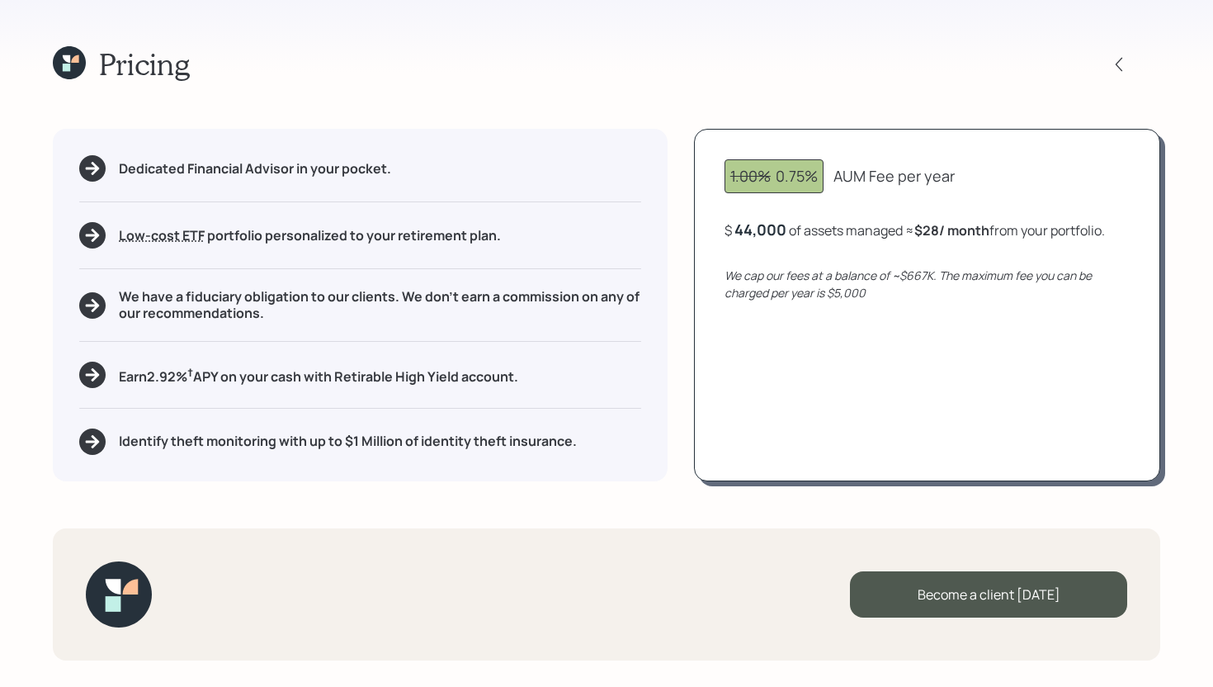
click at [820, 361] on div "1.00% 0.75% AUM Fee per year $ 44,000 of assets managed ≈ $28 / month from your…" at bounding box center [927, 305] width 466 height 352
click at [71, 52] on icon at bounding box center [69, 62] width 33 height 33
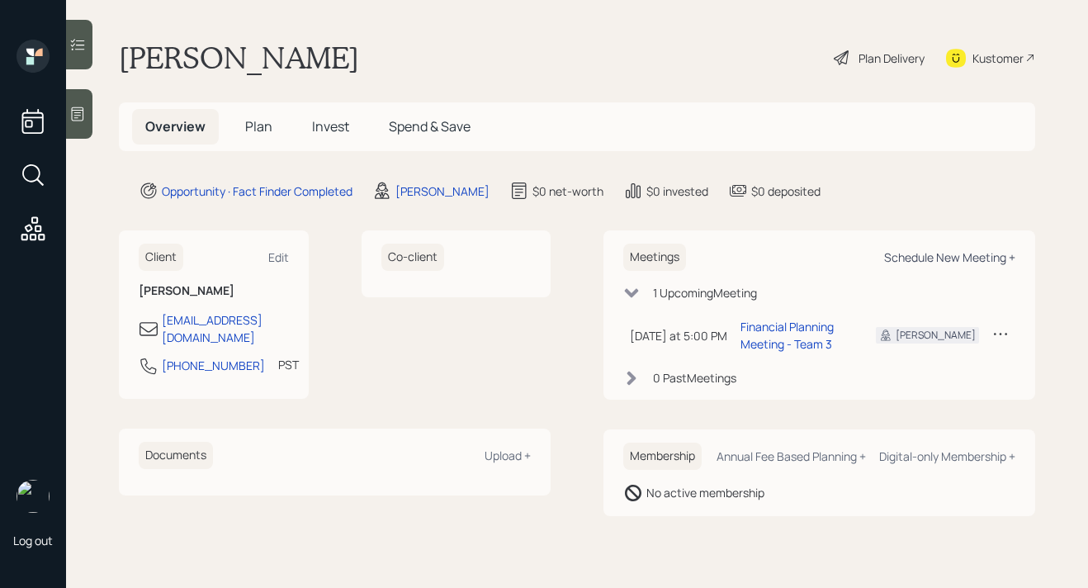
click at [901, 260] on div "Schedule New Meeting +" at bounding box center [949, 257] width 131 height 16
select select "bffa7908-1b2a-4c79-9bb6-f0ec9aed22d3"
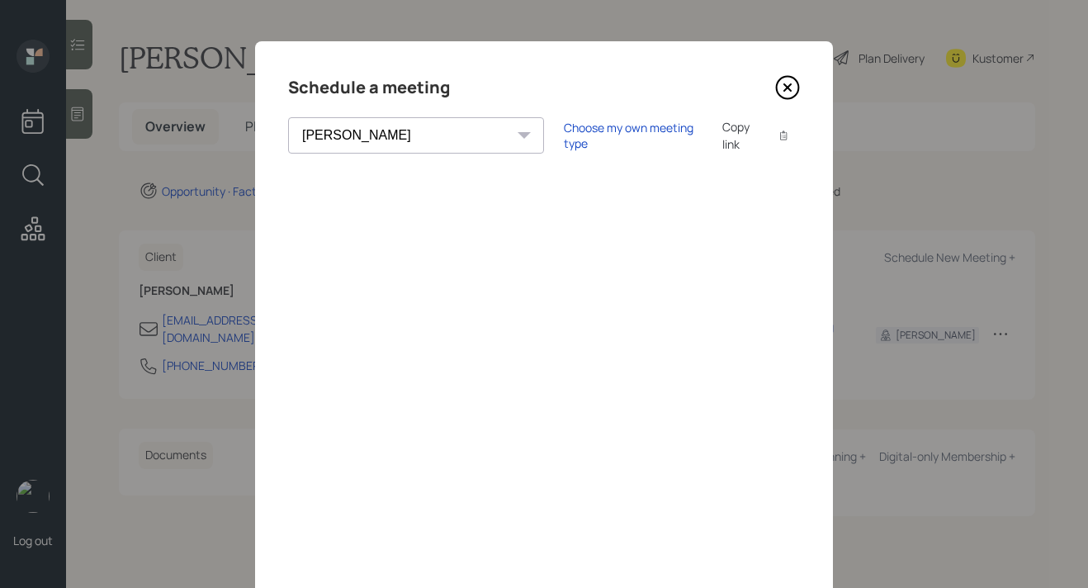
click at [792, 87] on icon at bounding box center [787, 87] width 25 height 25
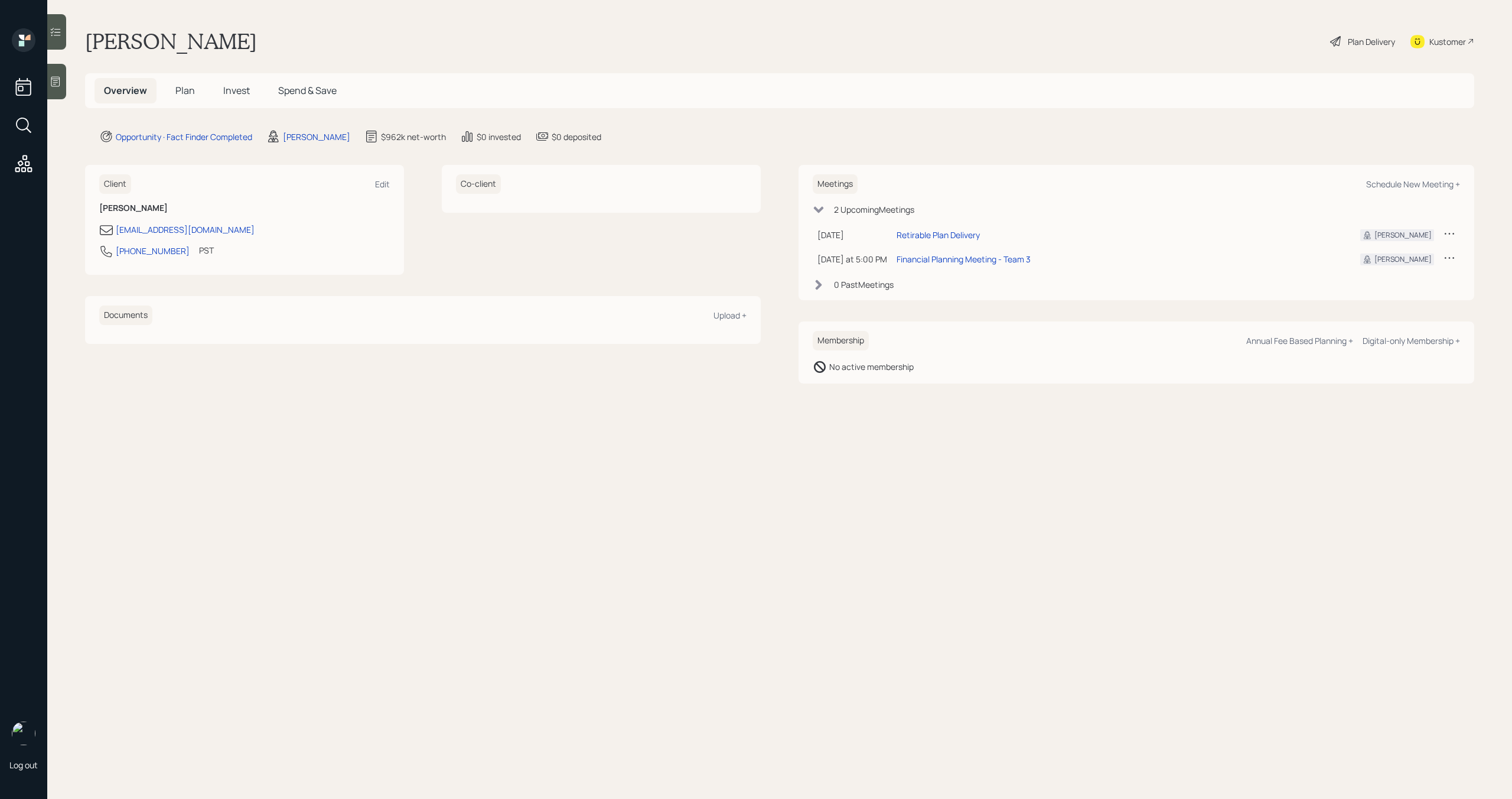
click at [187, 90] on span "Plan" at bounding box center [185, 90] width 19 height 13
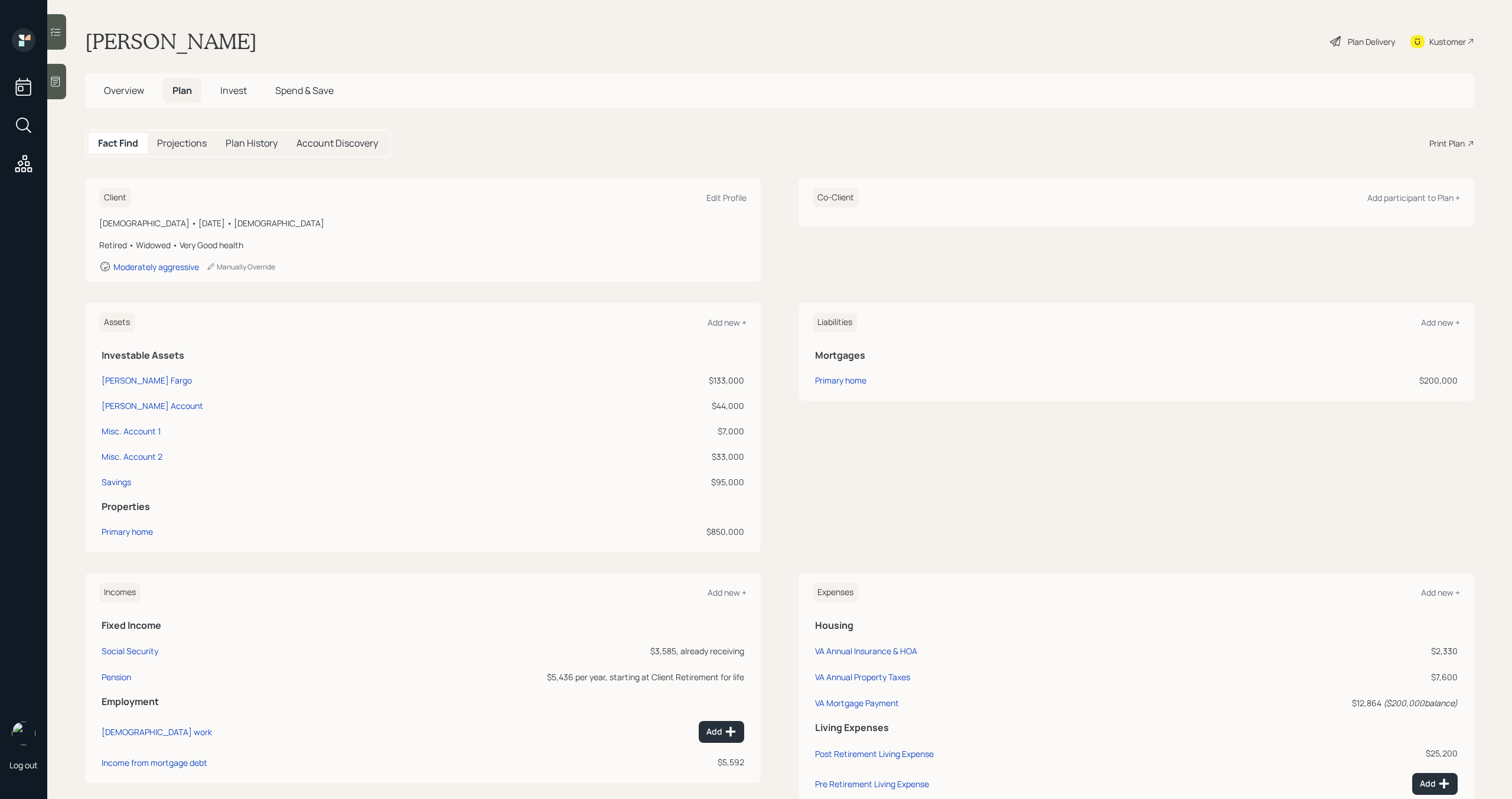
click at [1454, 144] on div "Print Plan" at bounding box center [1447, 142] width 36 height 12
